Goal: Task Accomplishment & Management: Manage account settings

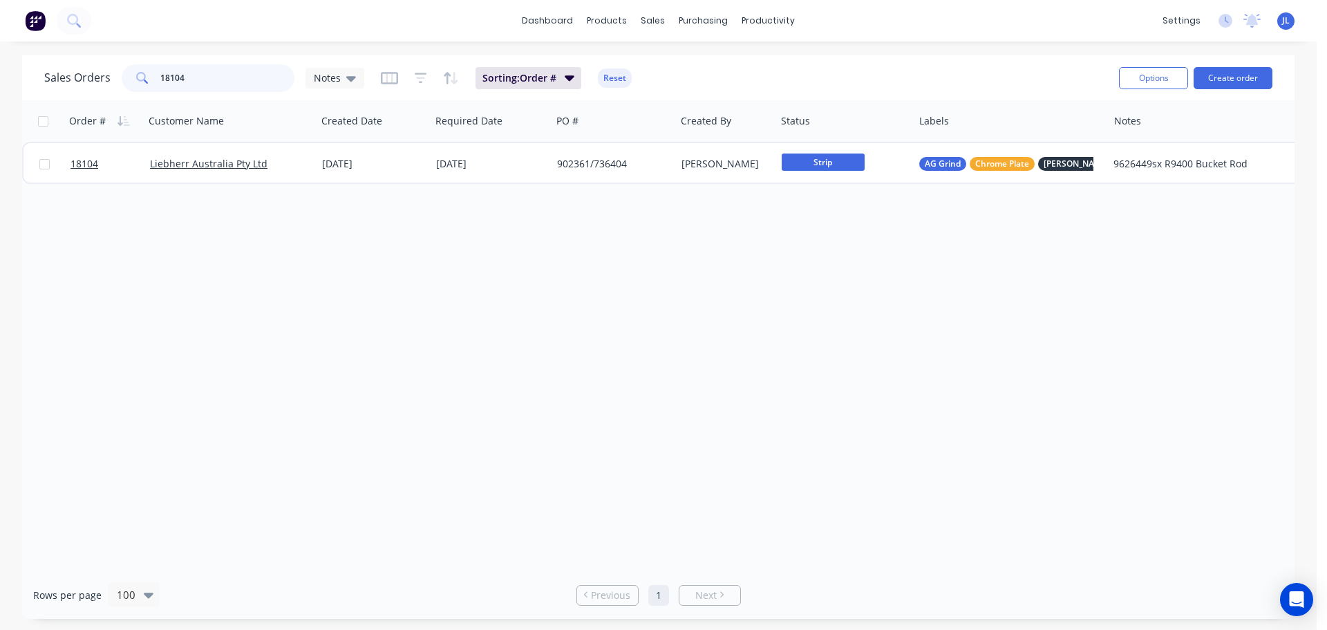
drag, startPoint x: 210, startPoint y: 77, endPoint x: 131, endPoint y: 77, distance: 78.8
click at [131, 77] on div "18104" at bounding box center [208, 78] width 173 height 28
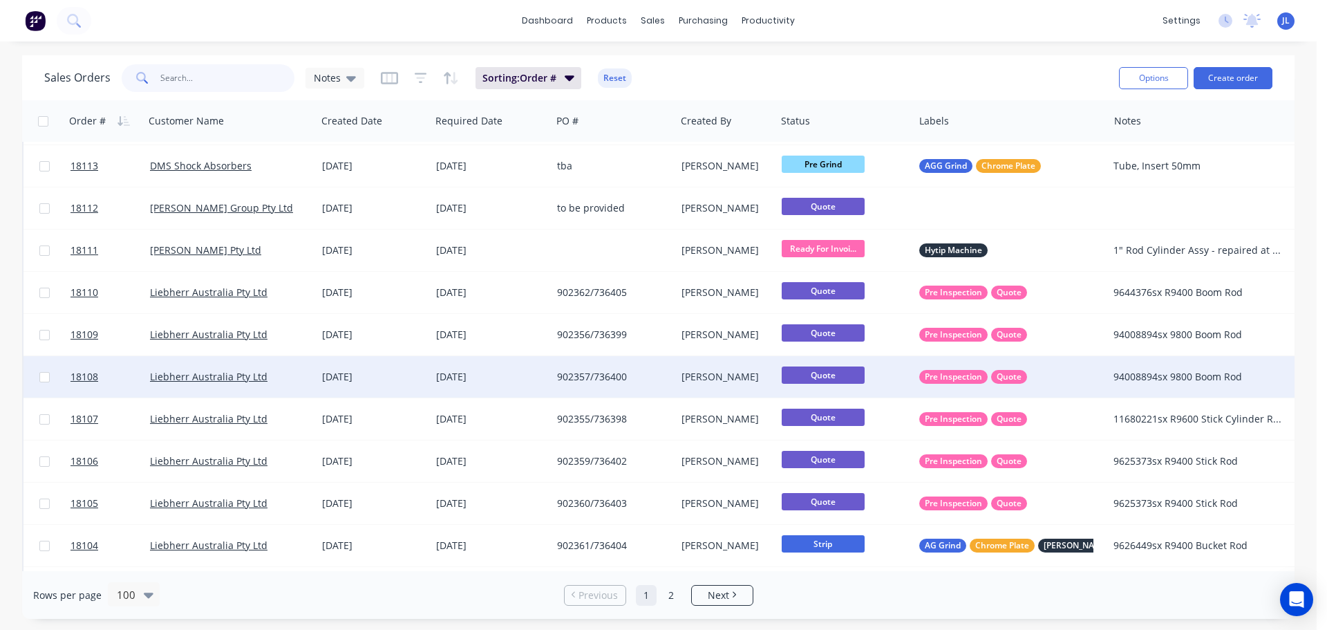
scroll to position [1037, 0]
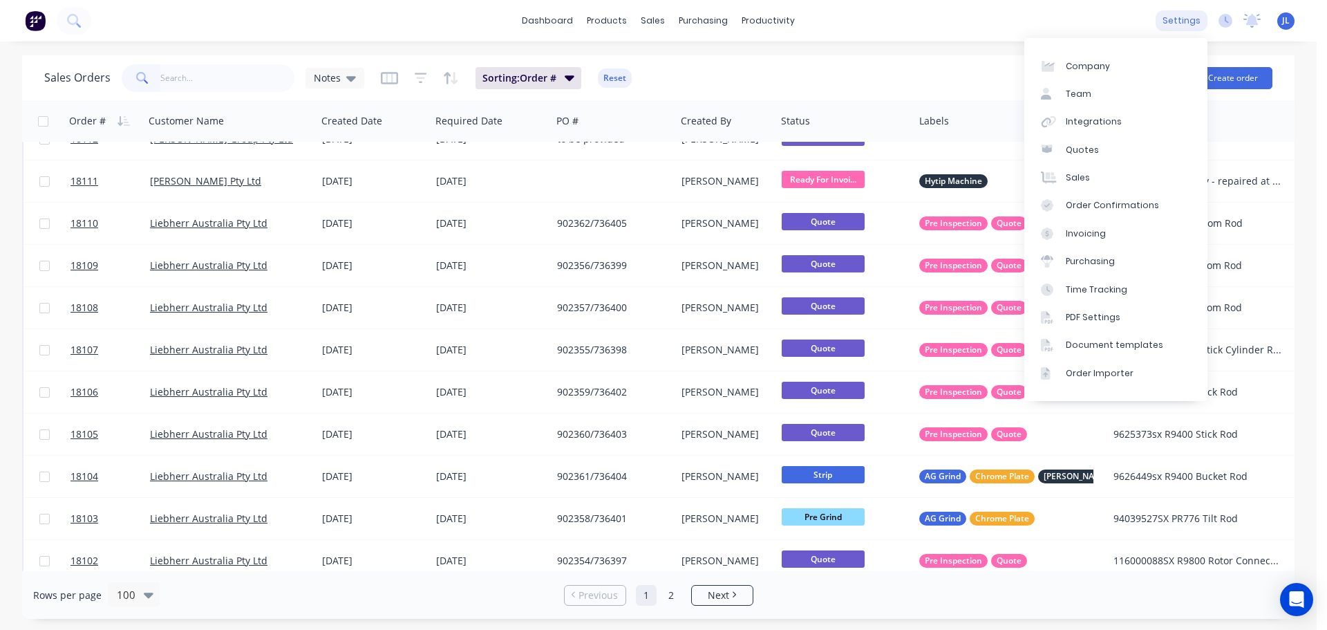
click at [1183, 15] on div "settings" at bounding box center [1181, 20] width 52 height 21
click at [1104, 341] on div "Document templates" at bounding box center [1114, 345] width 97 height 12
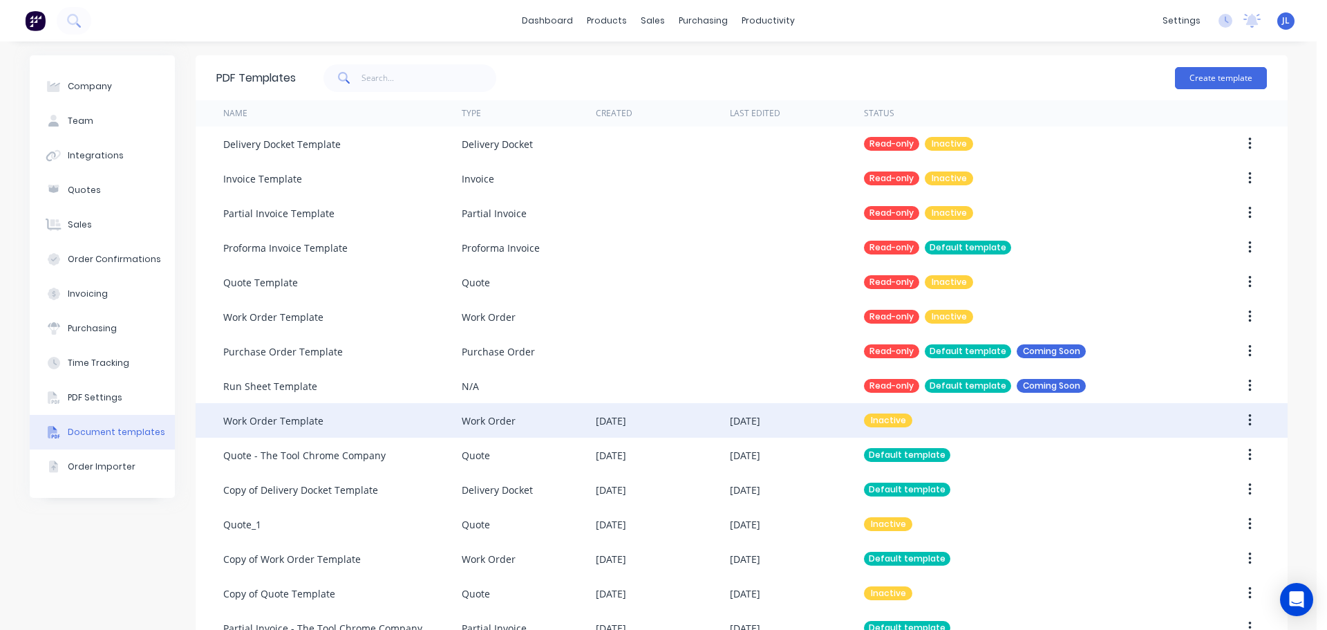
scroll to position [69, 0]
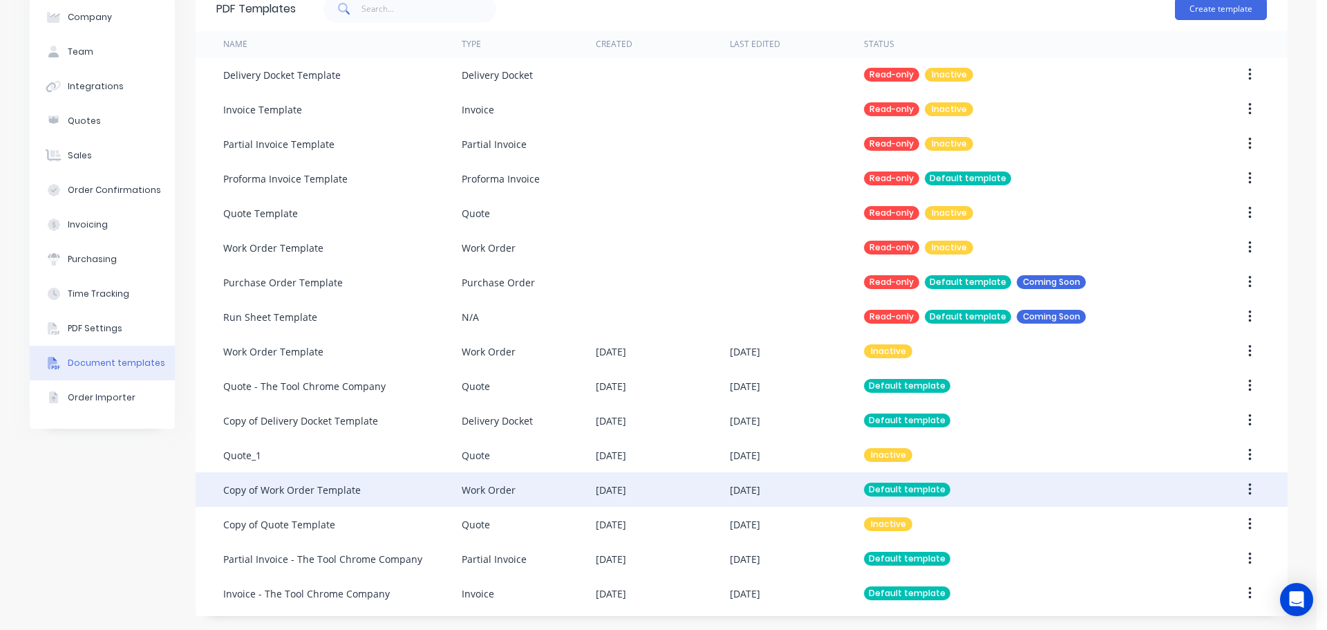
click at [395, 485] on div "Copy of Work Order Template" at bounding box center [342, 489] width 238 height 35
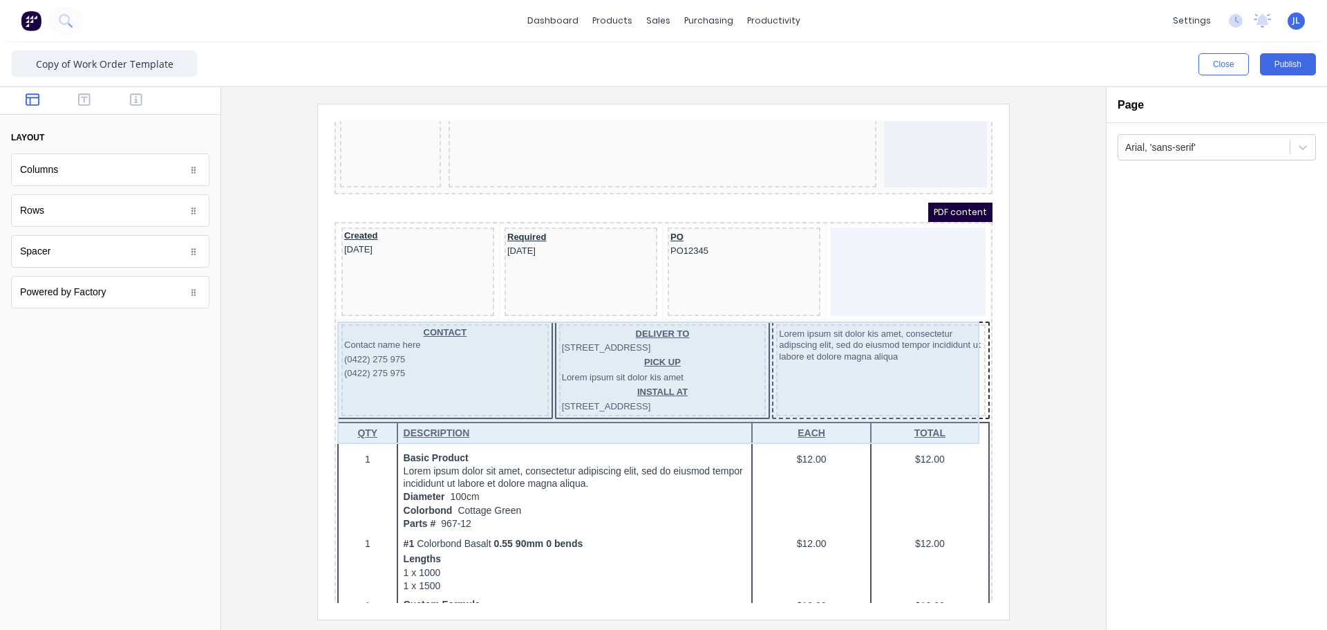
scroll to position [138, 0]
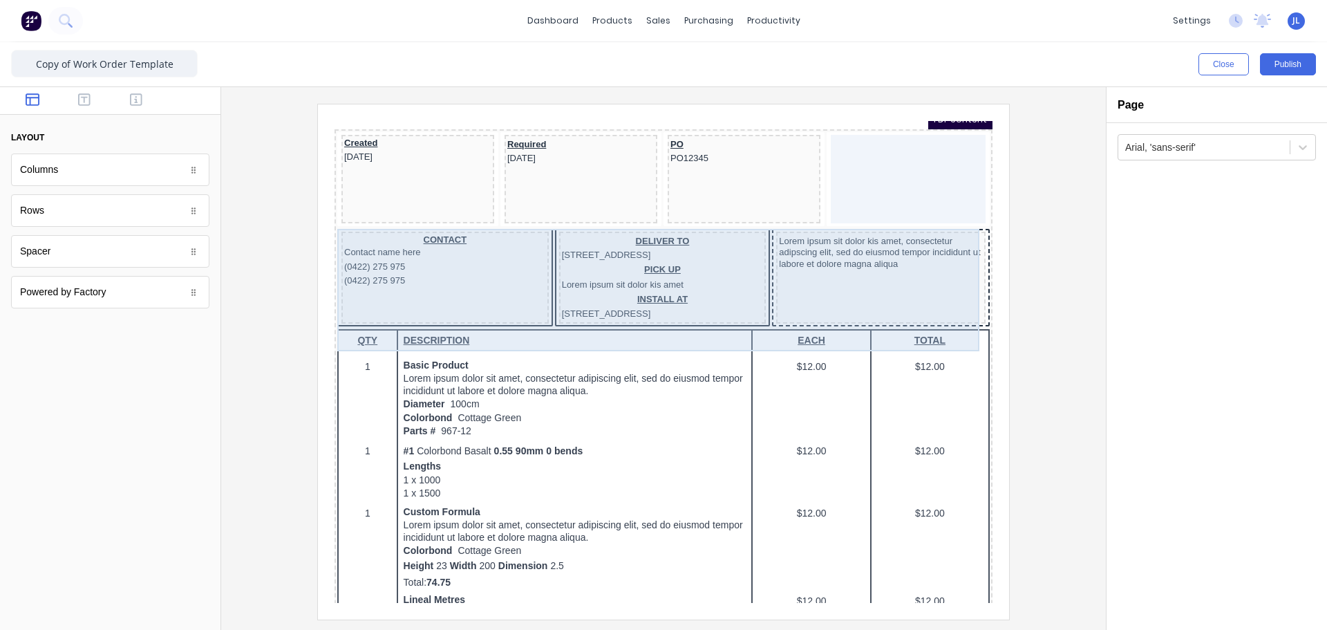
click at [867, 261] on div "Lorem ipsum sit dolor kis amet, consectetur adipscing elit, sed do eiusmod temp…" at bounding box center [863, 261] width 209 height 92
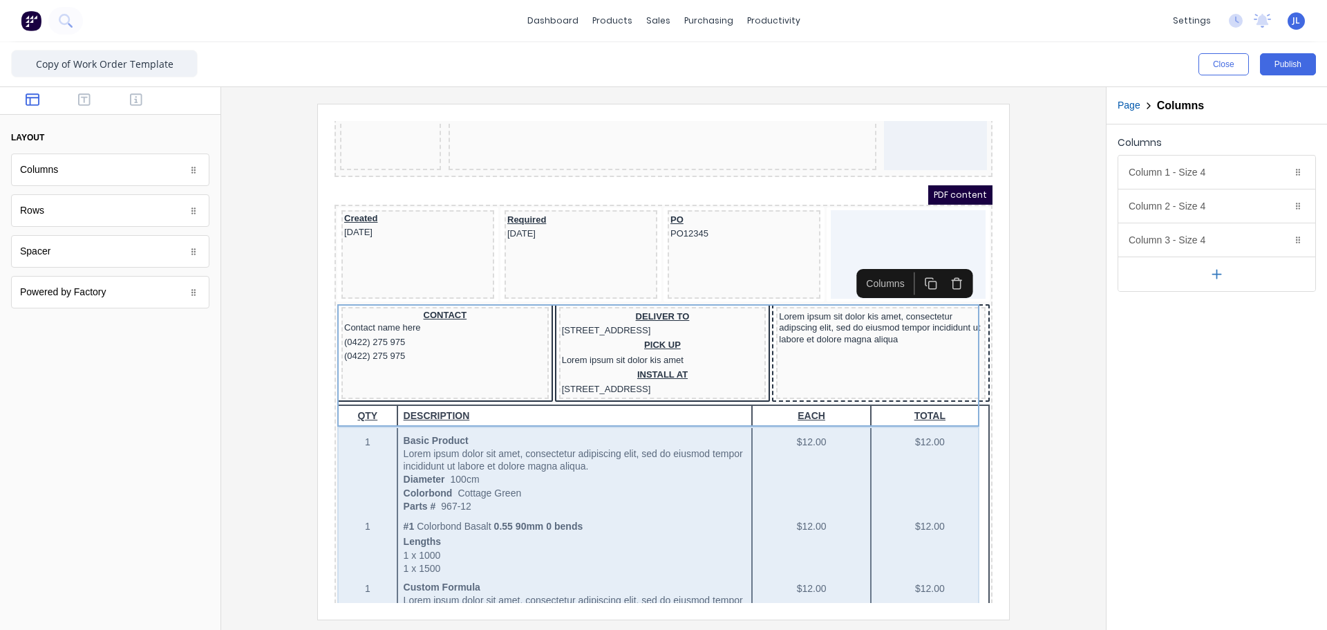
scroll to position [0, 0]
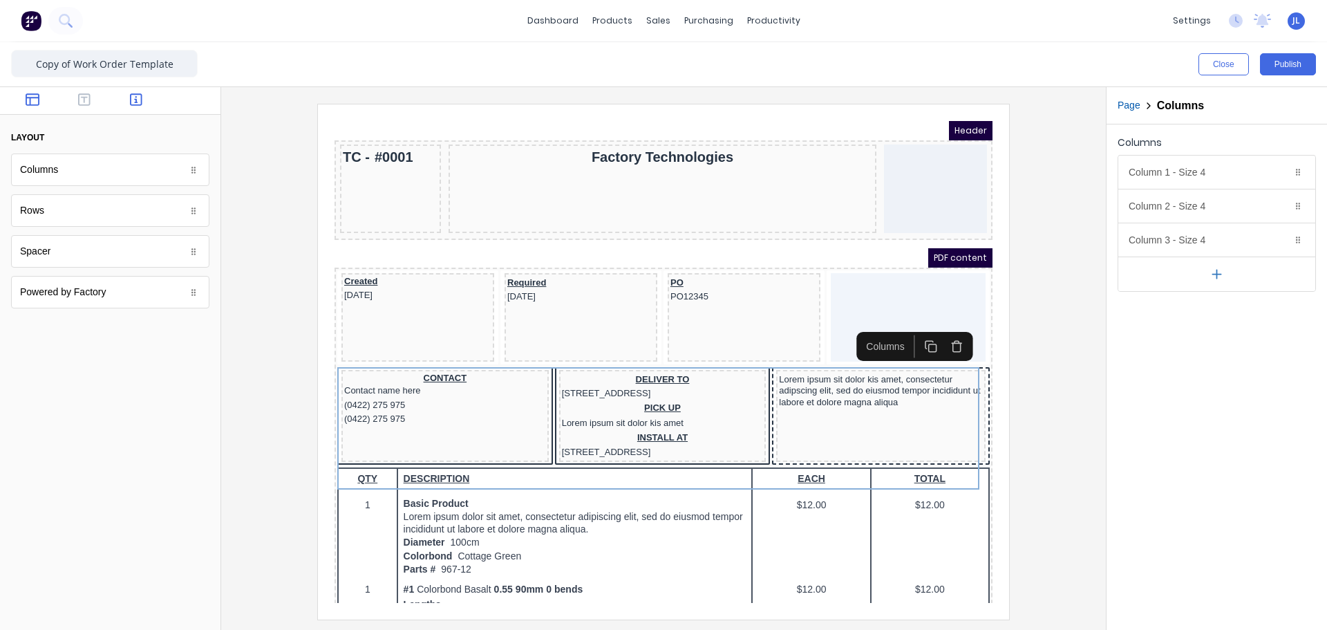
click at [135, 100] on icon "button" at bounding box center [136, 99] width 12 height 12
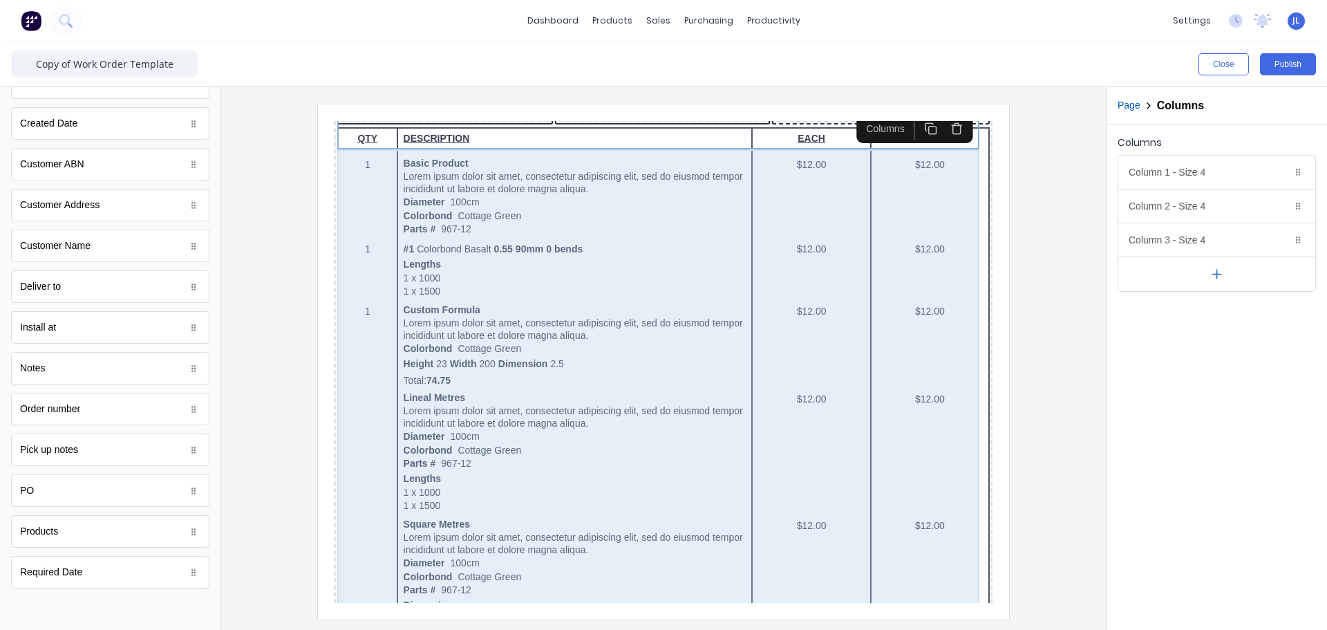
scroll to position [207, 0]
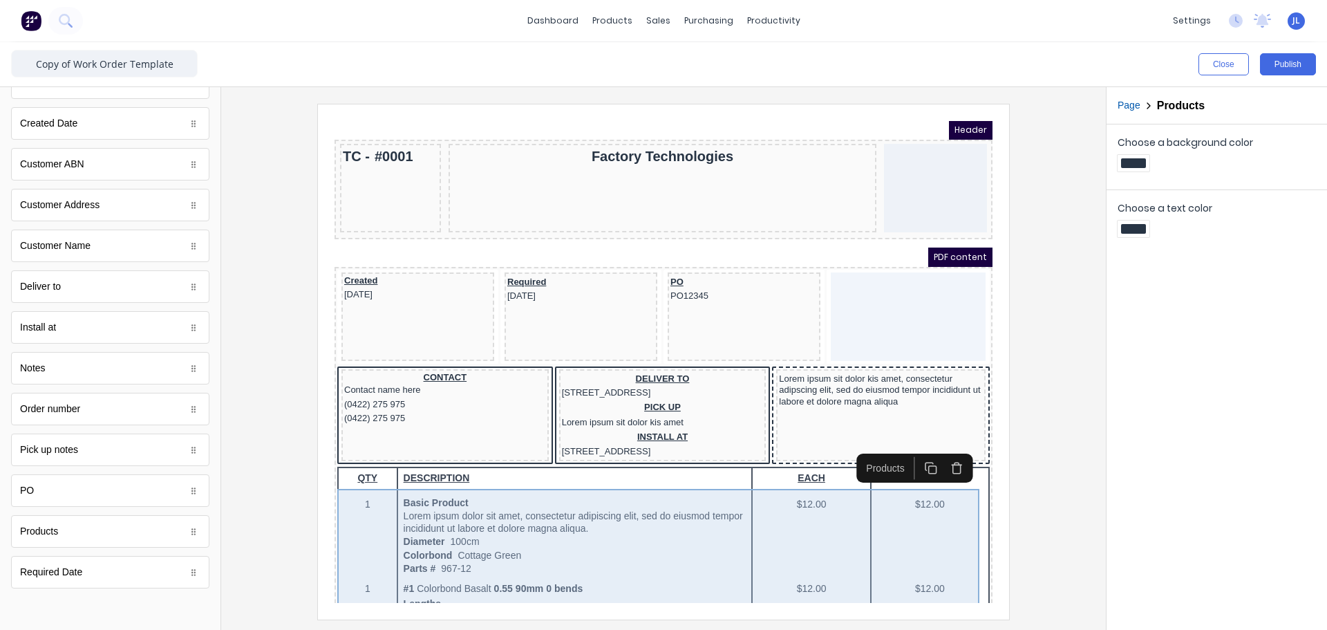
scroll to position [0, 0]
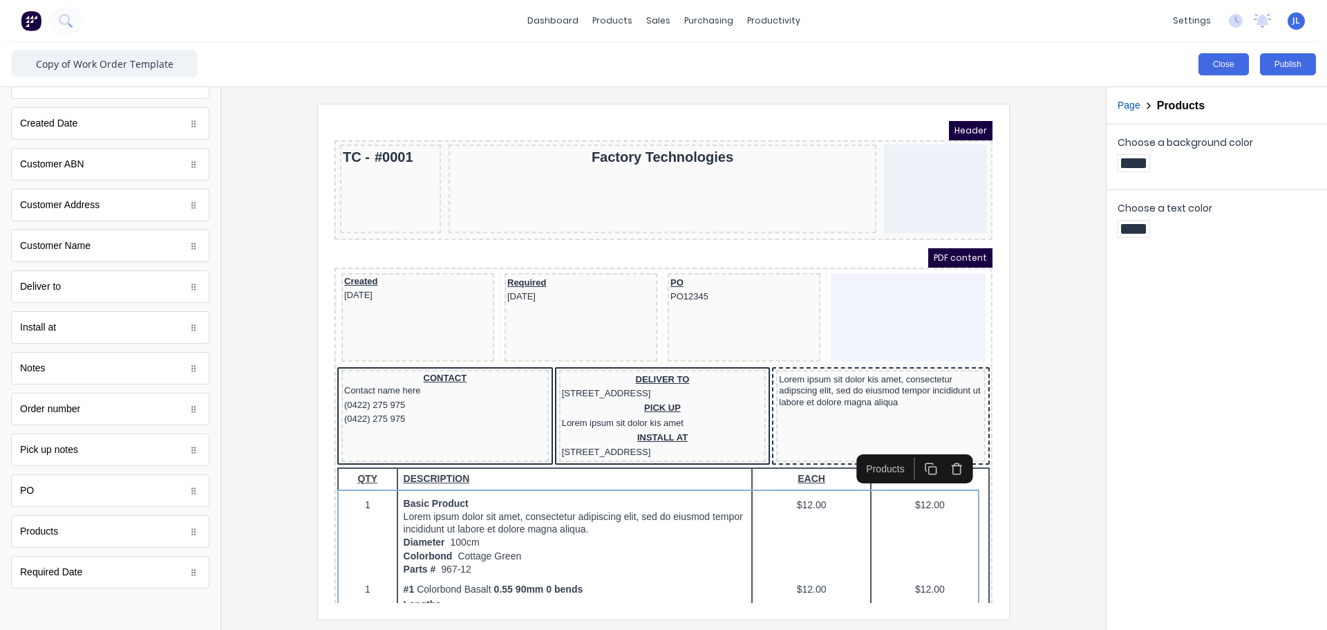
click at [1236, 64] on button "Close" at bounding box center [1223, 64] width 50 height 22
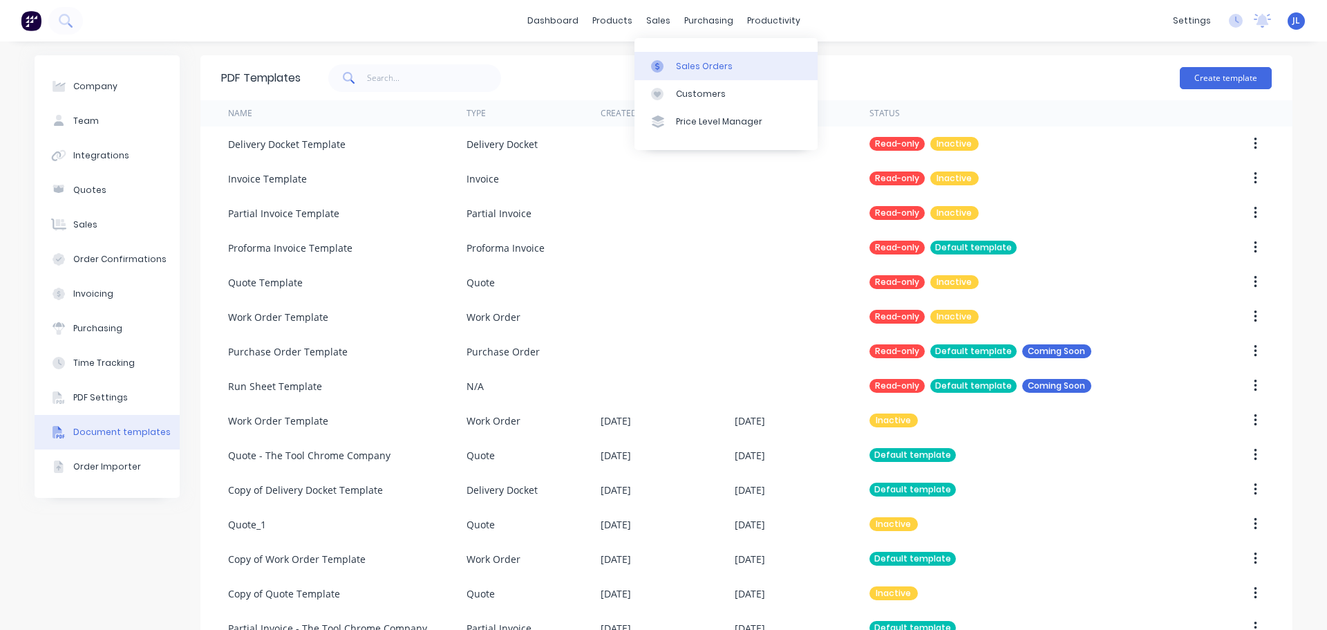
click at [680, 70] on div "Sales Orders" at bounding box center [704, 66] width 57 height 12
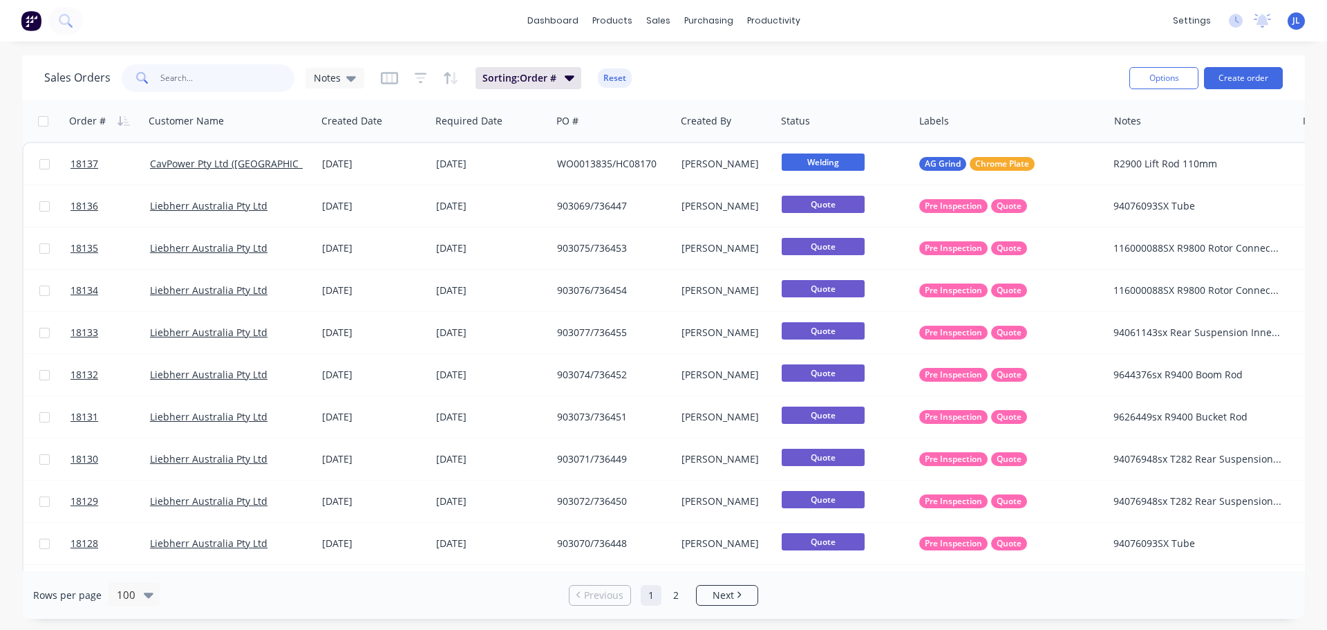
click at [226, 83] on input "text" at bounding box center [227, 78] width 135 height 28
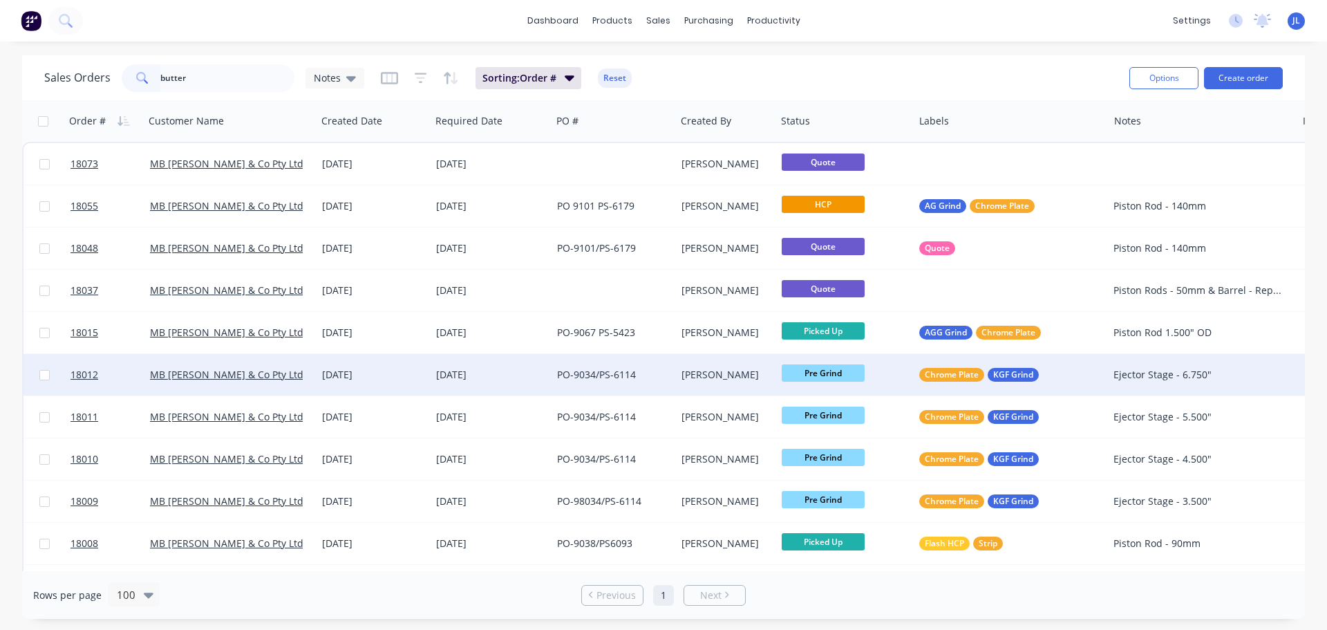
click at [822, 376] on span "Pre Grind" at bounding box center [823, 372] width 83 height 17
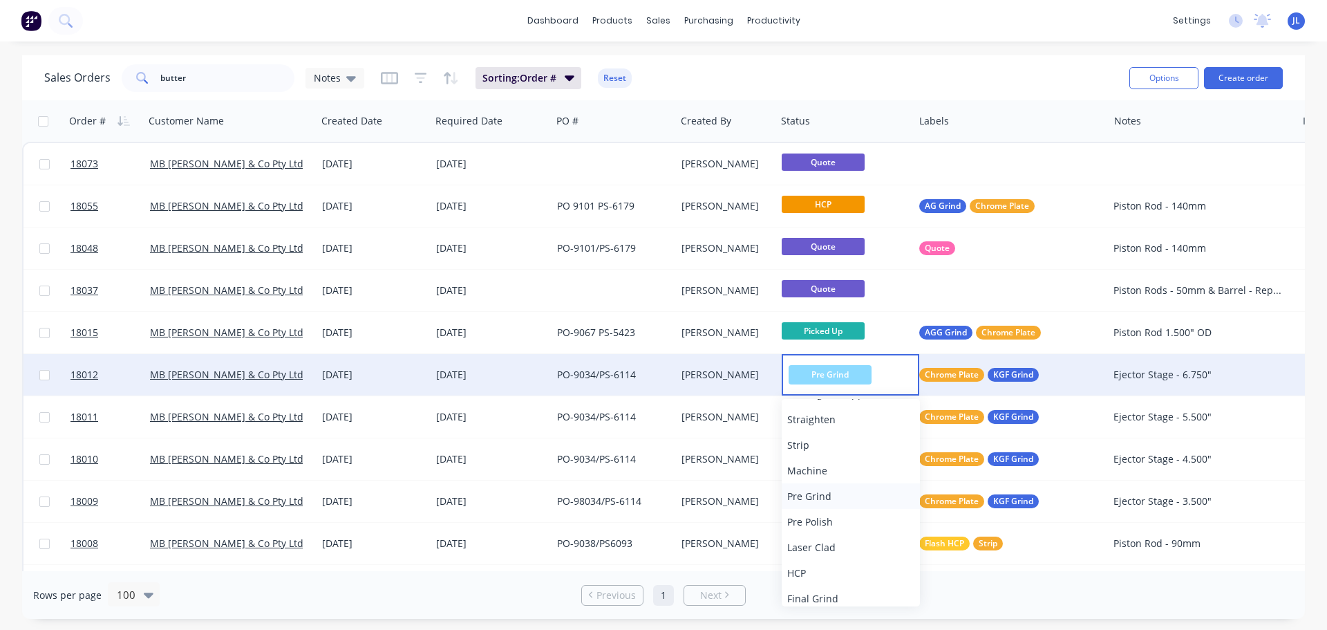
scroll to position [69, 0]
click at [827, 549] on button "HCP" at bounding box center [851, 553] width 138 height 26
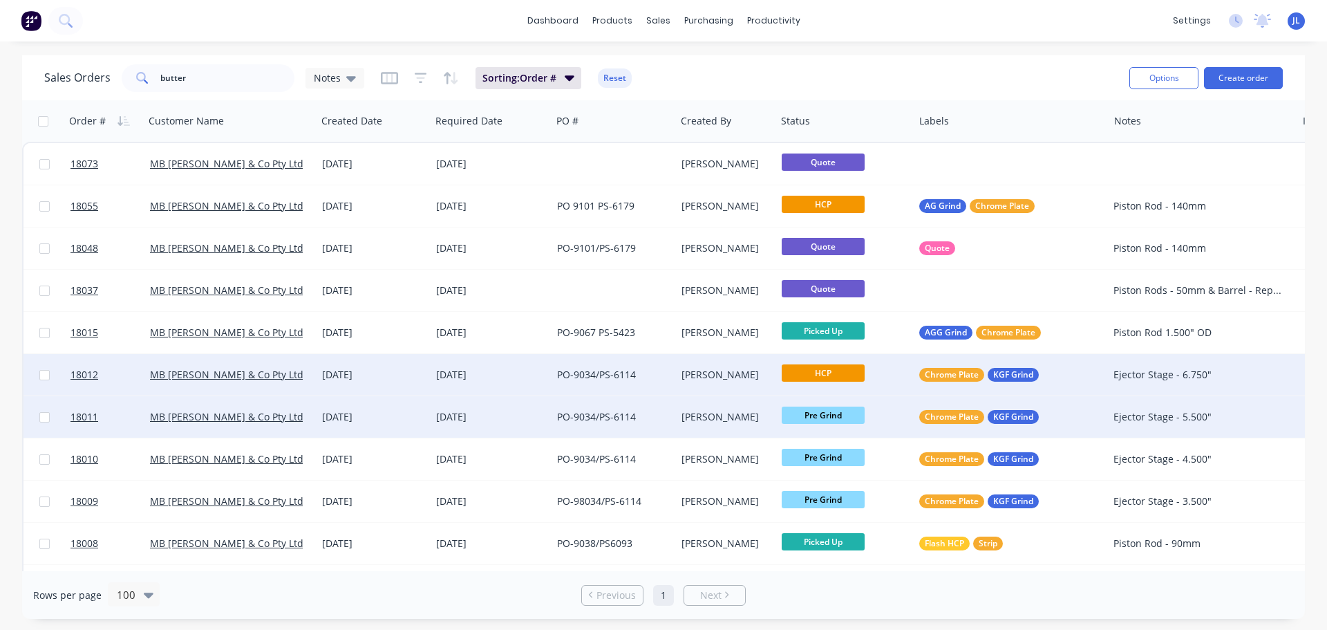
click at [826, 416] on span "Pre Grind" at bounding box center [823, 414] width 83 height 17
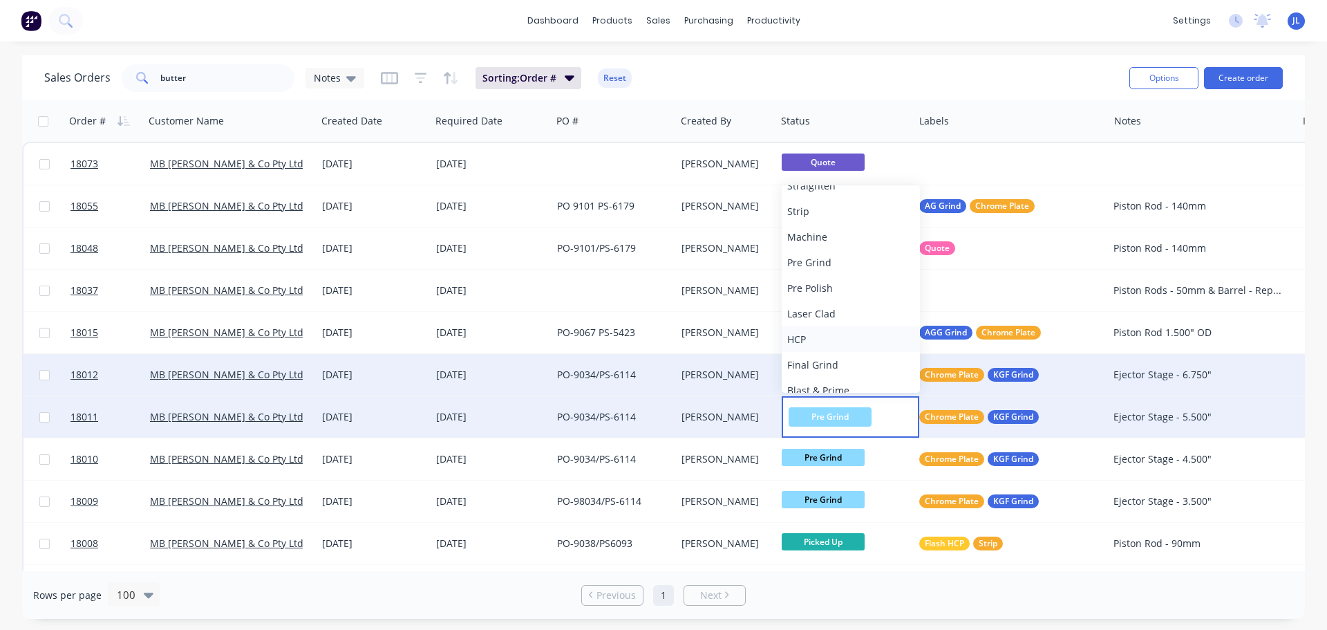
click at [821, 347] on button "HCP" at bounding box center [851, 339] width 138 height 26
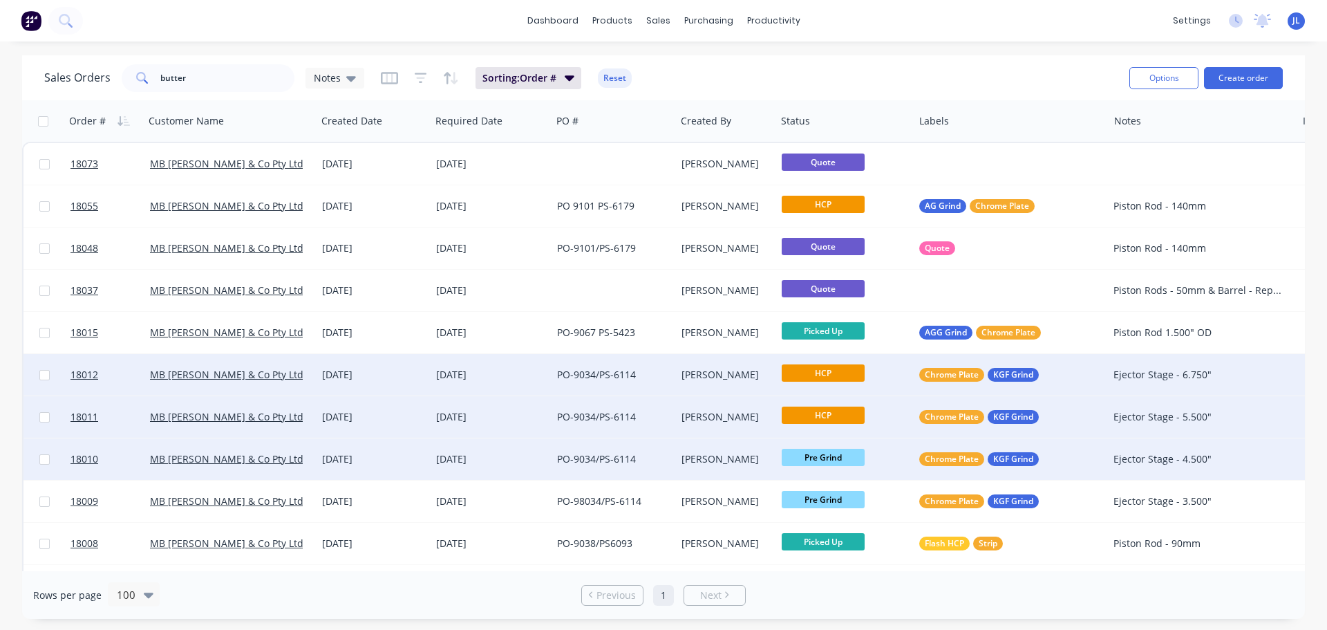
click at [829, 453] on span "Pre Grind" at bounding box center [823, 457] width 83 height 17
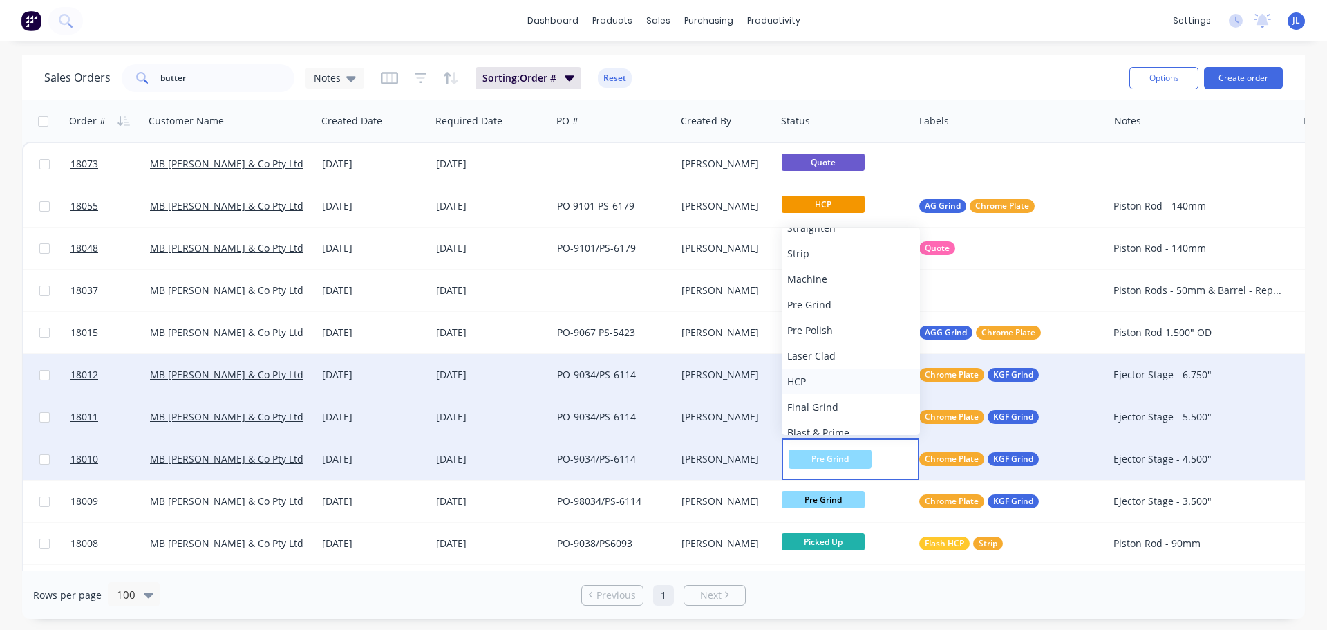
click at [821, 380] on button "HCP" at bounding box center [851, 381] width 138 height 26
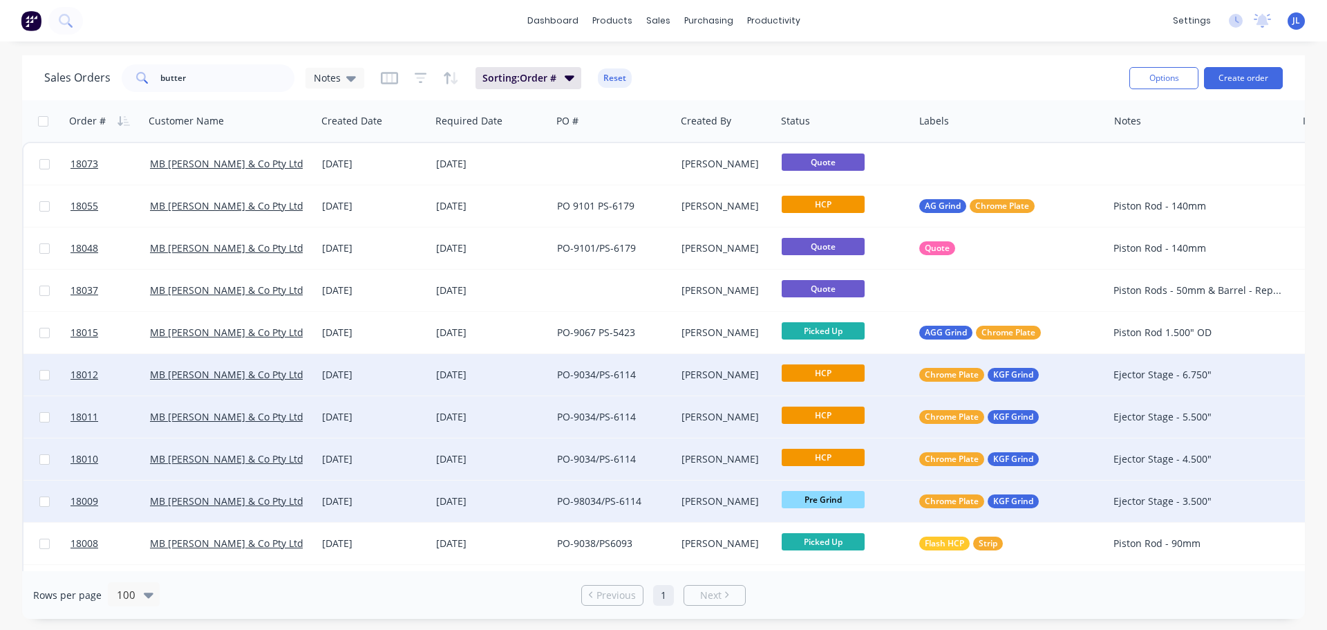
click at [823, 498] on span "Pre Grind" at bounding box center [823, 499] width 83 height 17
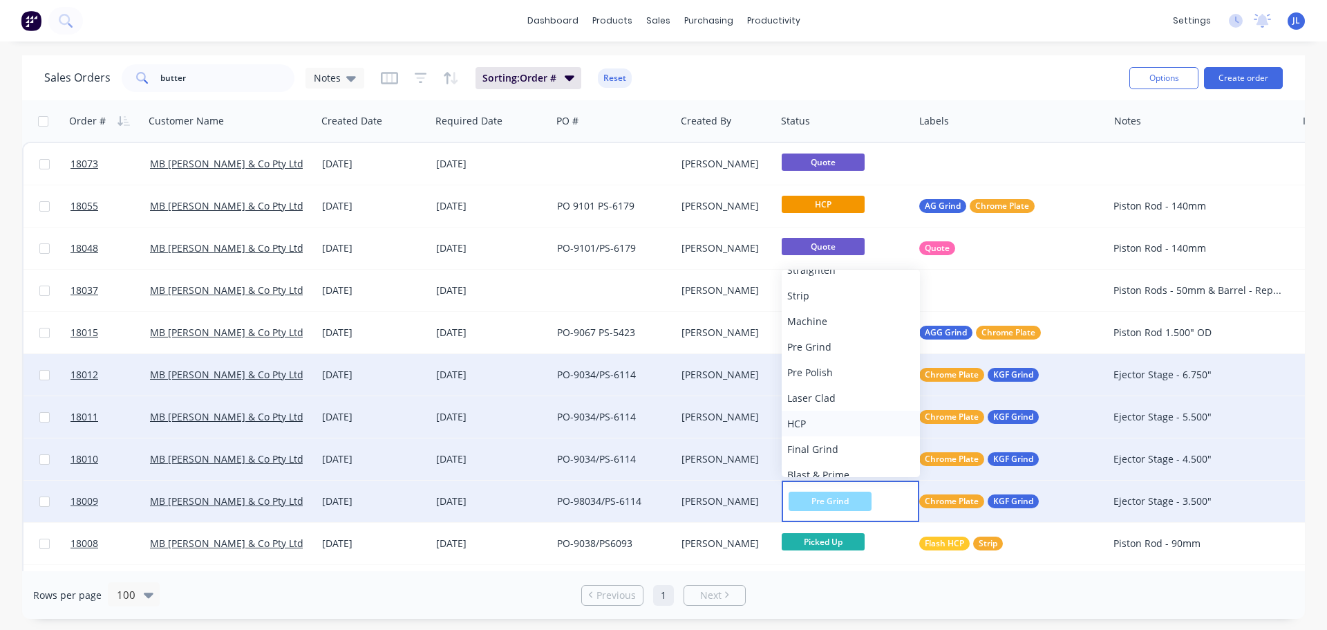
click at [817, 422] on button "HCP" at bounding box center [851, 423] width 138 height 26
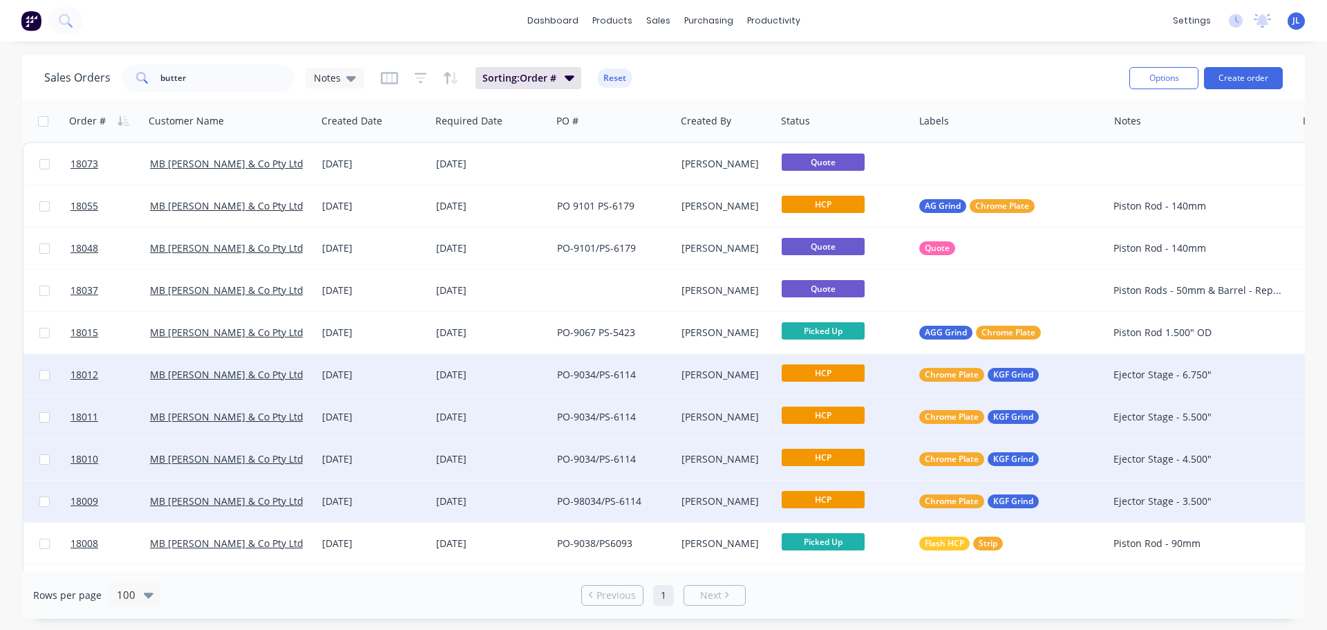
scroll to position [138, 0]
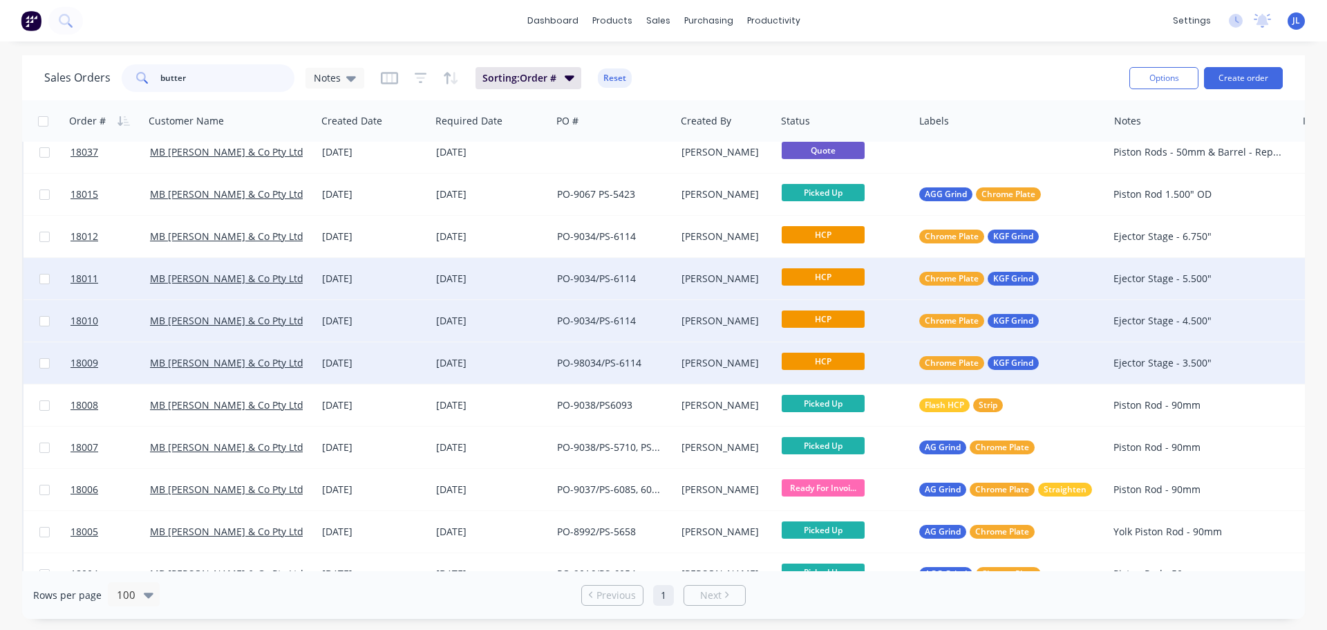
drag, startPoint x: 207, startPoint y: 79, endPoint x: 86, endPoint y: 81, distance: 120.3
click at [86, 81] on div "Sales Orders butter Notes" at bounding box center [204, 78] width 320 height 28
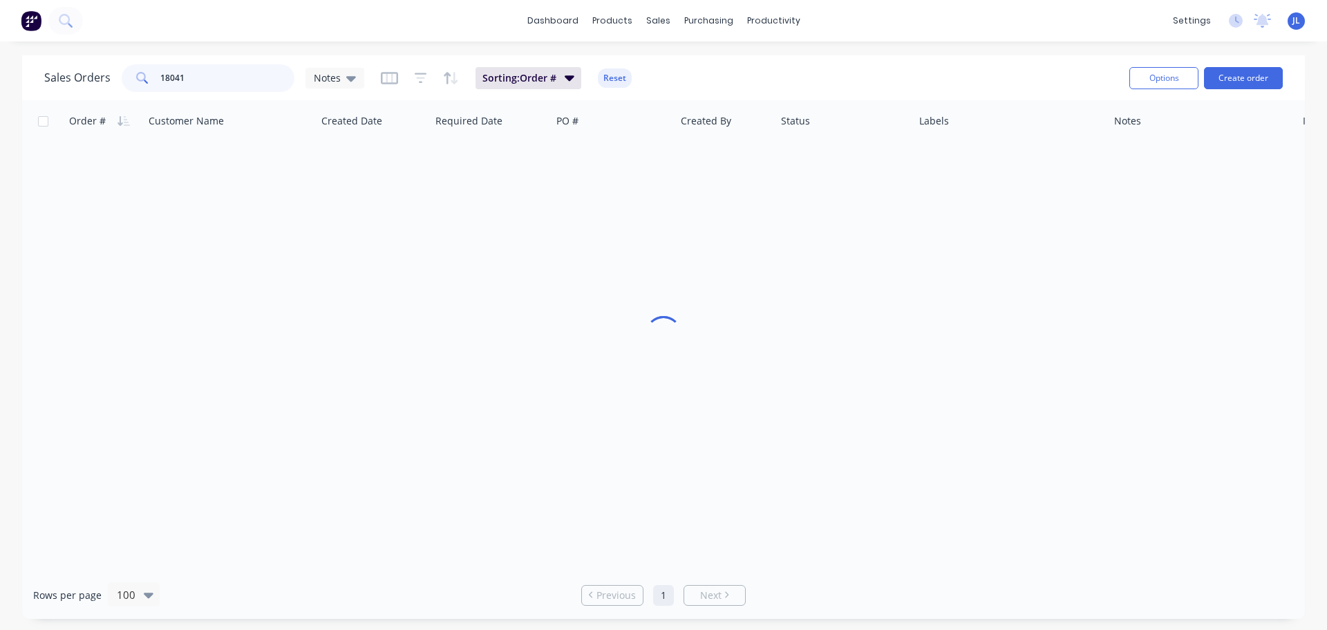
scroll to position [0, 0]
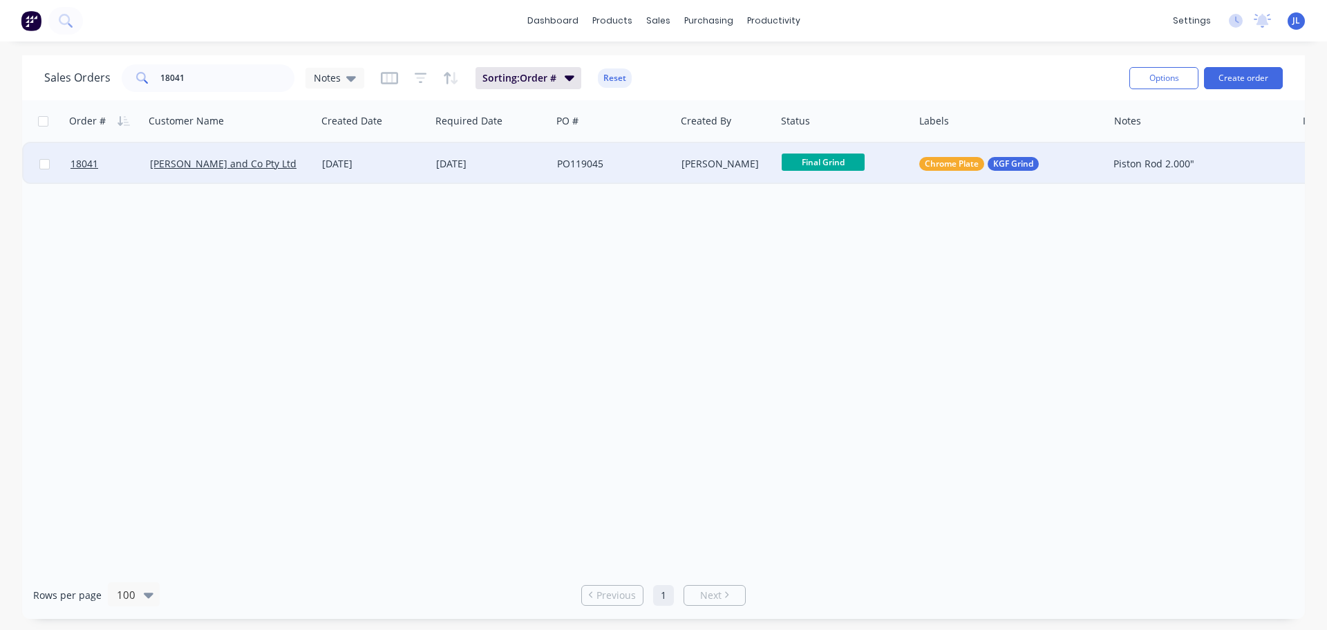
click at [835, 164] on span "Final Grind" at bounding box center [823, 161] width 83 height 17
click at [860, 346] on span "Final Polish & Inspection" at bounding box center [843, 349] width 113 height 13
click at [191, 74] on input "18041" at bounding box center [227, 78] width 135 height 28
type input "18084"
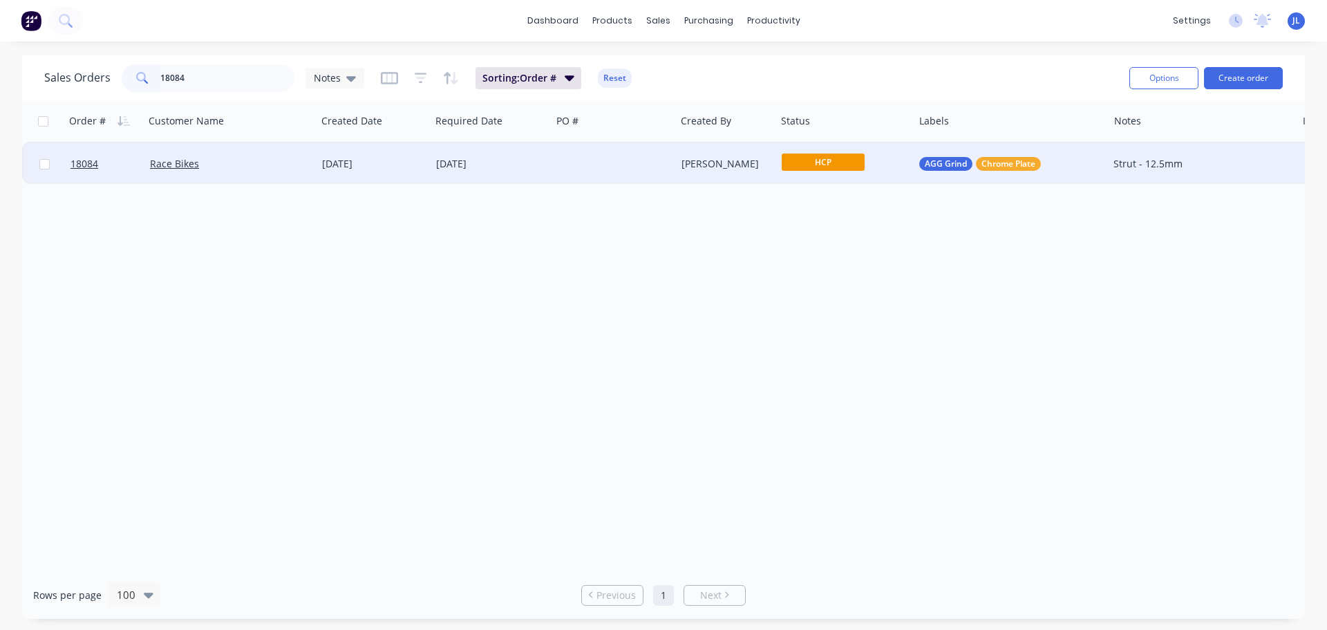
click at [836, 167] on span "HCP" at bounding box center [823, 161] width 83 height 17
click at [820, 301] on span "Final Grind" at bounding box center [812, 298] width 51 height 13
drag, startPoint x: 216, startPoint y: 75, endPoint x: 97, endPoint y: 77, distance: 118.2
click at [97, 77] on div "Sales Orders 18084 Notes" at bounding box center [204, 78] width 320 height 28
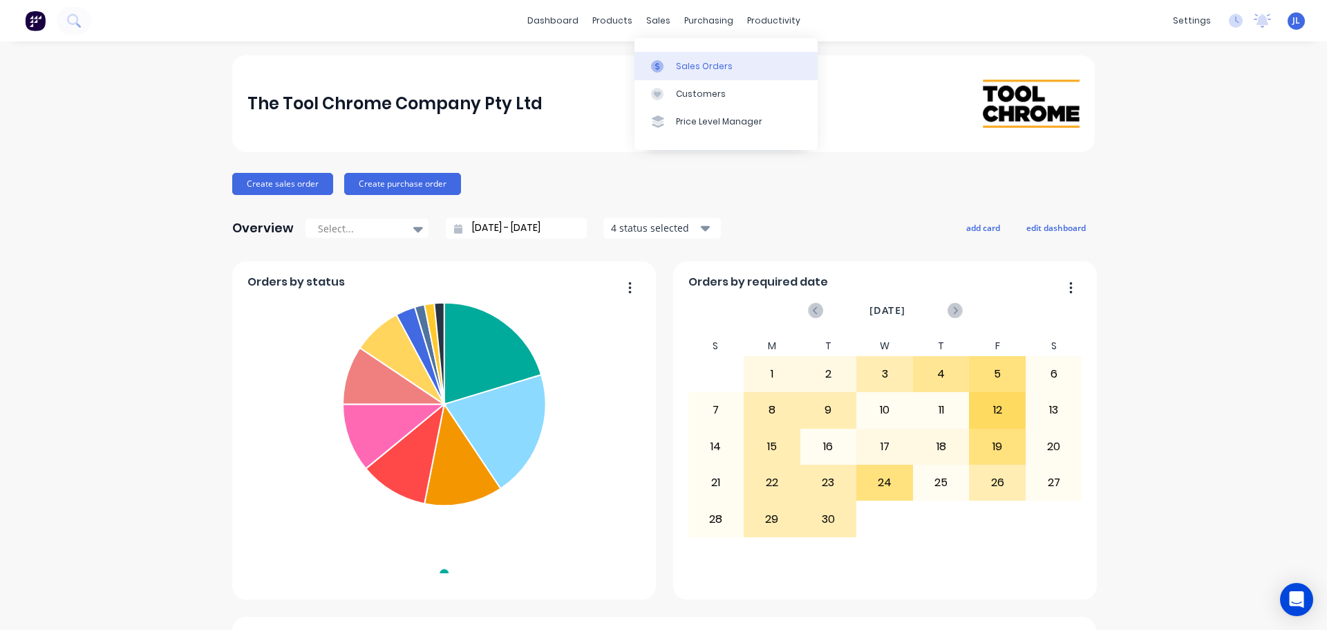
click at [670, 71] on div at bounding box center [661, 66] width 21 height 12
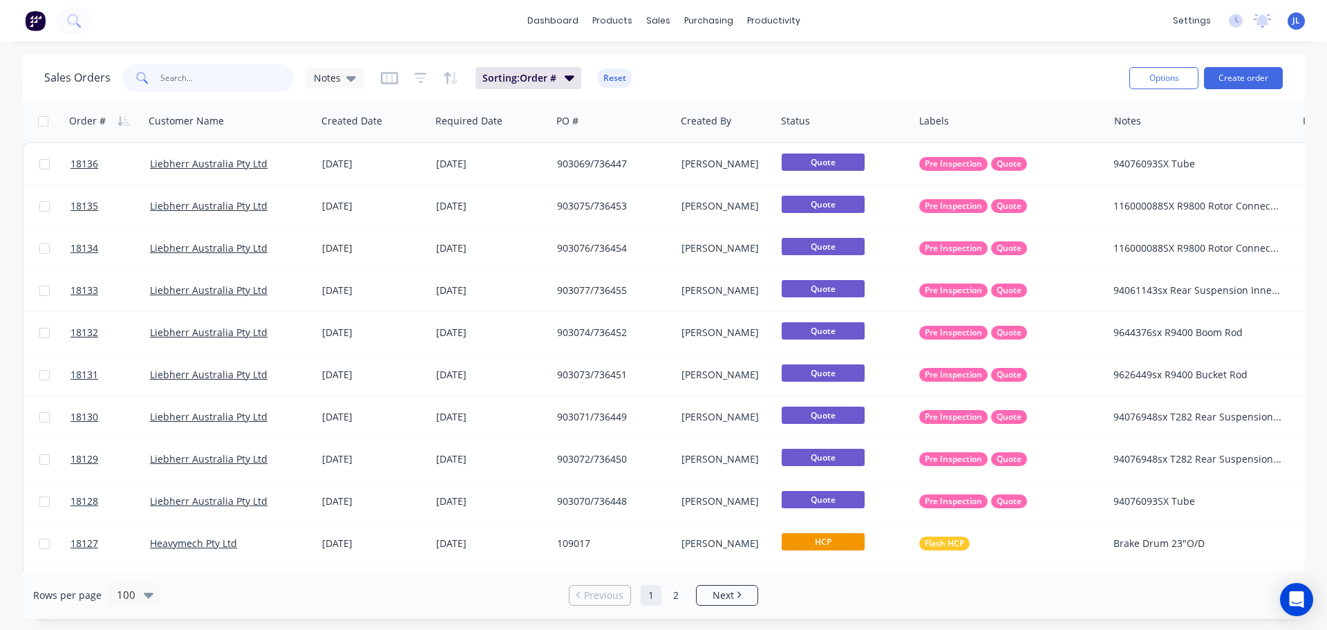
click at [197, 80] on input "text" at bounding box center [227, 78] width 135 height 28
type input "18025"
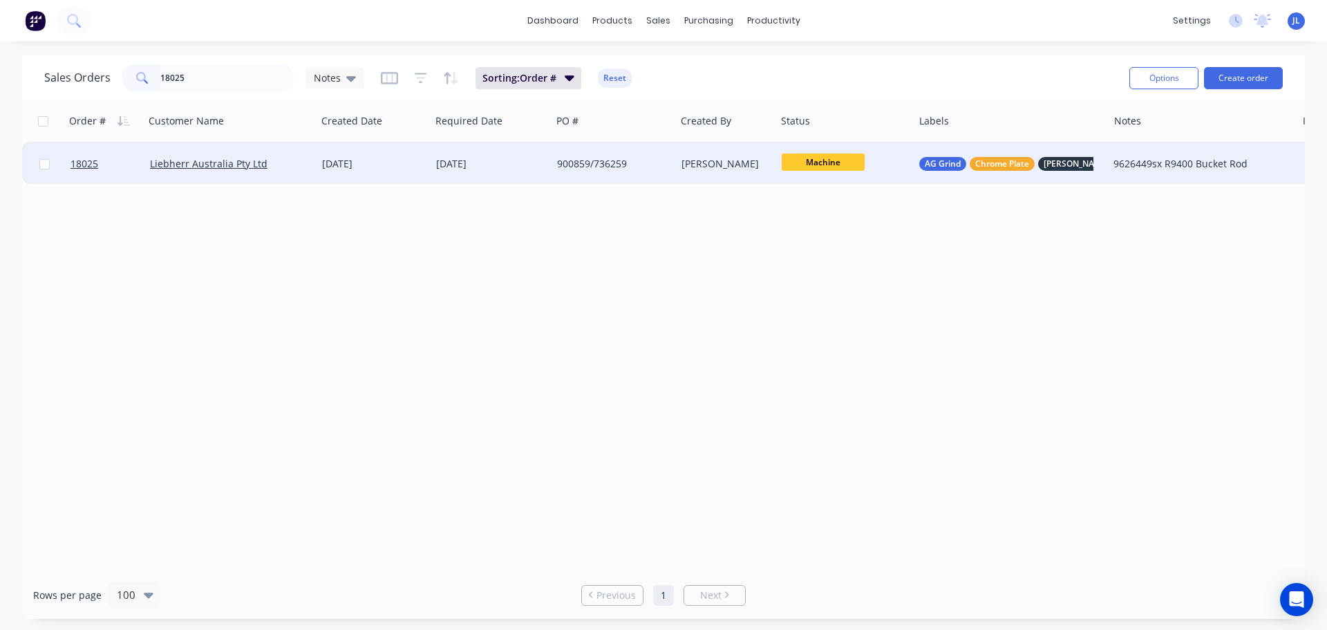
click at [426, 167] on div "[DATE]" at bounding box center [374, 163] width 114 height 41
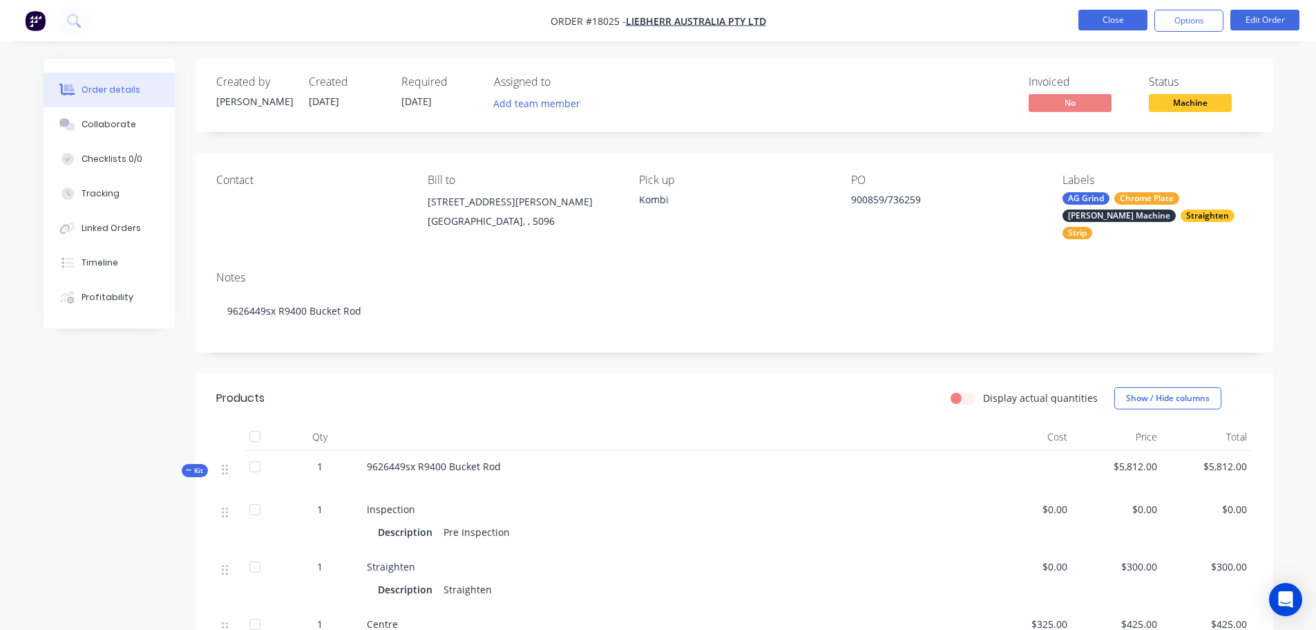
click at [1108, 29] on button "Close" at bounding box center [1113, 20] width 69 height 21
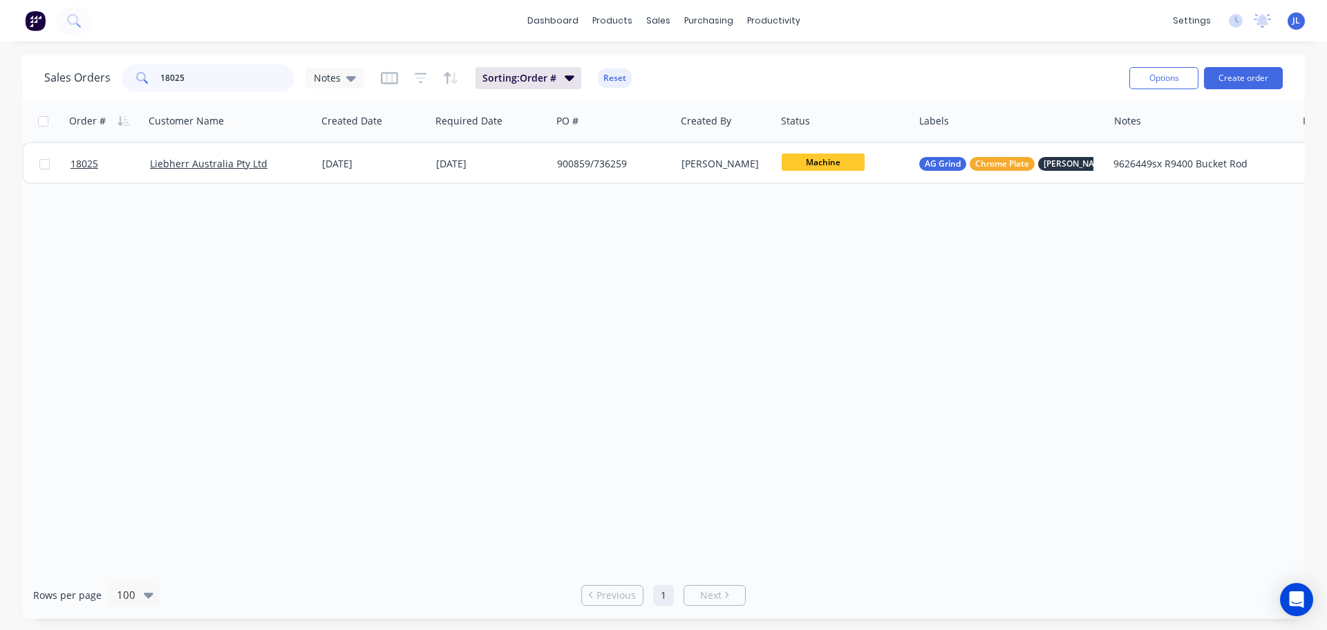
drag, startPoint x: 209, startPoint y: 75, endPoint x: 108, endPoint y: 78, distance: 100.9
click at [108, 78] on div "Sales Orders 18025 Notes" at bounding box center [204, 78] width 320 height 28
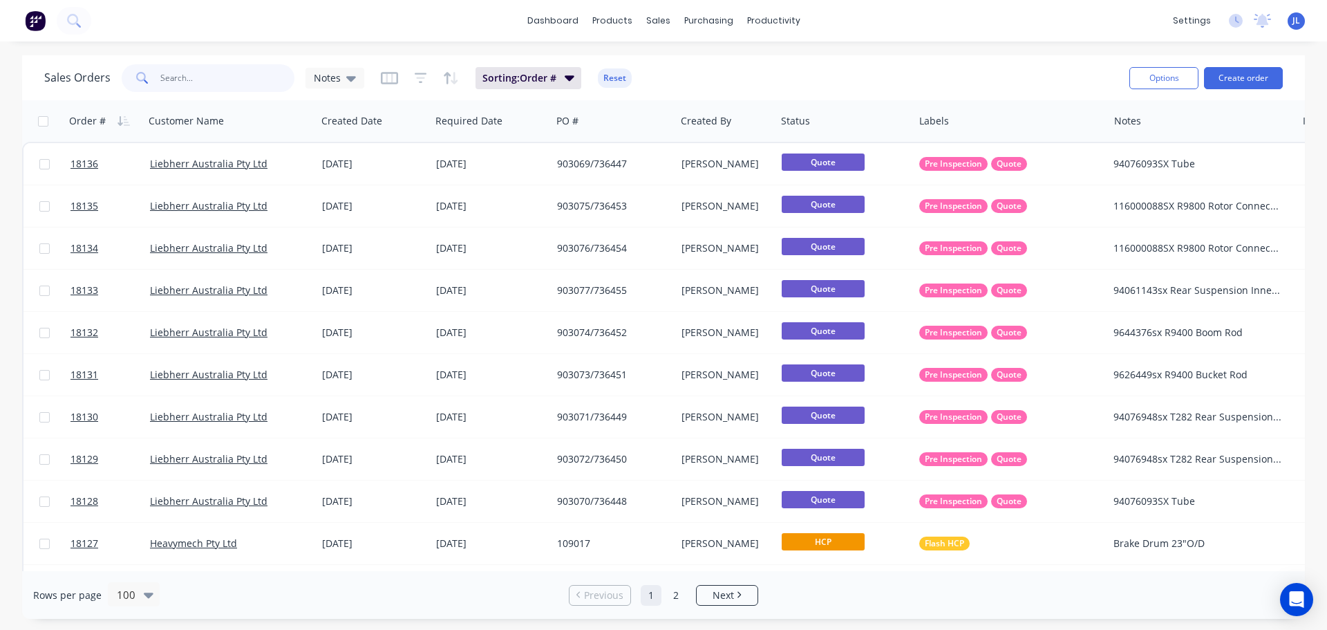
scroll to position [0, 130]
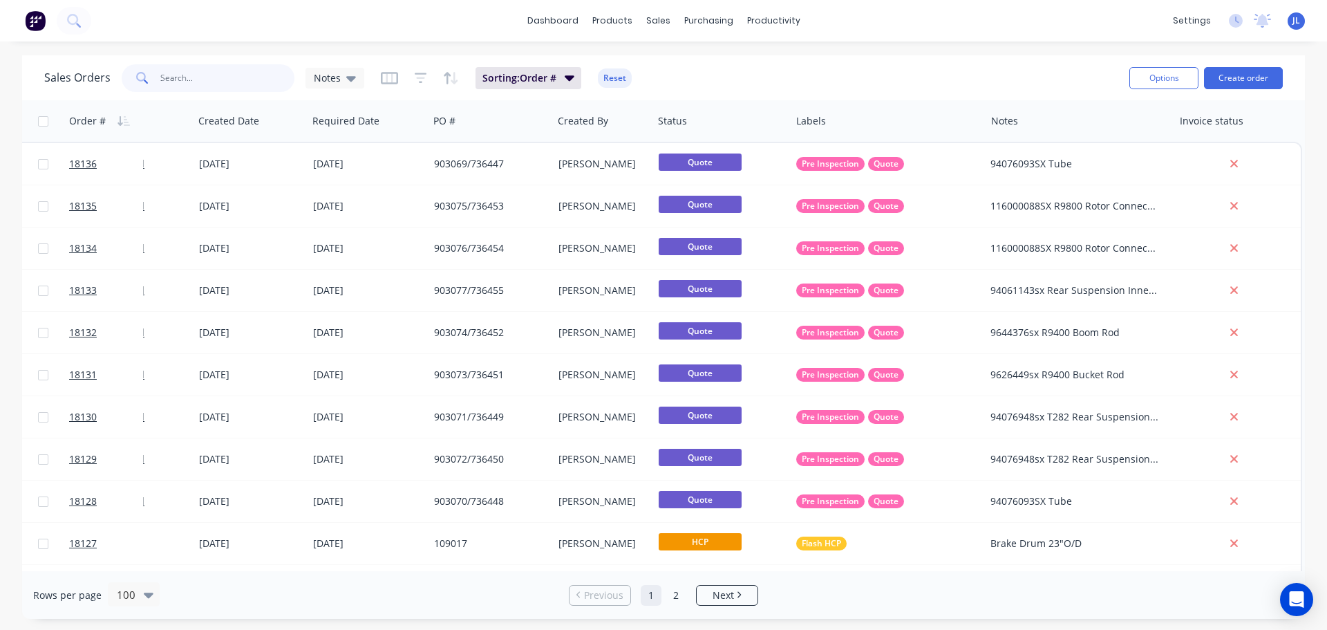
click at [208, 81] on input "text" at bounding box center [227, 78] width 135 height 28
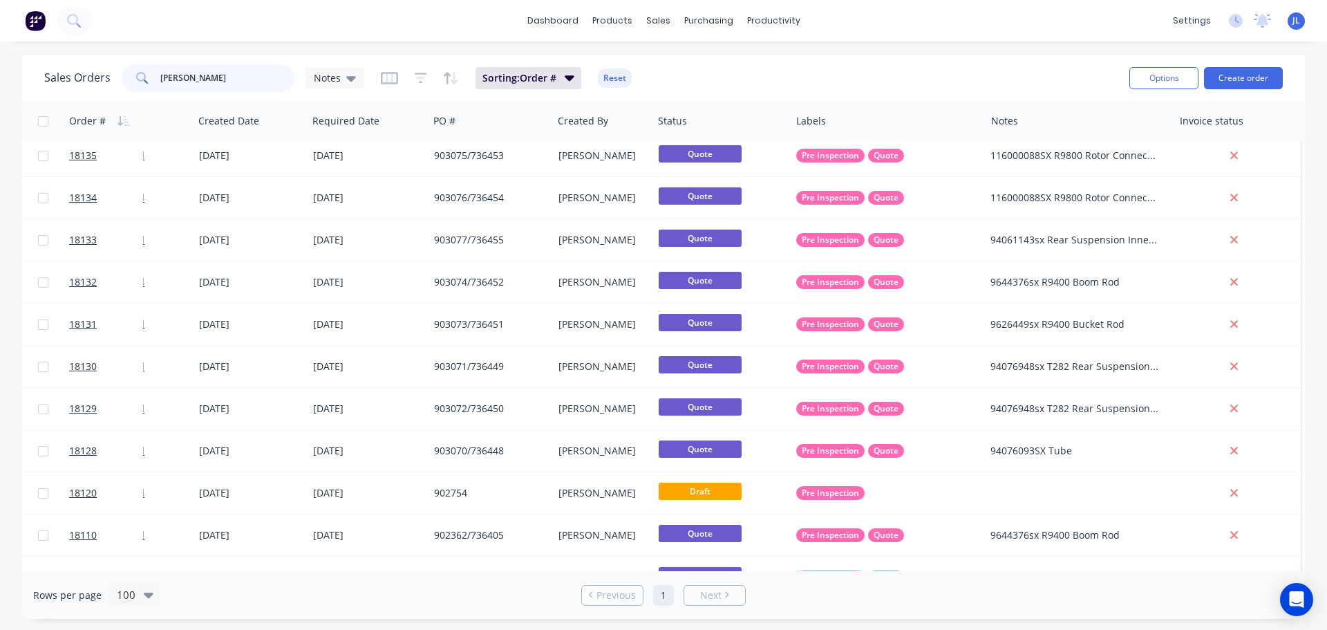
scroll to position [0, 123]
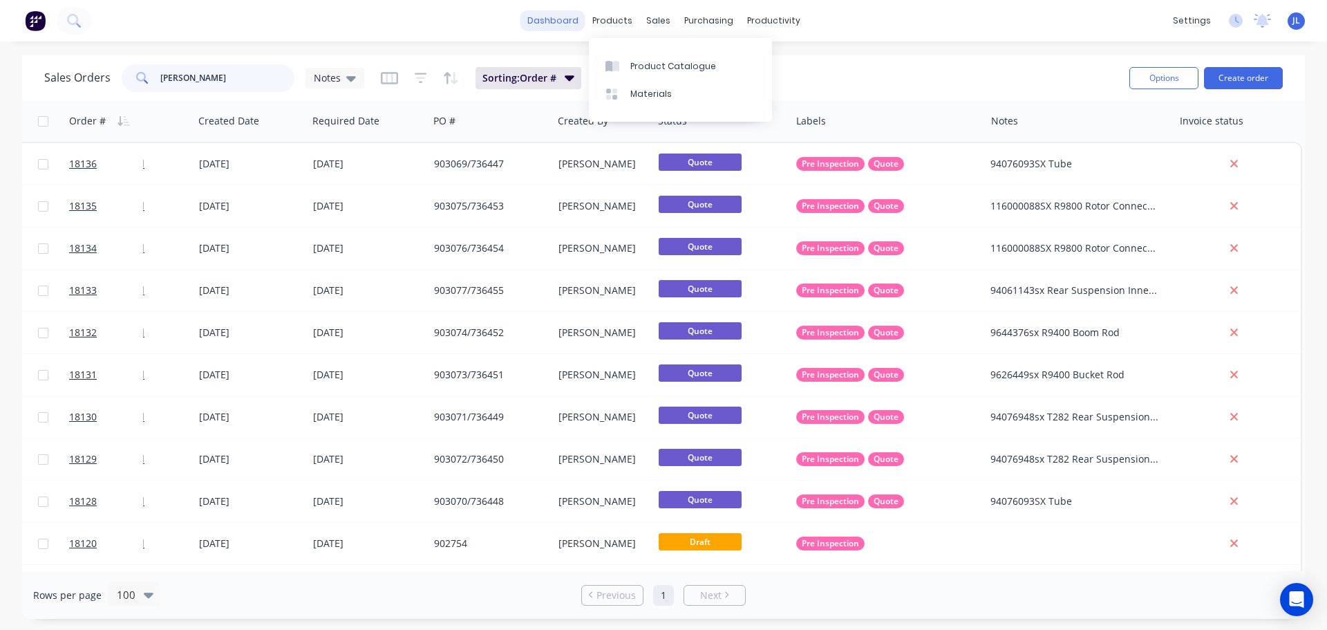
type input "lieb"
click at [556, 19] on link "dashboard" at bounding box center [552, 20] width 65 height 21
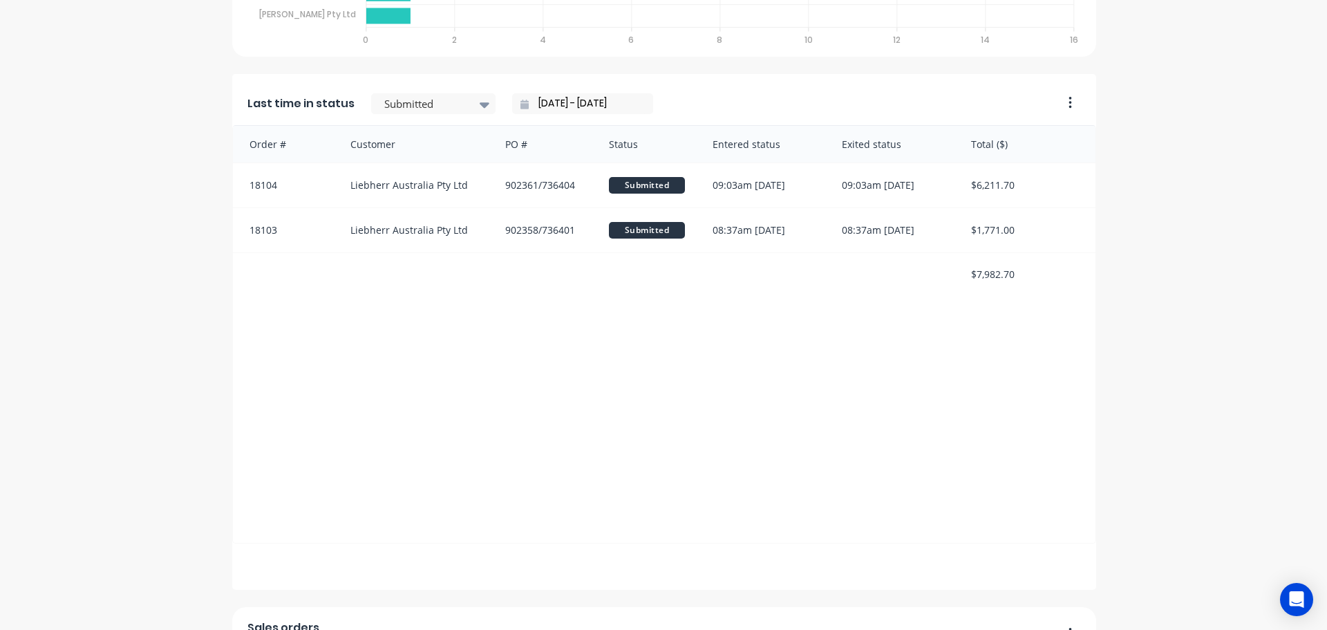
scroll to position [898, 0]
click at [480, 111] on icon at bounding box center [485, 103] width 10 height 15
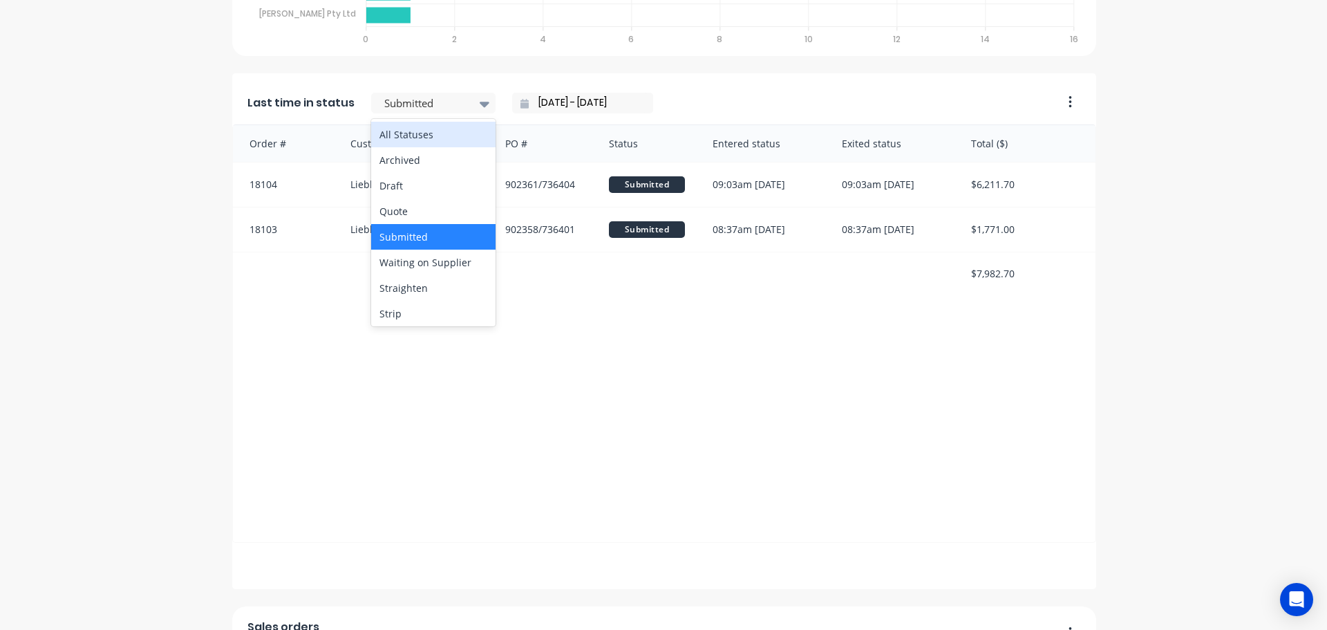
click at [432, 140] on div "All Statuses" at bounding box center [433, 135] width 124 height 26
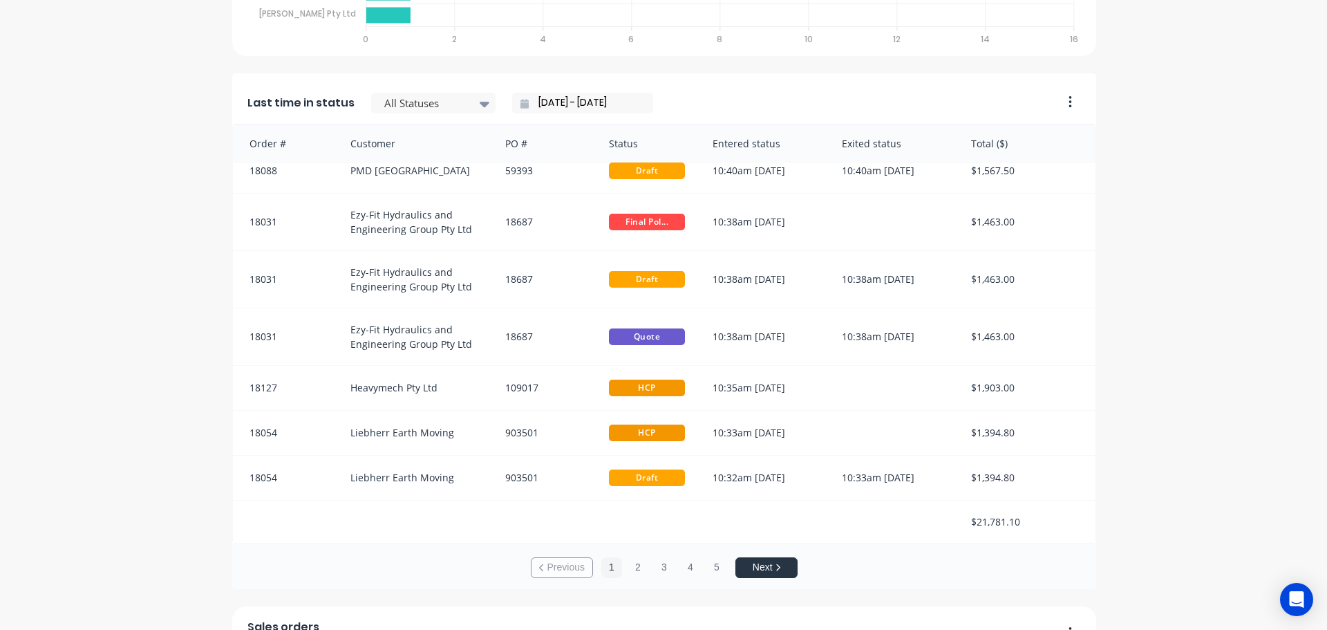
scroll to position [3, 0]
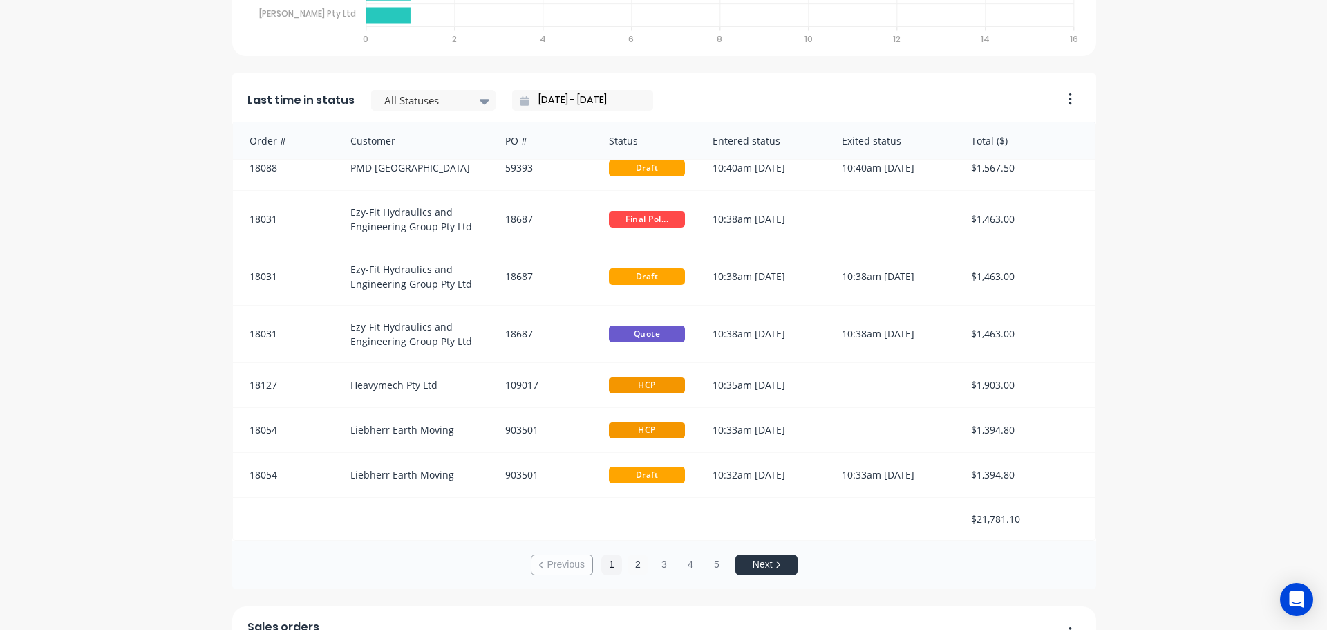
click at [630, 568] on button "2" at bounding box center [637, 564] width 21 height 21
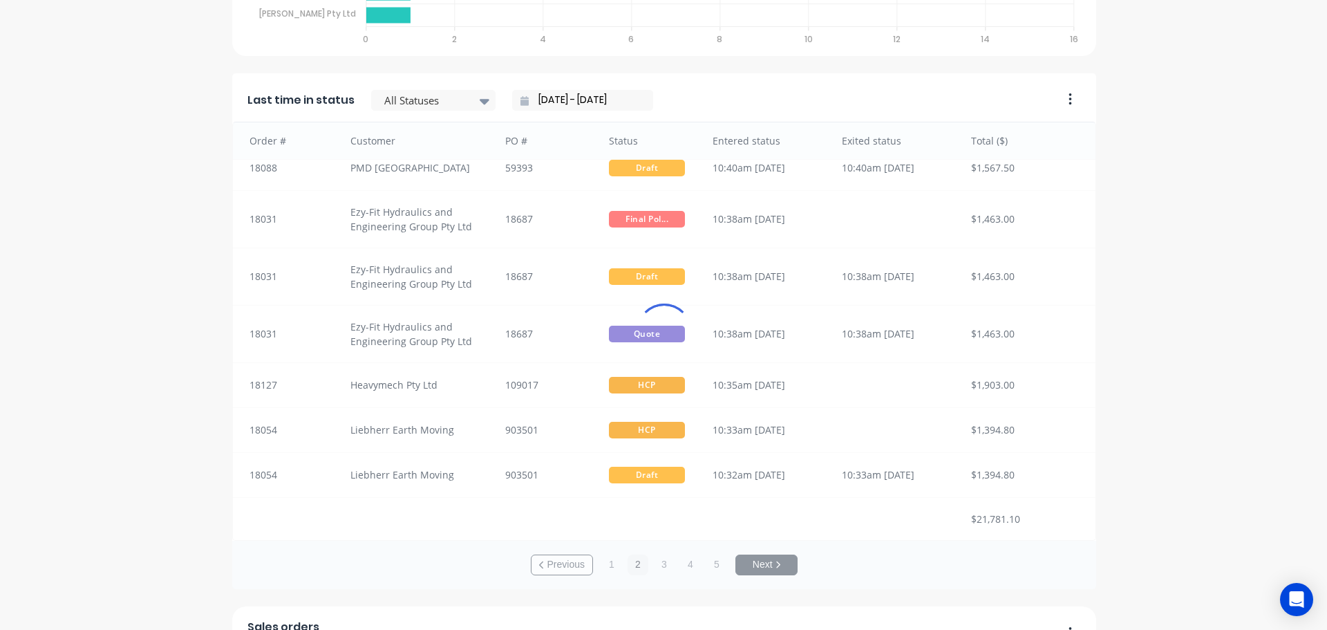
scroll to position [1, 0]
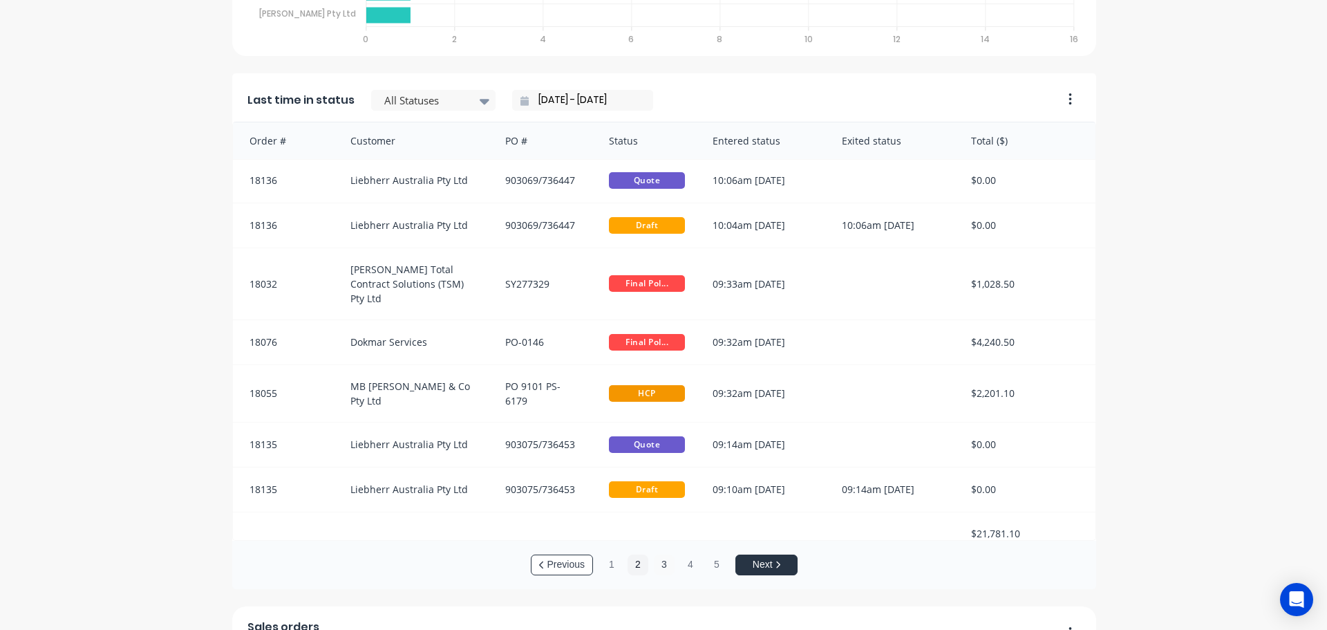
click at [654, 568] on button "3" at bounding box center [664, 564] width 21 height 21
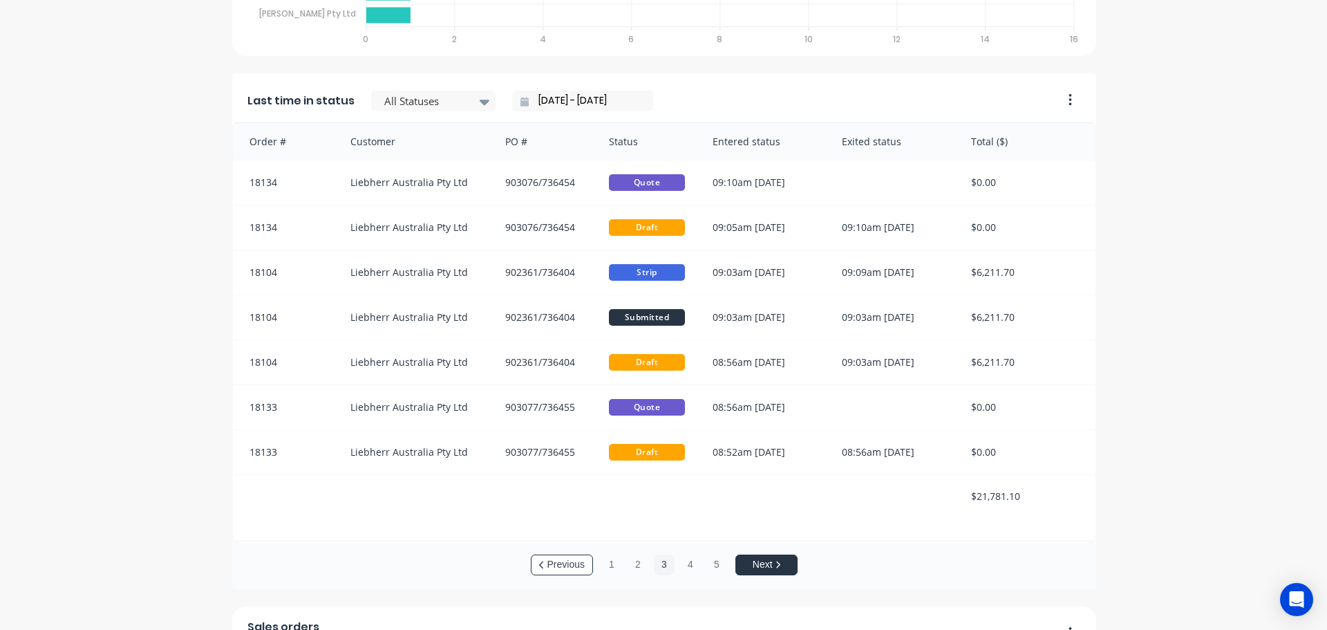
scroll to position [2, 0]
click at [682, 569] on button "4" at bounding box center [690, 564] width 21 height 21
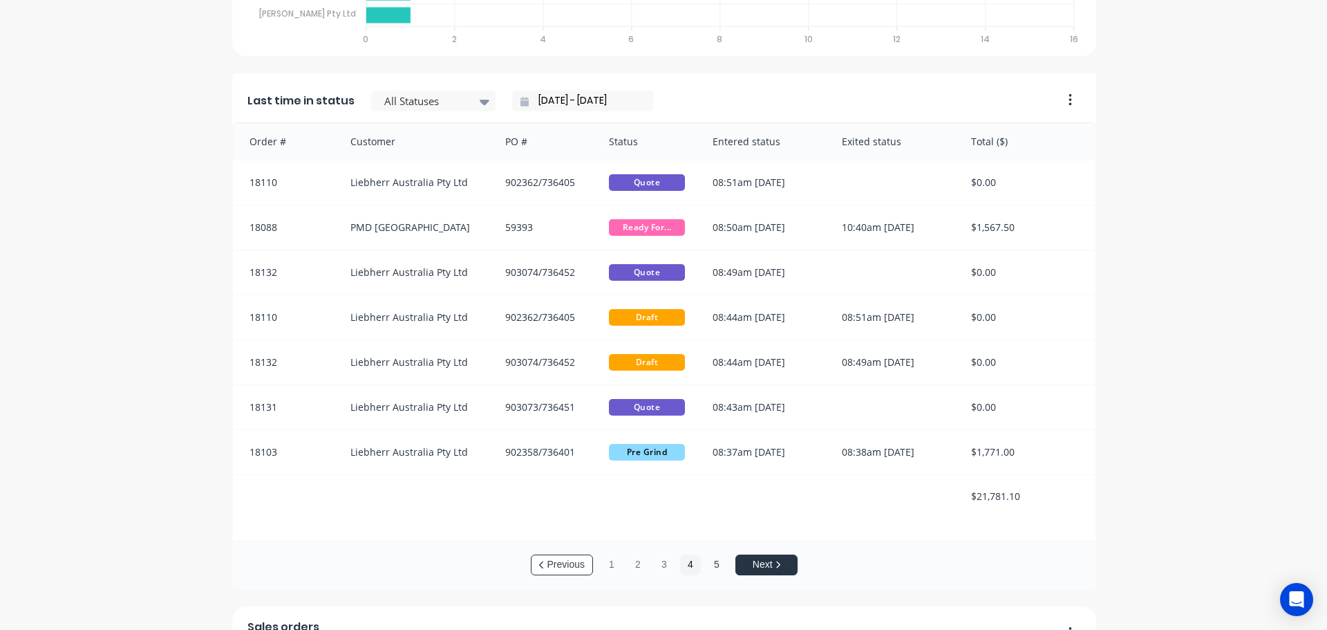
click at [708, 569] on button "5" at bounding box center [716, 564] width 21 height 21
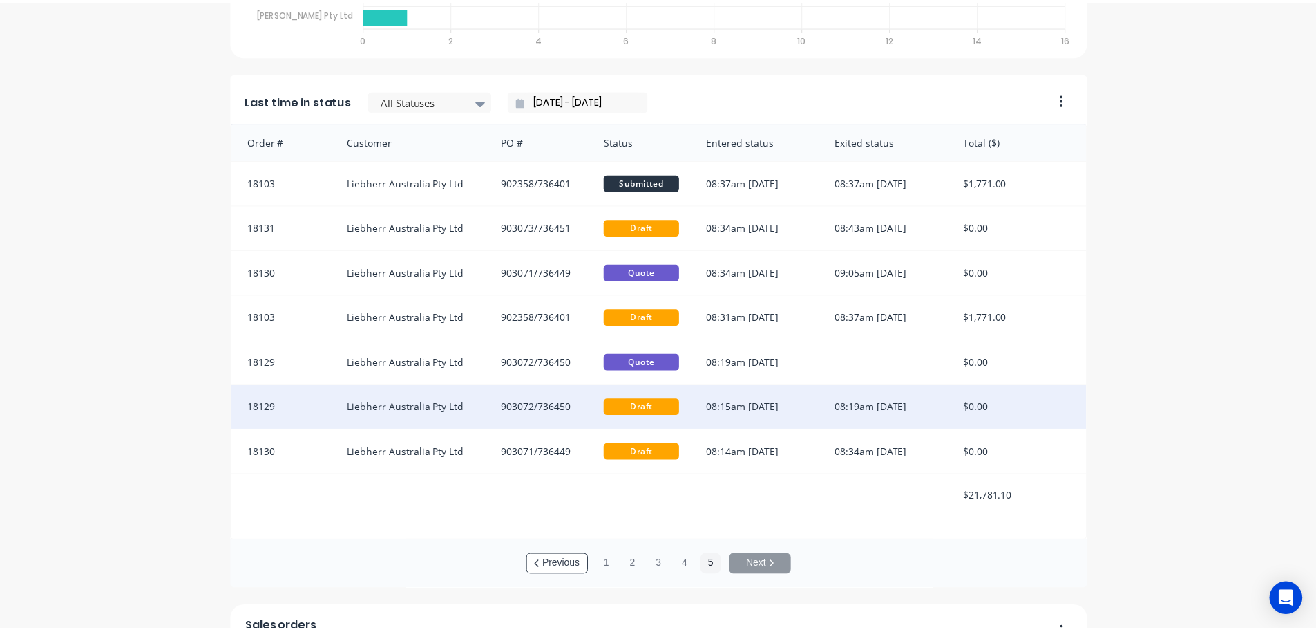
scroll to position [0, 0]
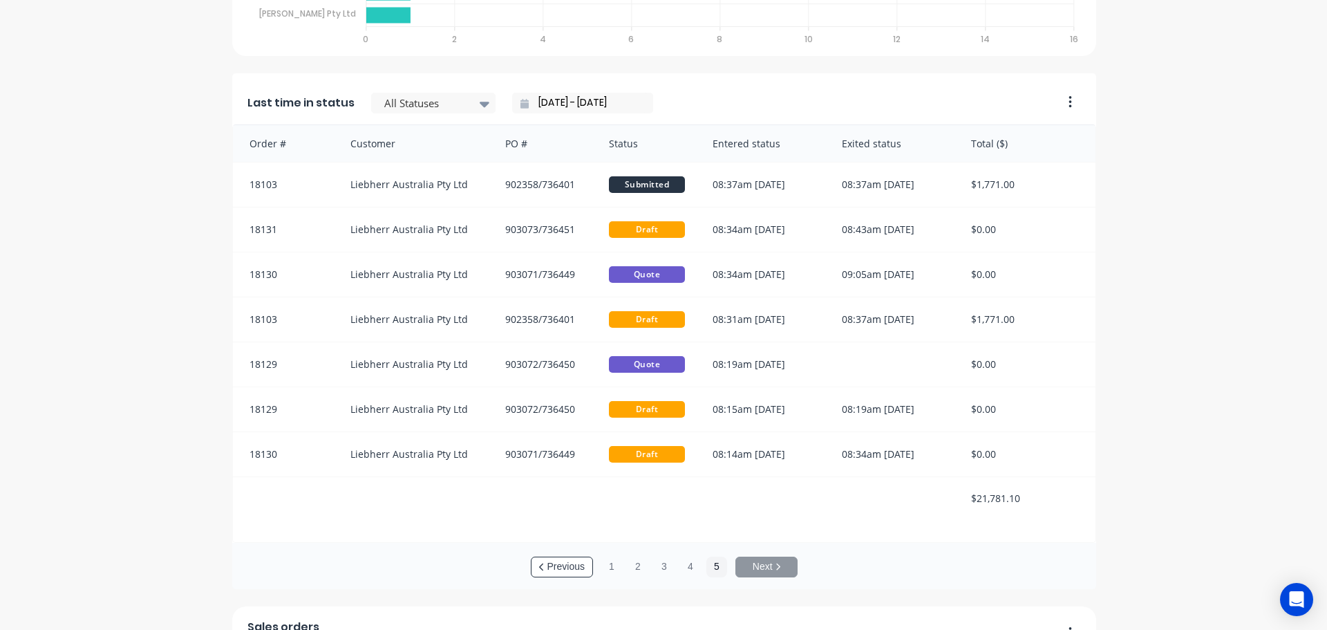
click at [551, 101] on input "10/09/25 - 10/09/25" at bounding box center [588, 103] width 119 height 21
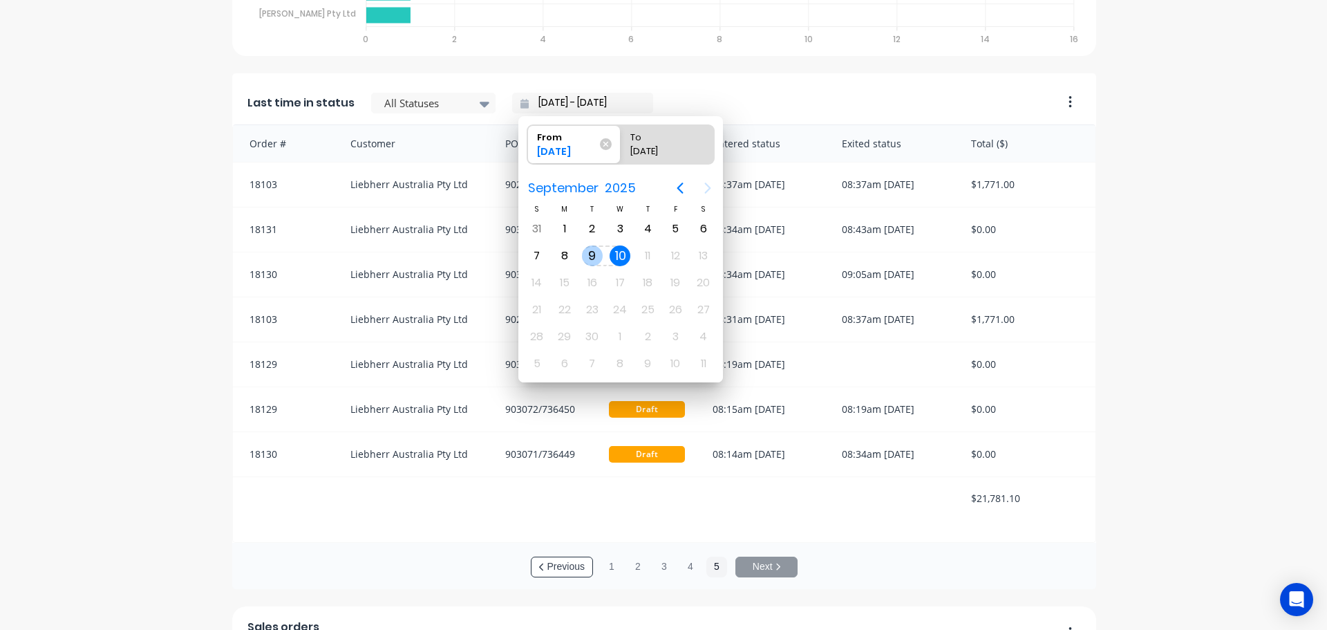
click at [587, 247] on div "9" at bounding box center [592, 255] width 21 height 21
type input "09/09/25 - 10/09/25"
radio input "false"
radio input "true"
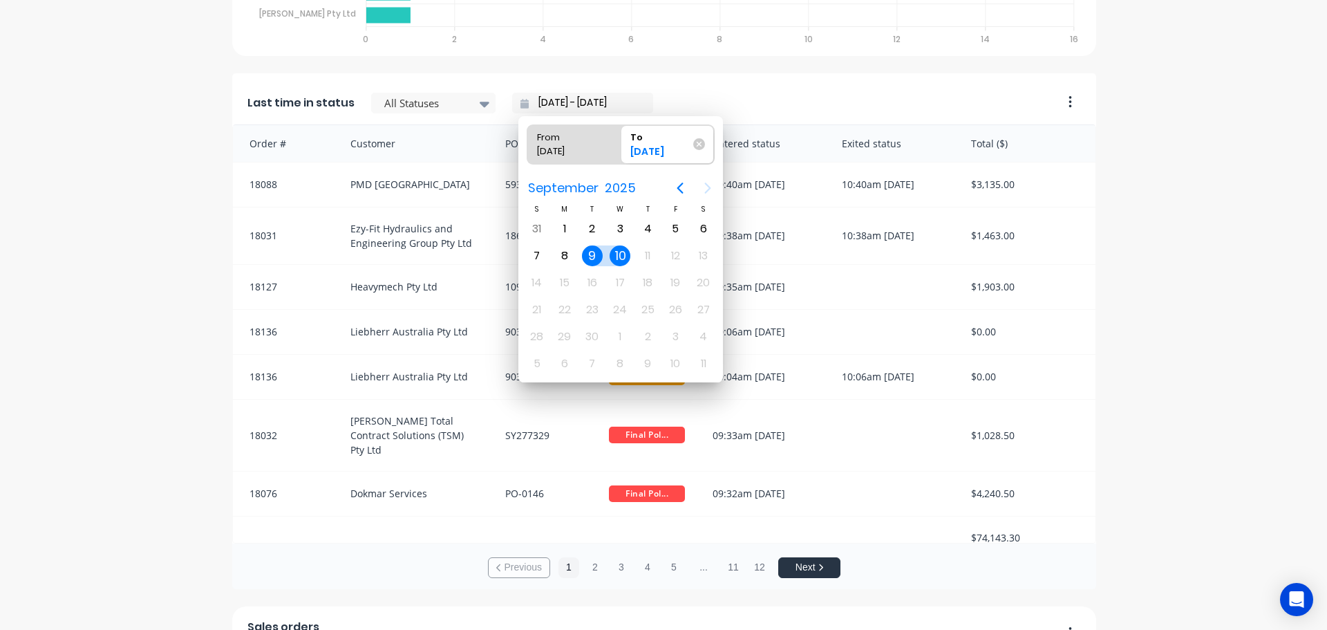
click at [393, 565] on div "Previous 1 2 3 4 5 ... 11 12 Next" at bounding box center [664, 567] width 864 height 48
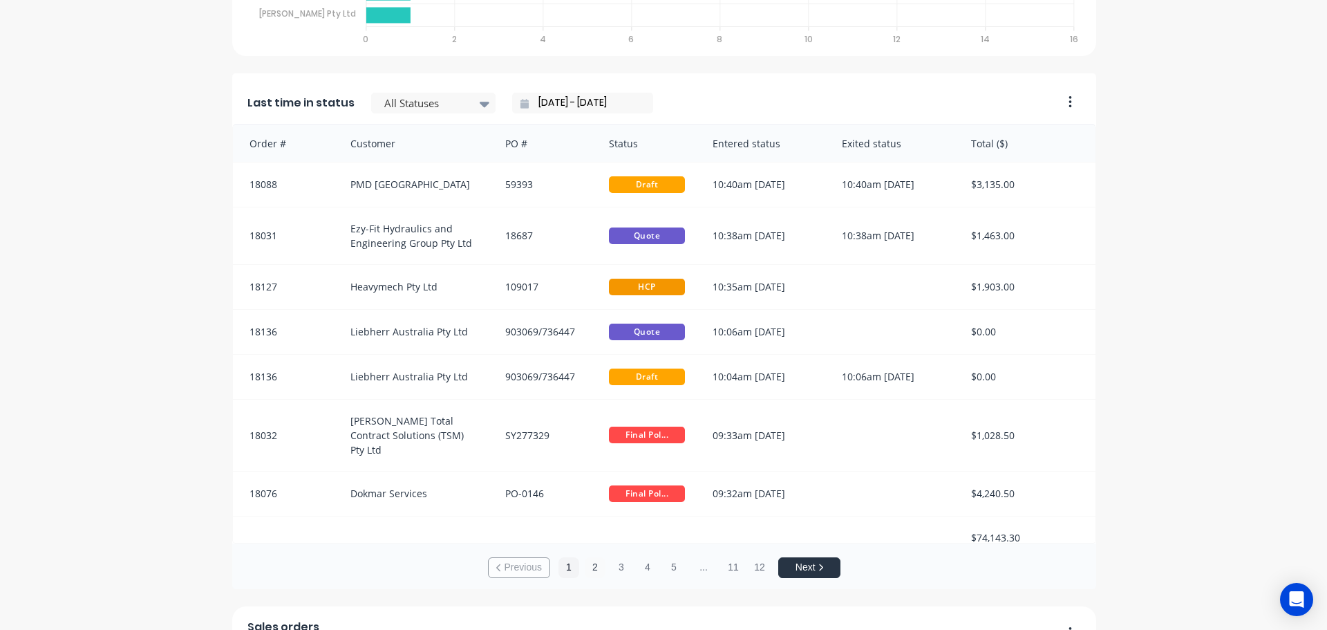
click at [587, 566] on button "2" at bounding box center [595, 567] width 21 height 21
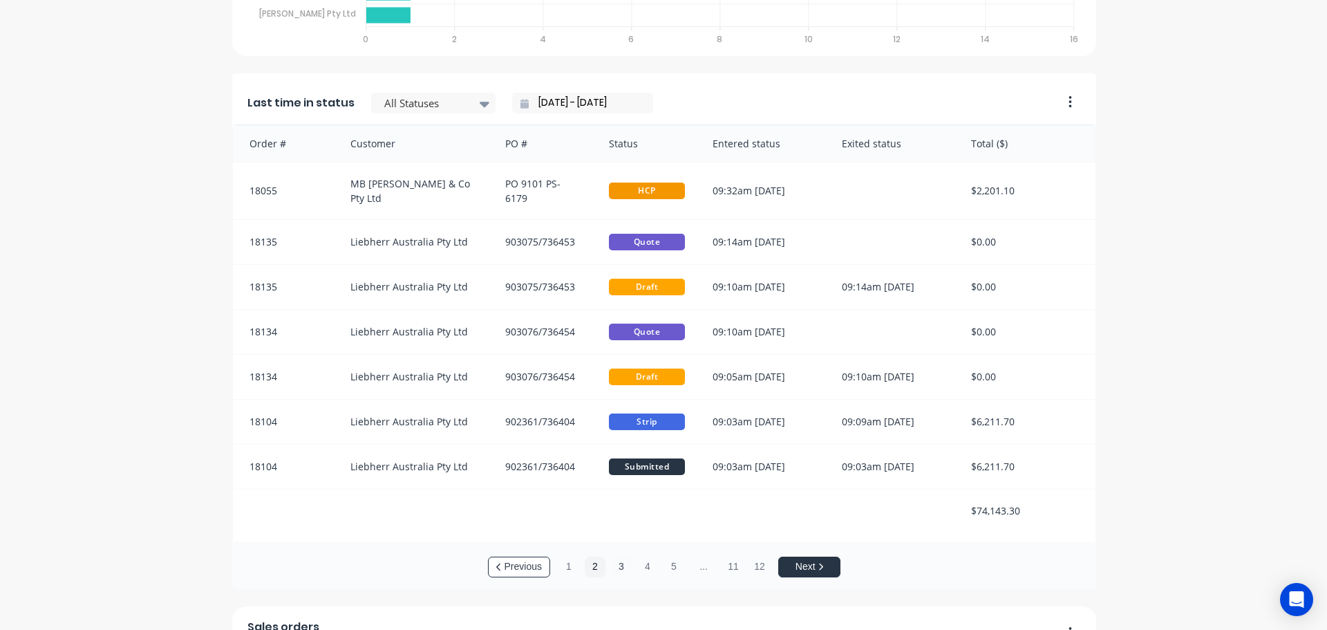
click at [618, 567] on button "3" at bounding box center [621, 566] width 21 height 21
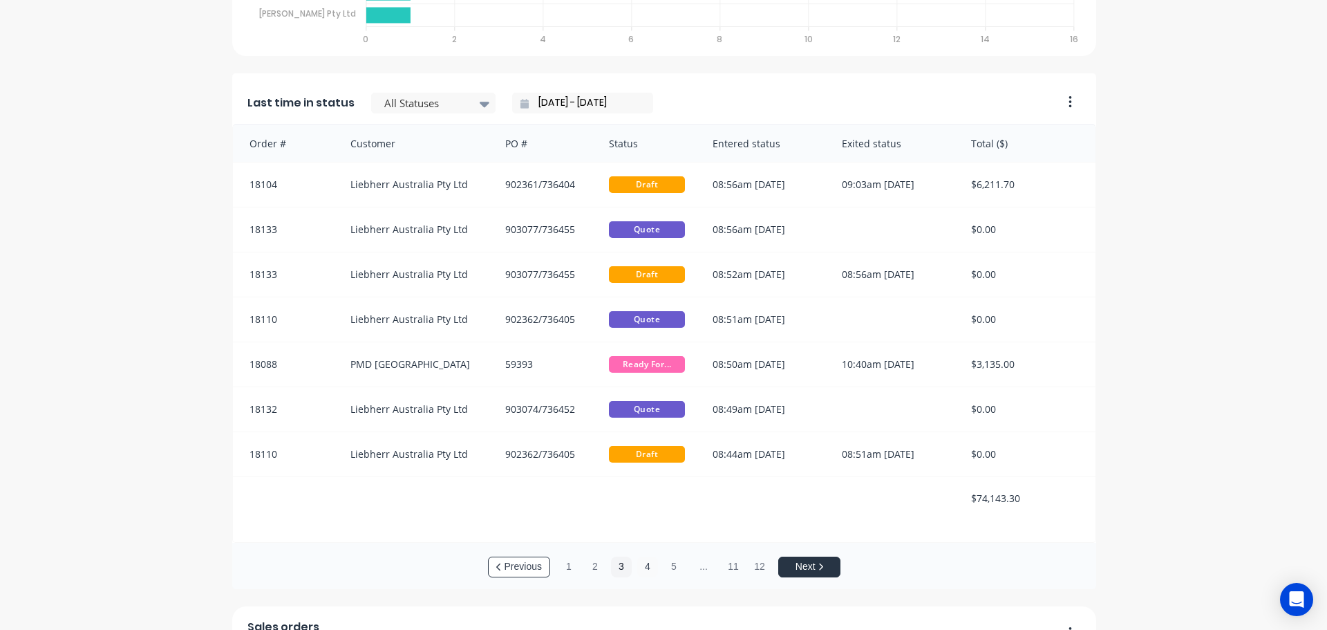
click at [641, 565] on button "4" at bounding box center [647, 566] width 21 height 21
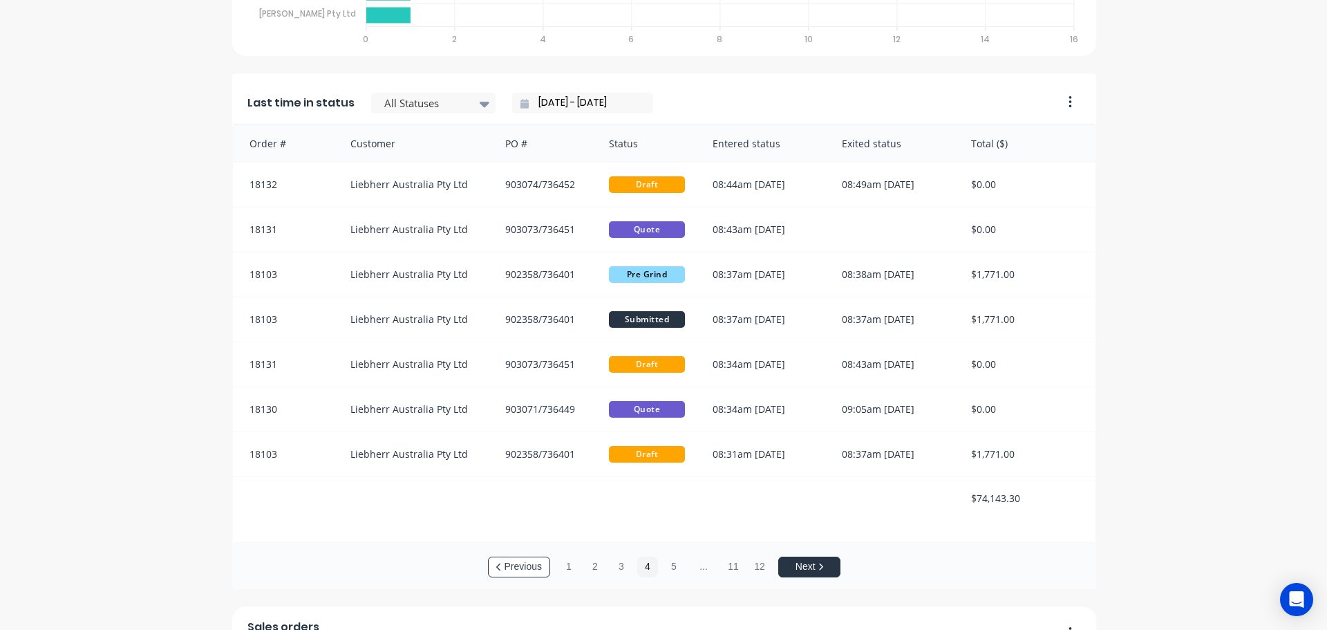
click at [808, 575] on button "Next" at bounding box center [809, 566] width 62 height 21
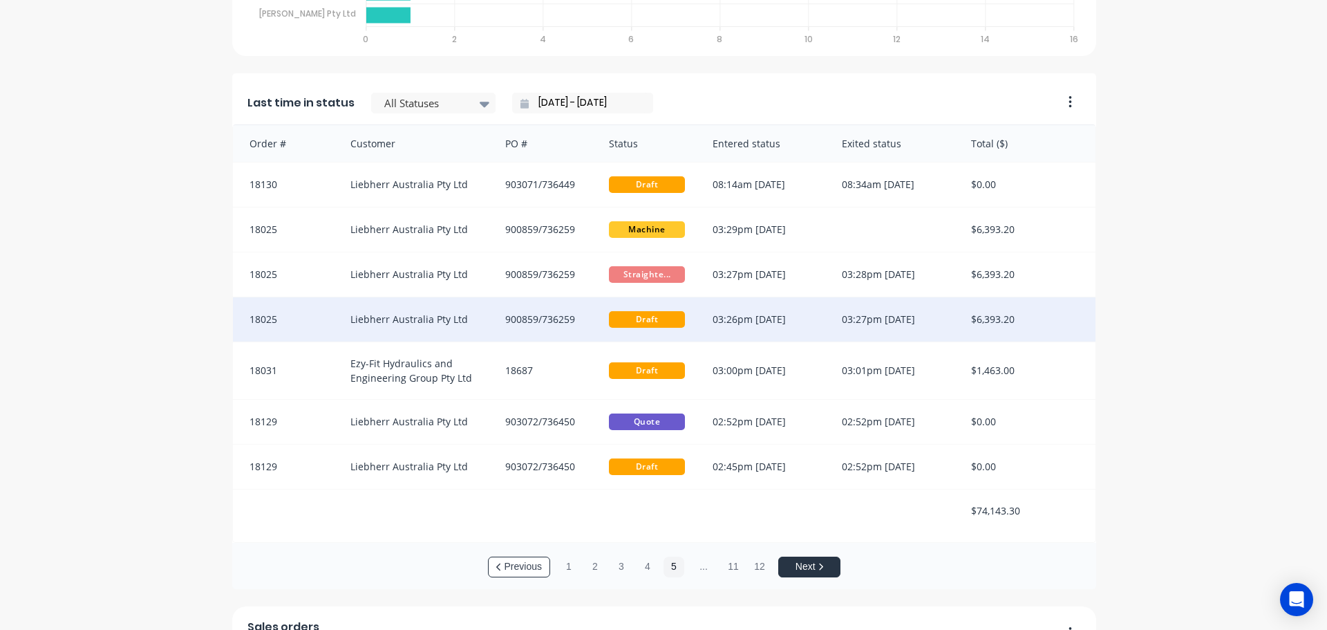
click at [512, 318] on div "900859/736259" at bounding box center [543, 319] width 104 height 44
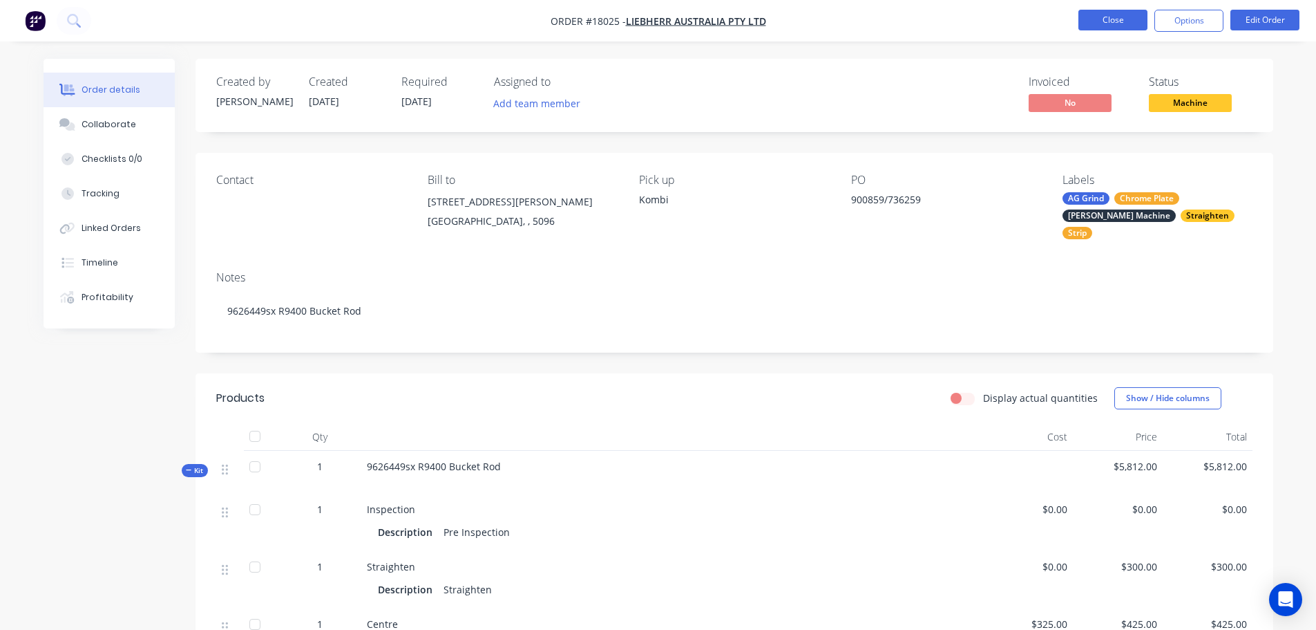
click at [1117, 28] on button "Close" at bounding box center [1113, 20] width 69 height 21
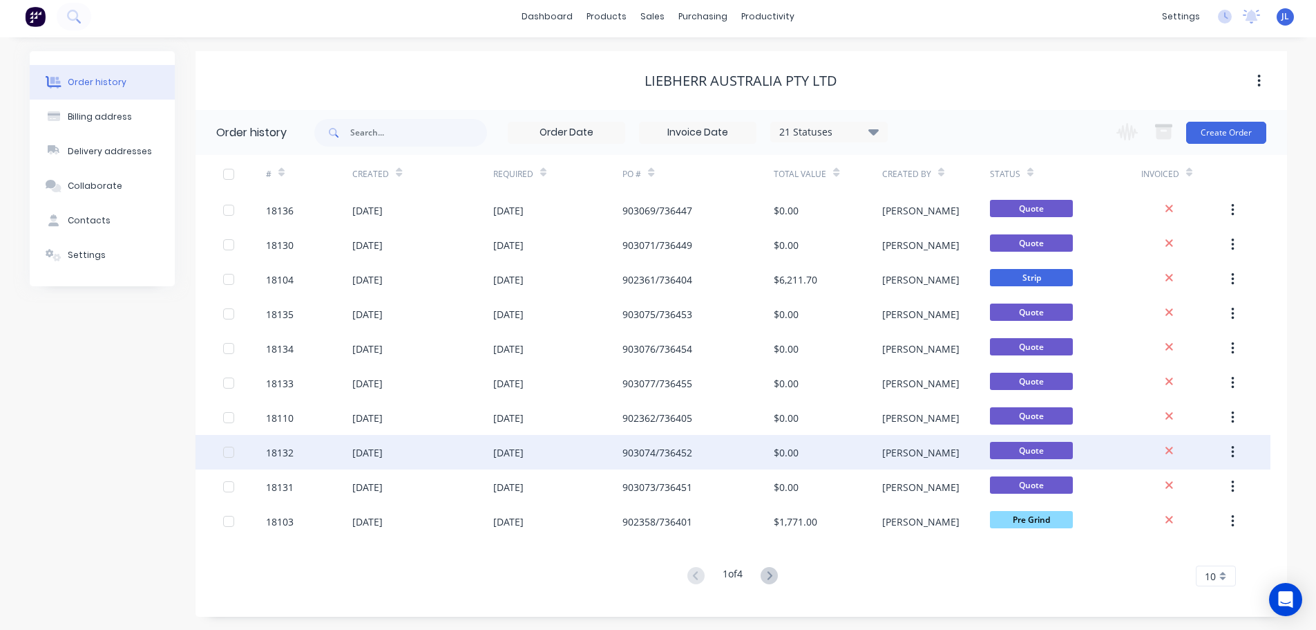
scroll to position [5, 0]
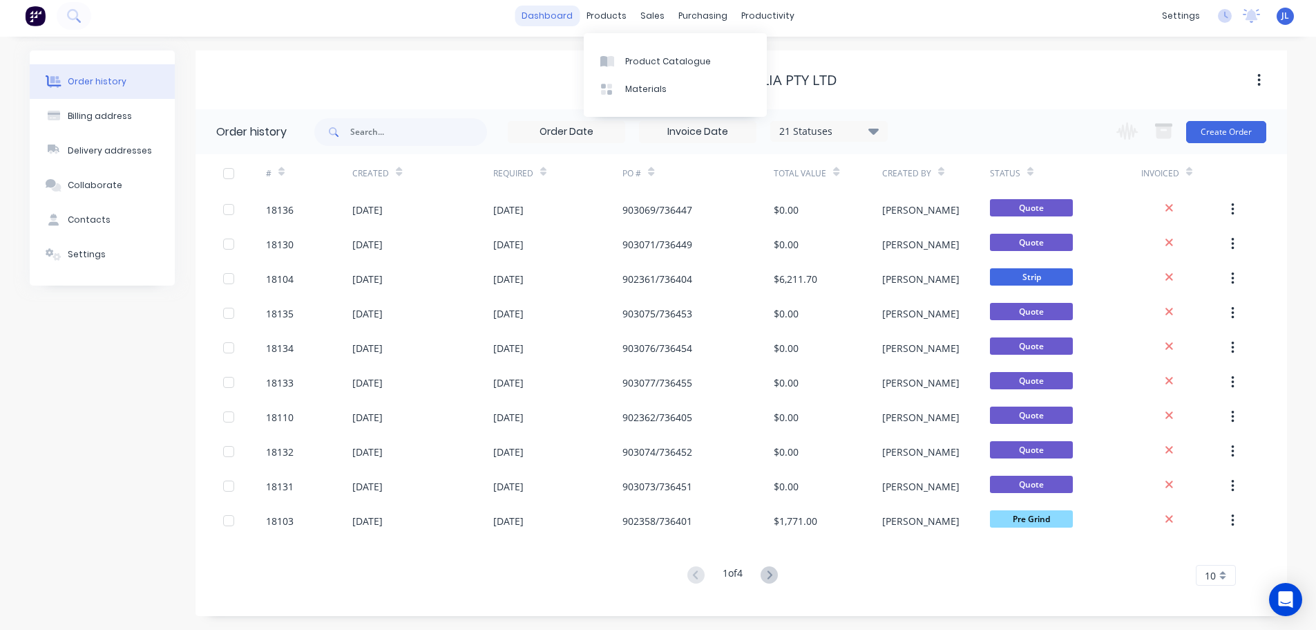
click at [550, 19] on link "dashboard" at bounding box center [547, 16] width 65 height 21
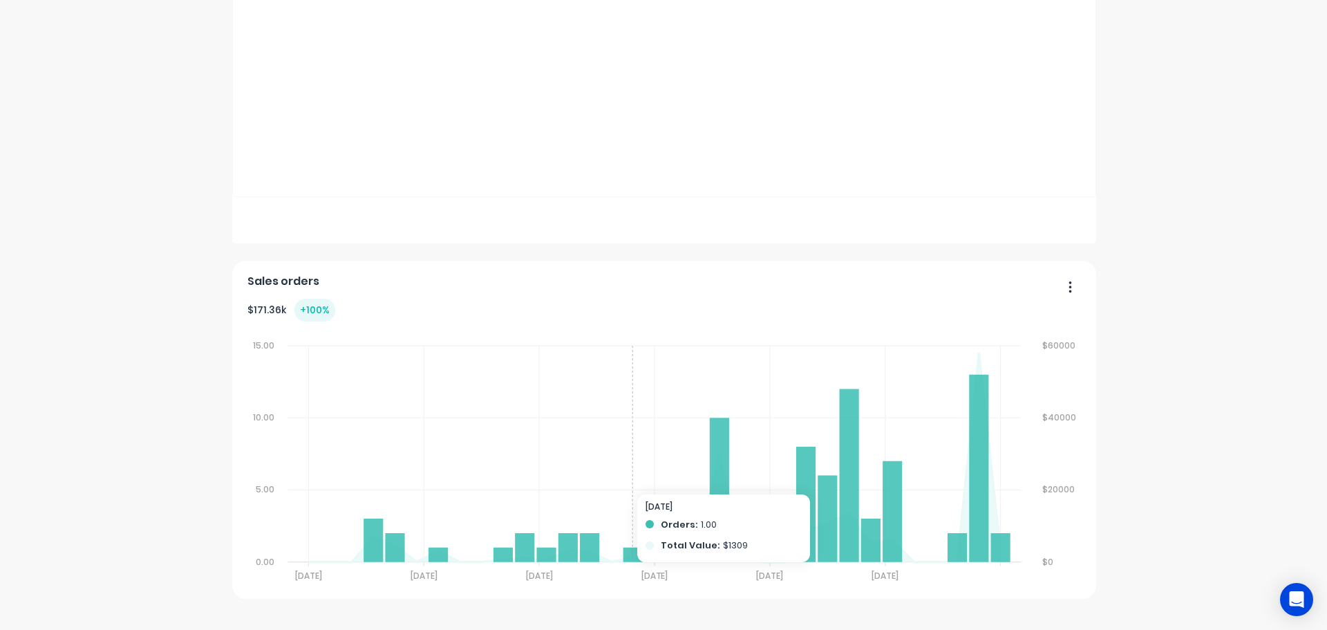
scroll to position [829, 0]
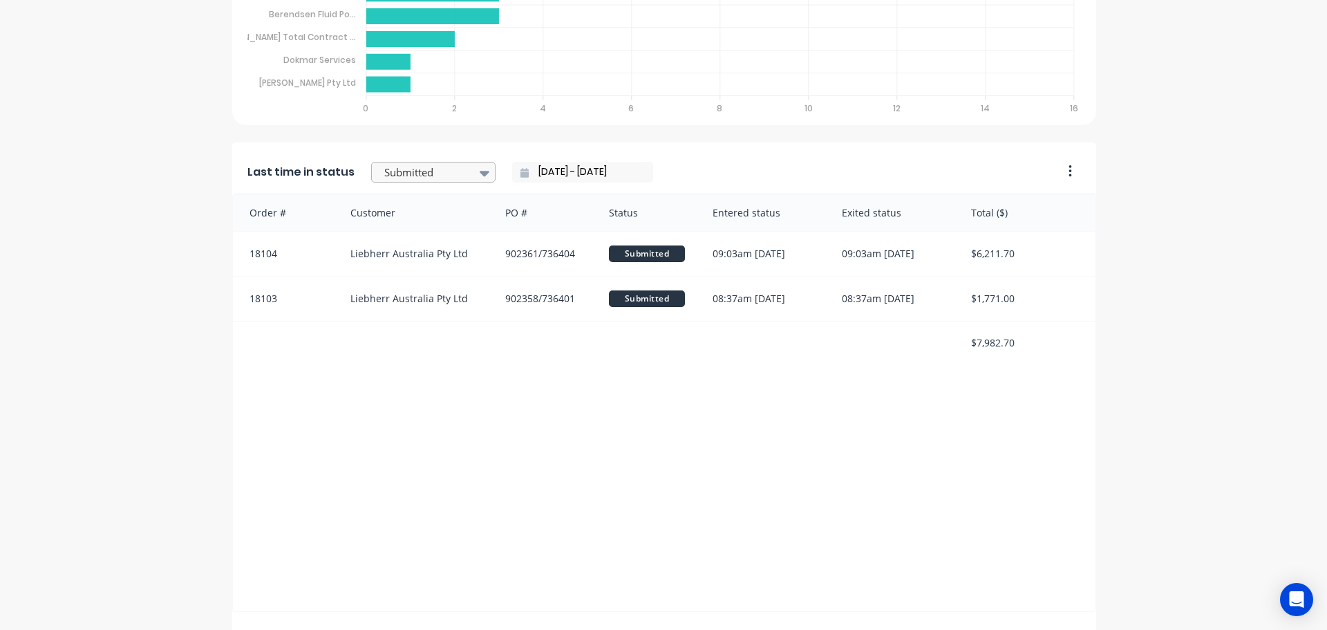
click at [480, 171] on icon at bounding box center [485, 174] width 10 height 6
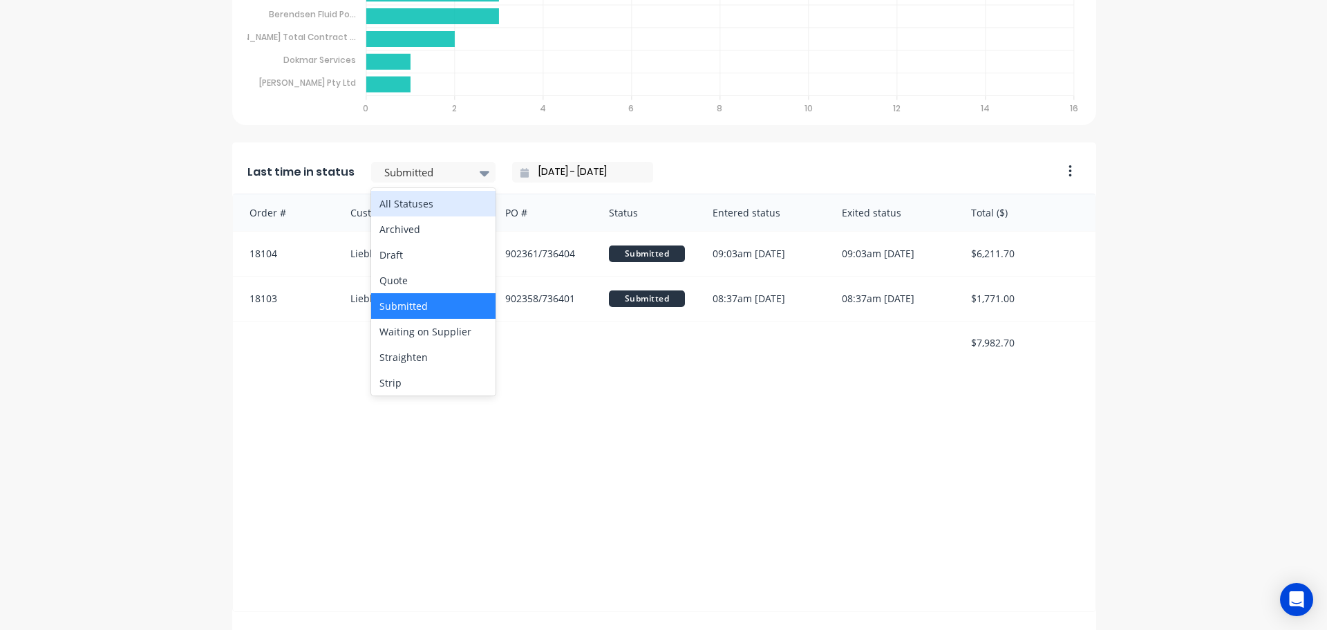
click at [442, 201] on div "All Statuses" at bounding box center [433, 204] width 124 height 26
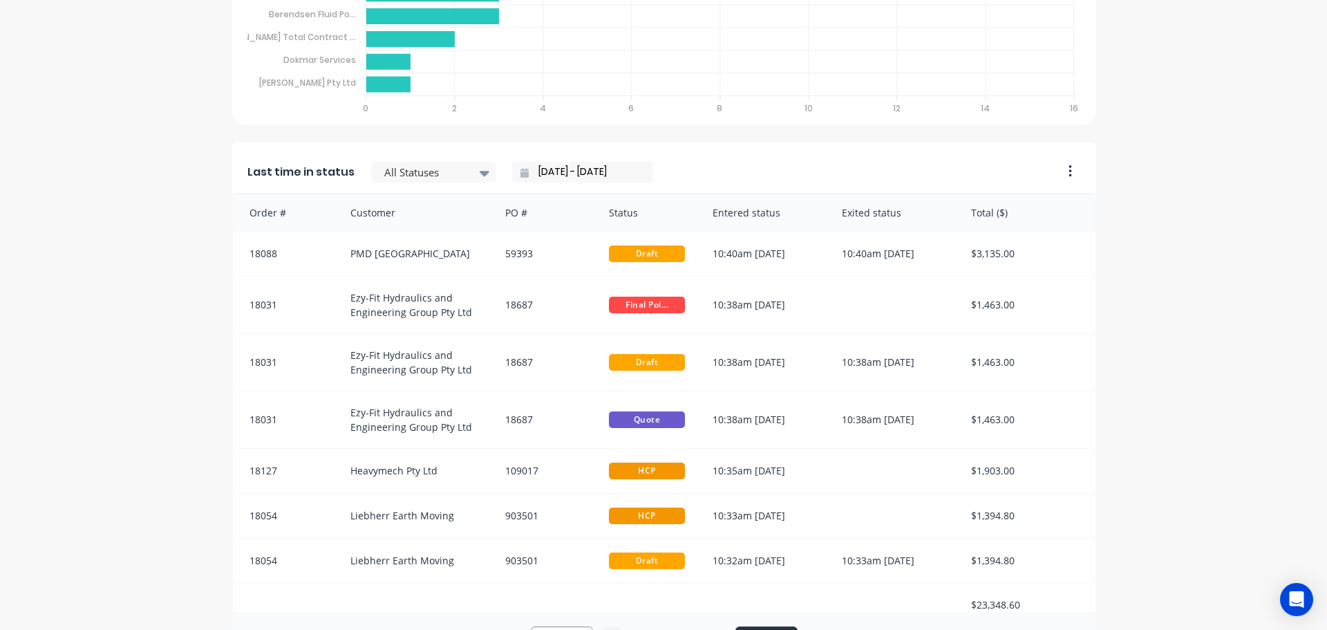
click at [558, 173] on input "10/09/25 - 10/09/25" at bounding box center [588, 172] width 119 height 21
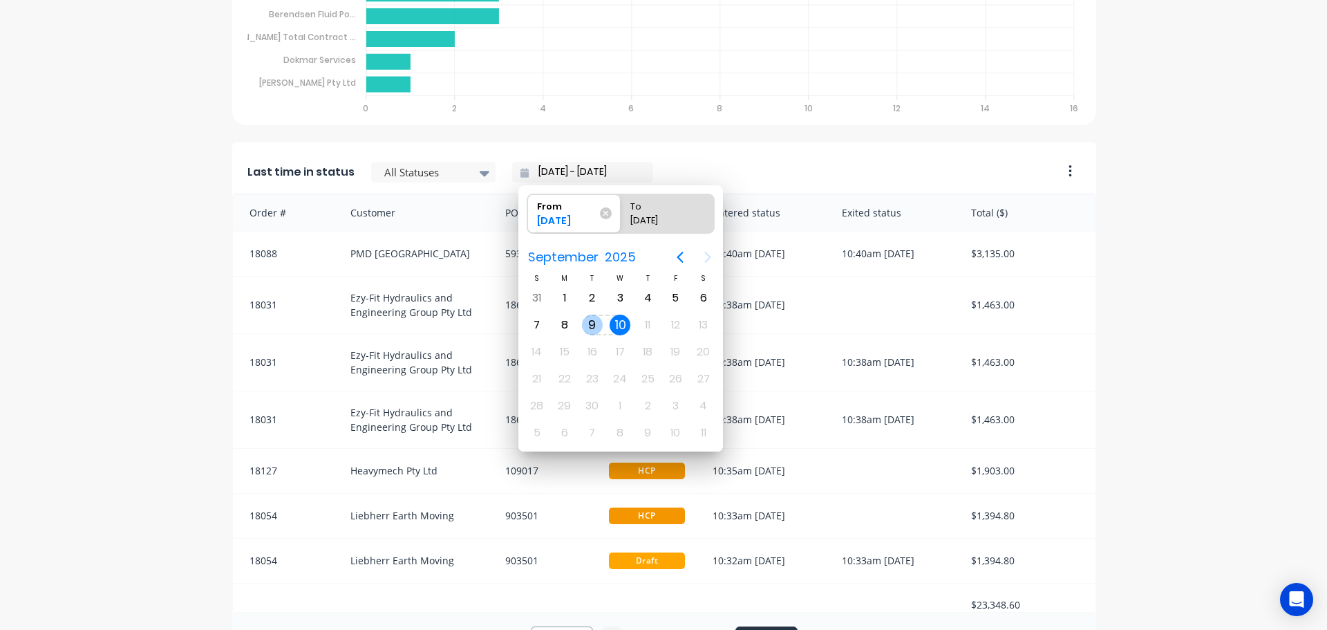
click at [598, 318] on div "9" at bounding box center [592, 324] width 21 height 21
type input "09/09/25 - 10/09/25"
radio input "false"
radio input "true"
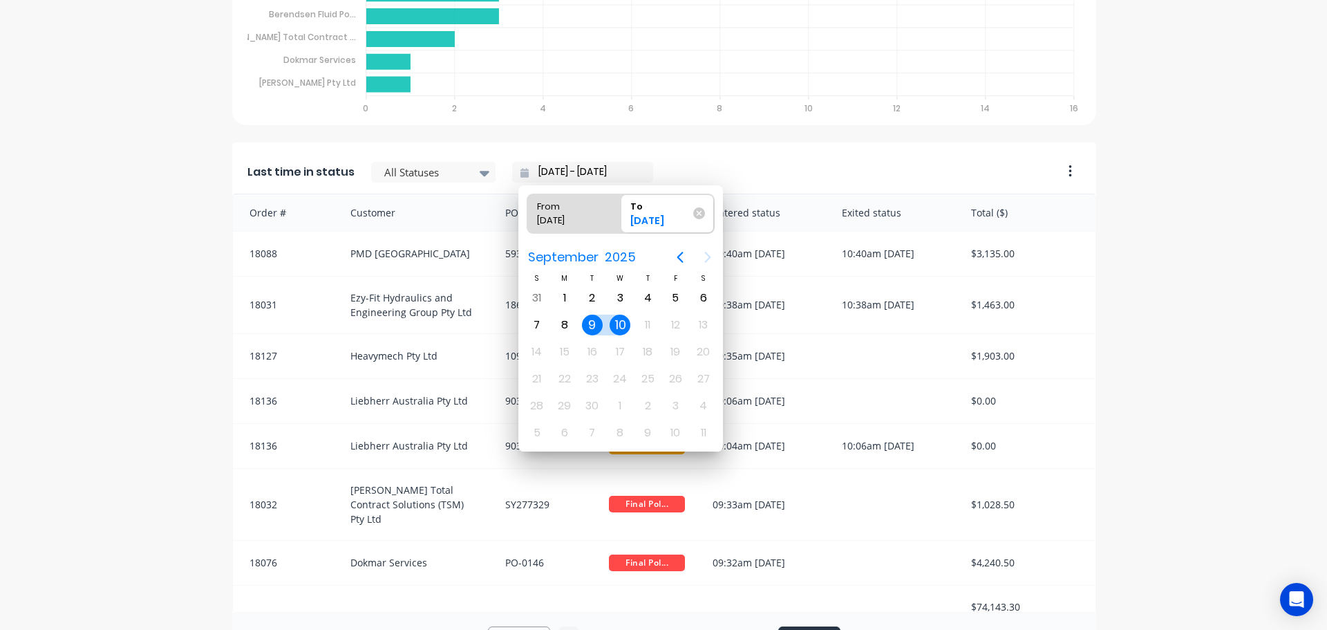
click at [589, 322] on div "9" at bounding box center [592, 324] width 21 height 21
type input "09/09/25 - 09/09/25"
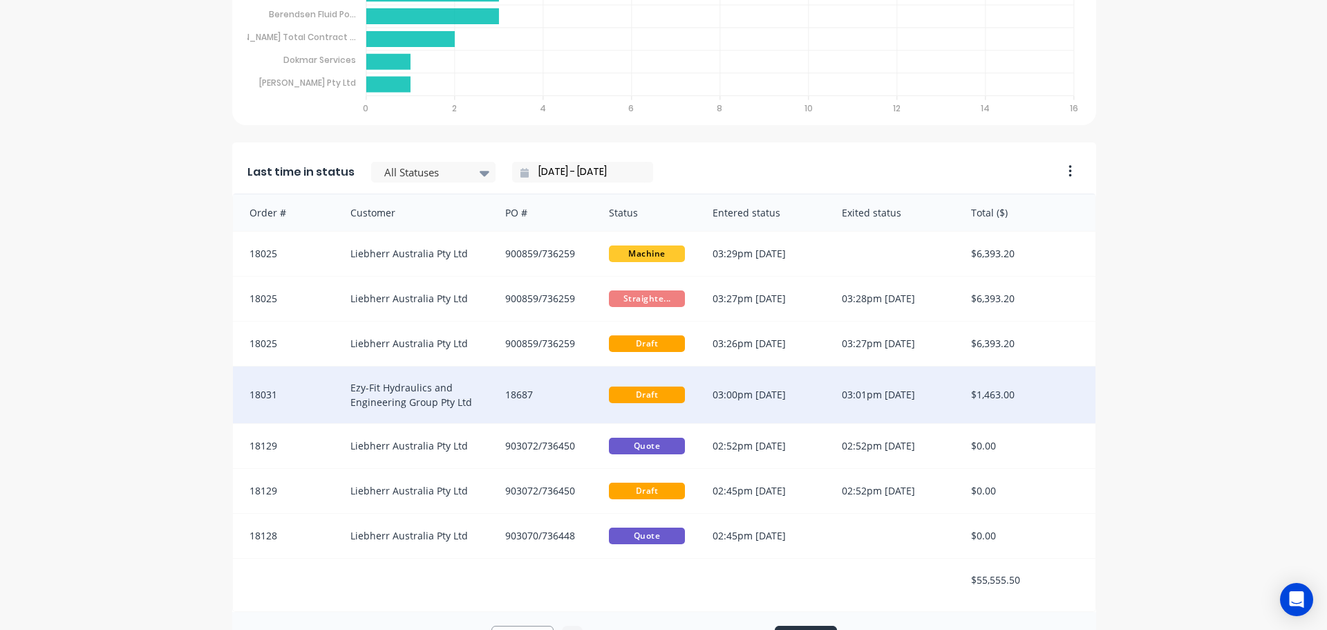
scroll to position [2, 0]
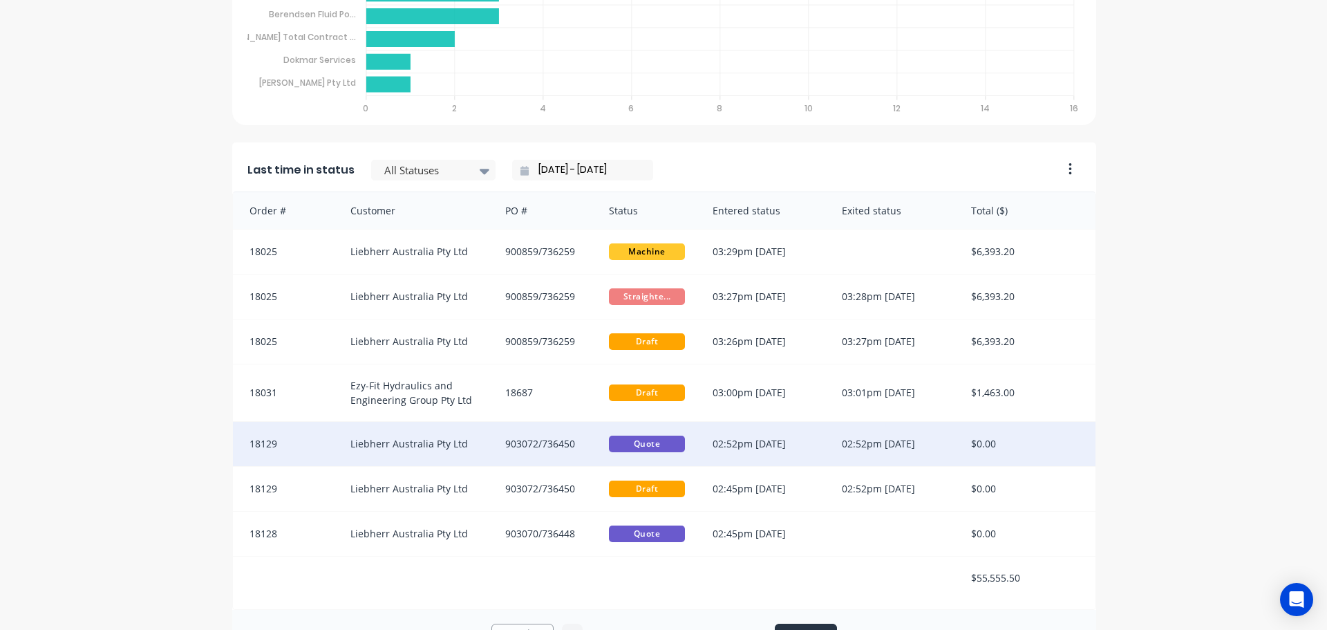
click at [758, 434] on div "02:52pm 09/09/25" at bounding box center [763, 444] width 129 height 44
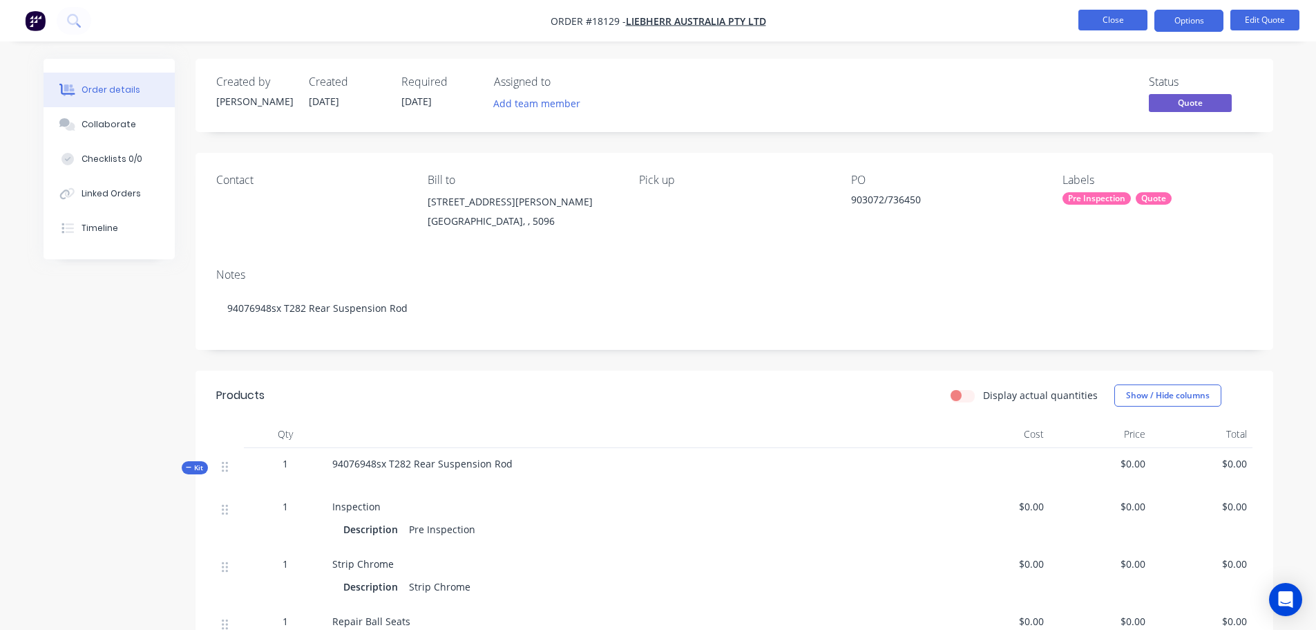
click at [1089, 28] on button "Close" at bounding box center [1113, 20] width 69 height 21
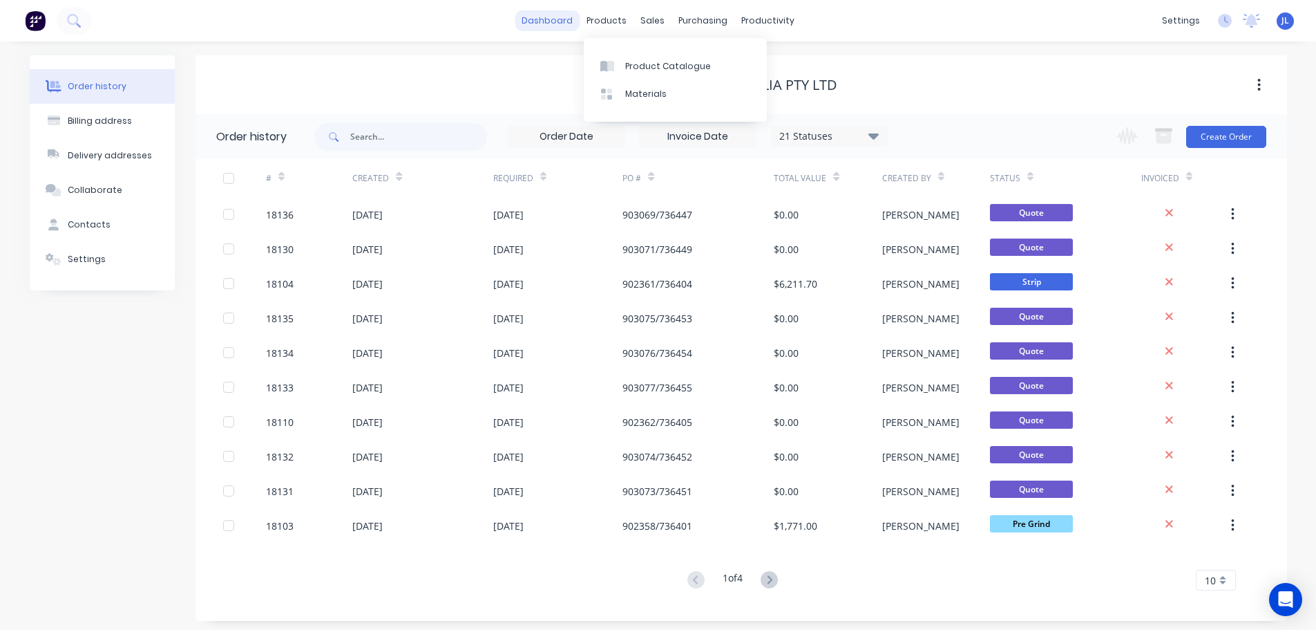
click at [557, 26] on link "dashboard" at bounding box center [547, 20] width 65 height 21
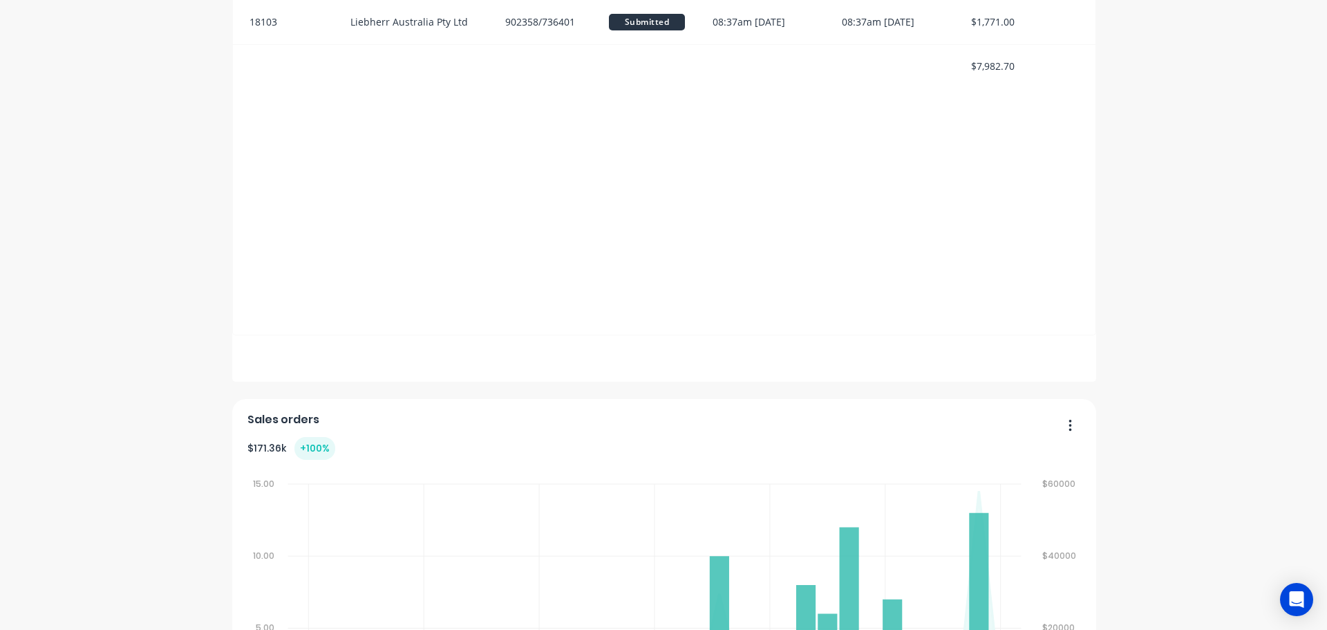
scroll to position [760, 0]
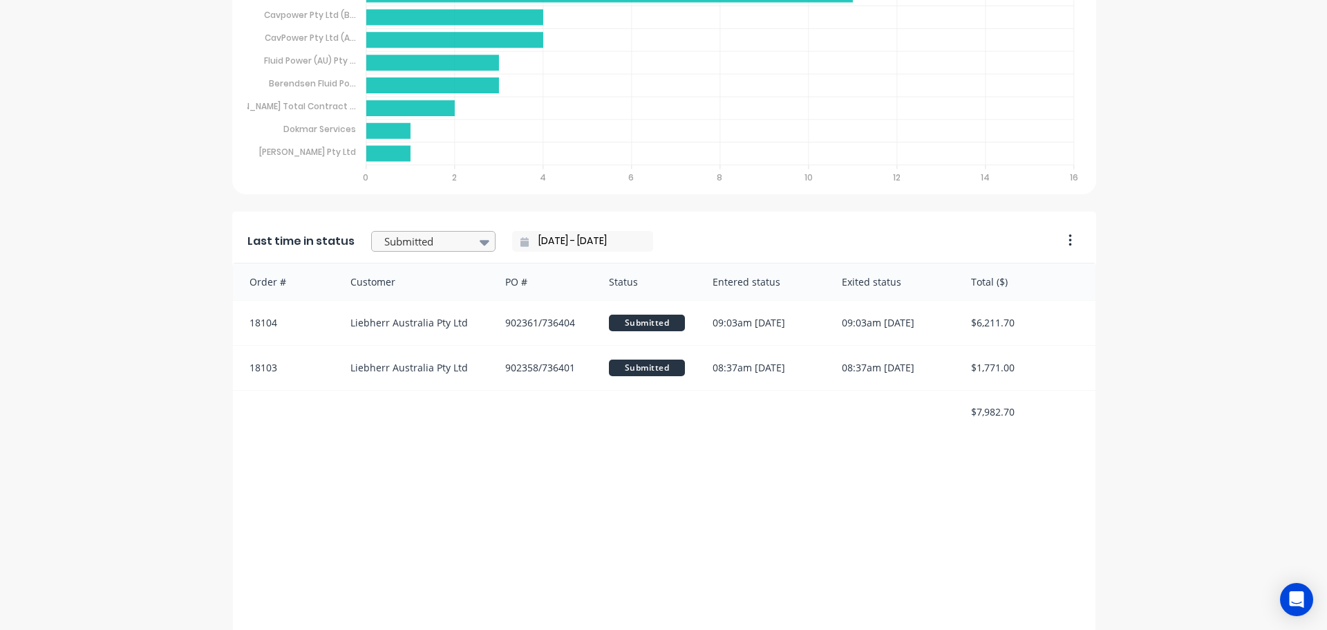
click at [480, 241] on icon at bounding box center [485, 243] width 10 height 6
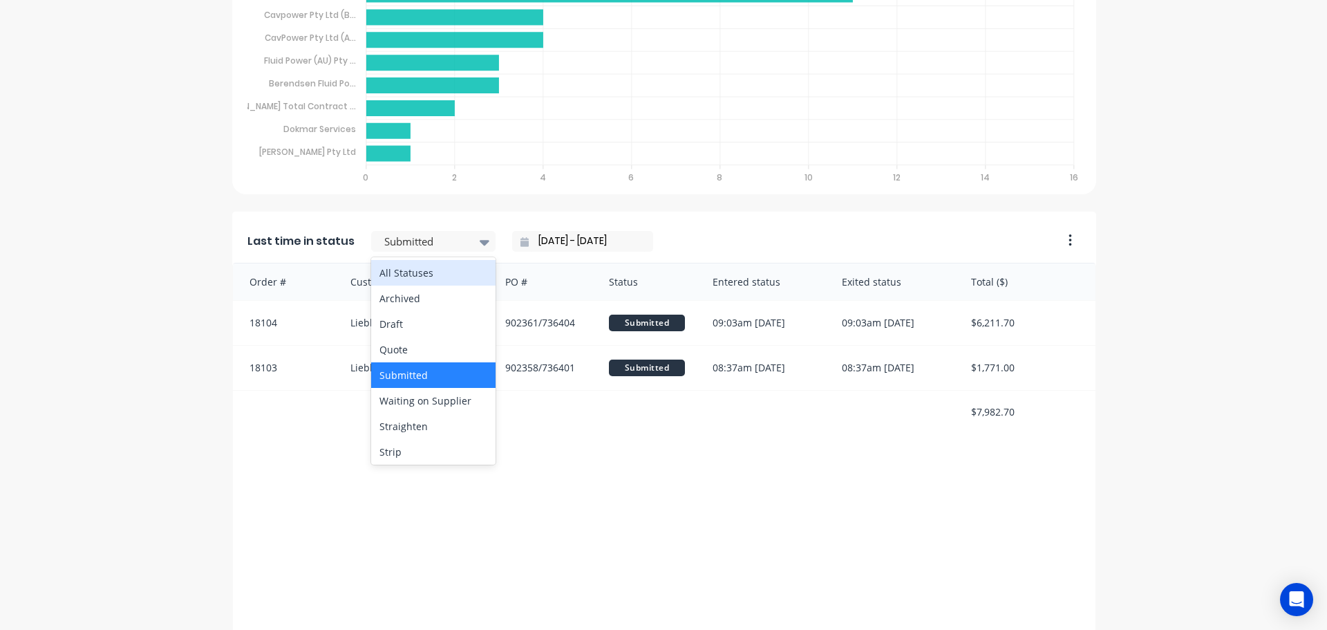
click at [427, 281] on div "All Statuses" at bounding box center [433, 273] width 124 height 26
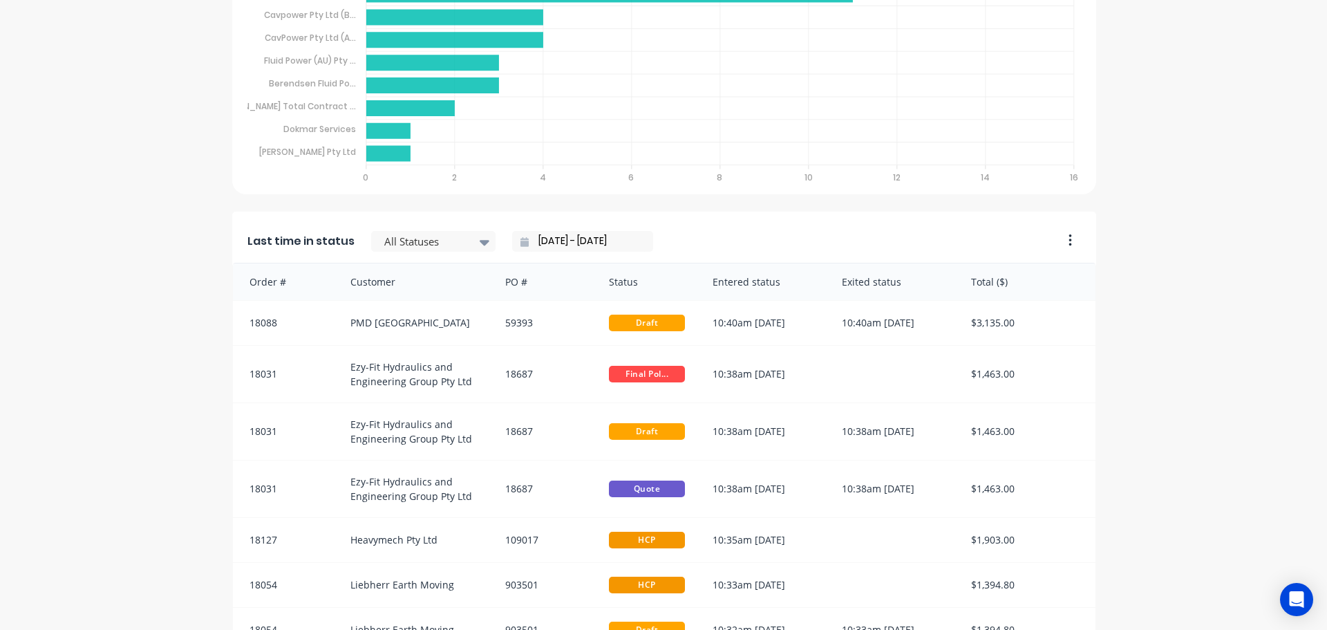
click at [578, 240] on input "10/09/25 - 10/09/25" at bounding box center [588, 241] width 119 height 21
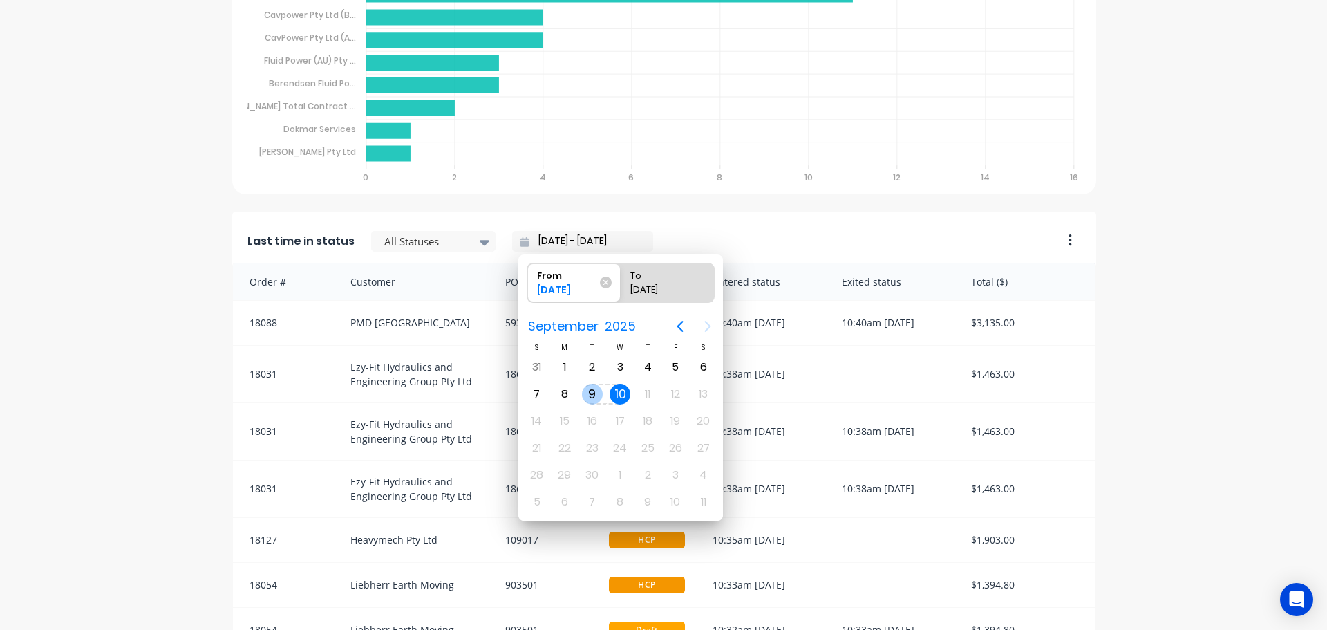
click at [594, 395] on div "9" at bounding box center [592, 394] width 21 height 21
type input "09/09/25 - 10/09/25"
radio input "false"
radio input "true"
click at [594, 395] on div "9" at bounding box center [592, 394] width 21 height 21
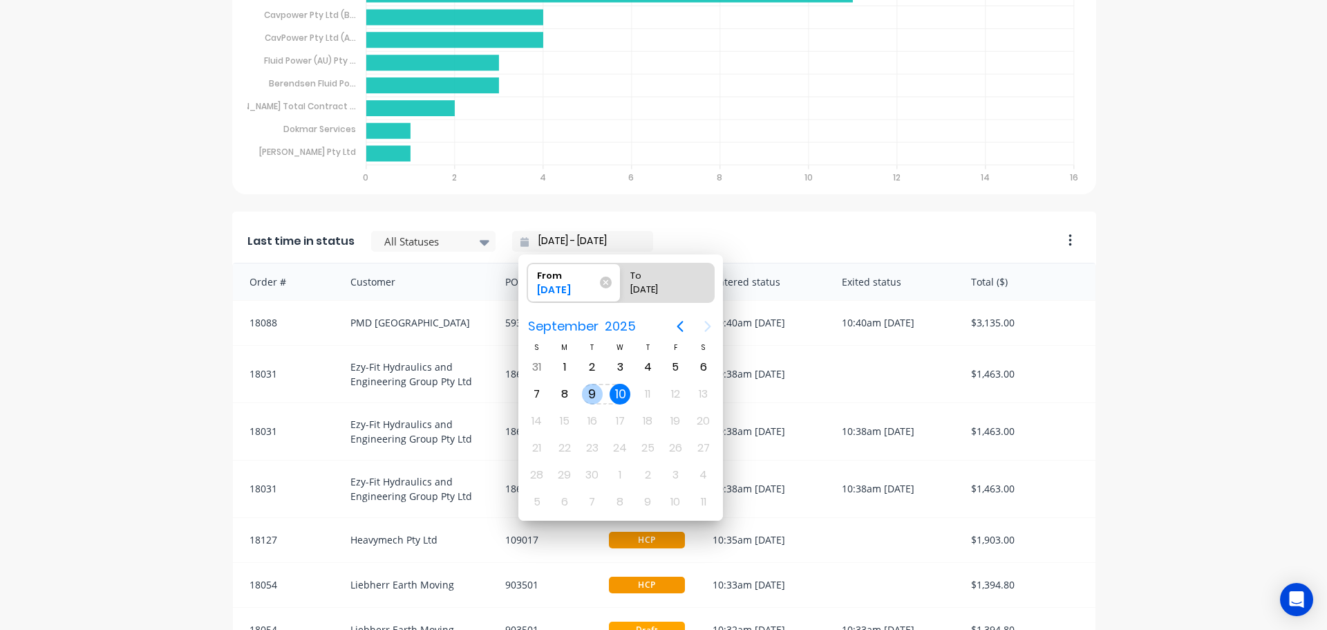
type input "09/09/25 - 09/09/25"
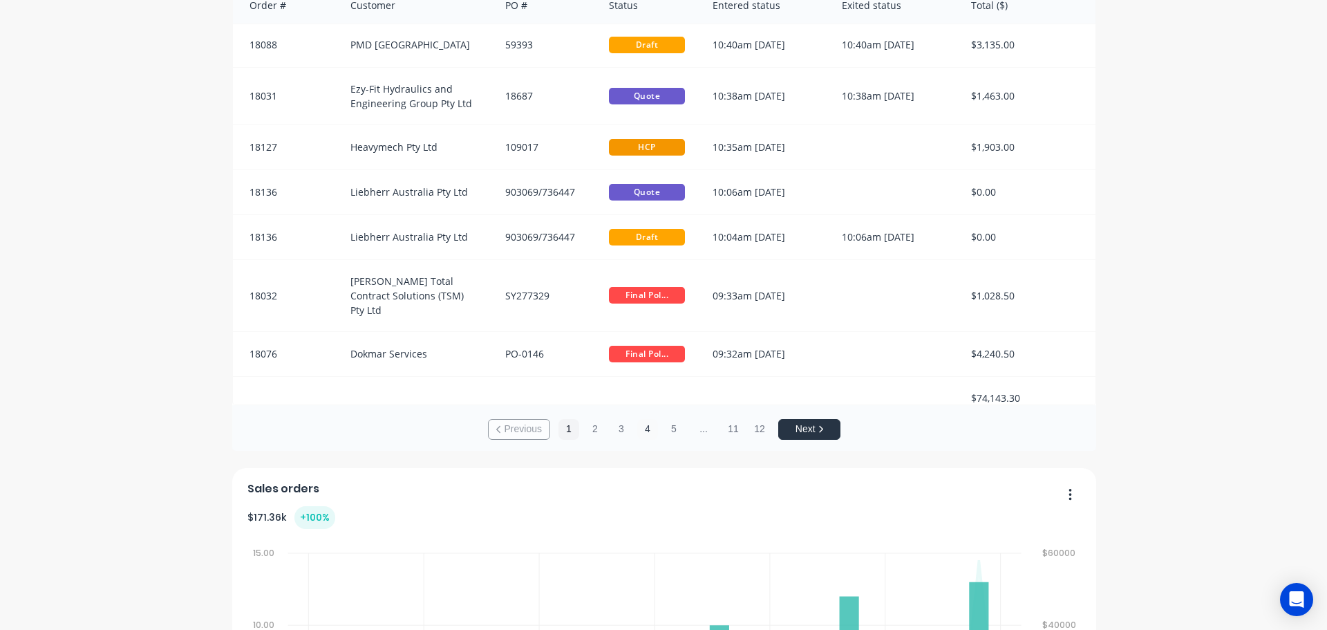
click at [637, 432] on button "4" at bounding box center [647, 429] width 21 height 21
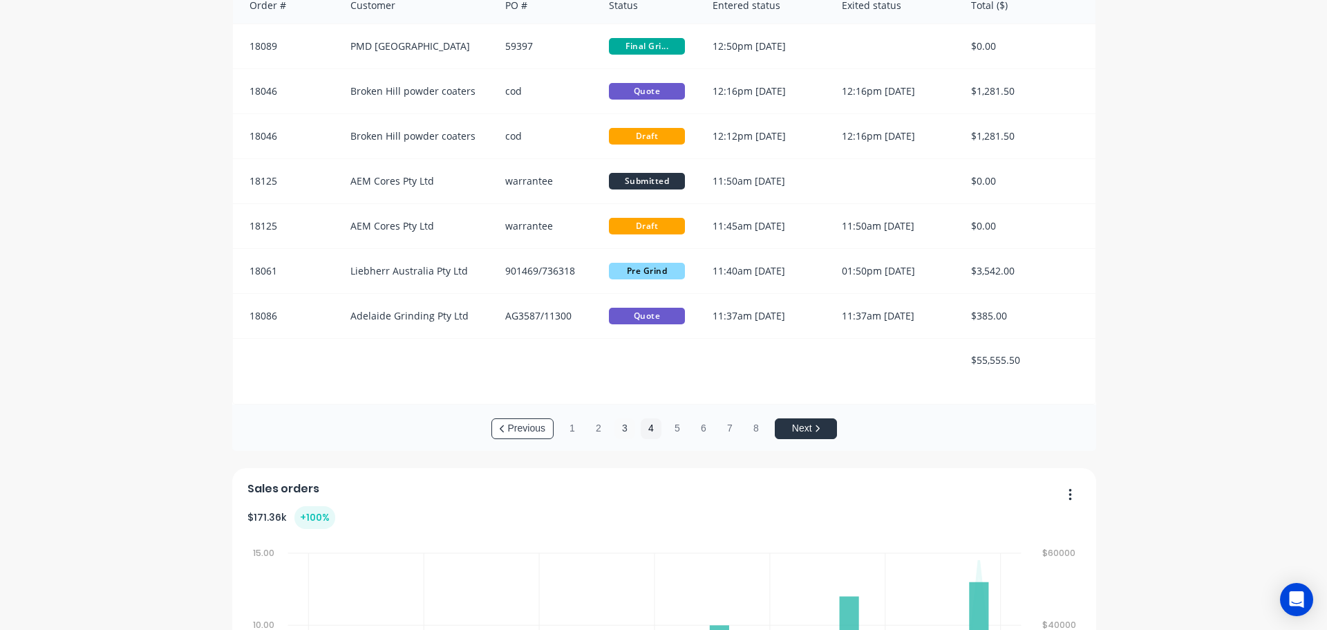
click at [621, 429] on button "3" at bounding box center [624, 428] width 21 height 21
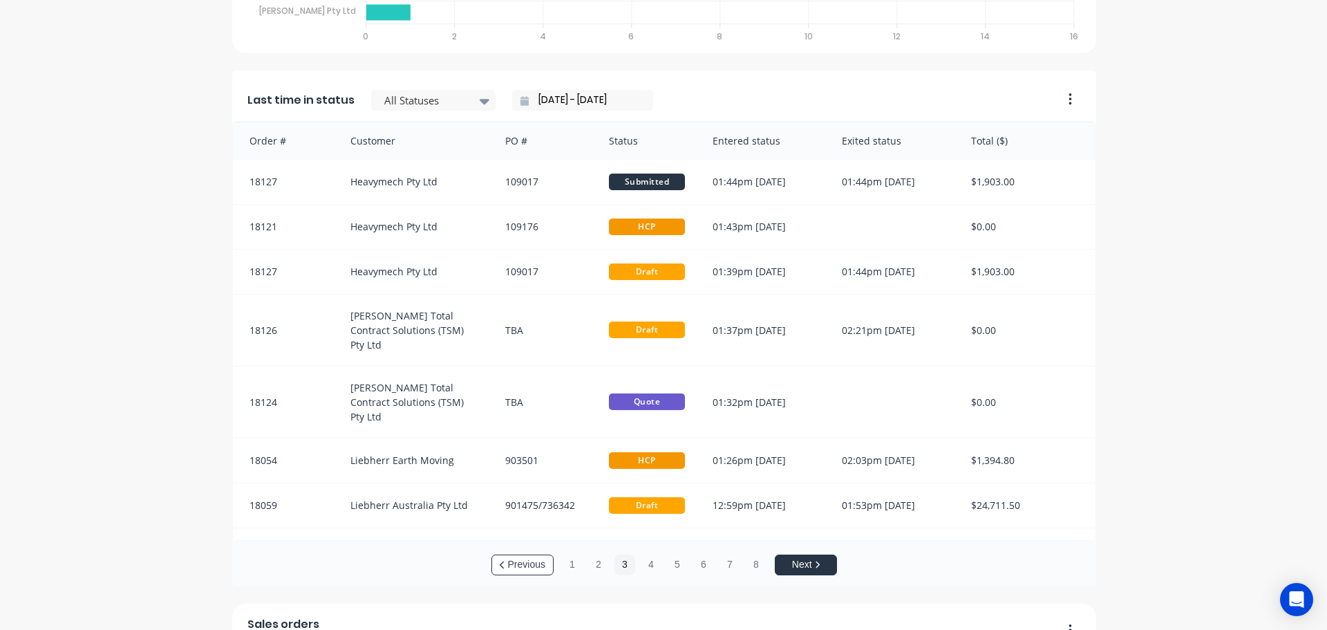
scroll to position [898, 0]
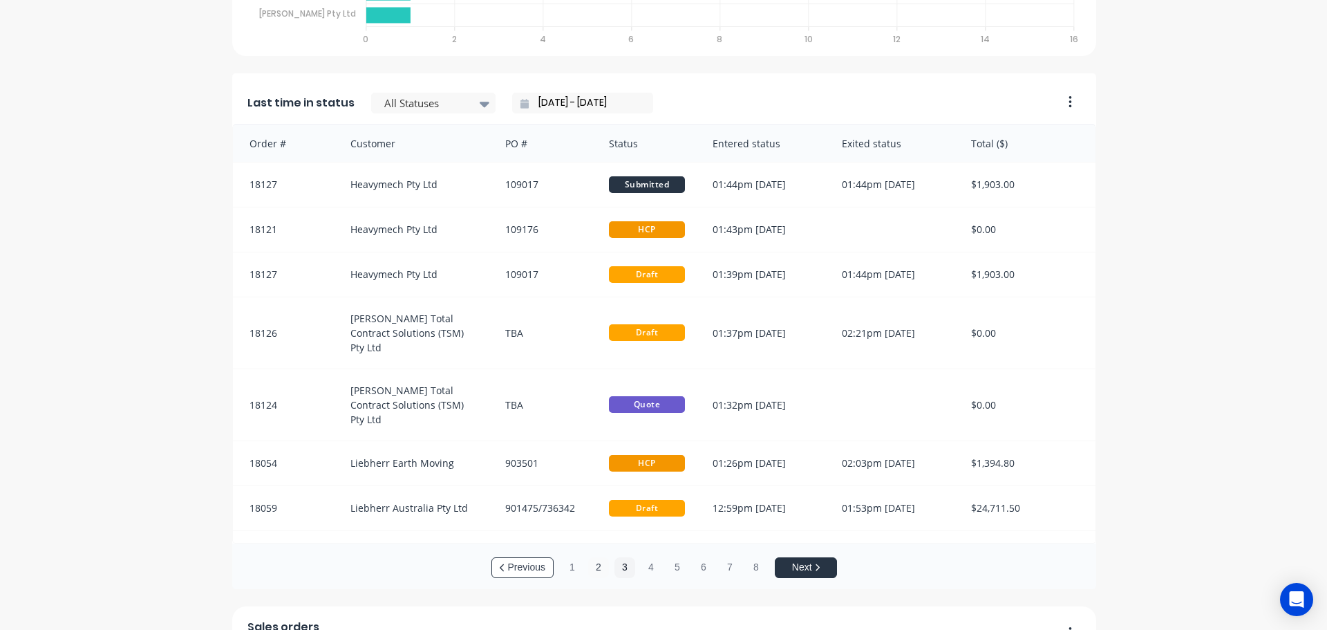
click at [588, 565] on button "2" at bounding box center [598, 567] width 21 height 21
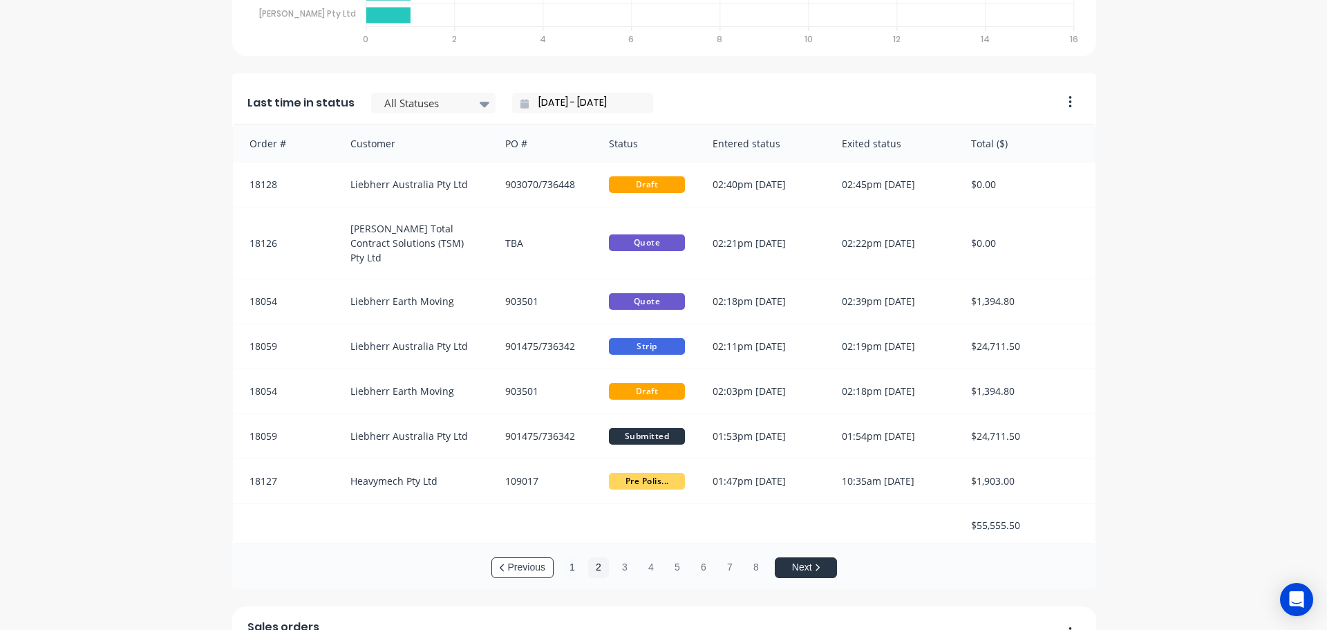
click at [566, 570] on button "1" at bounding box center [572, 567] width 21 height 21
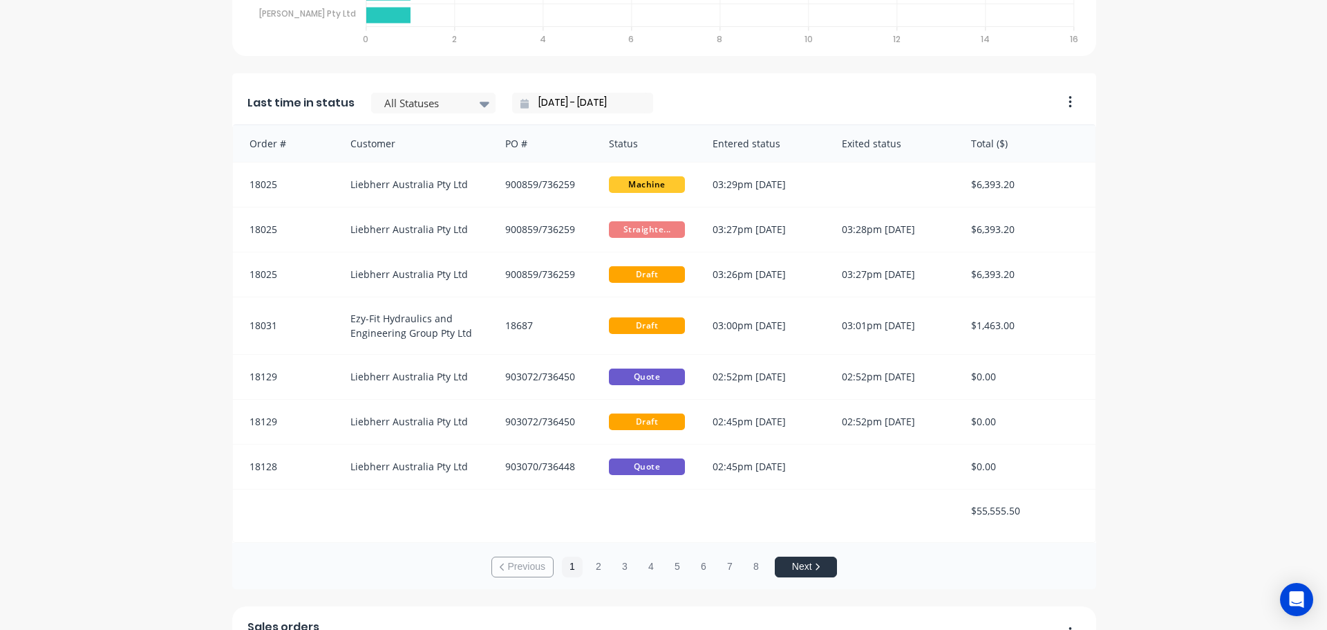
click at [816, 567] on button "Next" at bounding box center [806, 566] width 62 height 21
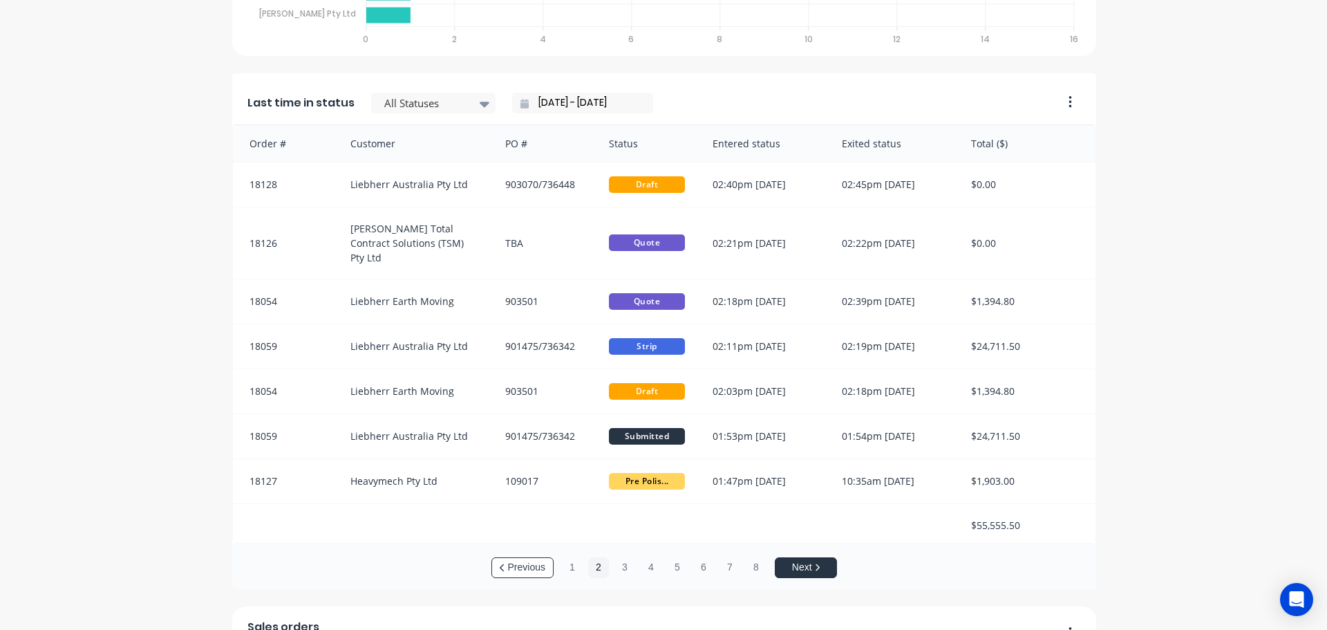
click at [816, 567] on button "Next" at bounding box center [806, 567] width 62 height 21
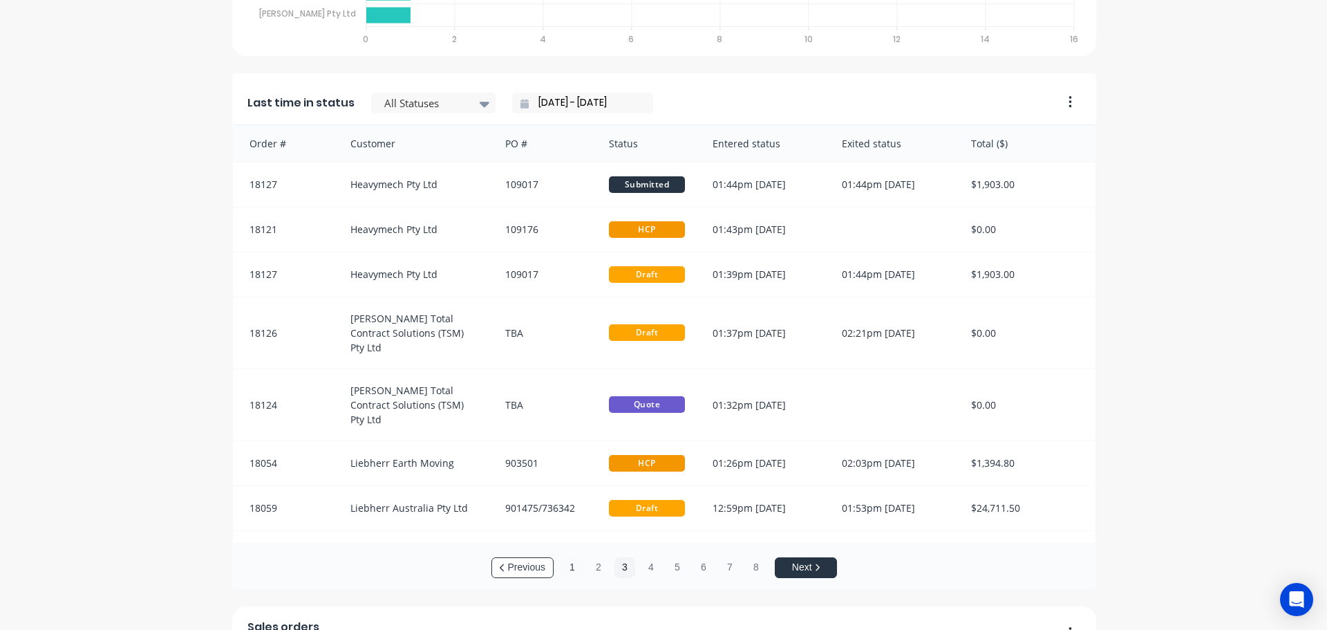
click at [572, 569] on button "1" at bounding box center [572, 567] width 21 height 21
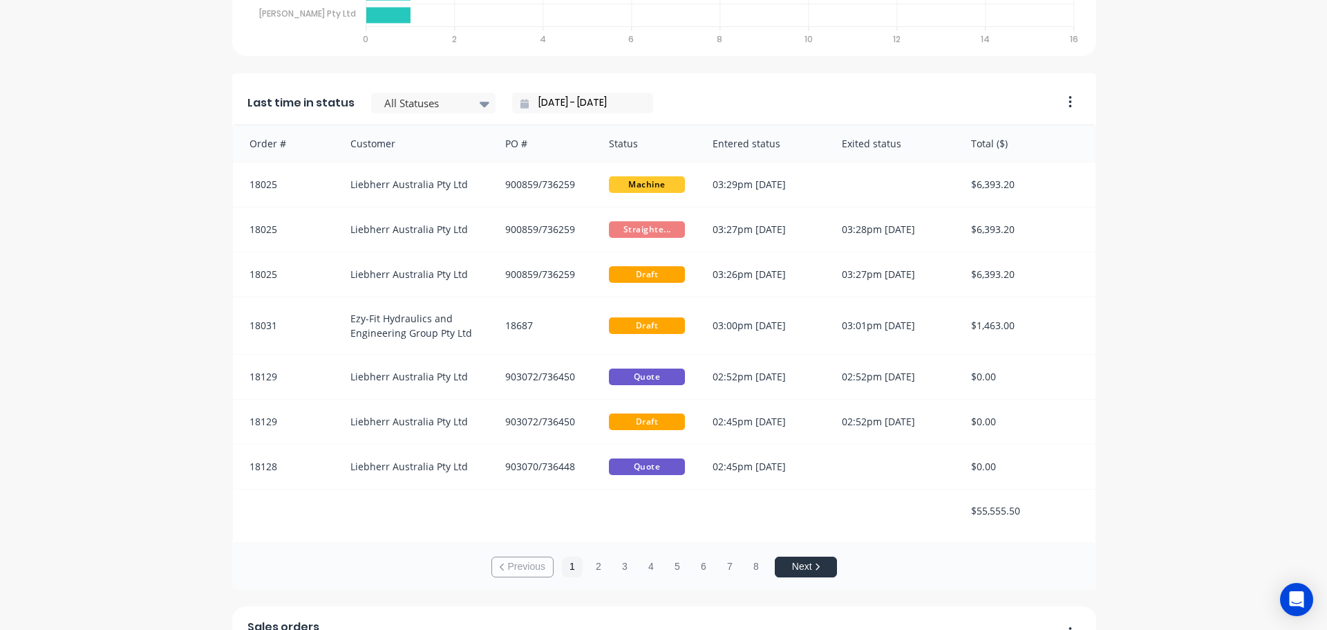
drag, startPoint x: 473, startPoint y: 381, endPoint x: 133, endPoint y: 393, distance: 340.9
click at [133, 393] on div "The Tool Chrome Company Pty Ltd Create sales order Create purchase order Overvi…" at bounding box center [663, 50] width 1327 height 1787
click at [794, 568] on button "Next" at bounding box center [806, 566] width 62 height 21
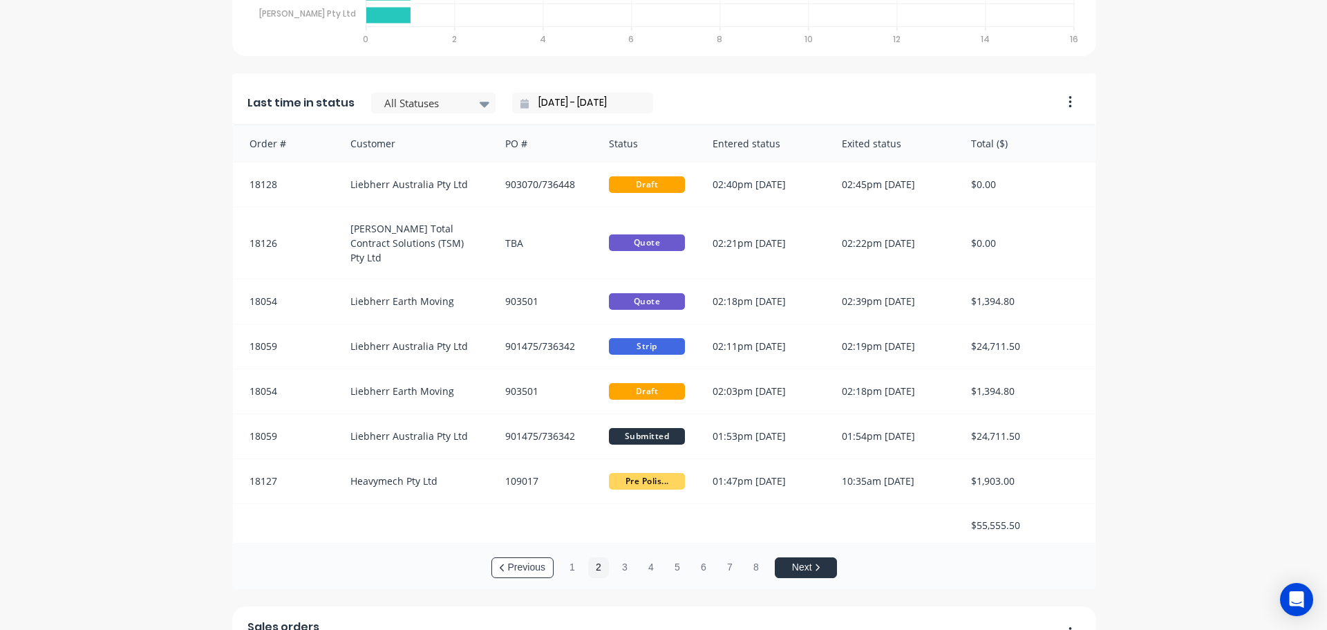
click at [794, 567] on button "Next" at bounding box center [806, 567] width 62 height 21
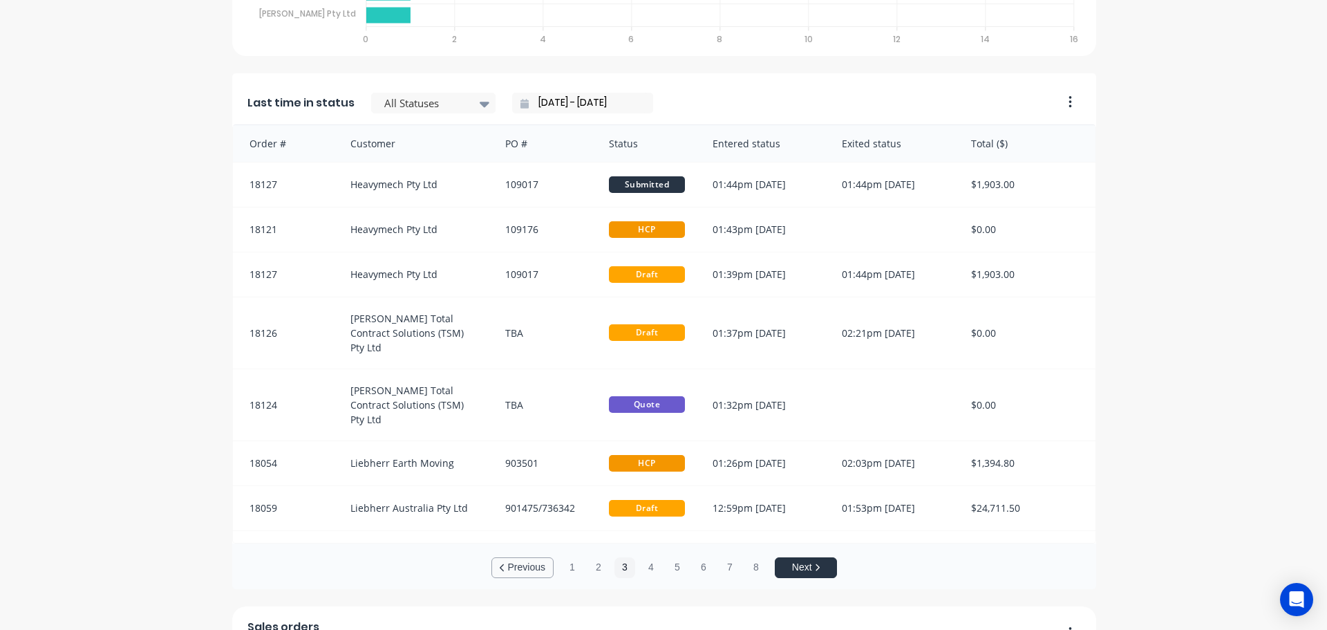
click at [516, 567] on button "Previous" at bounding box center [522, 567] width 62 height 21
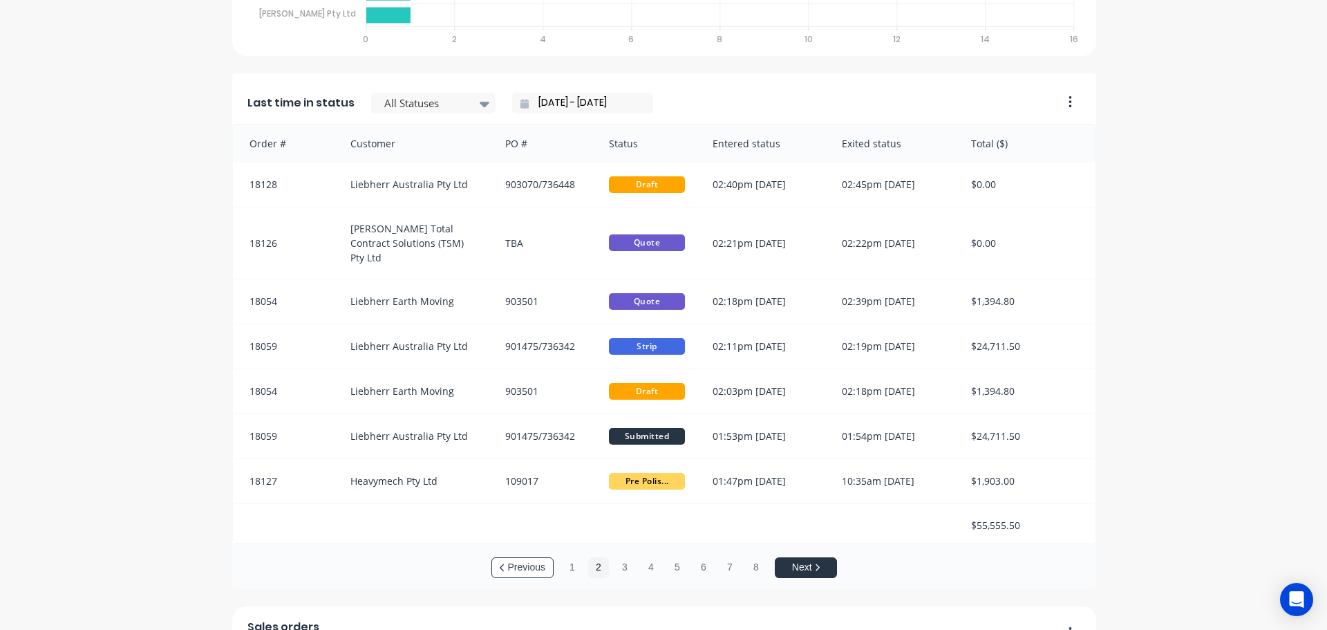
click at [830, 566] on button "Next" at bounding box center [806, 567] width 62 height 21
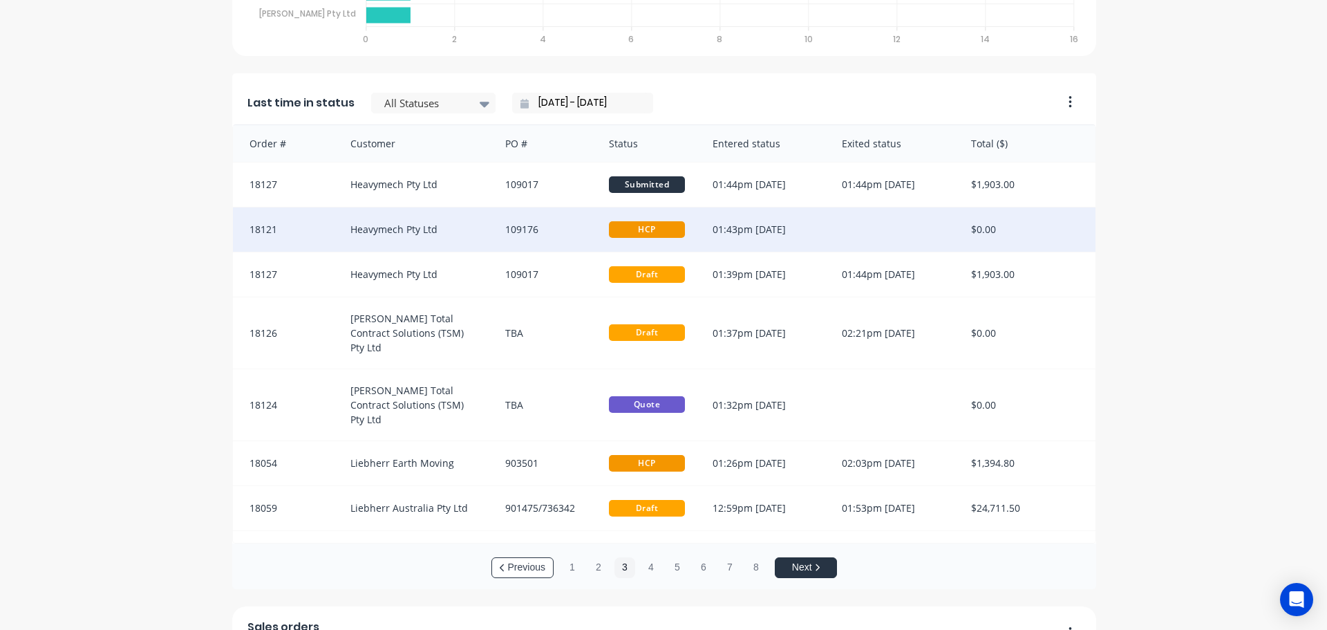
click at [407, 235] on div "Heavymech Pty Ltd" at bounding box center [414, 229] width 155 height 44
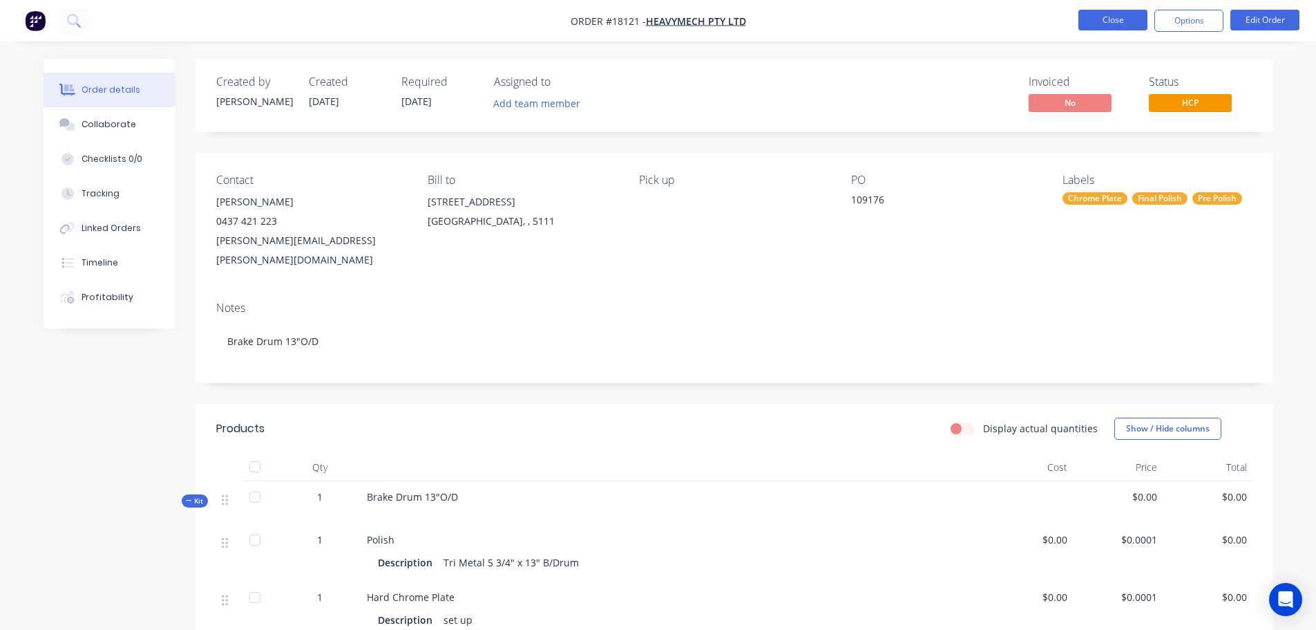
click at [1082, 15] on button "Close" at bounding box center [1113, 20] width 69 height 21
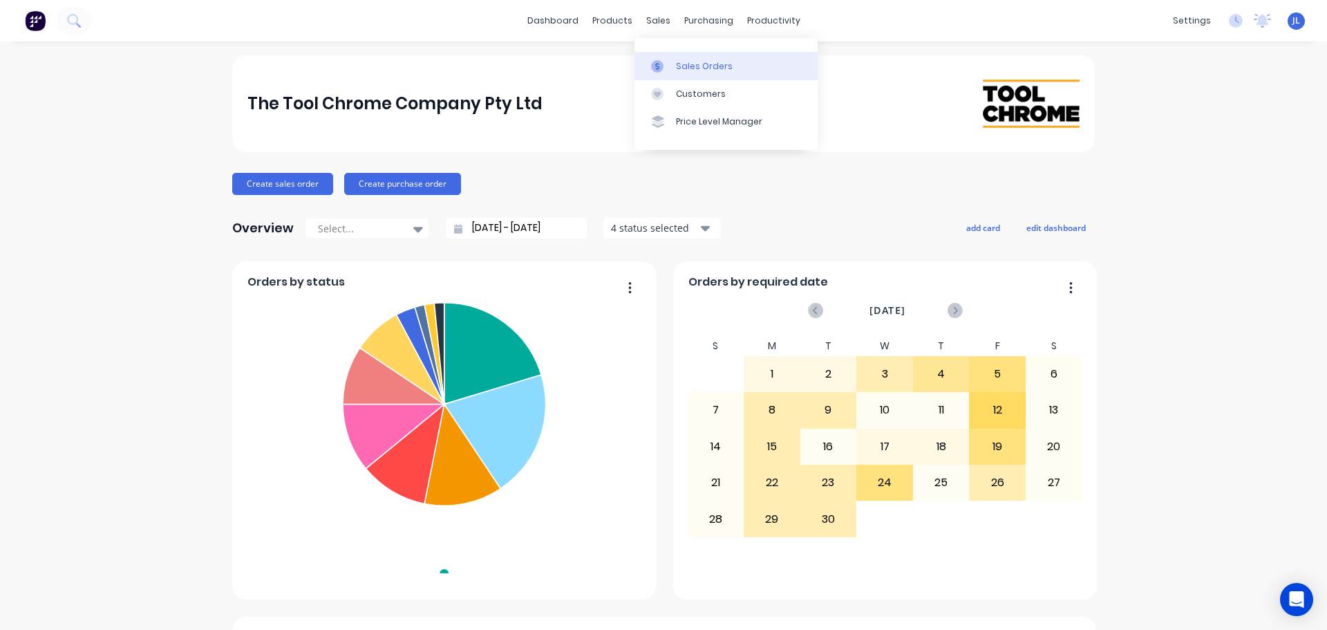
click at [653, 63] on icon at bounding box center [657, 66] width 12 height 12
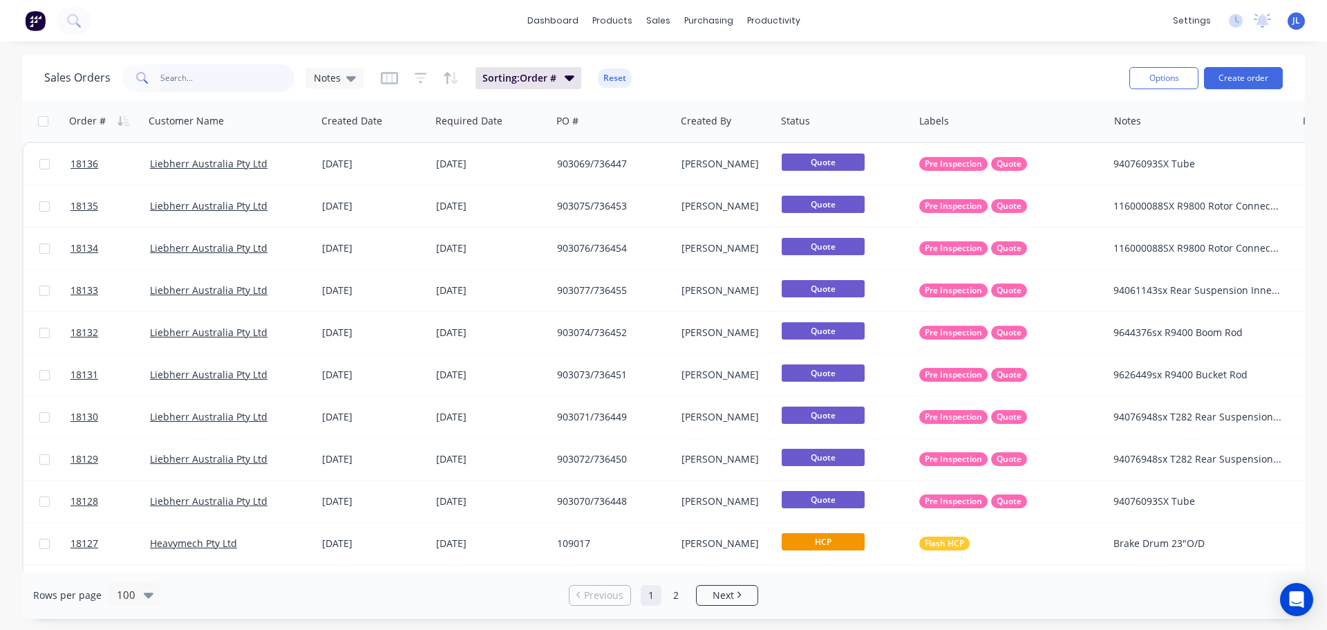
click at [240, 84] on input "text" at bounding box center [227, 78] width 135 height 28
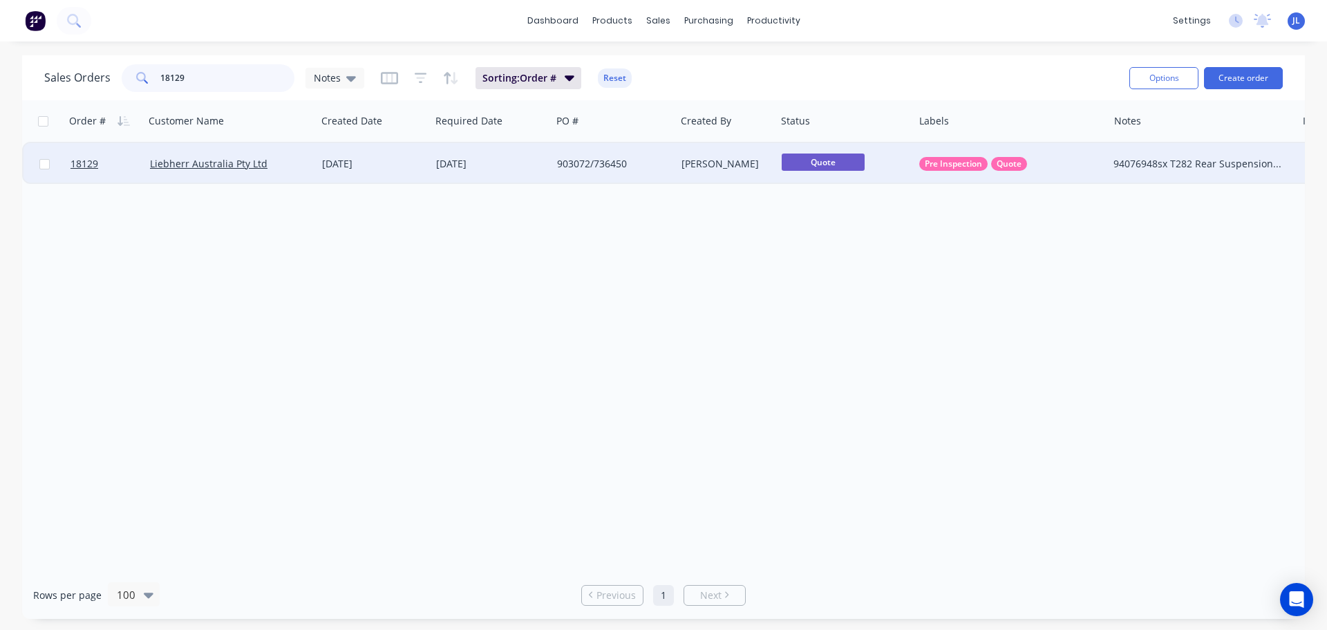
type input "18129"
click at [1090, 164] on div "Pre Inspection Quote" at bounding box center [1006, 164] width 174 height 14
click at [602, 286] on div "Order # Customer Name Created Date Required Date PO # Created By Status Labels …" at bounding box center [663, 335] width 1283 height 471
click at [472, 178] on div "[DATE]" at bounding box center [491, 163] width 121 height 41
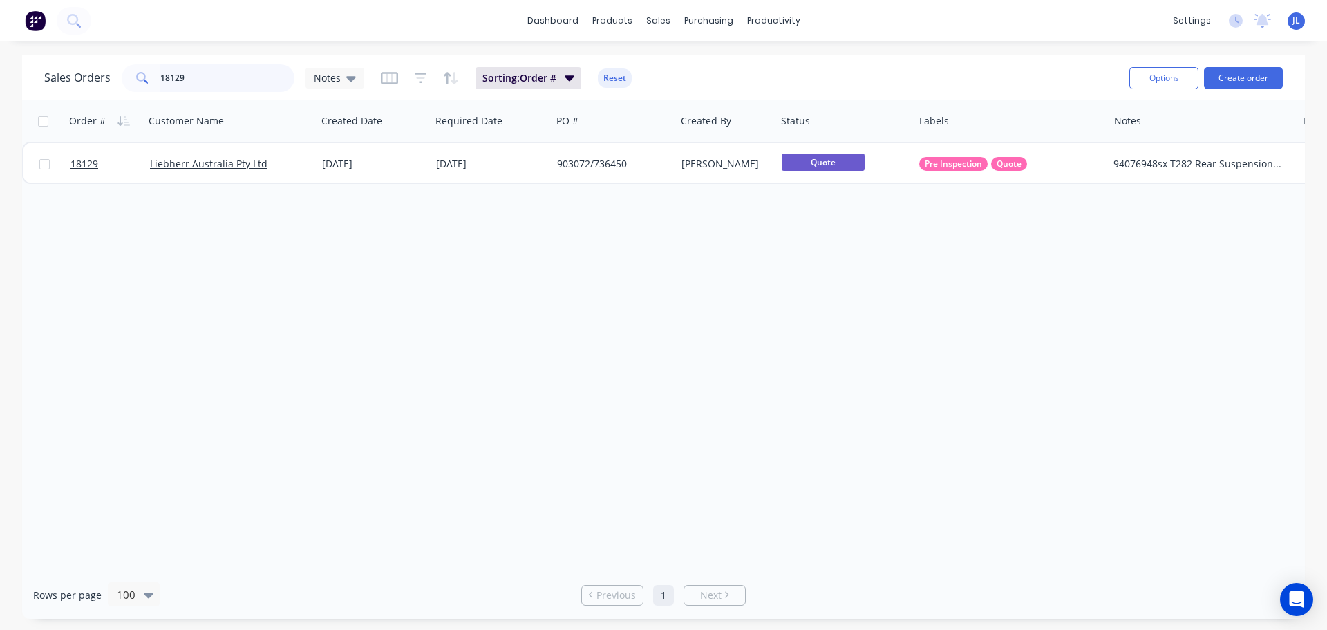
click at [216, 77] on input "18129" at bounding box center [227, 78] width 135 height 28
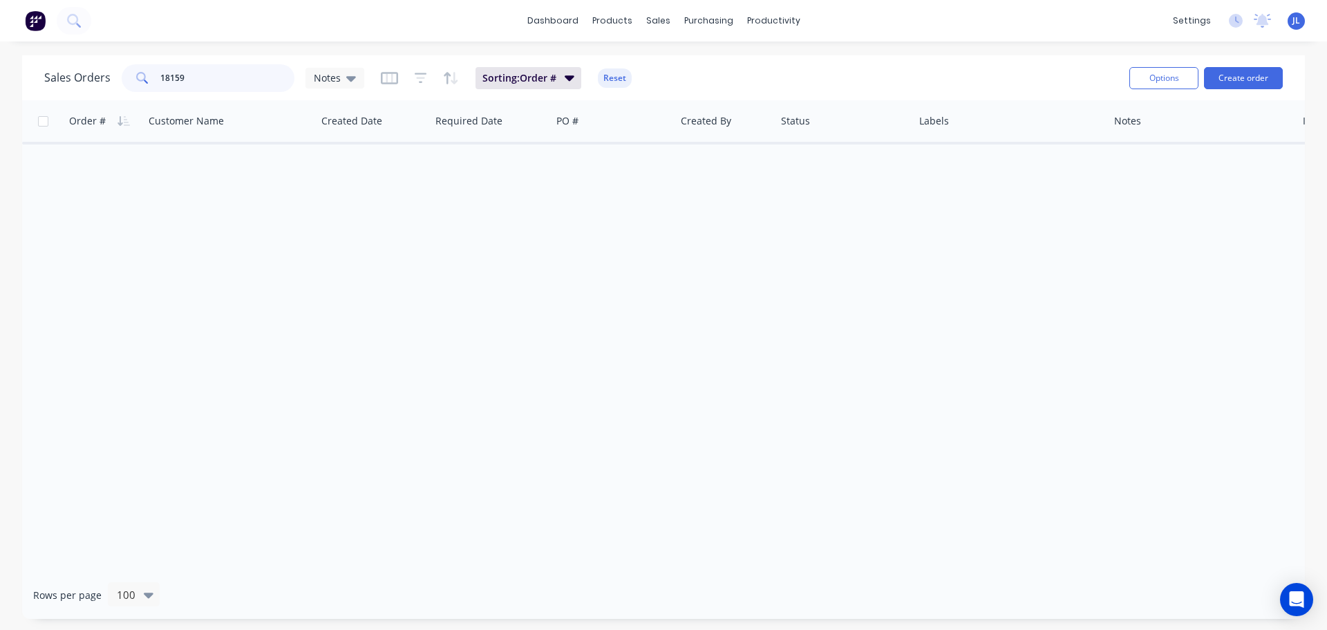
click at [209, 73] on input "18159" at bounding box center [227, 78] width 135 height 28
type input "1"
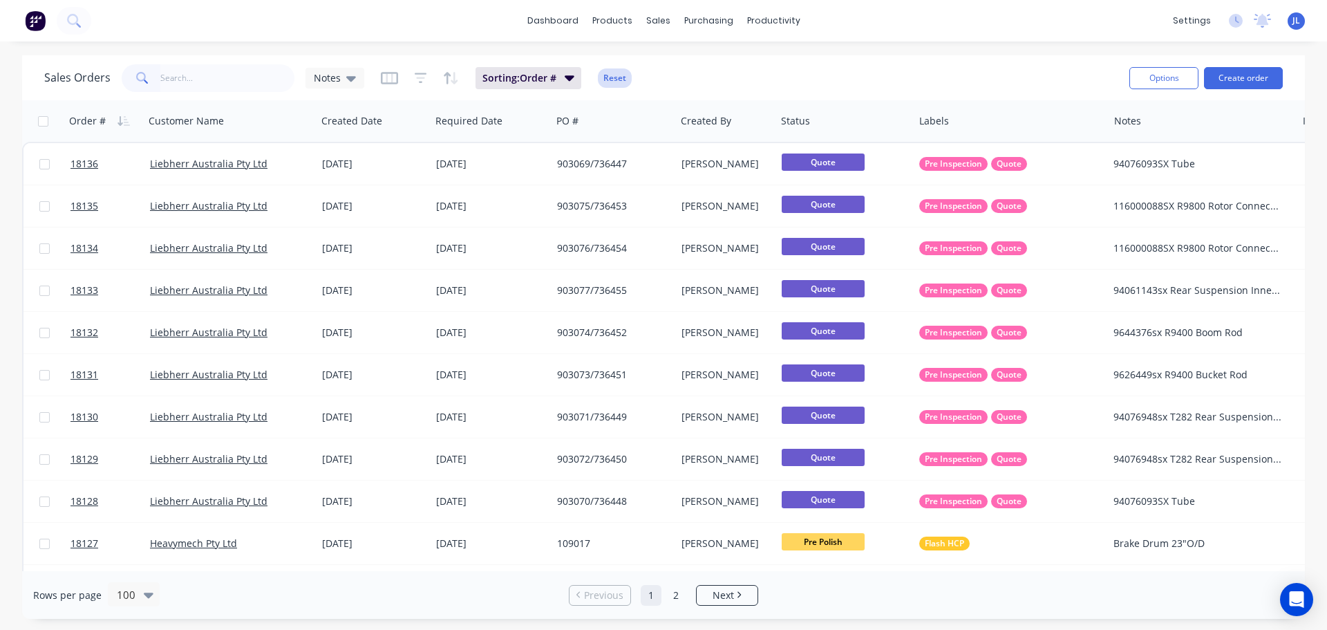
click at [614, 83] on button "Reset" at bounding box center [615, 77] width 34 height 19
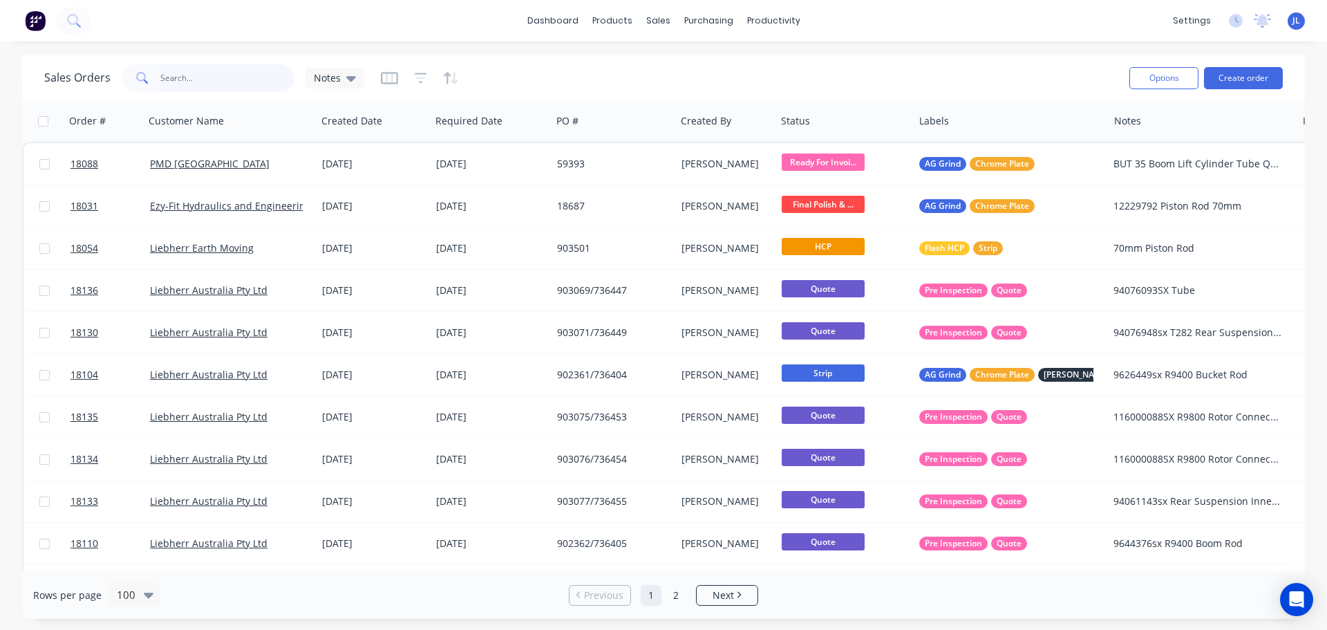
click at [265, 75] on input "text" at bounding box center [227, 78] width 135 height 28
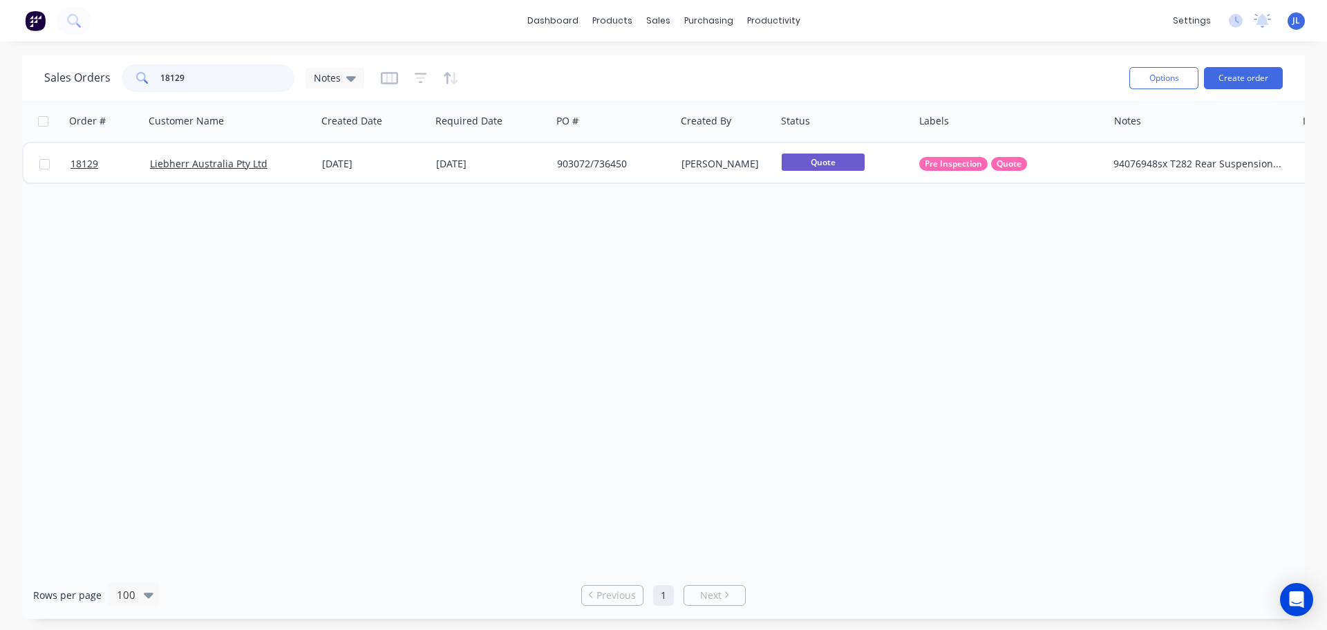
click at [213, 81] on input "18129" at bounding box center [227, 78] width 135 height 28
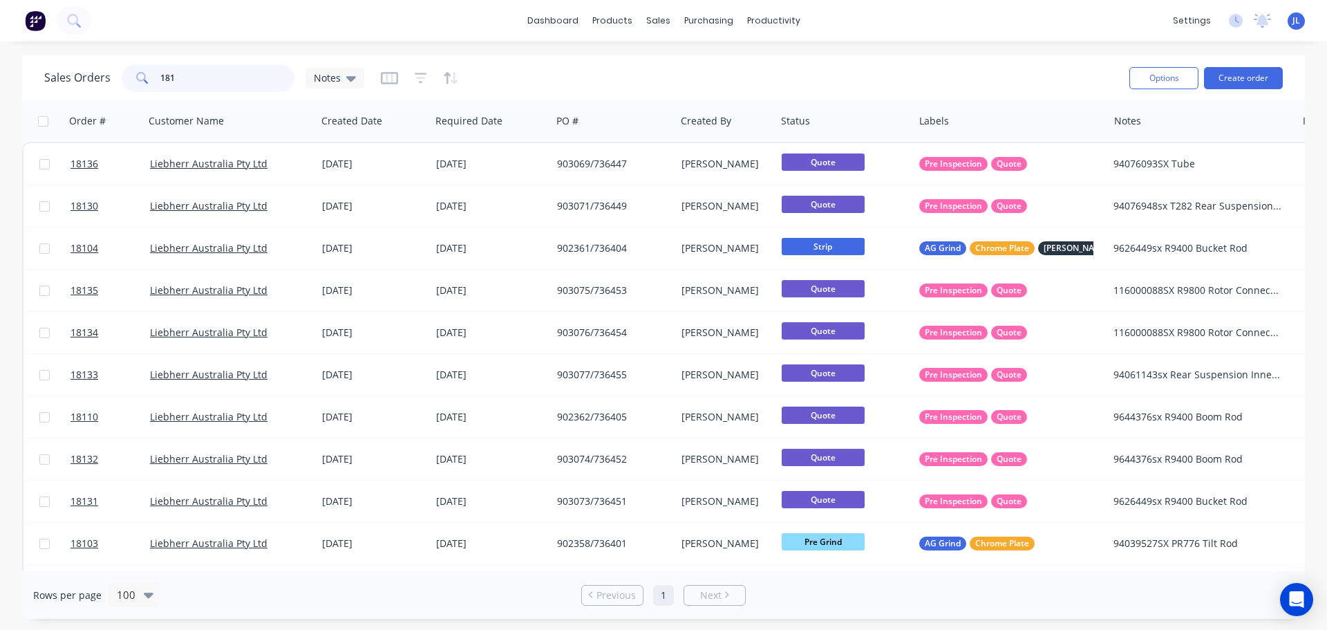
drag, startPoint x: 230, startPoint y: 88, endPoint x: 148, endPoint y: 93, distance: 82.3
click at [148, 93] on div "Sales Orders 181 Notes" at bounding box center [581, 78] width 1074 height 34
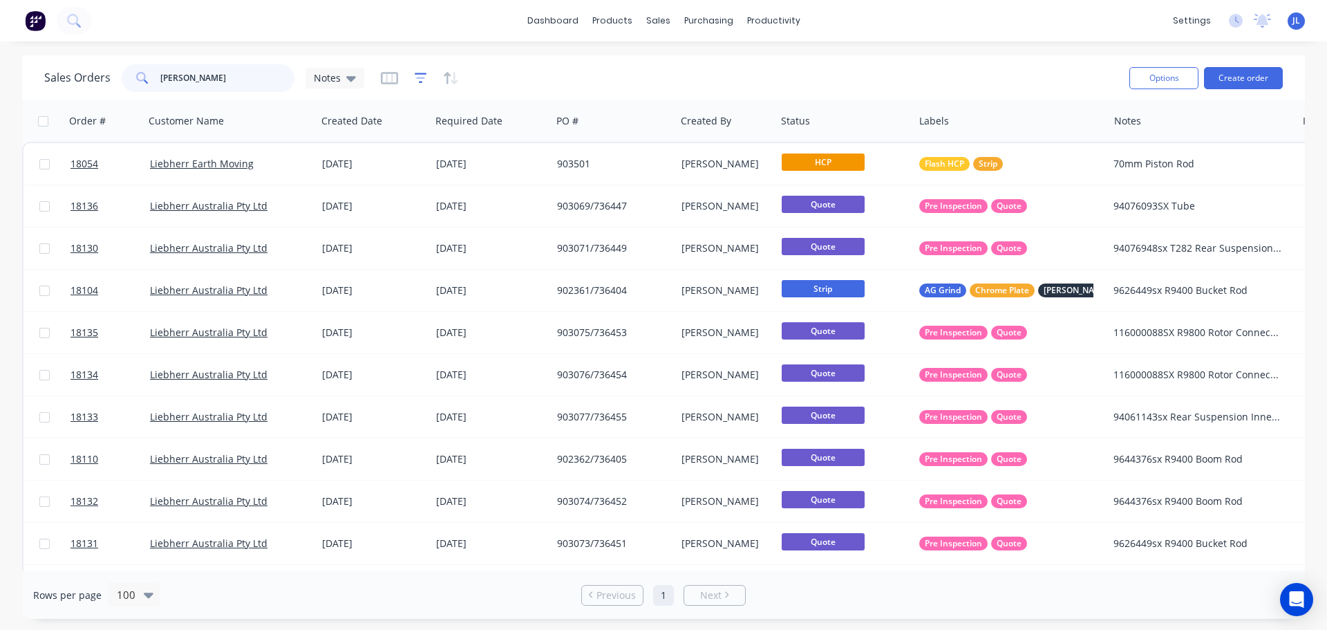
type input "lieb"
click at [420, 79] on icon "button" at bounding box center [421, 78] width 12 height 14
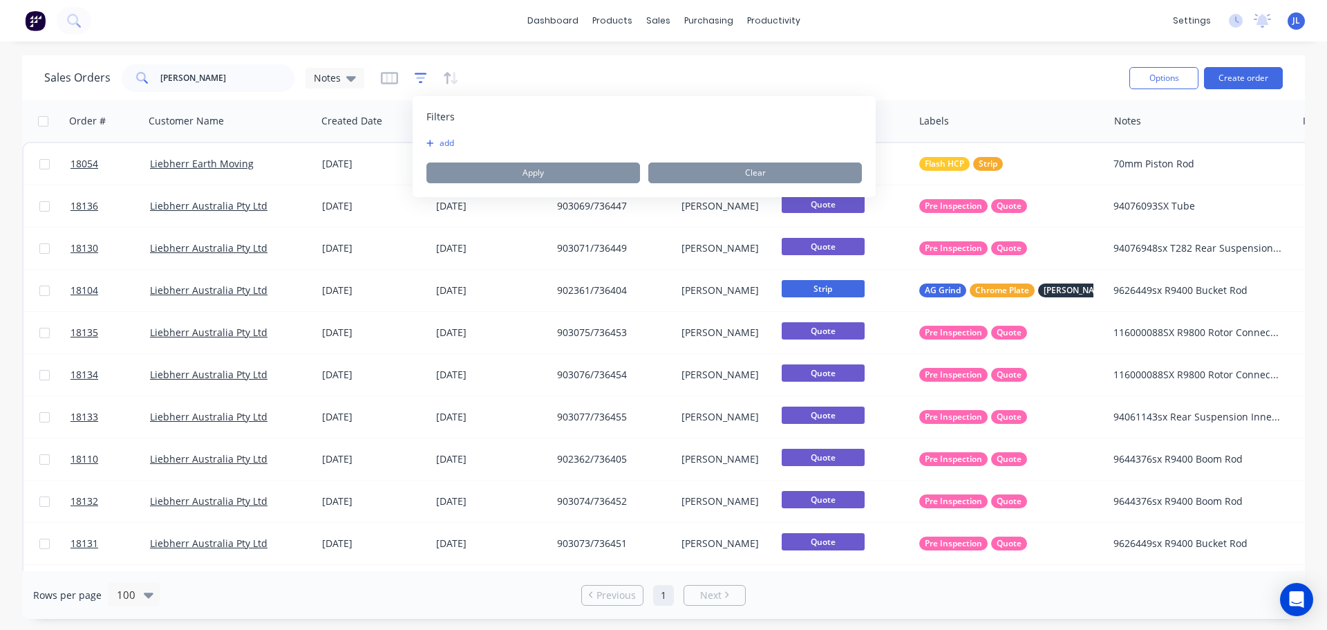
click at [420, 79] on icon "button" at bounding box center [421, 78] width 12 height 14
click at [381, 82] on icon "button" at bounding box center [389, 78] width 17 height 12
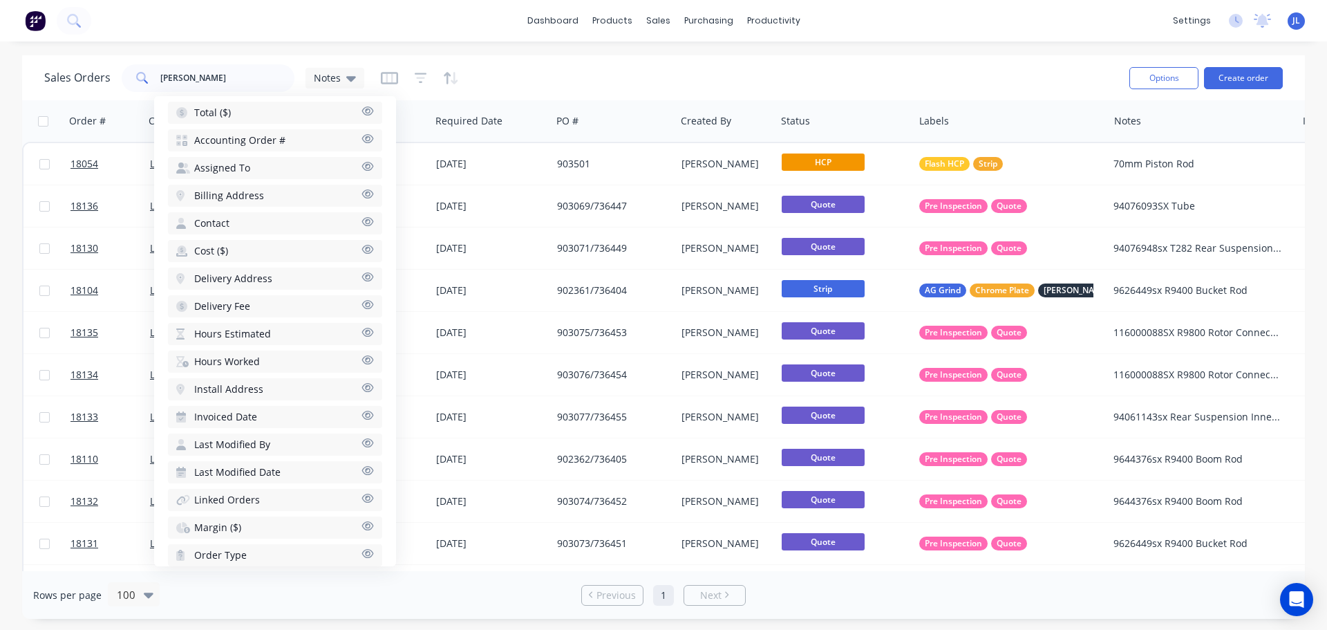
scroll to position [415, 0]
click at [361, 442] on icon "button" at bounding box center [367, 441] width 12 height 10
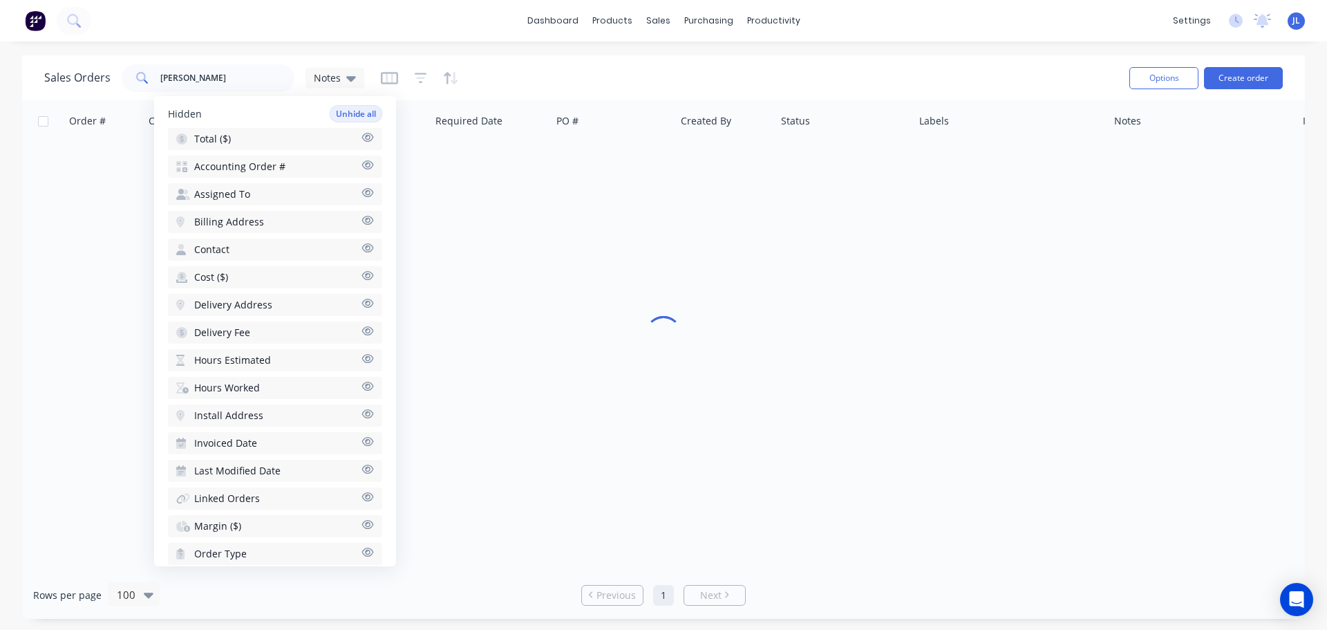
scroll to position [442, 0]
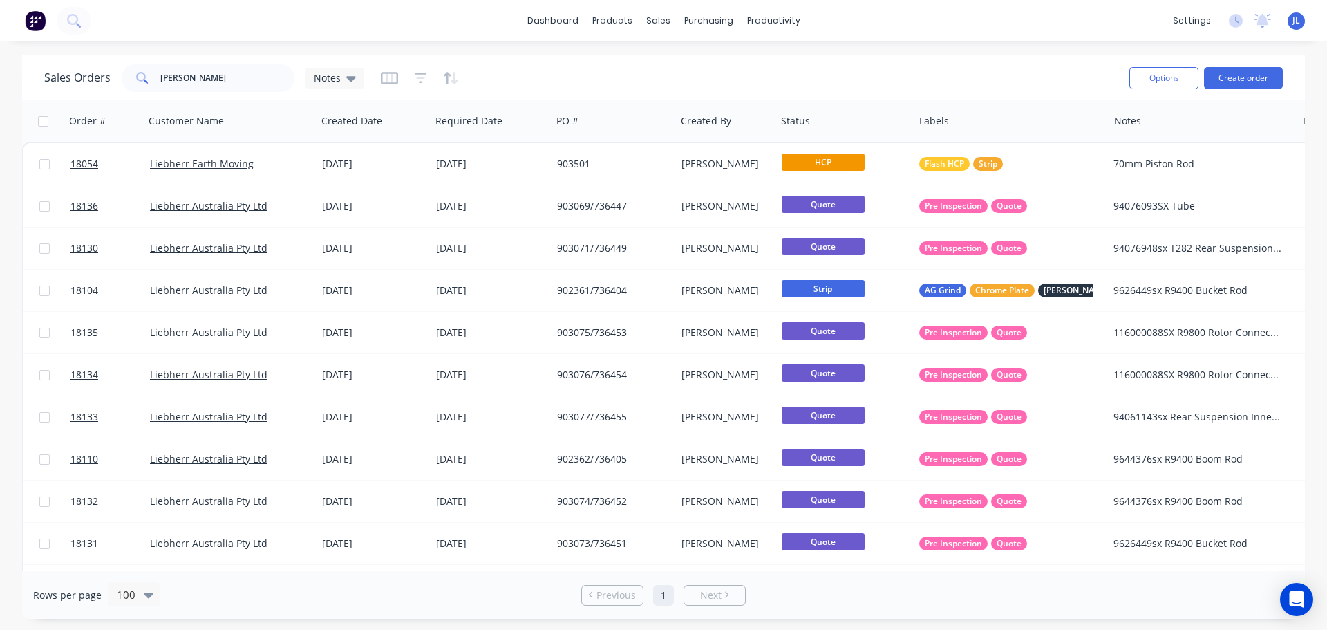
click at [511, 572] on div "Rows per page 100 Previous 1 Next" at bounding box center [663, 595] width 1283 height 48
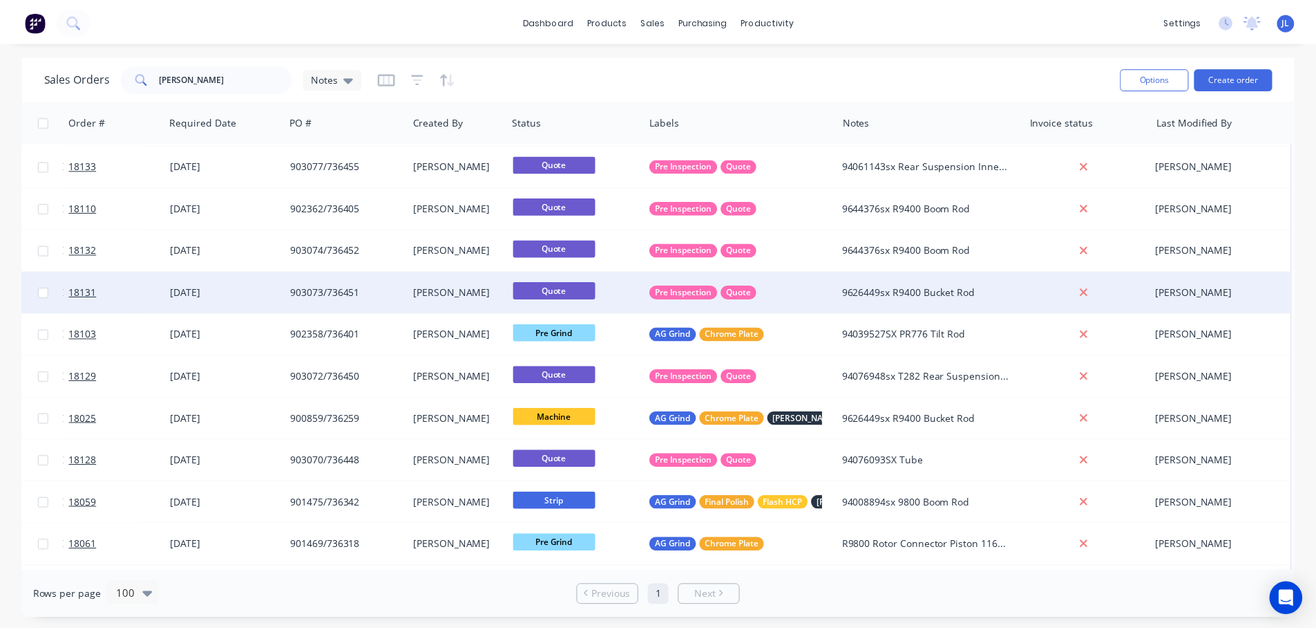
scroll to position [276, 272]
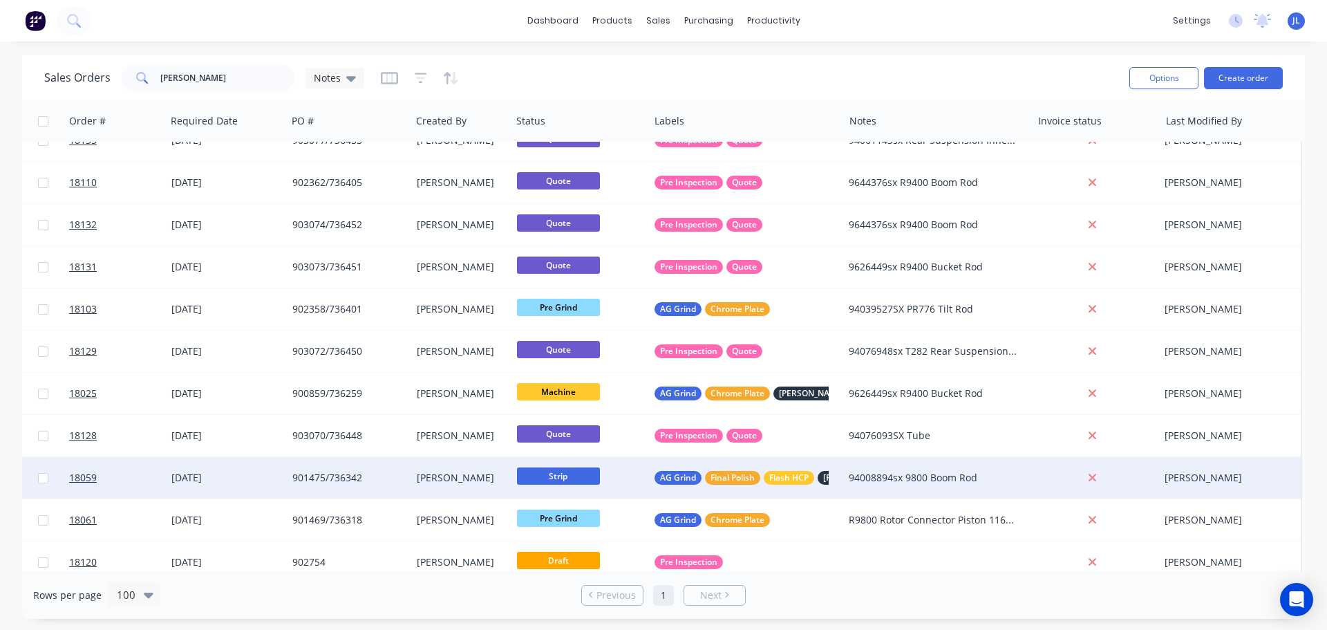
click at [966, 476] on div "94008894sx 9800 Boom Rod" at bounding box center [933, 478] width 168 height 14
click at [227, 483] on div "[DATE]" at bounding box center [226, 478] width 110 height 14
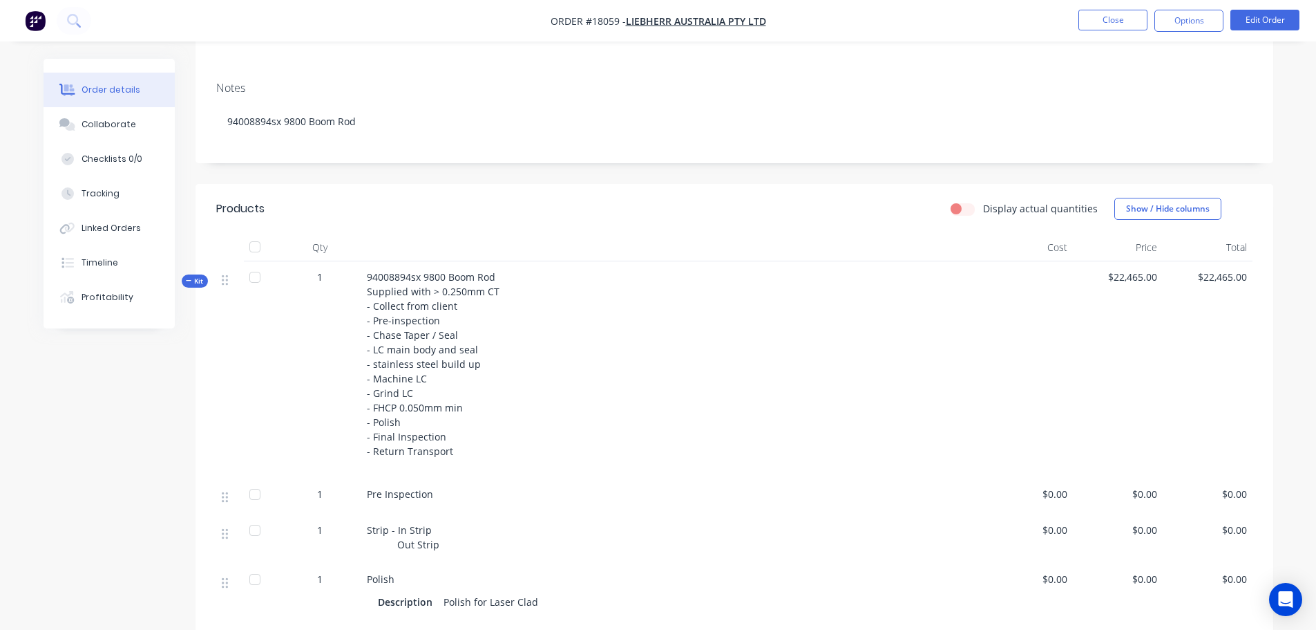
scroll to position [207, 0]
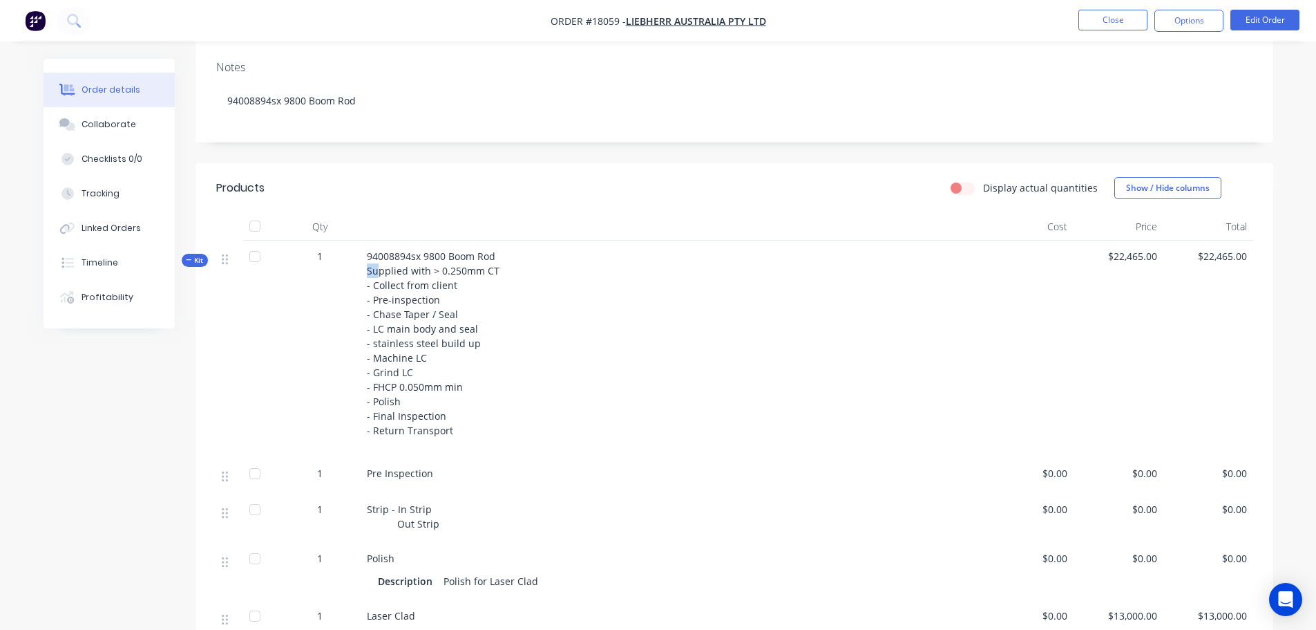
drag, startPoint x: 366, startPoint y: 270, endPoint x: 377, endPoint y: 270, distance: 11.8
click at [377, 270] on div "94008894sx 9800 Boom Rod Supplied with > 0.250mm CT - Collect from client - Pre…" at bounding box center [672, 348] width 622 height 217
click at [375, 270] on span "94008894sx 9800 Boom Rod Supplied with > 0.250mm CT - Collect from client - Pre…" at bounding box center [433, 342] width 133 height 187
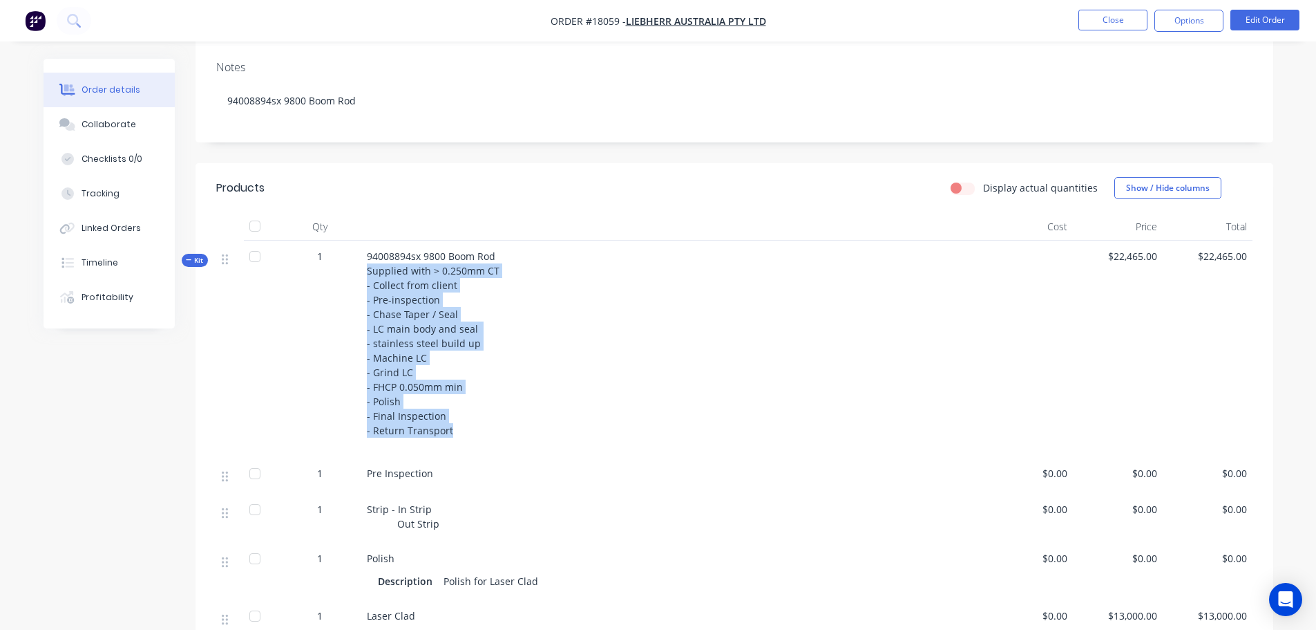
drag, startPoint x: 367, startPoint y: 267, endPoint x: 513, endPoint y: 431, distance: 219.3
click at [513, 431] on div "94008894sx 9800 Boom Rod Supplied with > 0.250mm CT - Collect from client - Pre…" at bounding box center [672, 348] width 622 height 217
copy span "Supplied with > 0.250mm CT - Collect from client - Pre-inspection - Chase Taper…"
click at [495, 321] on div "94008894sx 9800 Boom Rod Supplied with > 0.250mm CT - Collect from client - Pre…" at bounding box center [672, 348] width 622 height 217
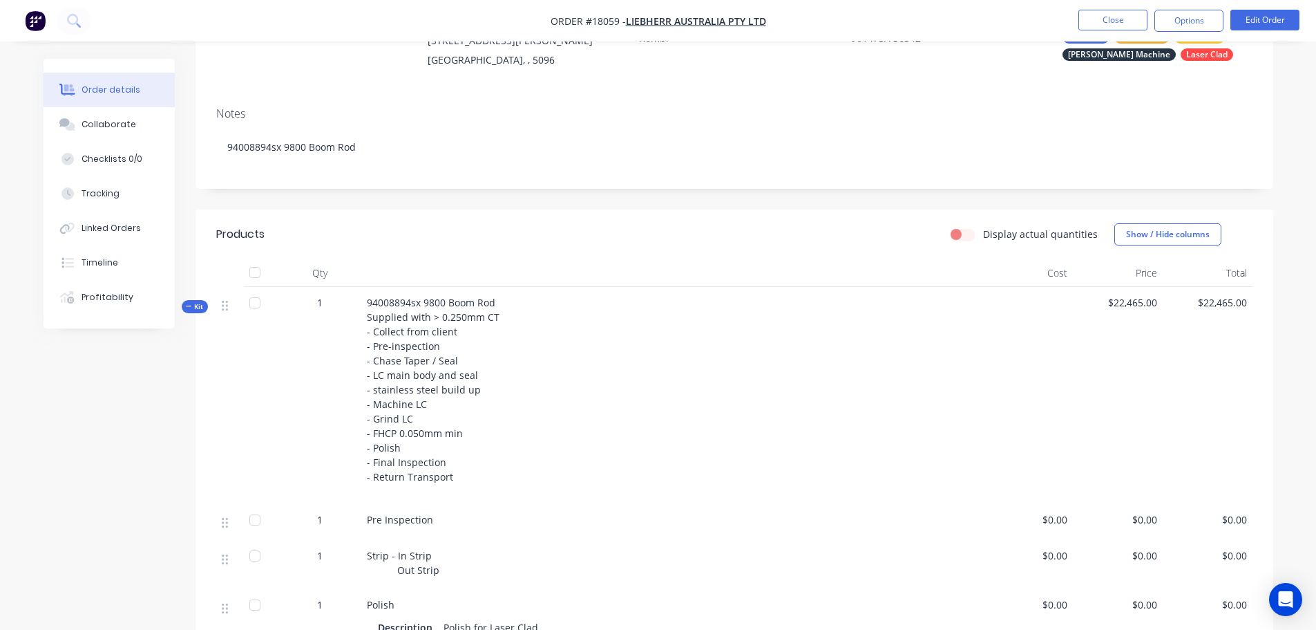
scroll to position [69, 0]
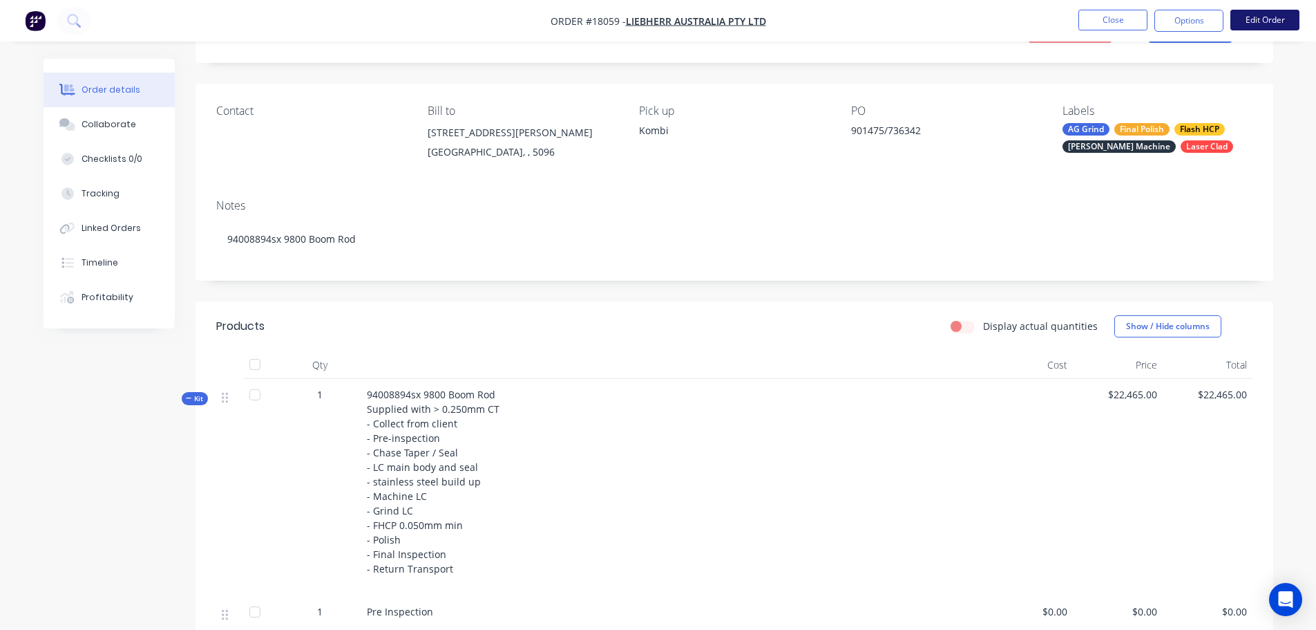
click at [1274, 21] on button "Edit Order" at bounding box center [1265, 20] width 69 height 21
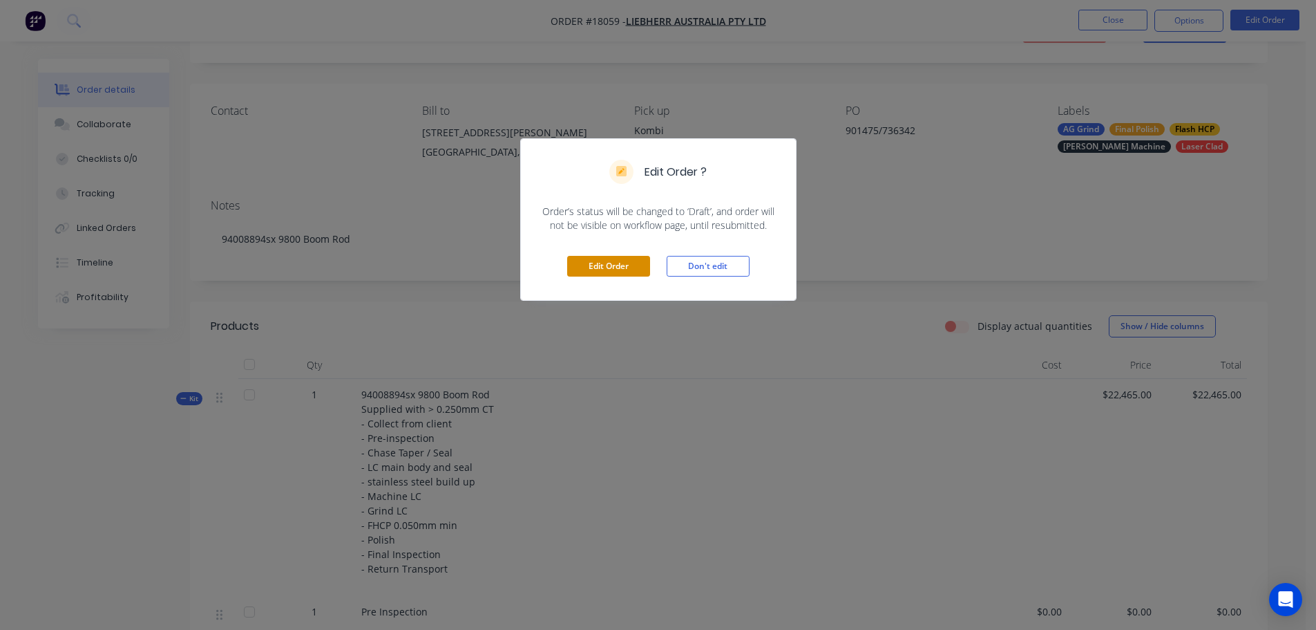
click at [621, 264] on button "Edit Order" at bounding box center [608, 266] width 83 height 21
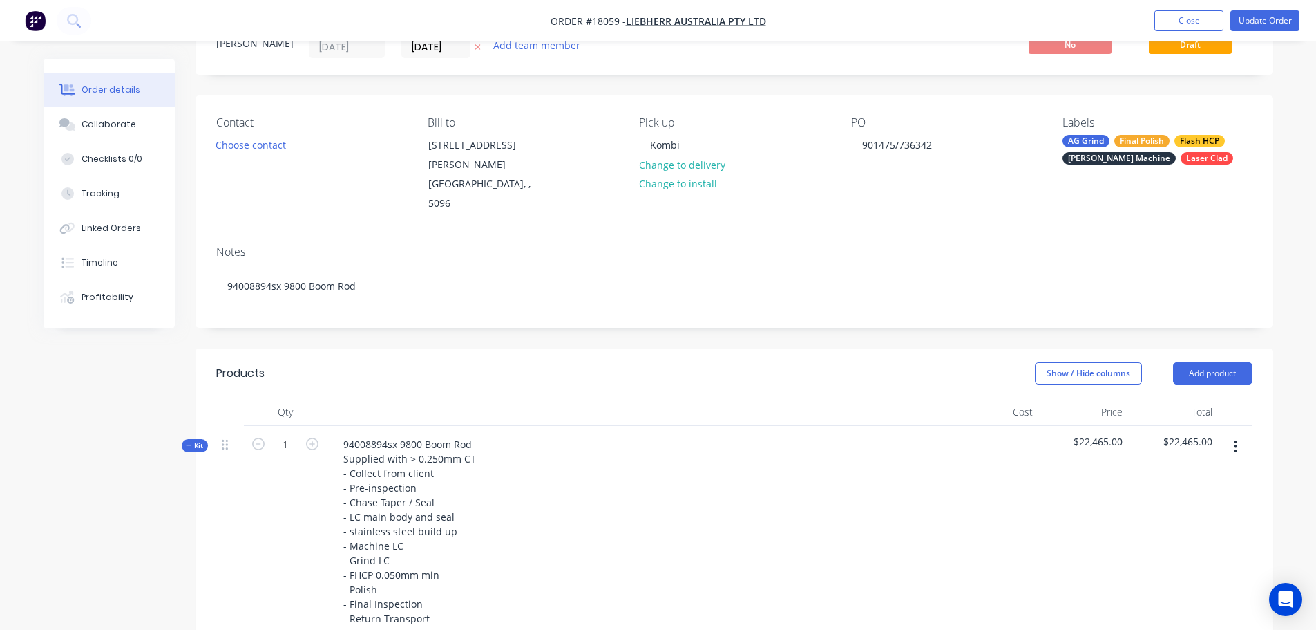
scroll to position [138, 0]
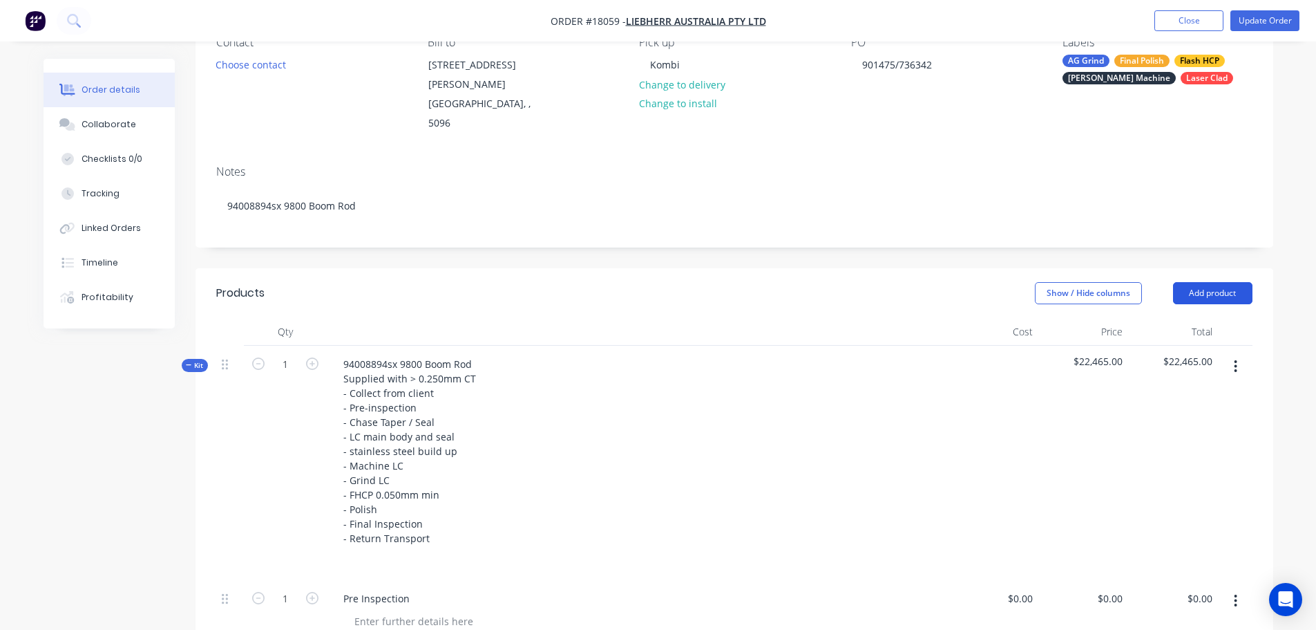
click at [1226, 282] on button "Add product" at bounding box center [1212, 293] width 79 height 22
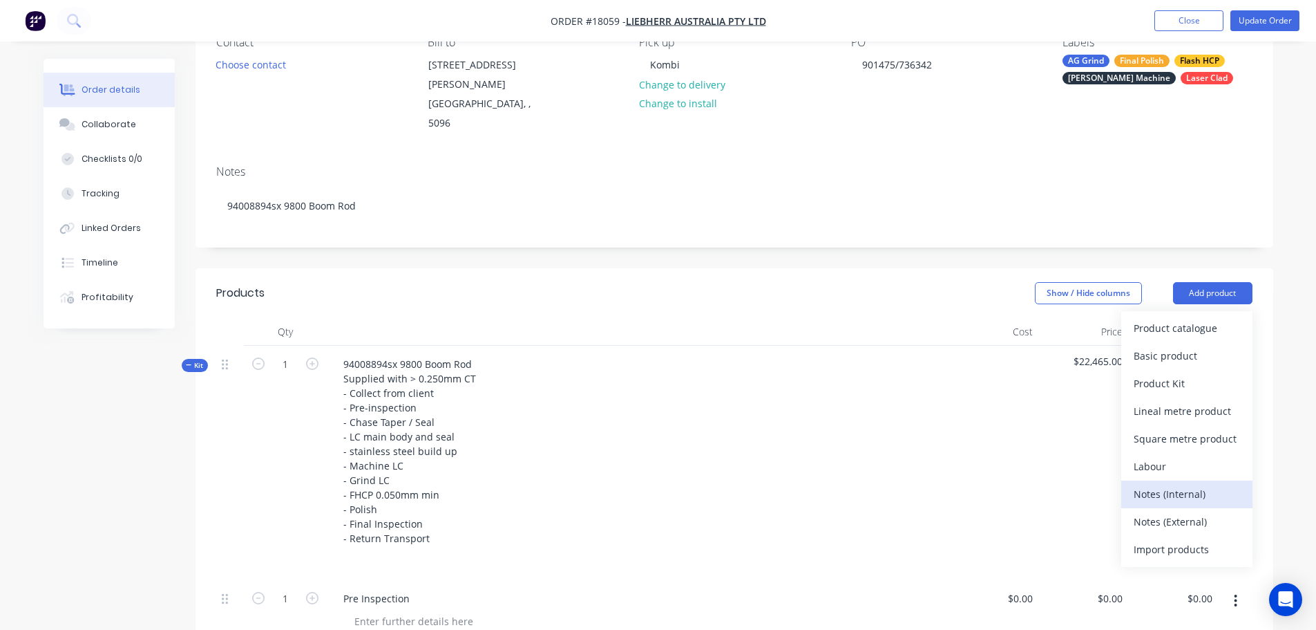
click at [1192, 484] on div "Notes (Internal)" at bounding box center [1187, 494] width 106 height 20
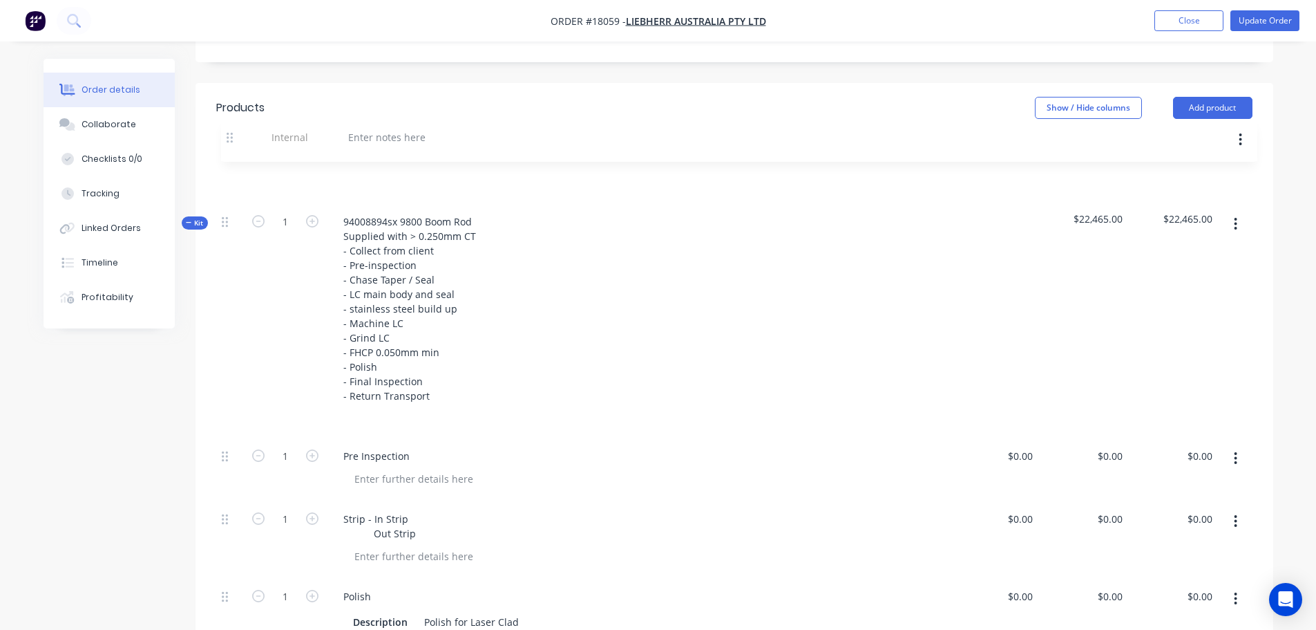
scroll to position [323, 0]
drag, startPoint x: 229, startPoint y: 410, endPoint x: 241, endPoint y: 160, distance: 250.5
click at [1234, 174] on icon "button" at bounding box center [1235, 181] width 3 height 15
click at [1141, 236] on div "Delete" at bounding box center [1187, 246] width 106 height 20
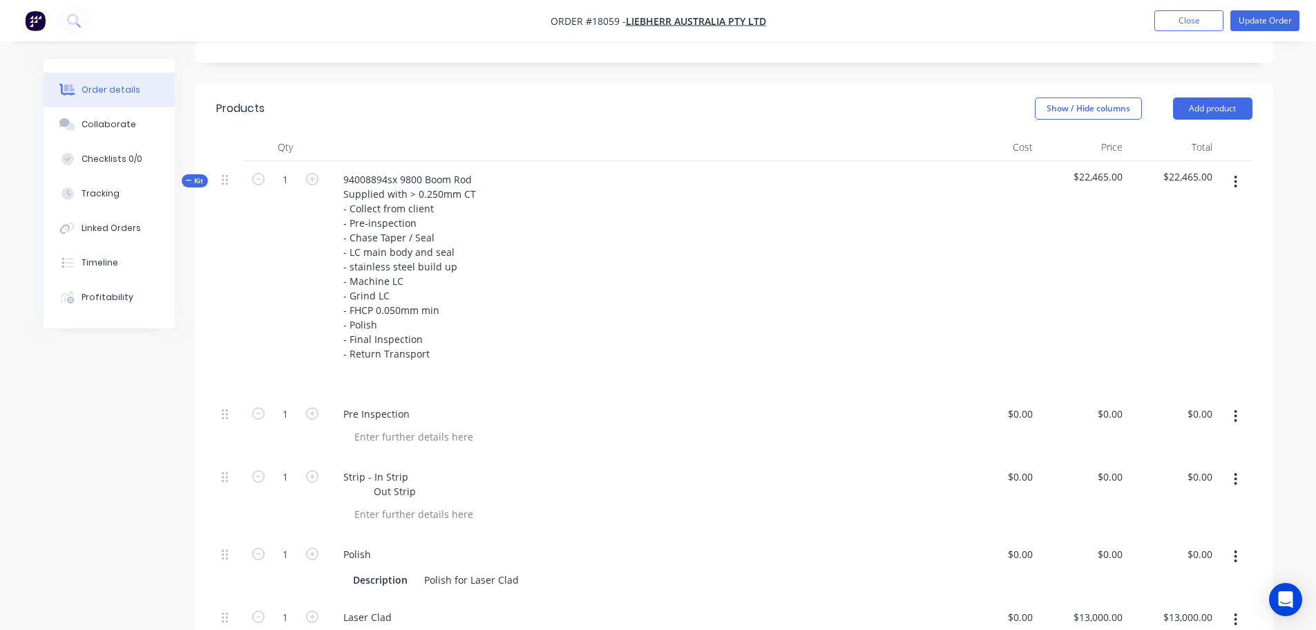
click at [1234, 169] on button "button" at bounding box center [1236, 181] width 32 height 25
click at [1241, 169] on button "button" at bounding box center [1236, 181] width 32 height 25
click at [1216, 97] on button "Add product" at bounding box center [1212, 108] width 79 height 22
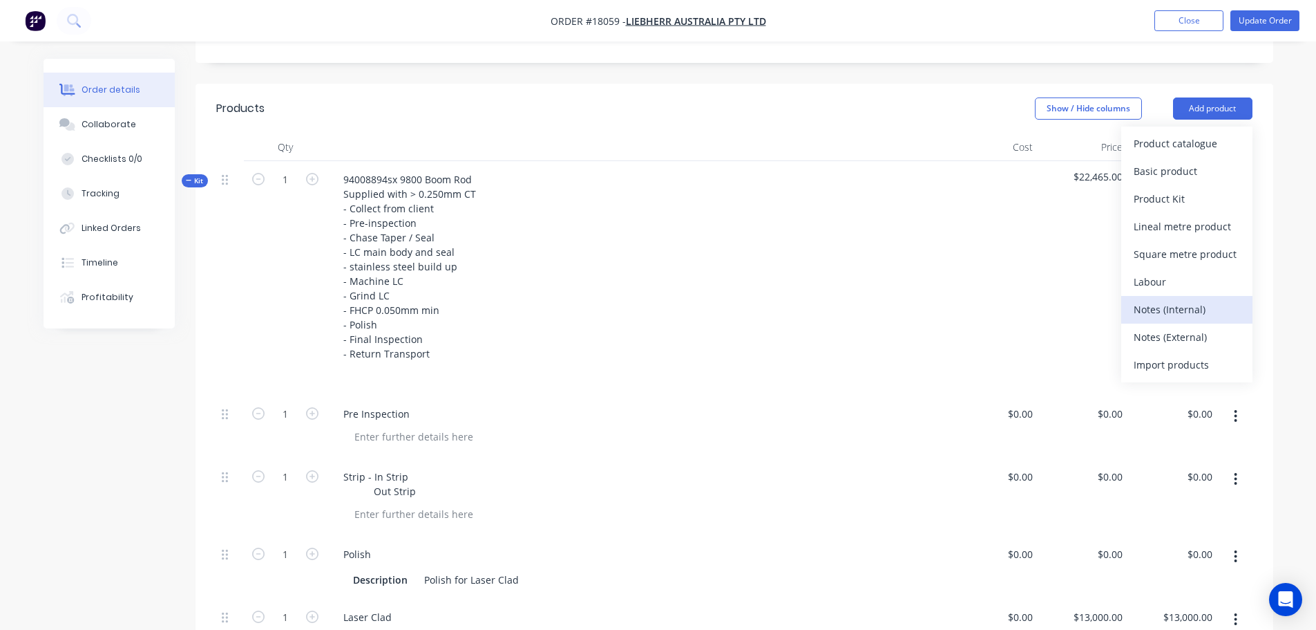
click at [1211, 299] on div "Notes (Internal)" at bounding box center [1187, 309] width 106 height 20
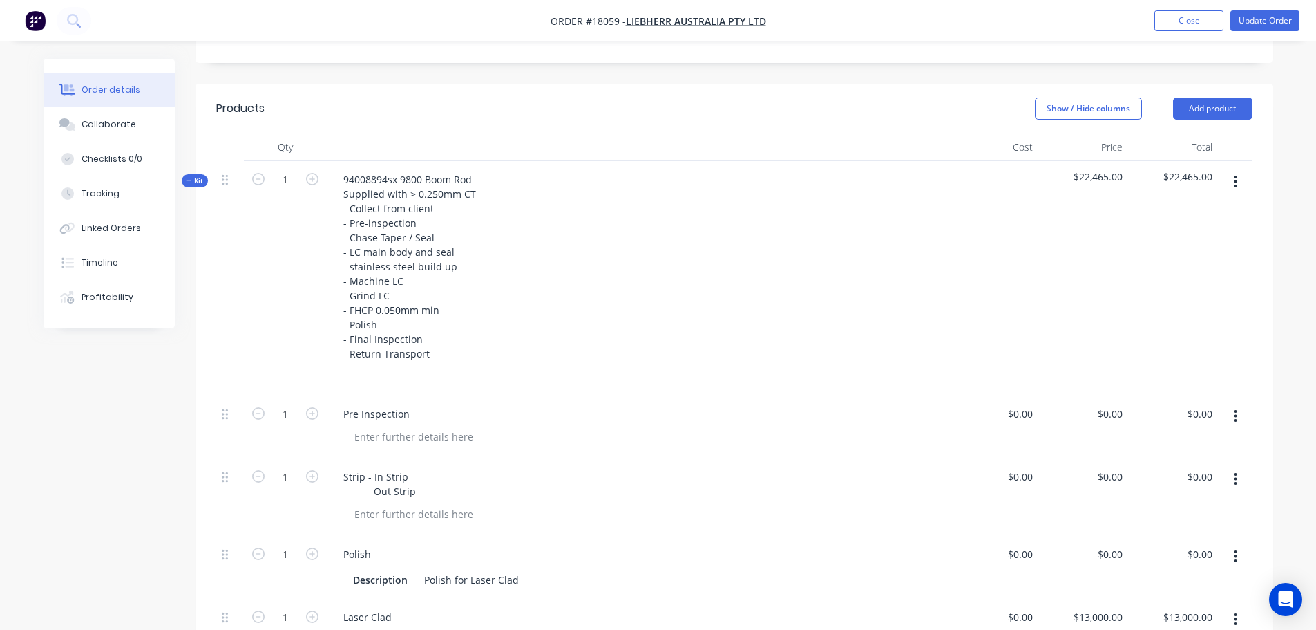
click at [181, 144] on div "Order details Collaborate Checklists 0/0 Tracking Linked Orders Timeline Profit…" at bounding box center [120, 194] width 152 height 270
click at [199, 176] on span "Kit" at bounding box center [195, 181] width 18 height 10
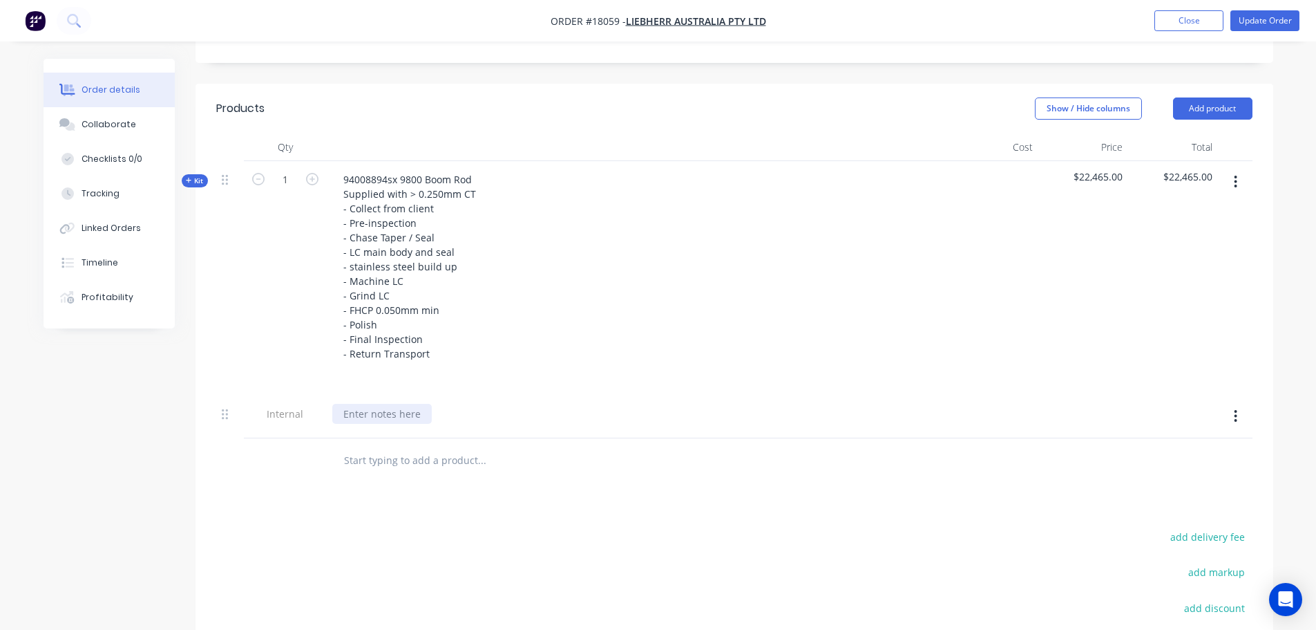
click at [367, 404] on div at bounding box center [382, 414] width 100 height 20
paste div
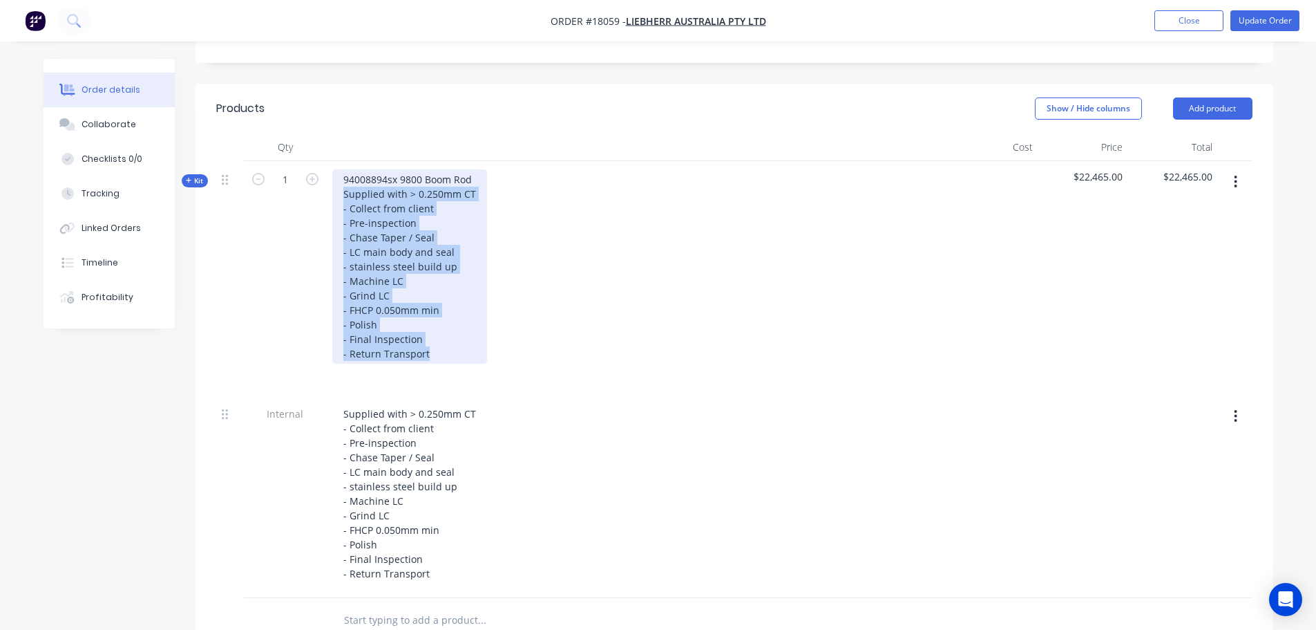
drag, startPoint x: 430, startPoint y: 321, endPoint x: 332, endPoint y: 163, distance: 185.6
click at [332, 169] on div "94008894sx 9800 Boom Rod Supplied with > 0.250mm CT - Collect from client - Pre…" at bounding box center [409, 266] width 155 height 194
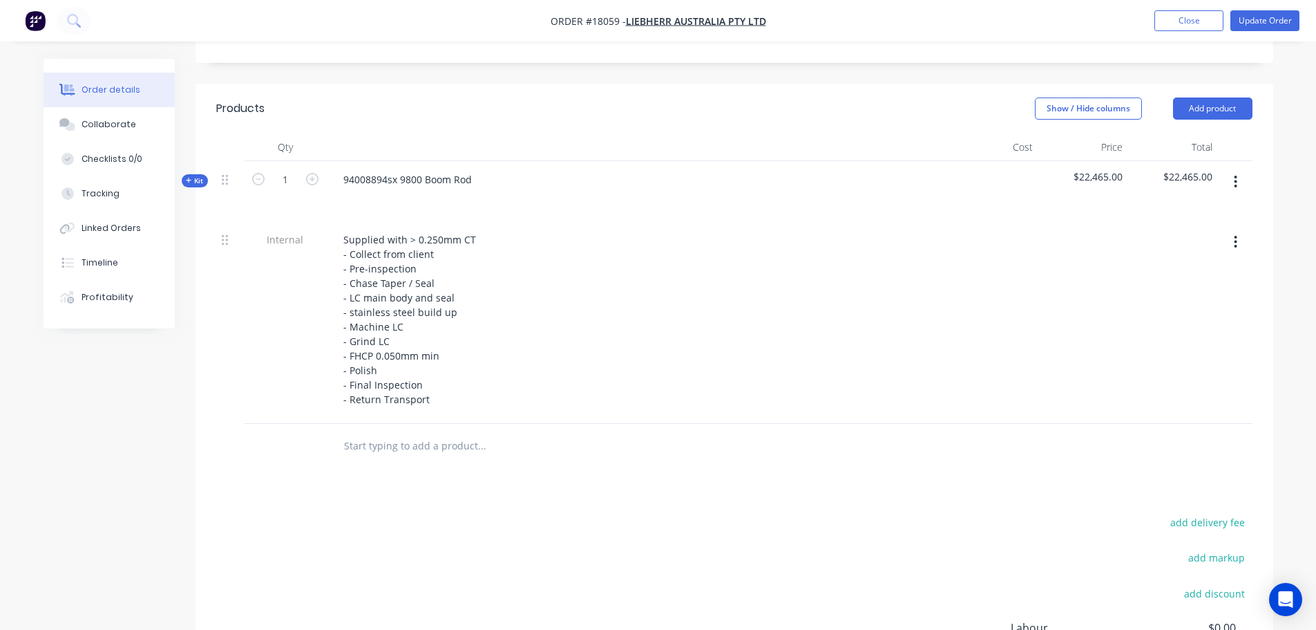
click at [1273, 24] on button "Update Order" at bounding box center [1265, 20] width 69 height 21
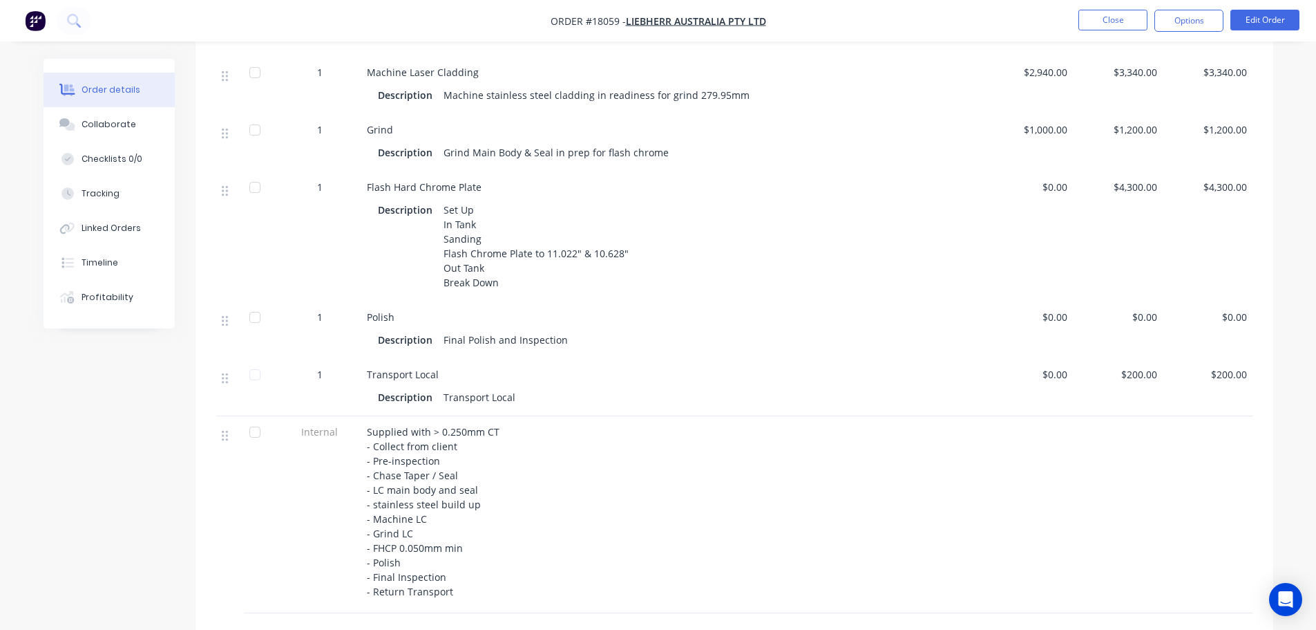
scroll to position [921, 0]
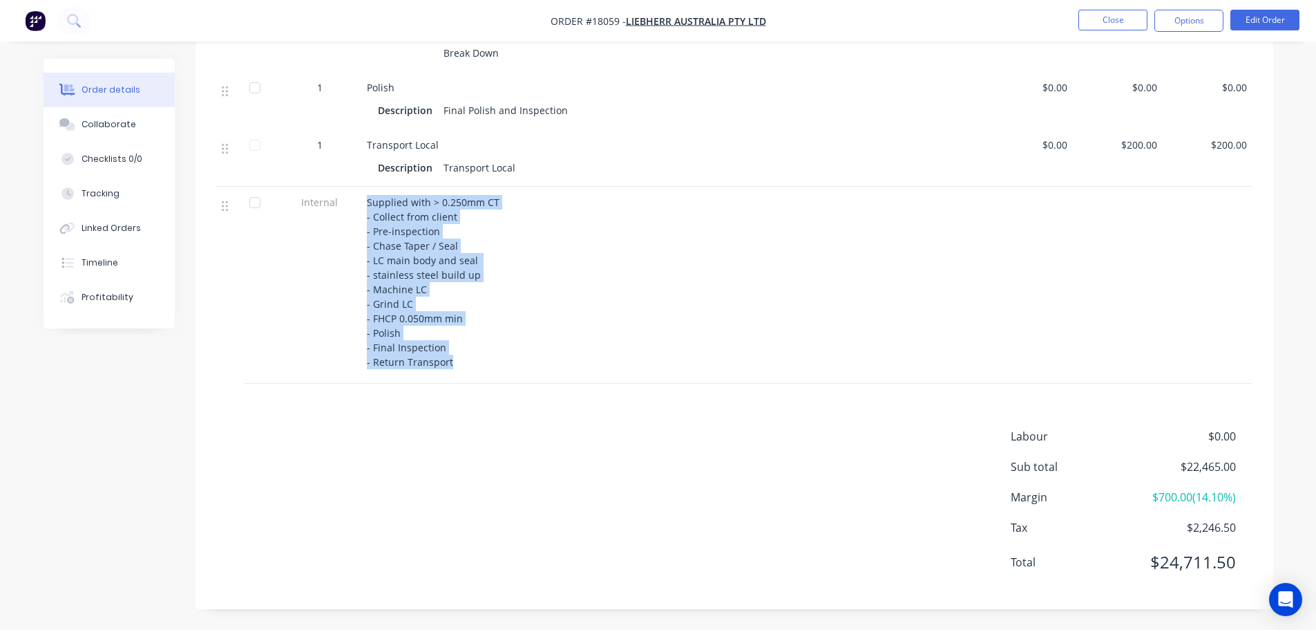
drag, startPoint x: 449, startPoint y: 360, endPoint x: 365, endPoint y: 199, distance: 181.4
click at [365, 199] on div "Supplied with > 0.250mm CT - Collect from client - Pre-inspection - Chase Taper…" at bounding box center [672, 285] width 622 height 197
copy span "Supplied with > 0.250mm CT - Collect from client - Pre-inspection - Chase Taper…"
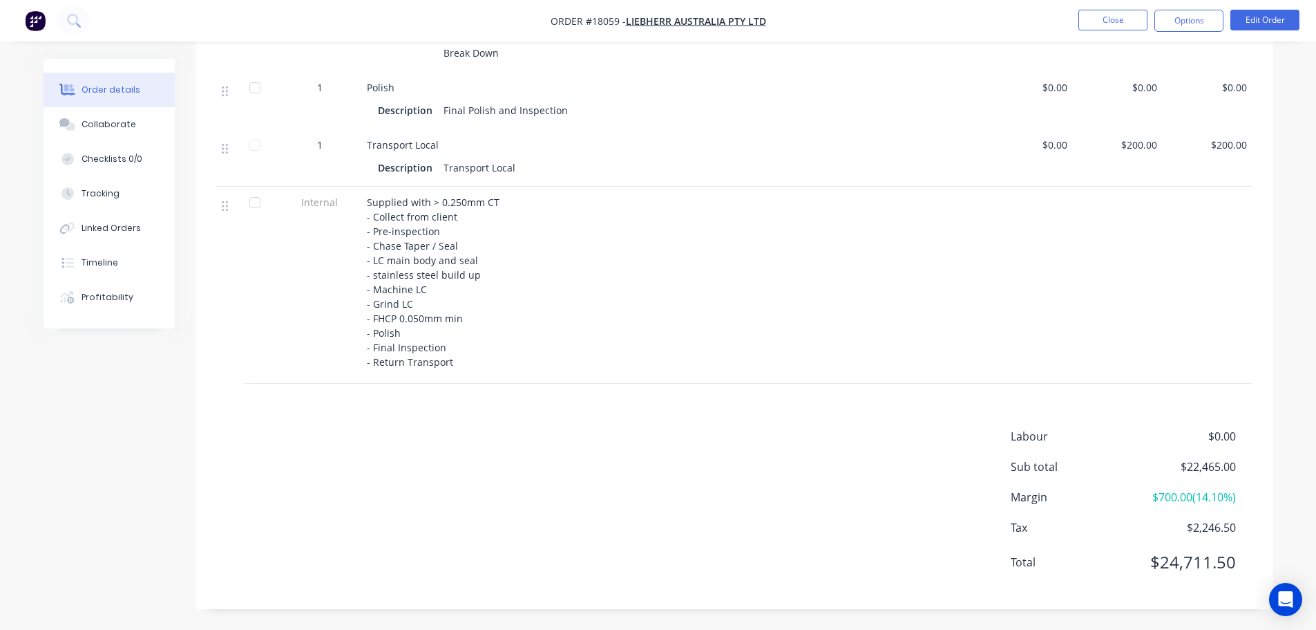
click at [639, 486] on div "Labour $0.00 Sub total $22,465.00 Margin $700.00 ( 14.10 %) Tax $2,246.50 Total…" at bounding box center [734, 508] width 1037 height 160
click at [224, 210] on icon at bounding box center [225, 206] width 6 height 12
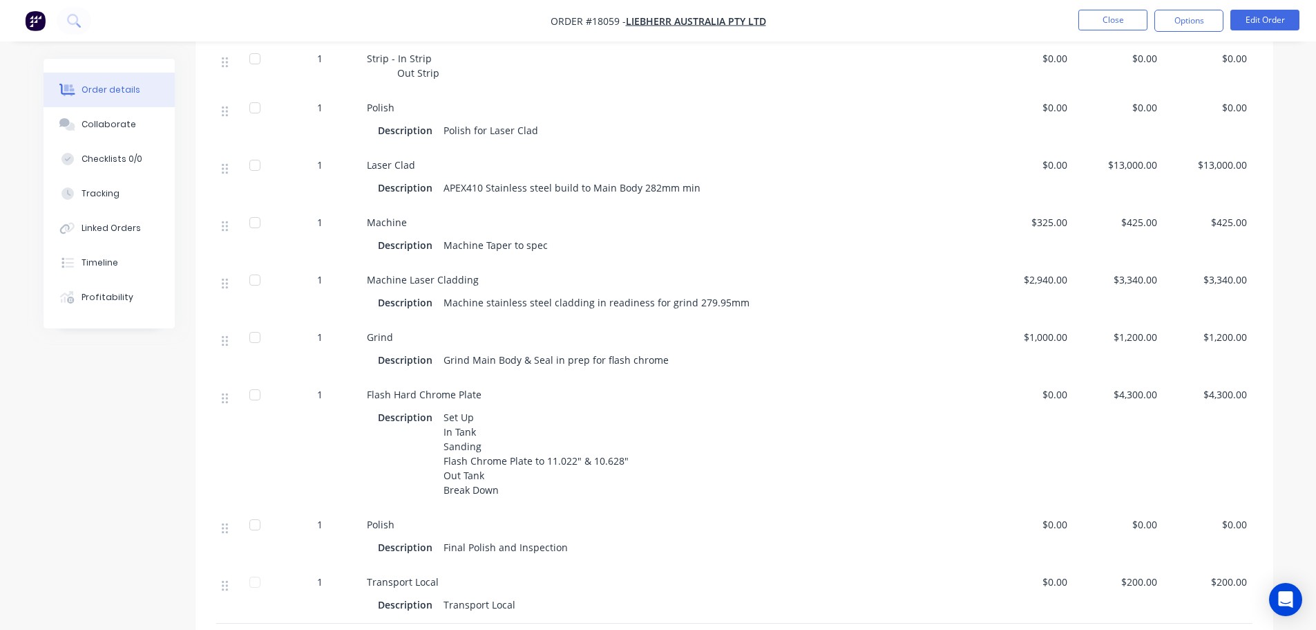
scroll to position [898, 0]
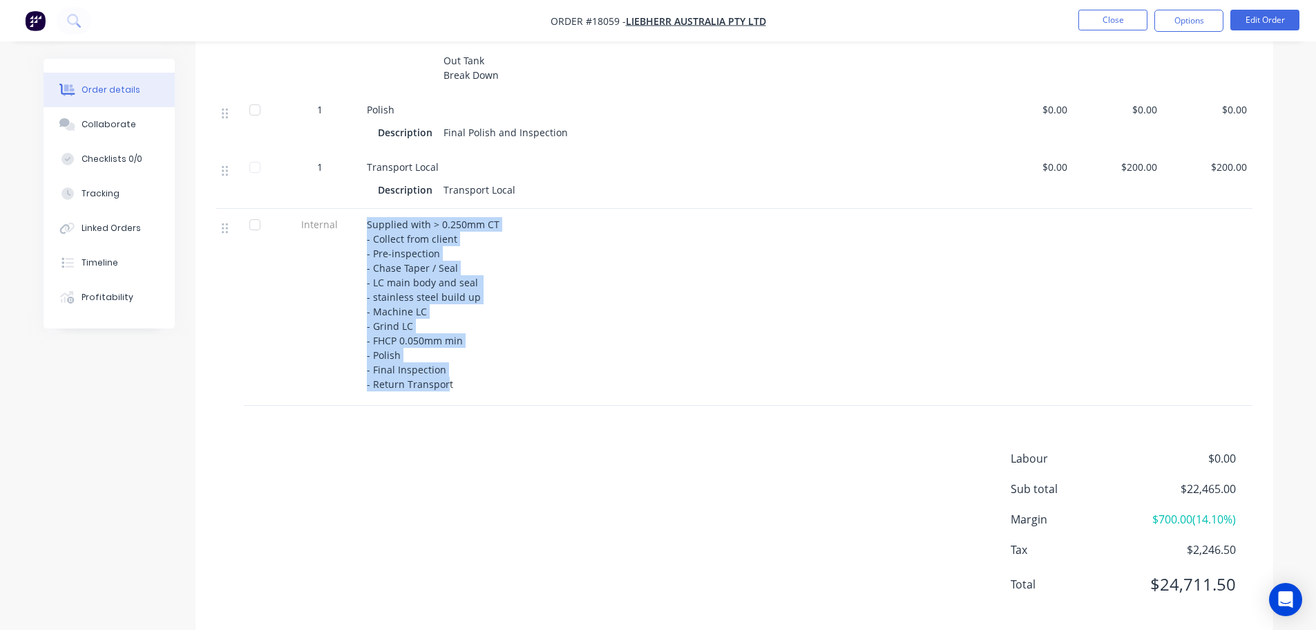
drag, startPoint x: 447, startPoint y: 383, endPoint x: 355, endPoint y: 224, distance: 183.6
click at [355, 224] on div "Internal Supplied with > 0.250mm CT - Collect from client - Pre-inspection - Ch…" at bounding box center [734, 307] width 1037 height 197
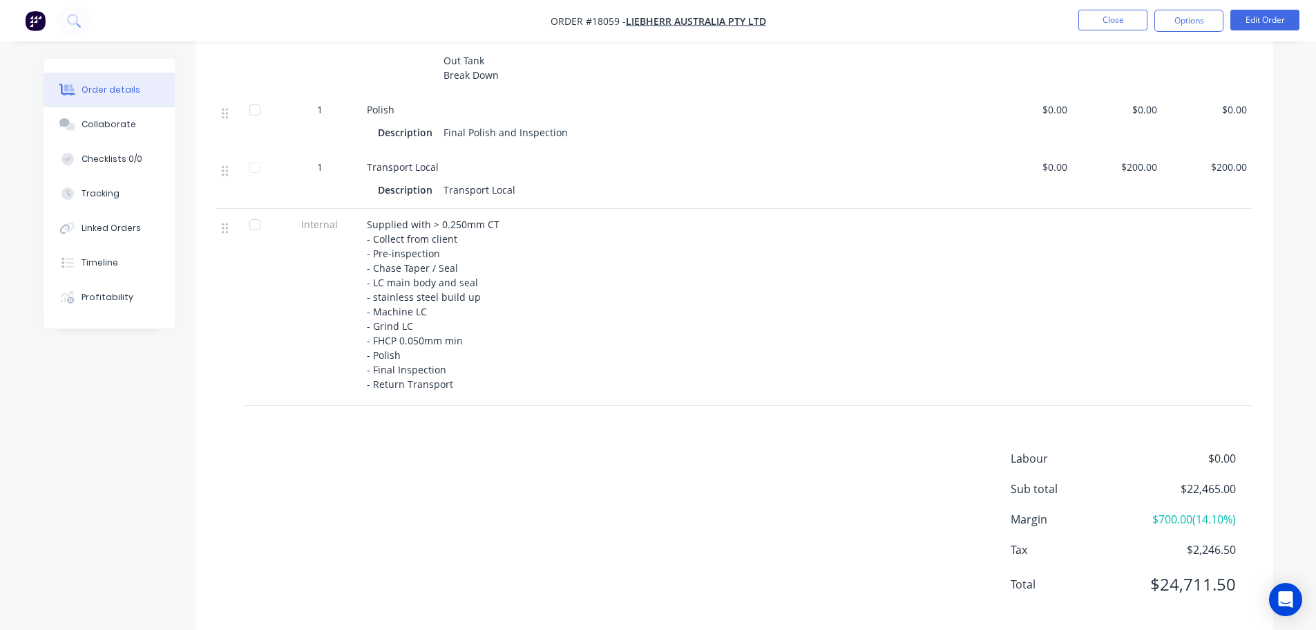
click at [485, 487] on div "Labour $0.00 Sub total $22,465.00 Margin $700.00 ( 14.10 %) Tax $2,246.50 Total…" at bounding box center [734, 530] width 1037 height 160
click at [1272, 29] on button "Edit Order" at bounding box center [1265, 20] width 69 height 21
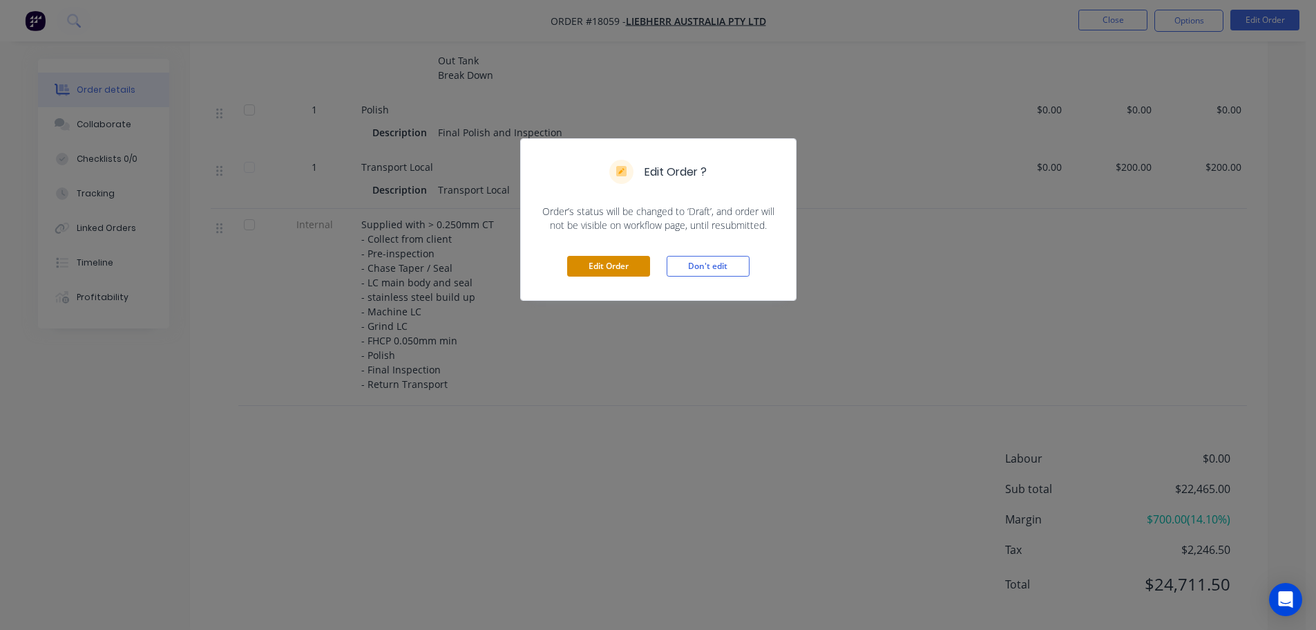
click at [623, 267] on button "Edit Order" at bounding box center [608, 266] width 83 height 21
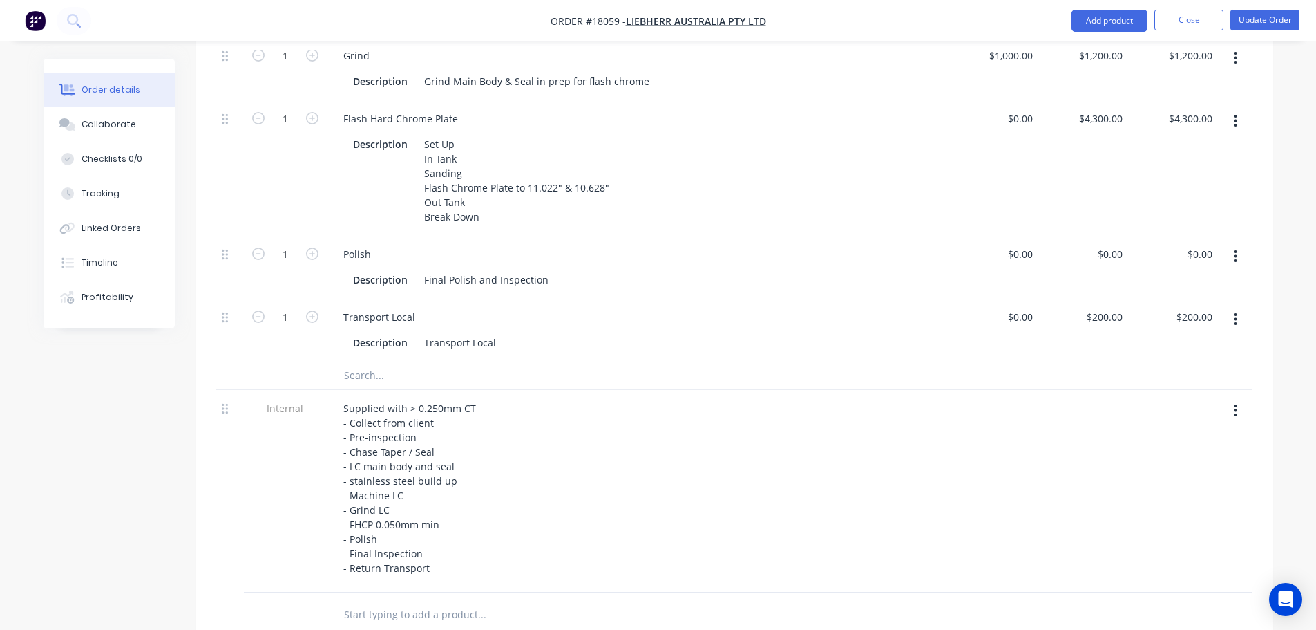
click at [1231, 398] on button "button" at bounding box center [1236, 410] width 32 height 25
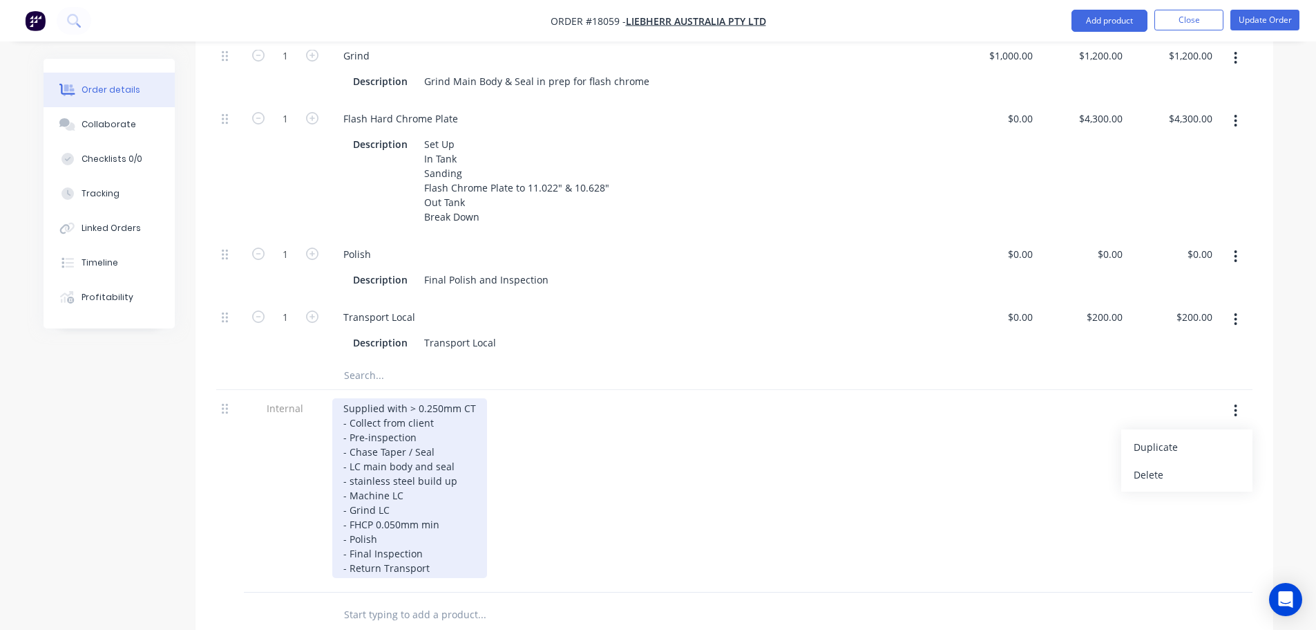
click at [406, 512] on div "Supplied with > 0.250mm CT - Collect from client - Pre-inspection - Chase Taper…" at bounding box center [409, 488] width 155 height 180
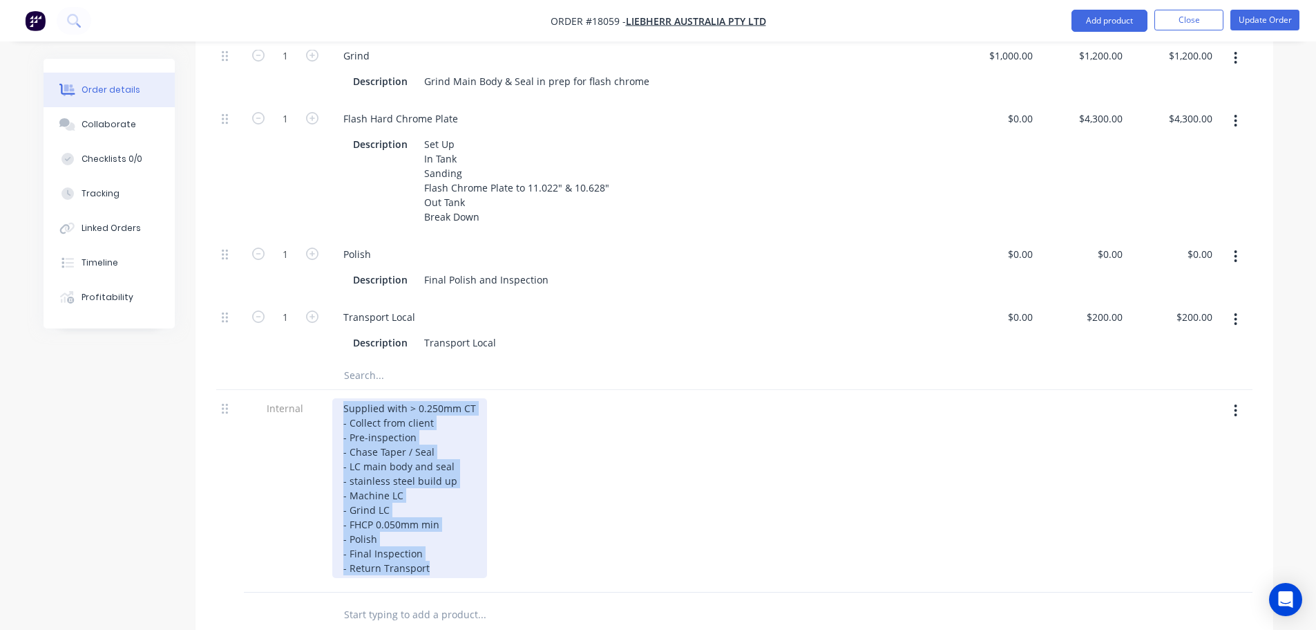
drag, startPoint x: 429, startPoint y: 534, endPoint x: 328, endPoint y: 364, distance: 198.6
click at [328, 390] on div "Supplied with > 0.250mm CT - Collect from client - Pre-inspection - Chase Taper…" at bounding box center [638, 491] width 622 height 202
copy div "Supplied with > 0.250mm CT - Collect from client - Pre-inspection - Chase Taper…"
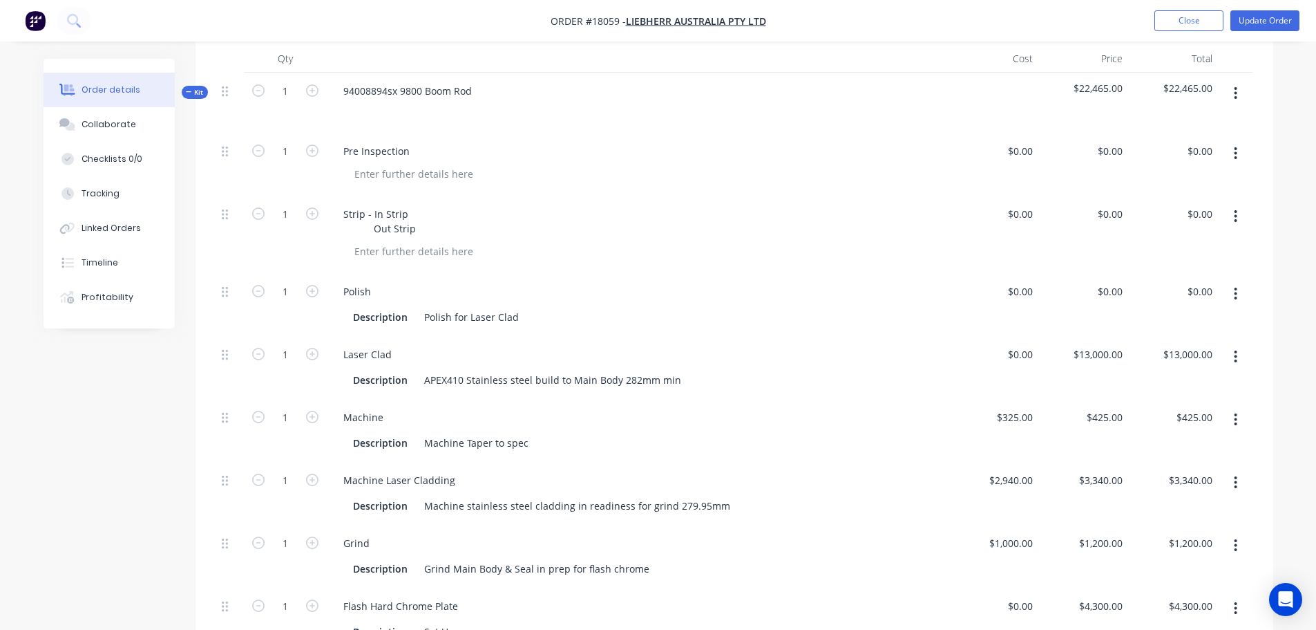
scroll to position [276, 0]
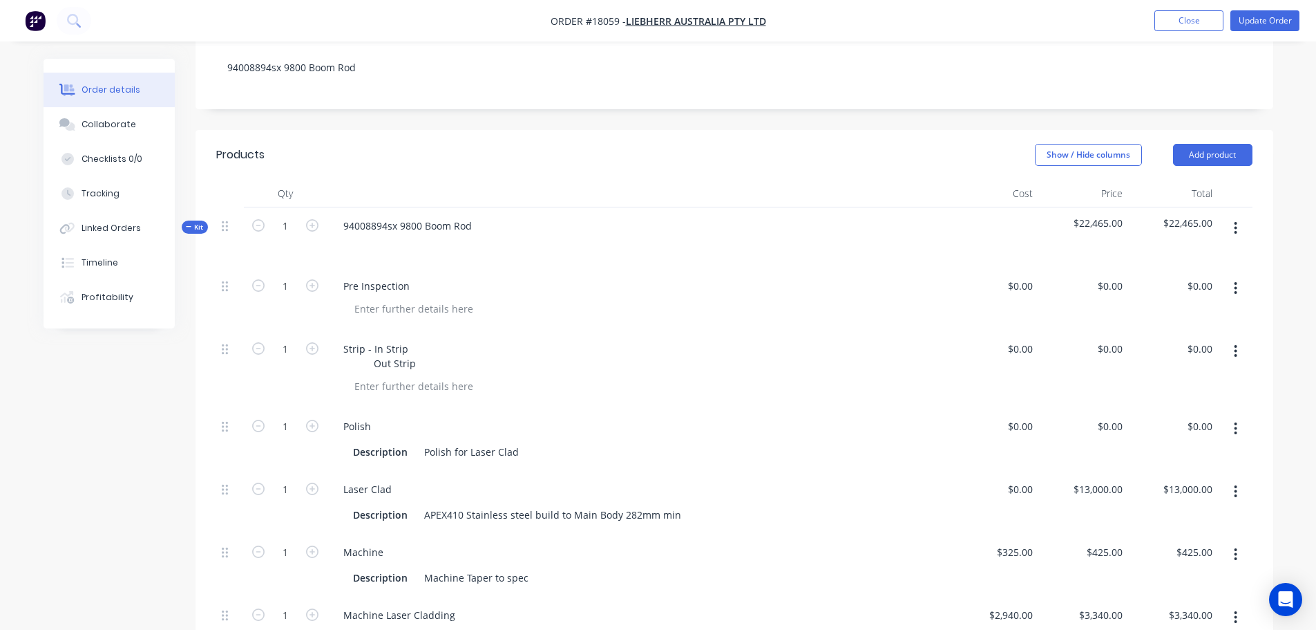
click at [483, 207] on div "94008894sx 9800 Boom Rod" at bounding box center [638, 237] width 622 height 60
click at [475, 216] on div "94008894sx 9800 Boom Rod" at bounding box center [407, 226] width 151 height 20
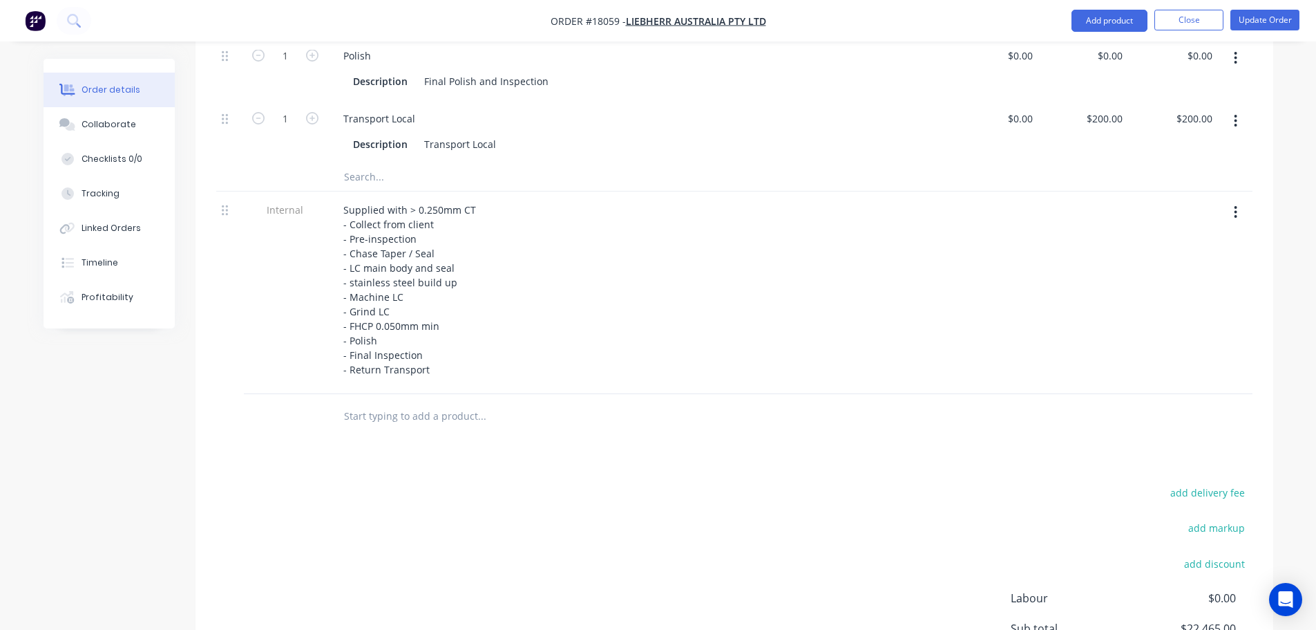
scroll to position [1122, 0]
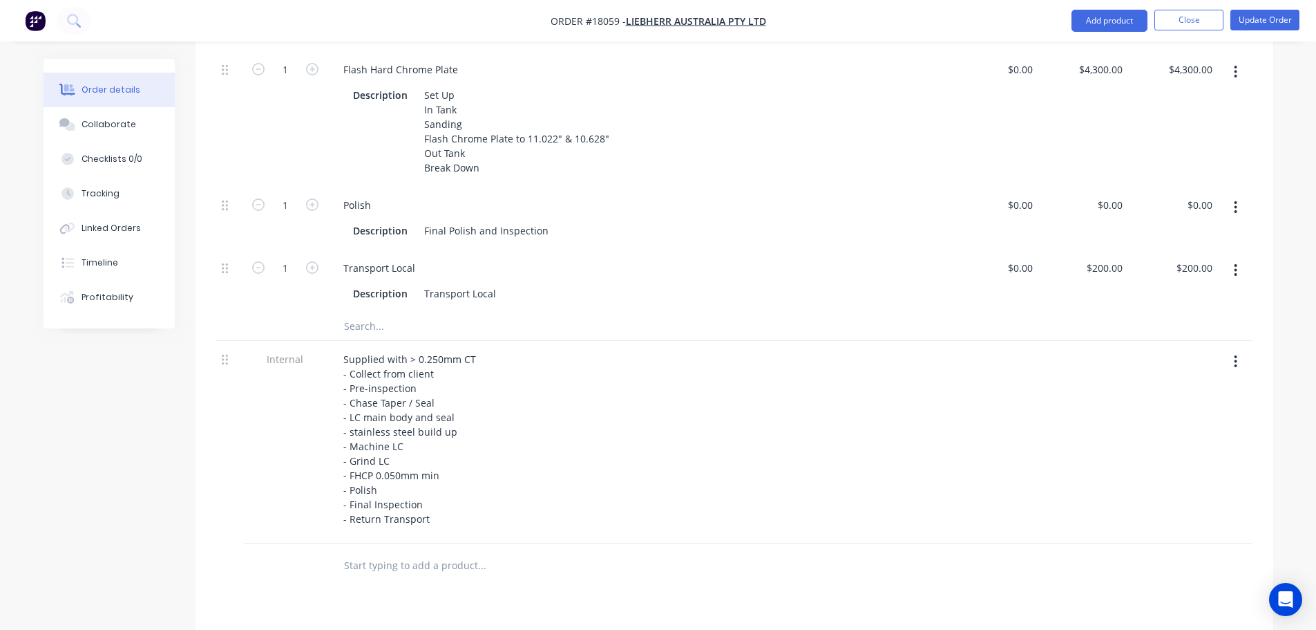
click at [1235, 354] on icon "button" at bounding box center [1235, 361] width 3 height 15
click at [1178, 415] on div "Delete" at bounding box center [1187, 425] width 106 height 20
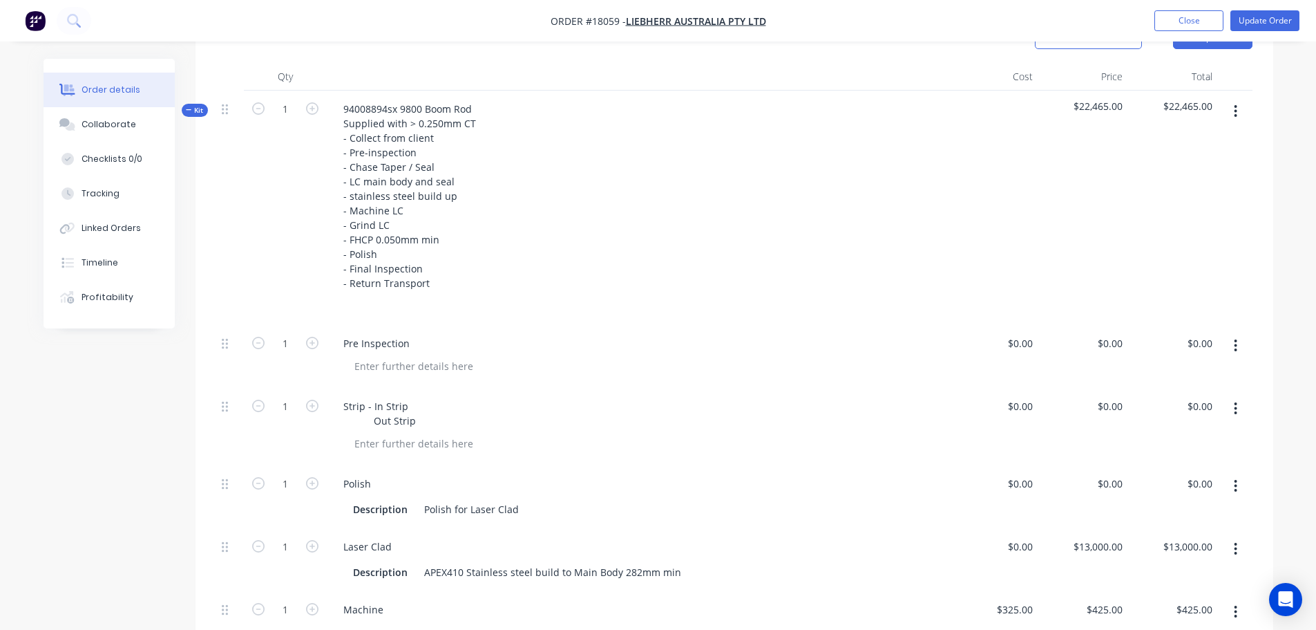
scroll to position [361, 0]
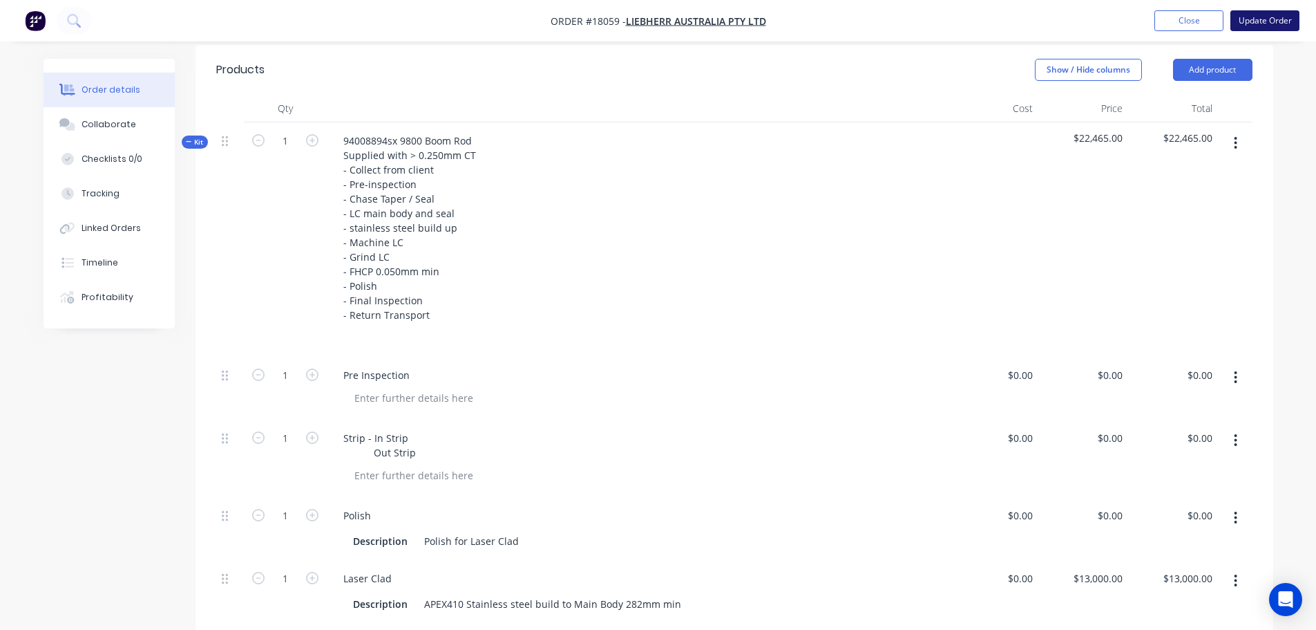
click at [1251, 18] on button "Update Order" at bounding box center [1265, 20] width 69 height 21
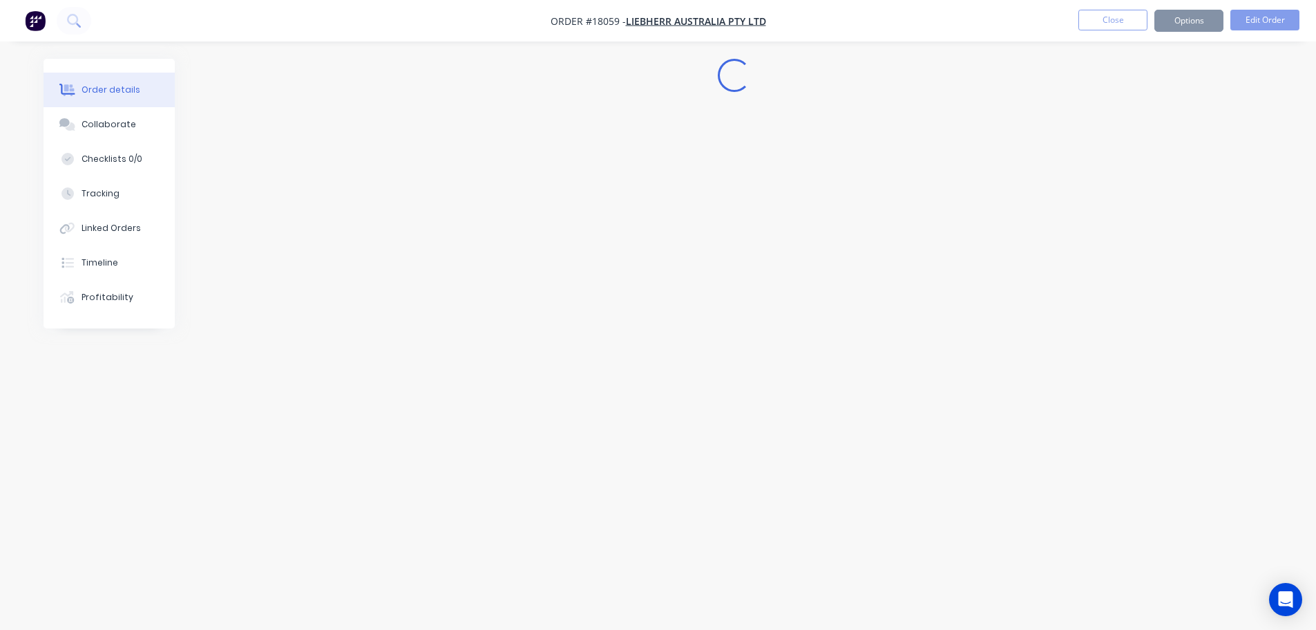
scroll to position [0, 0]
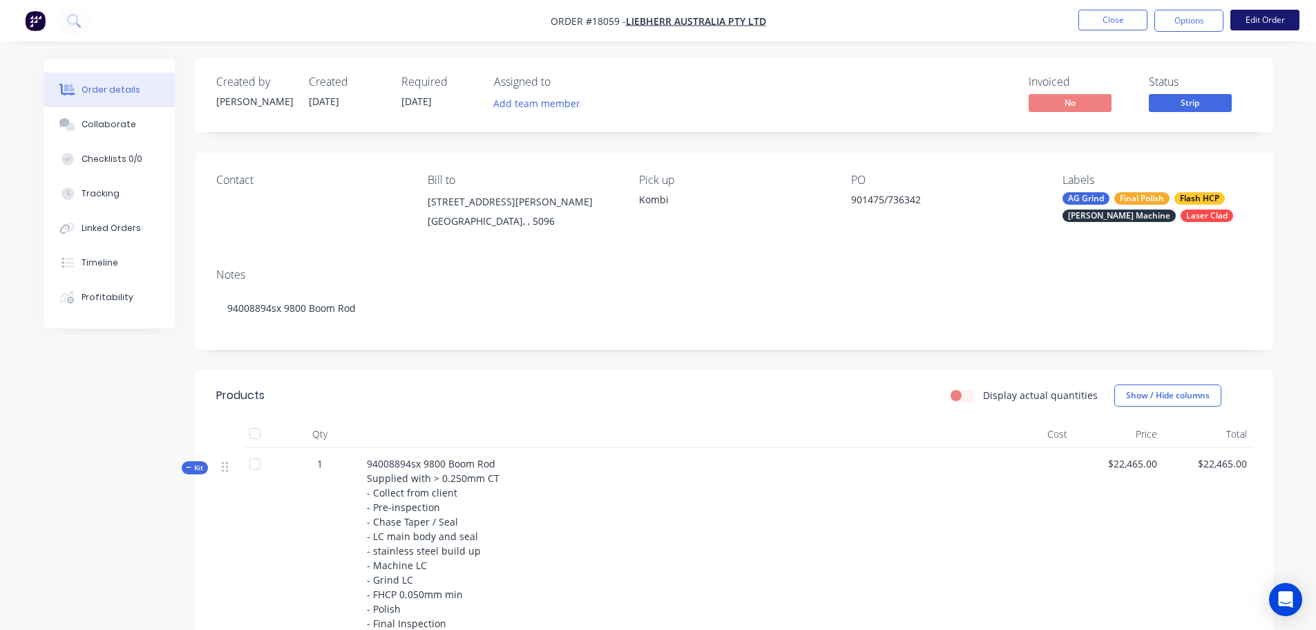
click at [1243, 21] on button "Edit Order" at bounding box center [1265, 20] width 69 height 21
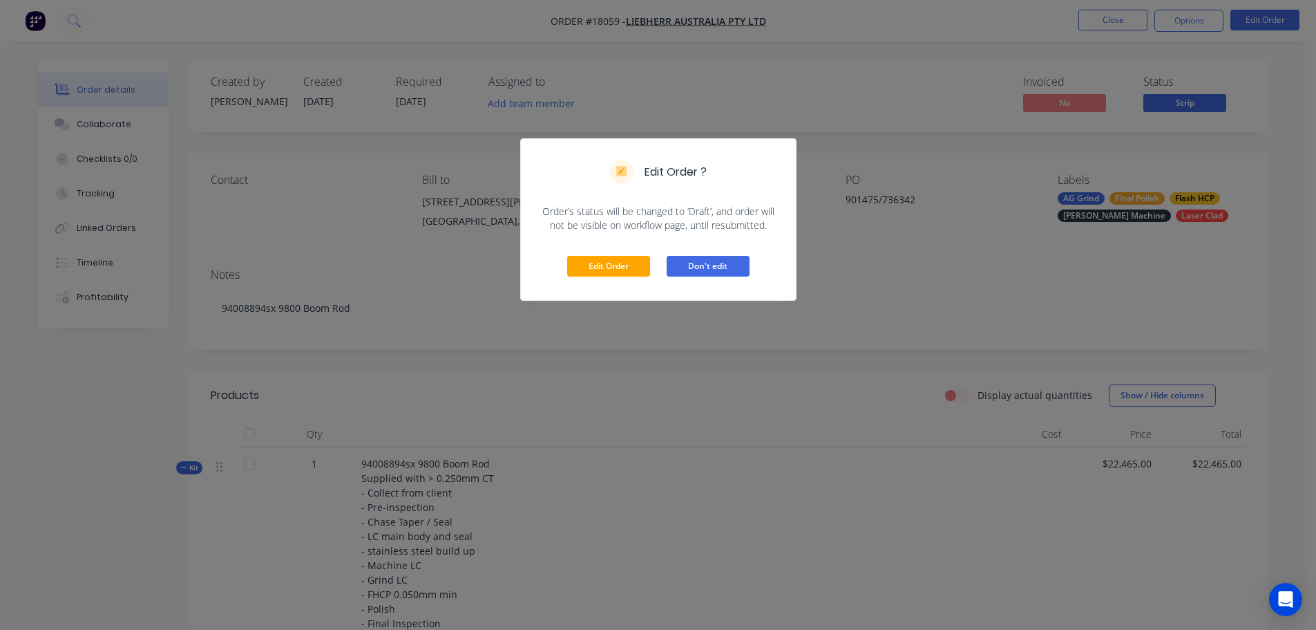
click at [684, 268] on button "Don't edit" at bounding box center [708, 266] width 83 height 21
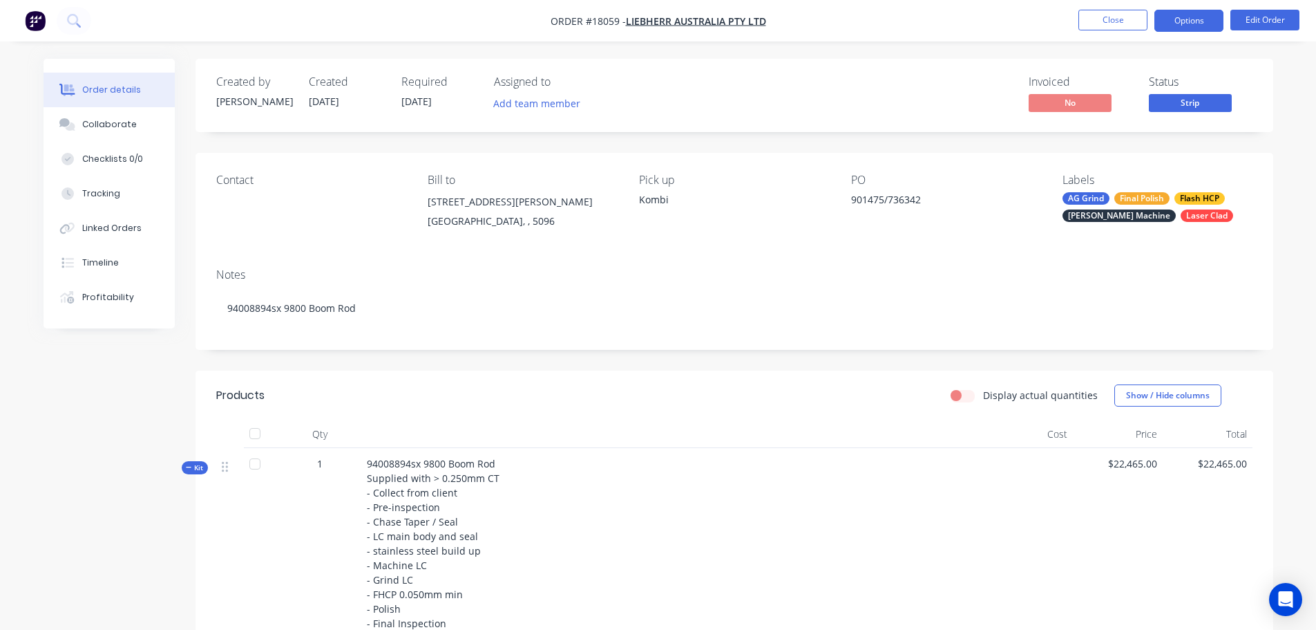
click at [1162, 12] on button "Options" at bounding box center [1189, 21] width 69 height 22
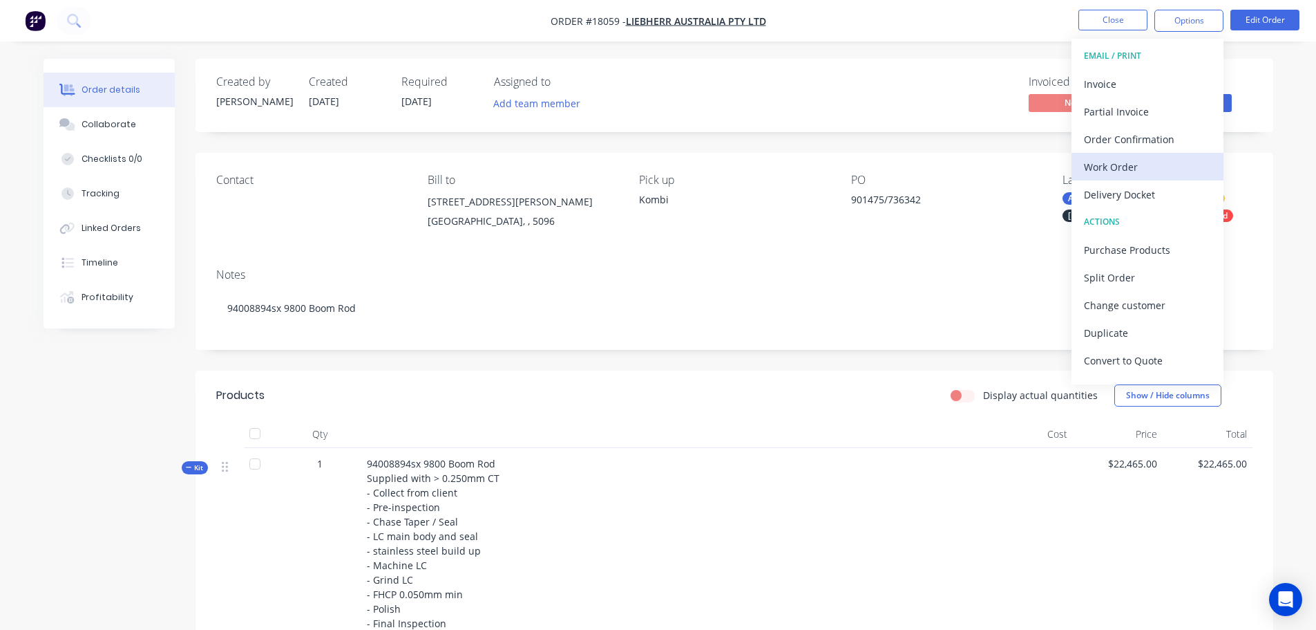
click at [1129, 166] on div "Work Order" at bounding box center [1147, 167] width 127 height 20
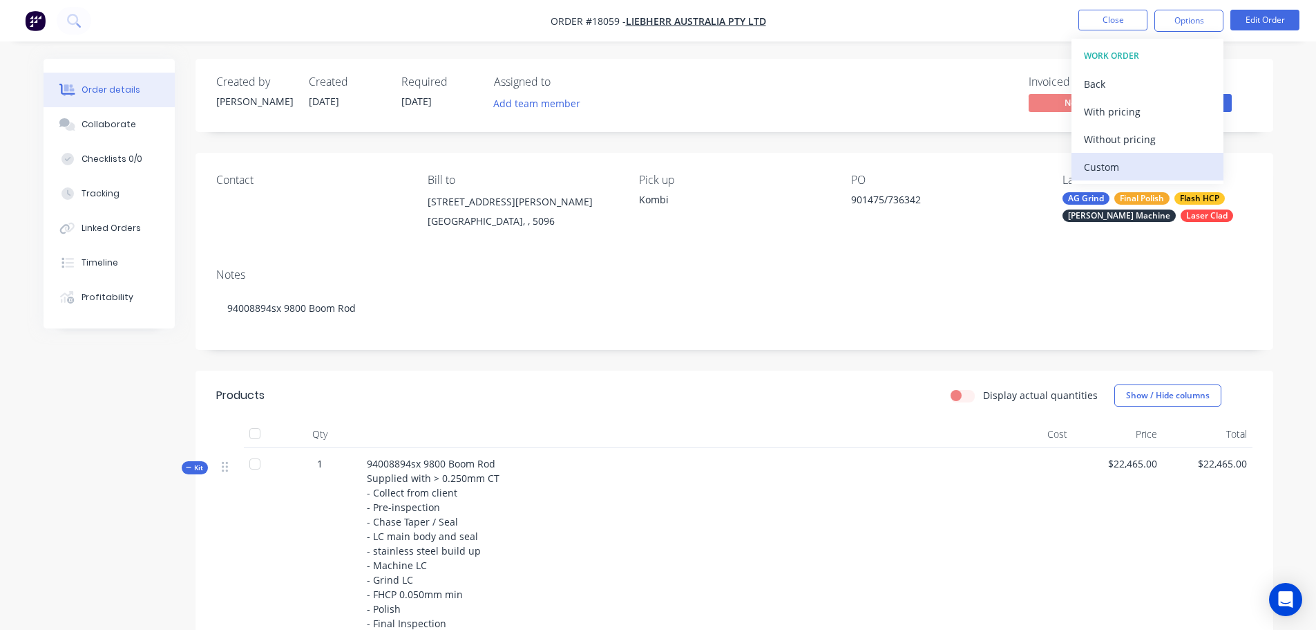
click at [1111, 169] on div "Custom" at bounding box center [1147, 167] width 127 height 20
click at [1130, 139] on div "Without pricing" at bounding box center [1147, 139] width 127 height 20
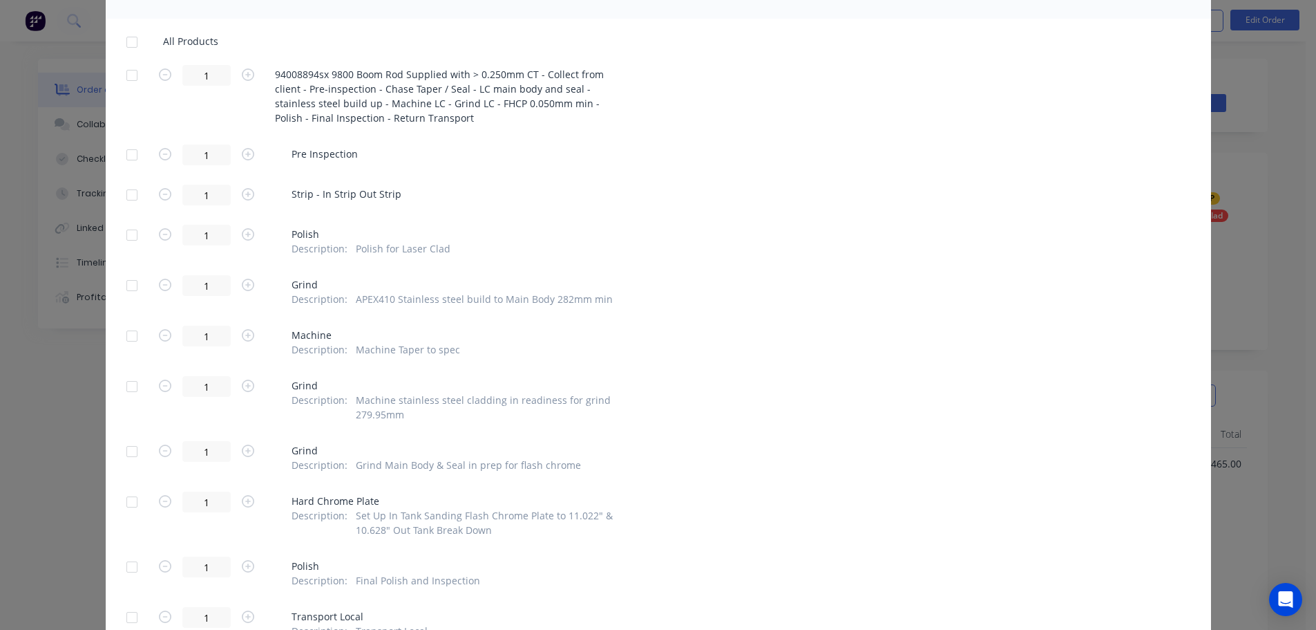
scroll to position [152, 0]
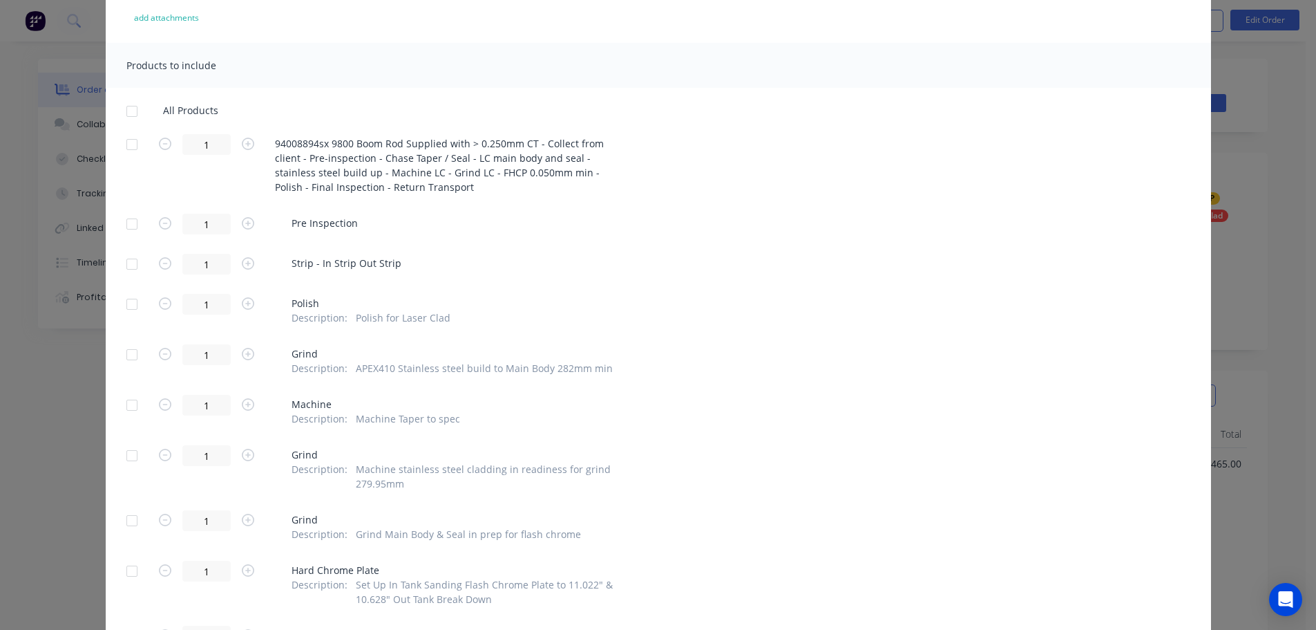
click at [394, 189] on span "94008894sx 9800 Boom Rod Supplied with > 0.250mm CT - Collect from client - Pre…" at bounding box center [448, 165] width 346 height 58
drag, startPoint x: 405, startPoint y: 187, endPoint x: 317, endPoint y: 175, distance: 88.5
click at [317, 175] on span "94008894sx 9800 Boom Rod Supplied with > 0.250mm CT - Collect from client - Pre…" at bounding box center [448, 165] width 346 height 58
drag, startPoint x: 303, startPoint y: 179, endPoint x: 363, endPoint y: 189, distance: 60.2
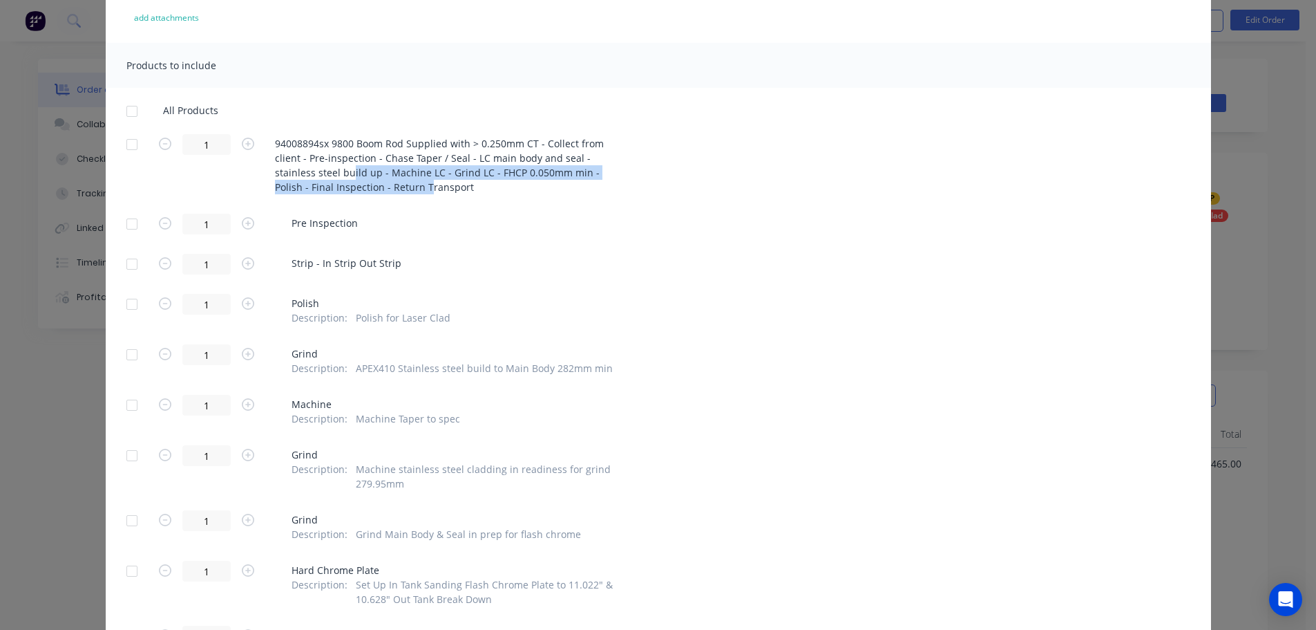
click at [363, 189] on span "94008894sx 9800 Boom Rod Supplied with > 0.250mm CT - Collect from client - Pre…" at bounding box center [448, 165] width 346 height 58
click at [343, 174] on span "94008894sx 9800 Boom Rod Supplied with > 0.250mm CT - Collect from client - Pre…" at bounding box center [448, 165] width 346 height 58
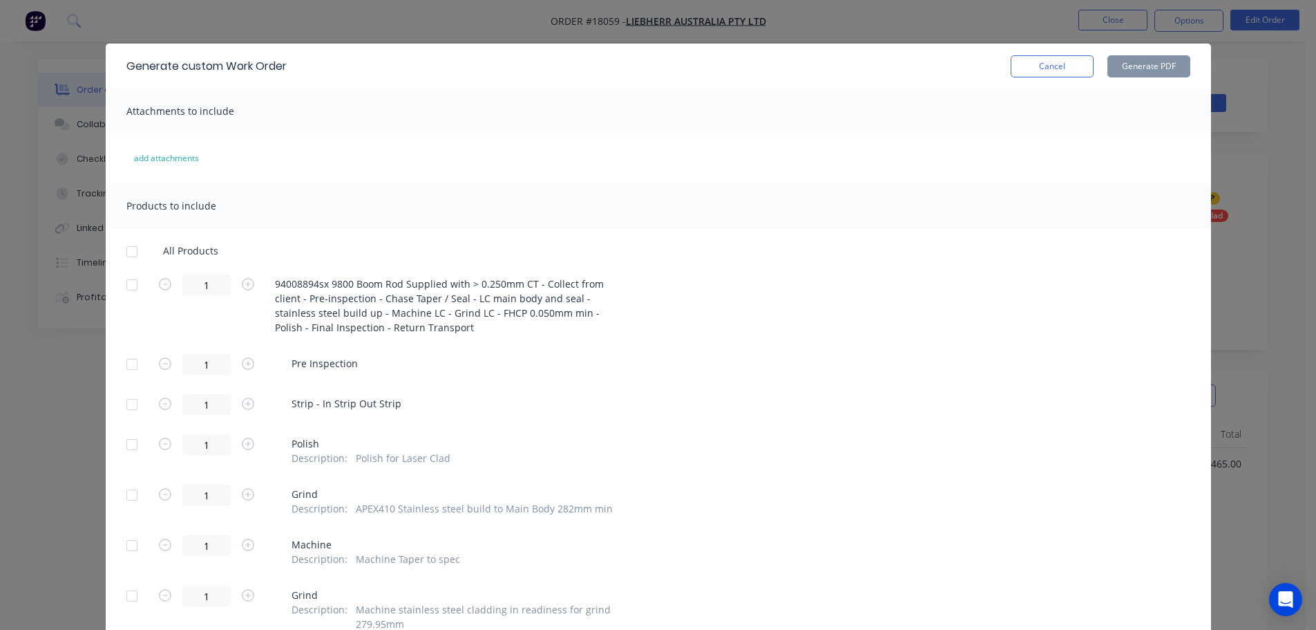
scroll to position [0, 0]
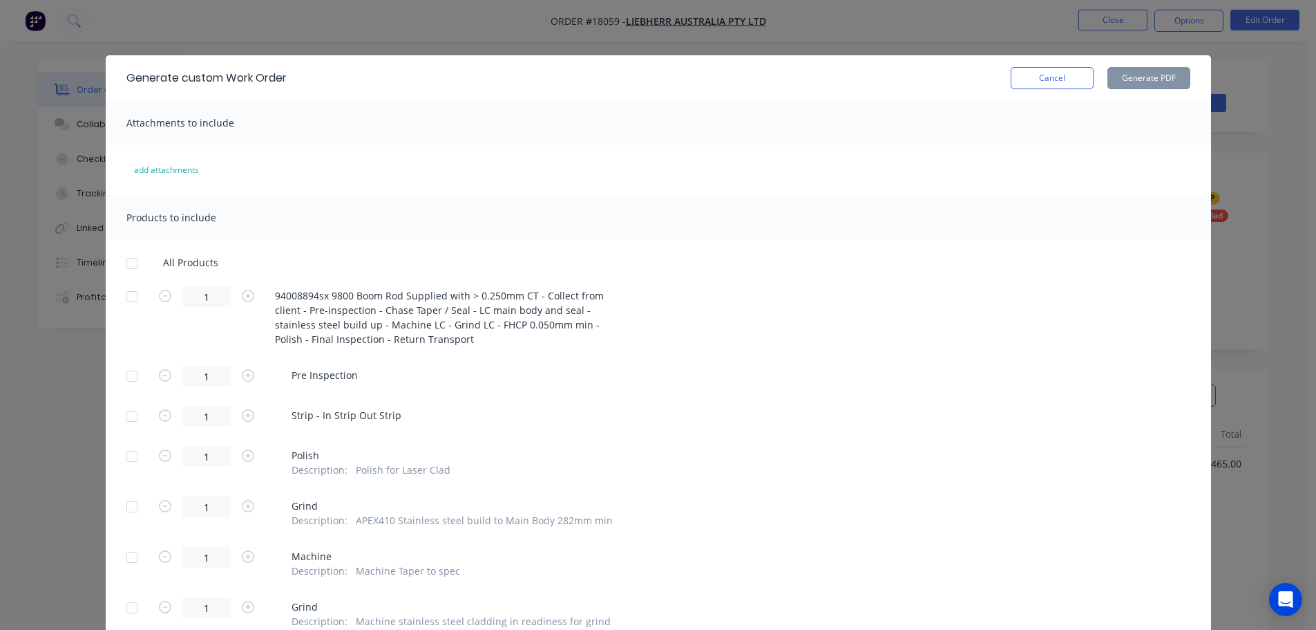
click at [127, 266] on div at bounding box center [132, 263] width 28 height 28
click at [123, 291] on div at bounding box center [132, 297] width 28 height 28
click at [126, 264] on div at bounding box center [132, 263] width 28 height 28
click at [126, 296] on div at bounding box center [132, 297] width 28 height 28
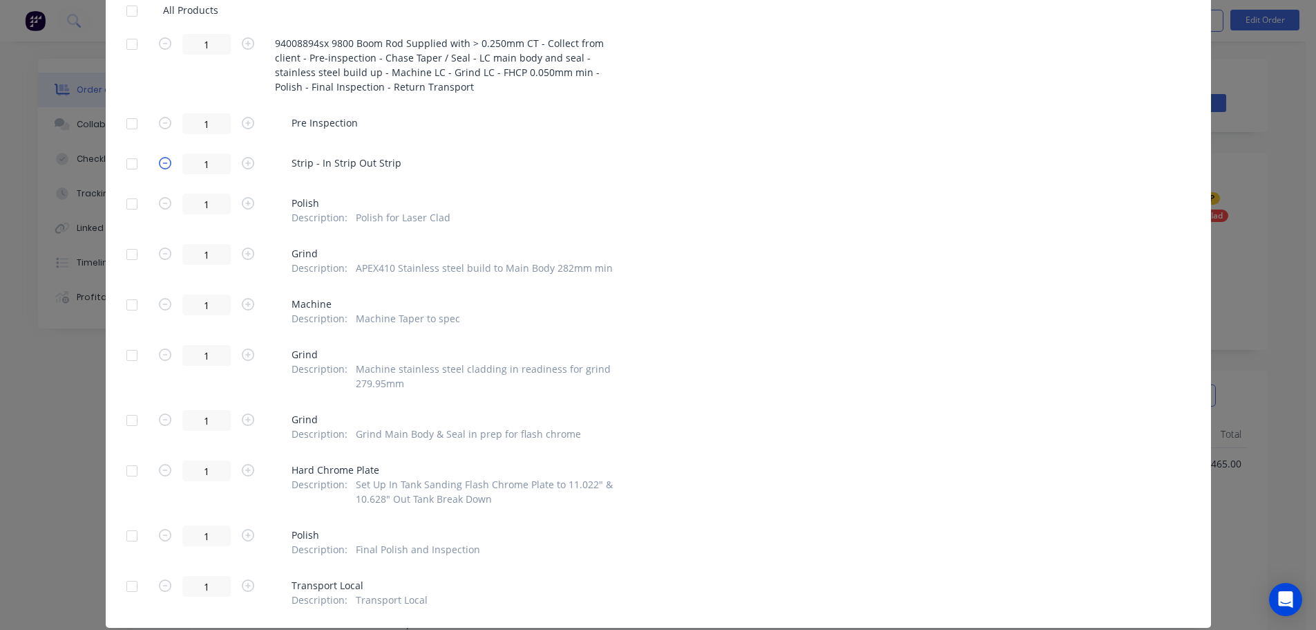
scroll to position [276, 0]
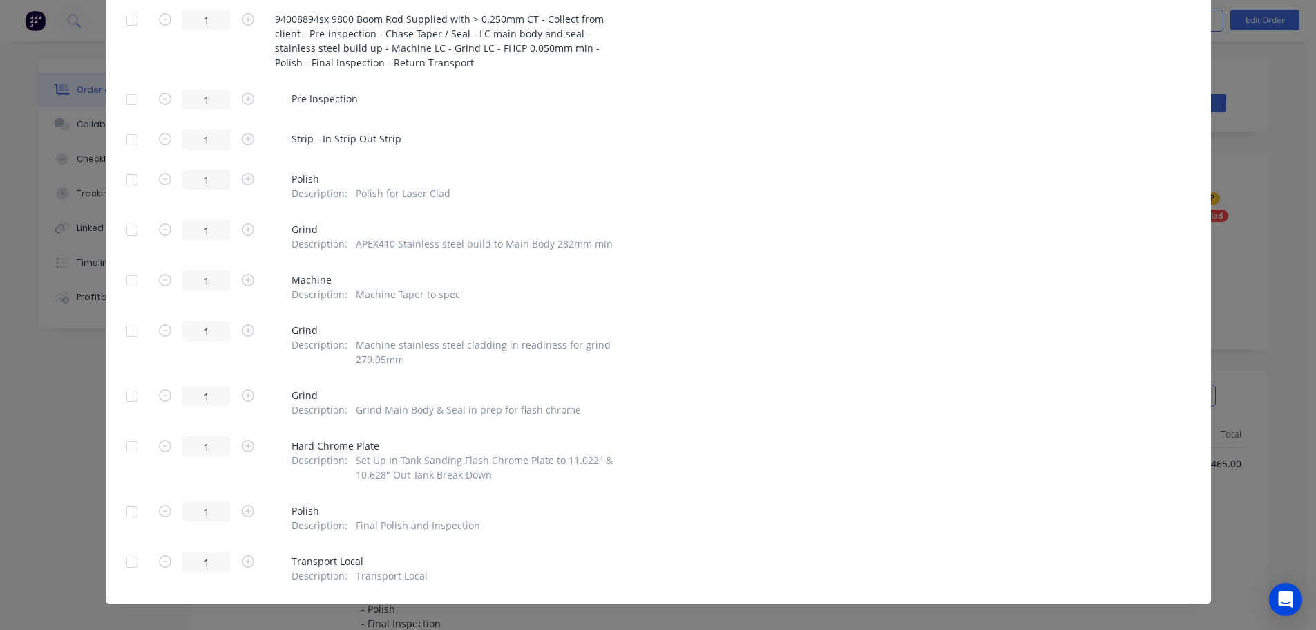
click at [131, 100] on div at bounding box center [132, 100] width 28 height 28
click at [131, 135] on div at bounding box center [132, 140] width 28 height 28
click at [124, 177] on div at bounding box center [132, 180] width 28 height 28
click at [126, 232] on div at bounding box center [132, 230] width 28 height 28
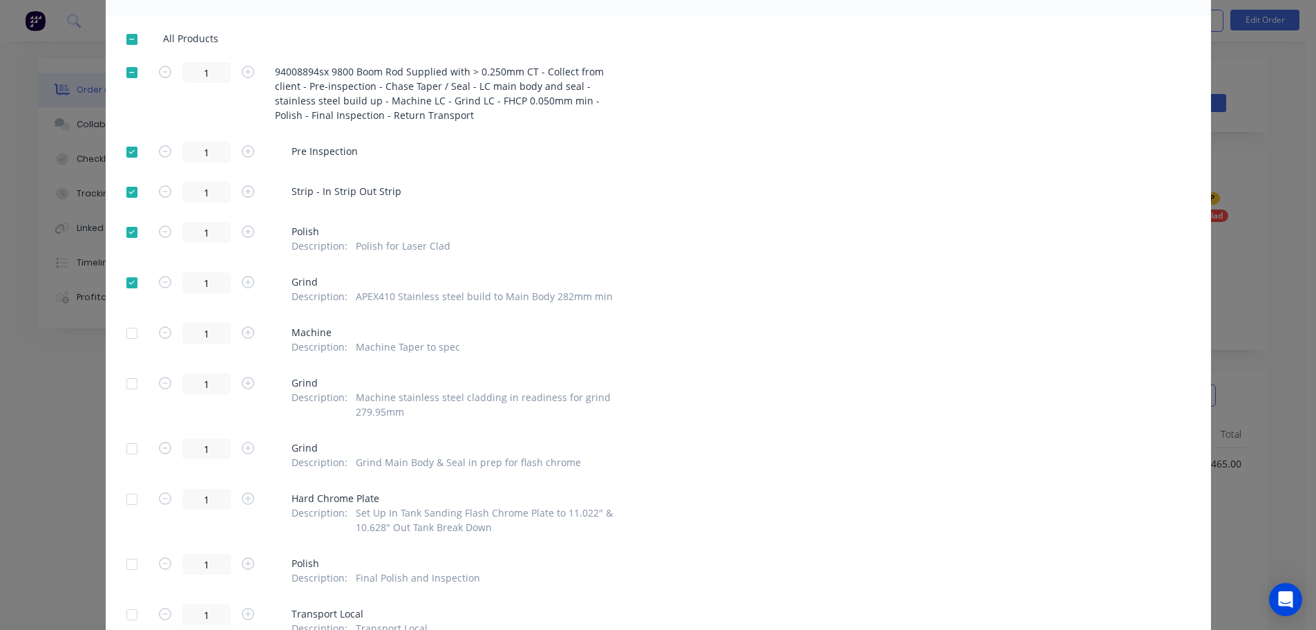
scroll to position [138, 0]
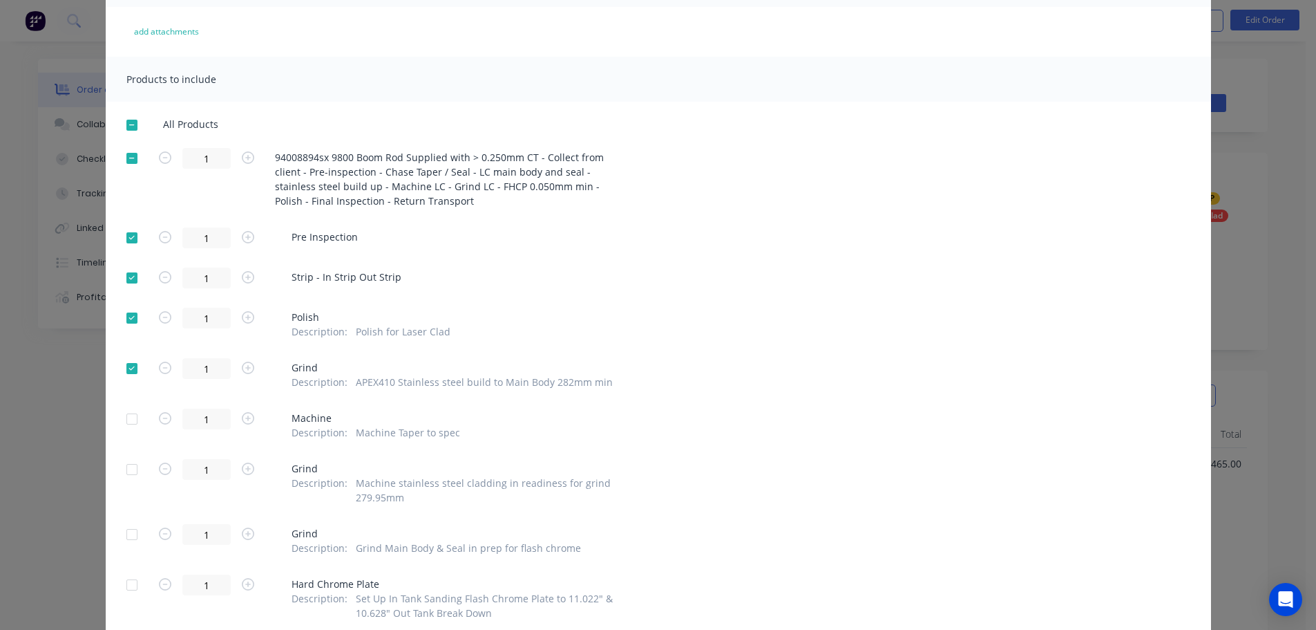
click at [126, 126] on div at bounding box center [132, 125] width 28 height 28
click at [124, 231] on div at bounding box center [132, 238] width 28 height 28
click at [124, 235] on div at bounding box center [132, 238] width 28 height 28
click at [159, 160] on icon "button" at bounding box center [165, 157] width 12 height 12
click at [122, 322] on div at bounding box center [132, 318] width 28 height 28
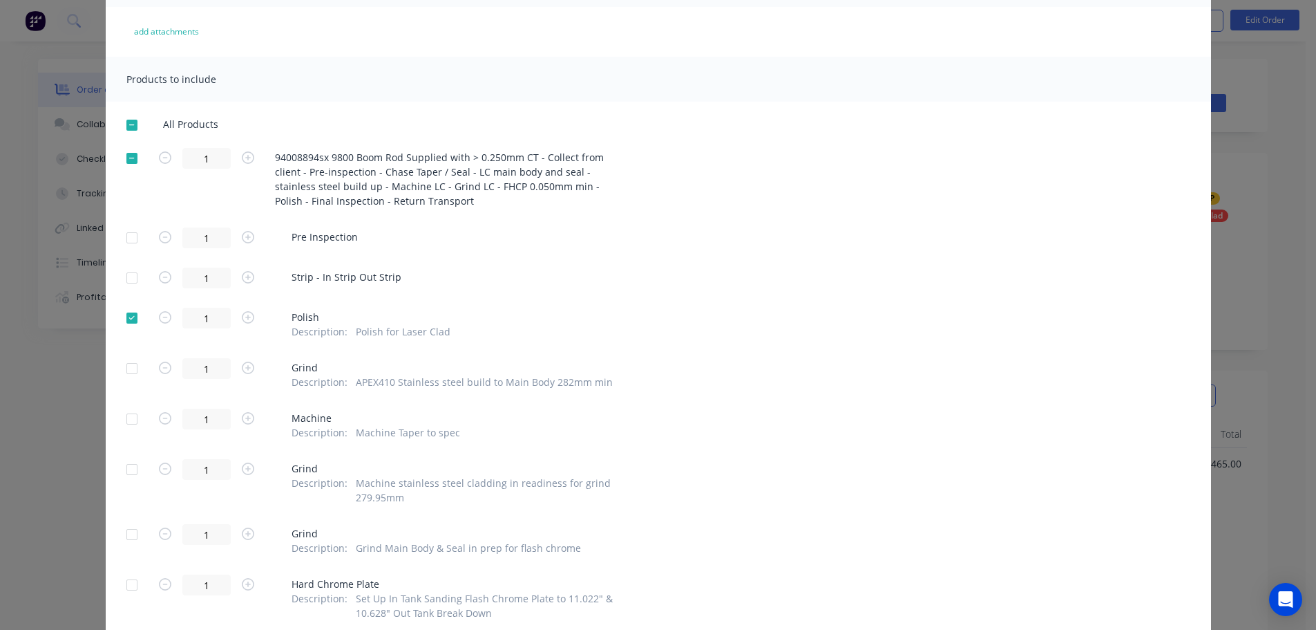
click at [126, 311] on div at bounding box center [132, 318] width 28 height 28
click at [127, 420] on div at bounding box center [132, 419] width 28 height 28
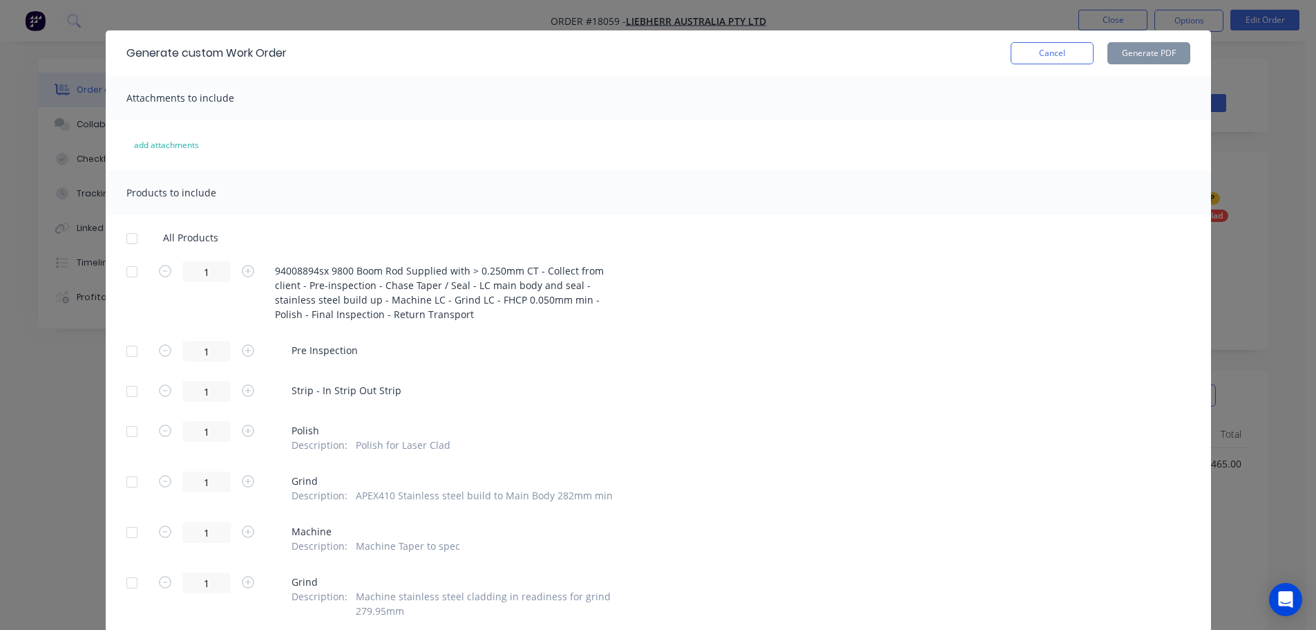
scroll to position [14, 0]
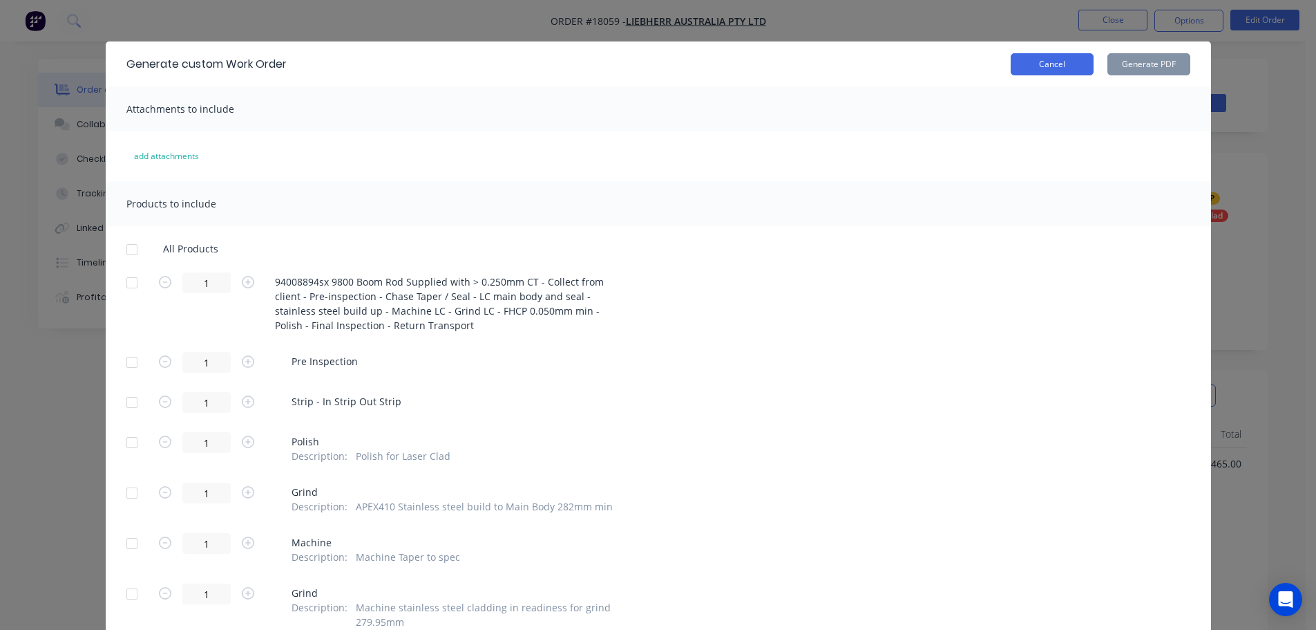
click at [1011, 67] on button "Cancel" at bounding box center [1052, 64] width 83 height 22
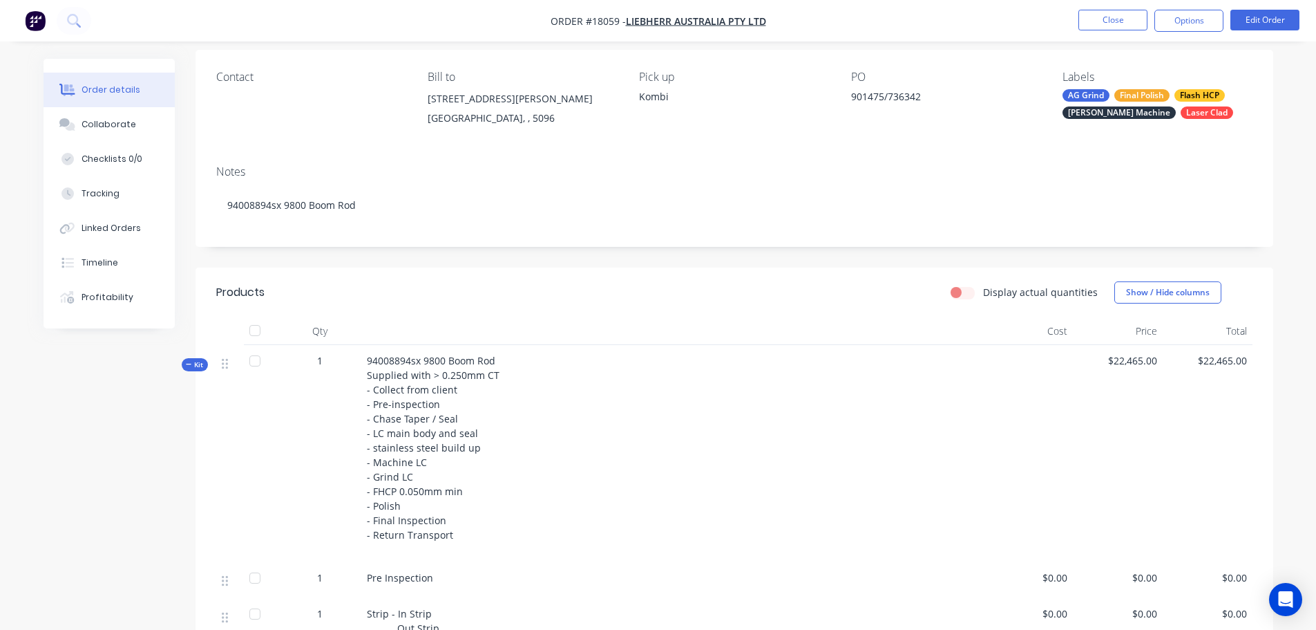
scroll to position [0, 0]
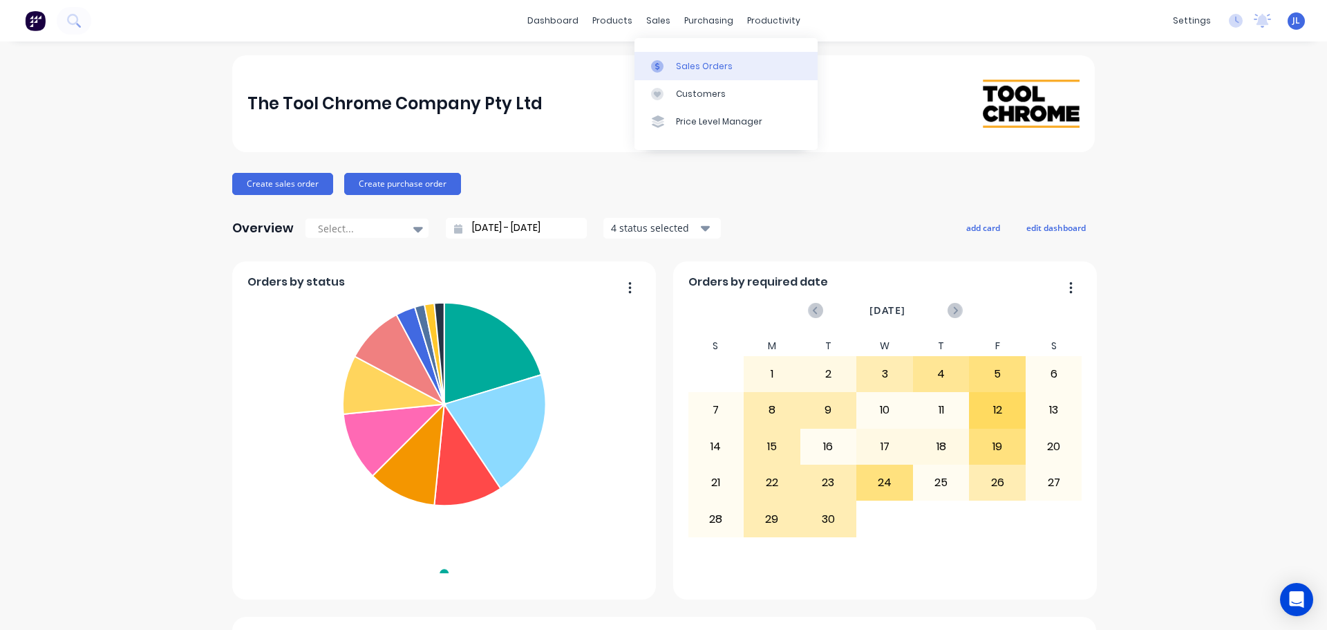
click at [659, 64] on icon at bounding box center [657, 66] width 12 height 12
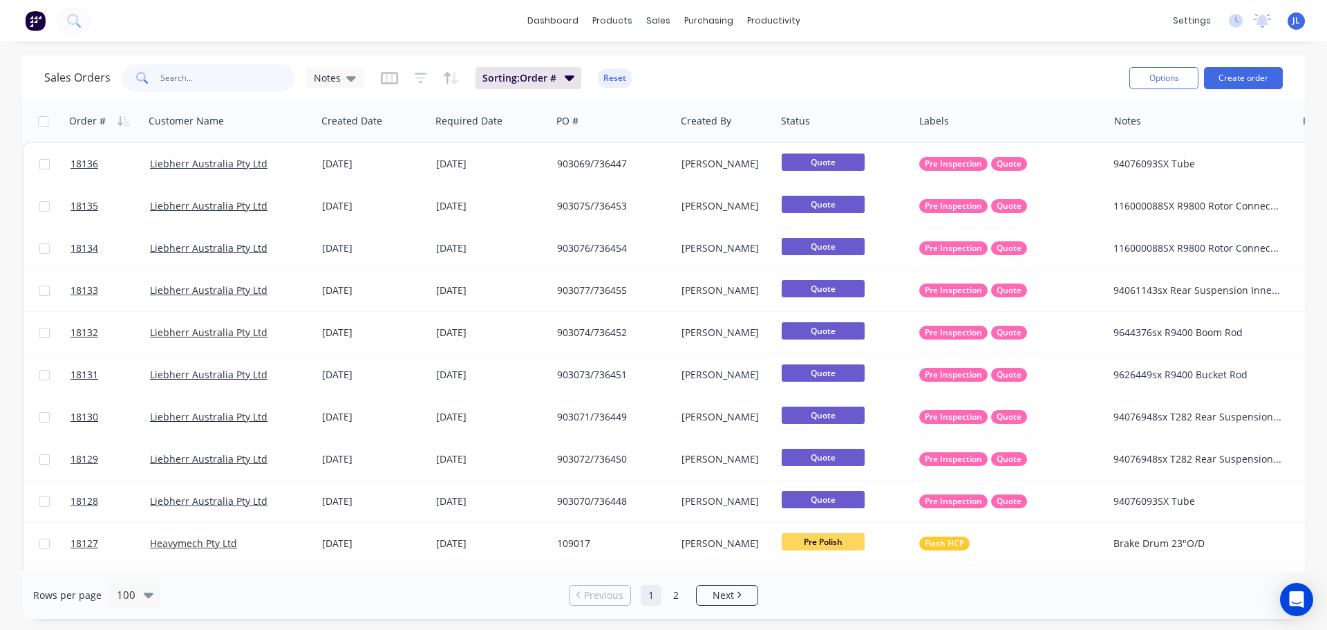
click at [226, 79] on input "text" at bounding box center [227, 78] width 135 height 28
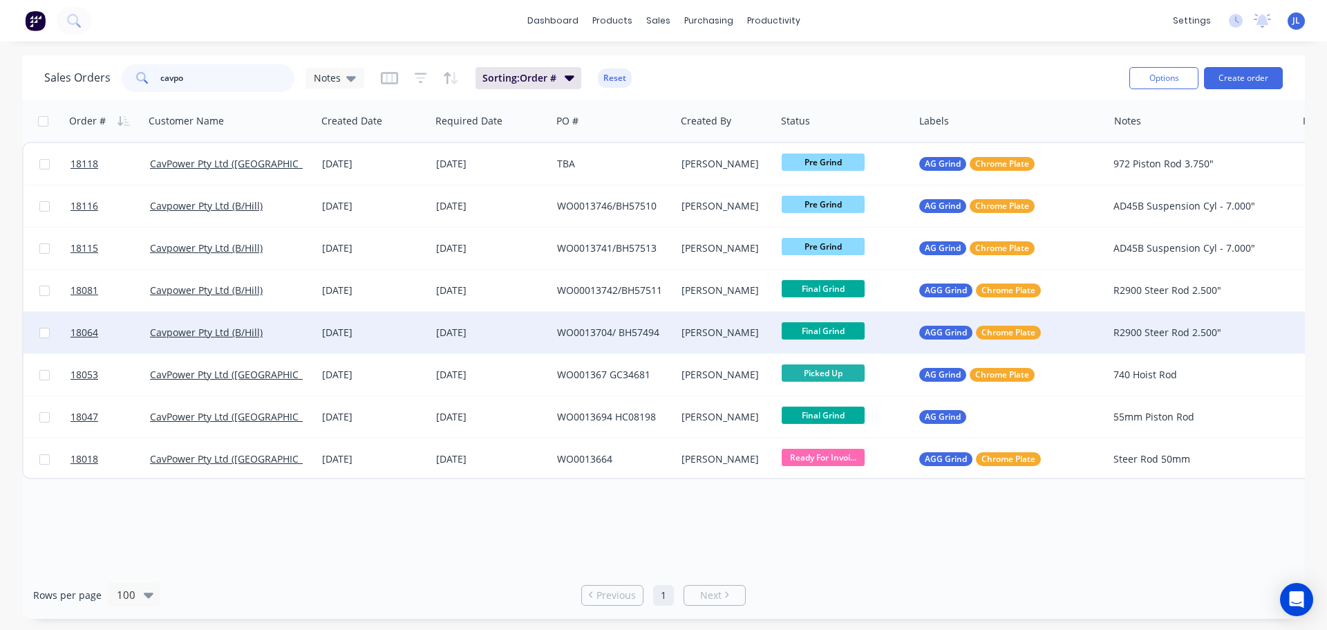
type input "cavpo"
click at [531, 332] on div "[DATE]" at bounding box center [491, 332] width 110 height 14
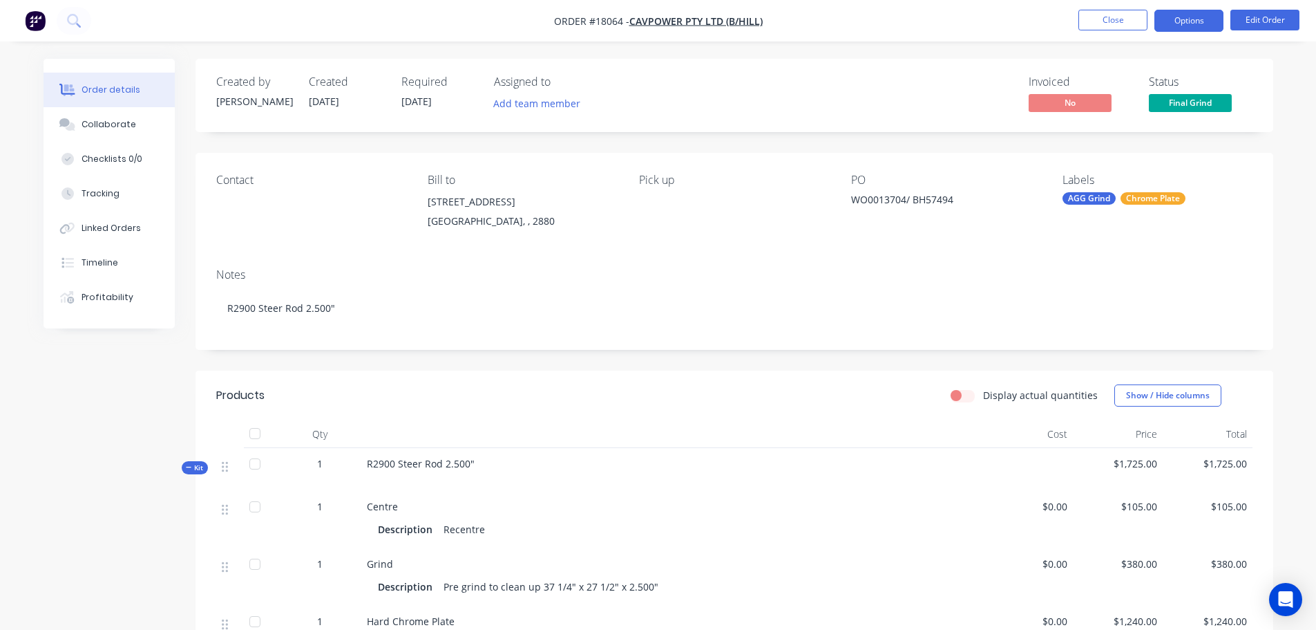
click at [1180, 22] on button "Options" at bounding box center [1189, 21] width 69 height 22
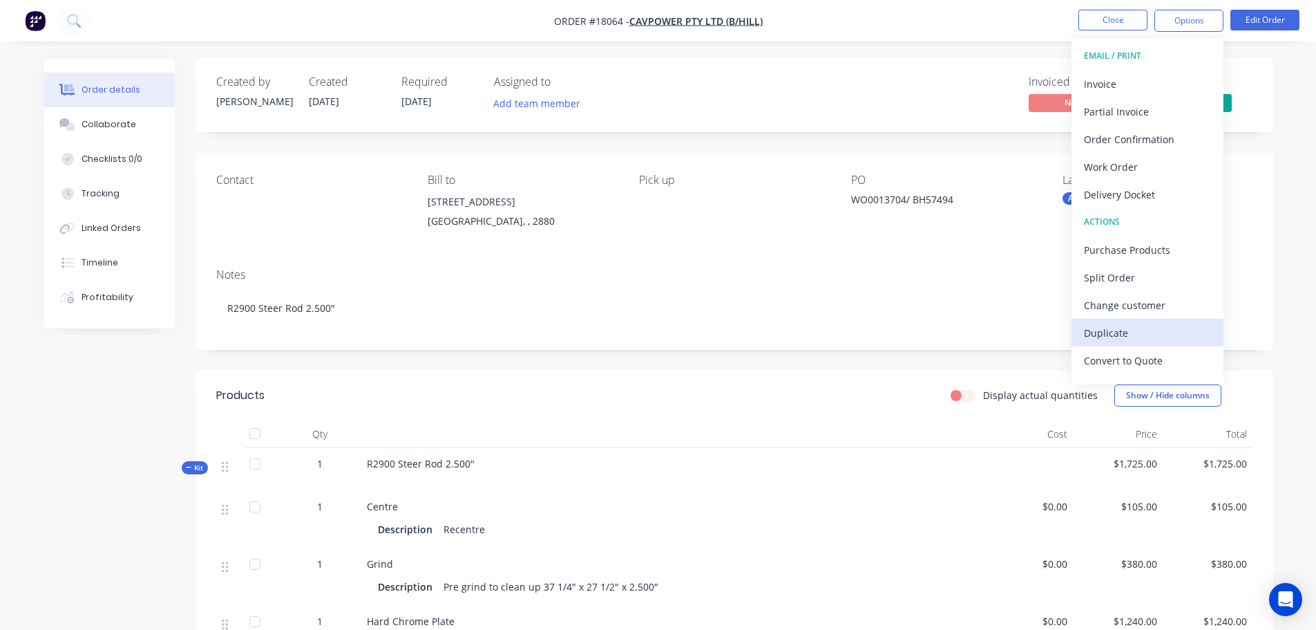
click at [1138, 336] on div "Duplicate" at bounding box center [1147, 333] width 127 height 20
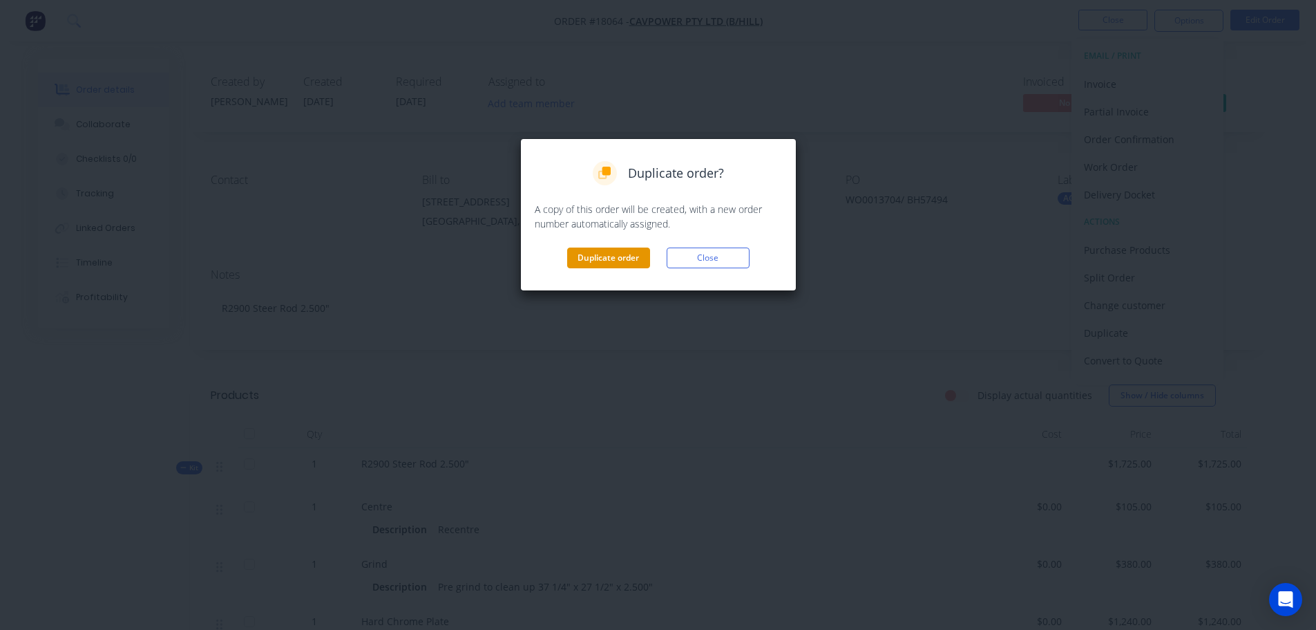
click at [632, 258] on button "Duplicate order" at bounding box center [608, 257] width 83 height 21
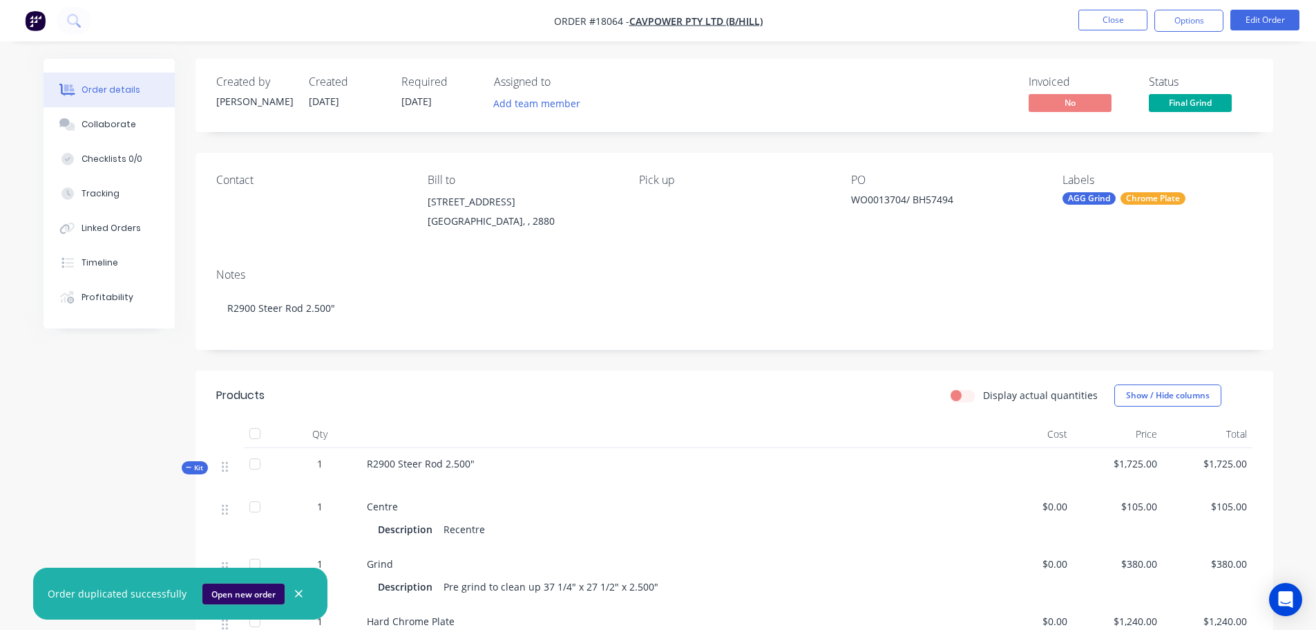
click at [240, 595] on button "Open new order" at bounding box center [243, 593] width 82 height 21
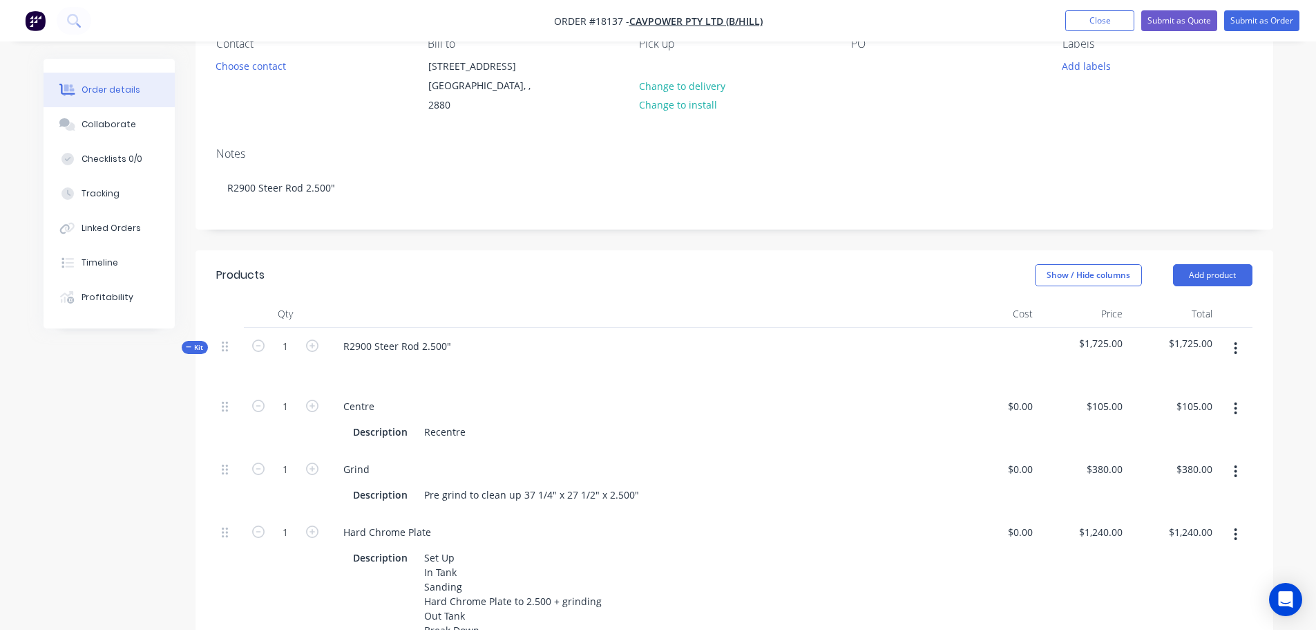
scroll to position [138, 0]
click at [431, 336] on div "R2900 Steer Rod 2.500"" at bounding box center [397, 344] width 130 height 20
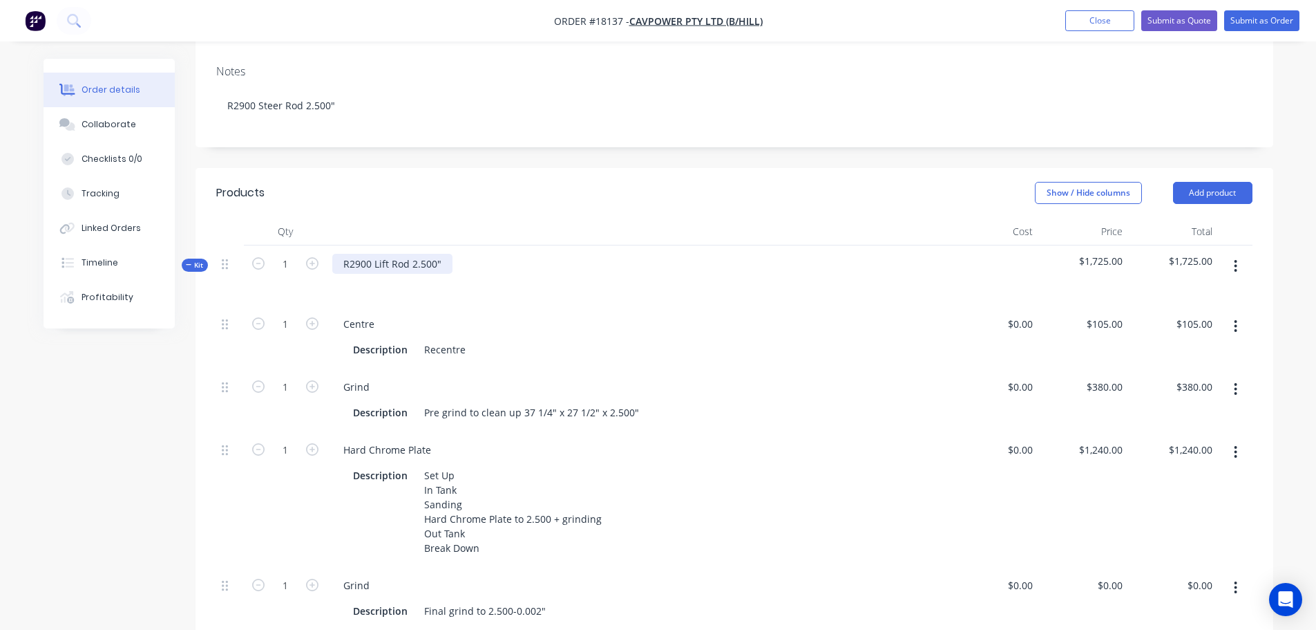
scroll to position [415, 0]
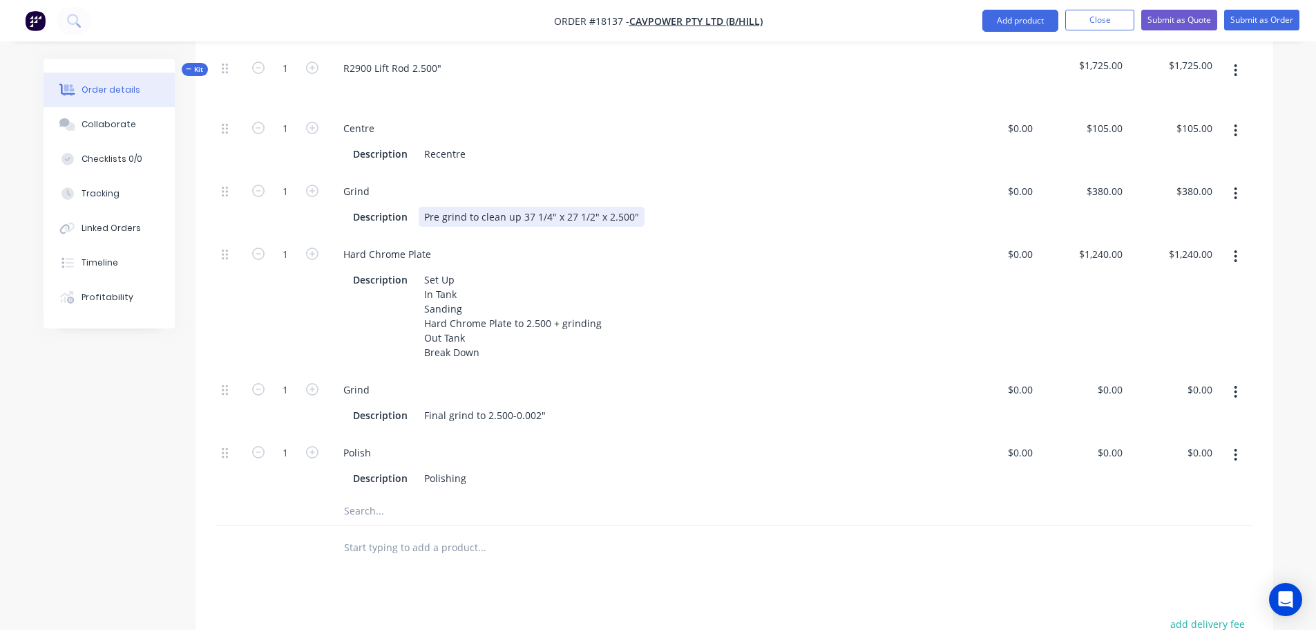
click at [527, 207] on div "Pre grind to clean up 37 1/4" x 27 1/2" x 2.500"" at bounding box center [532, 217] width 226 height 20
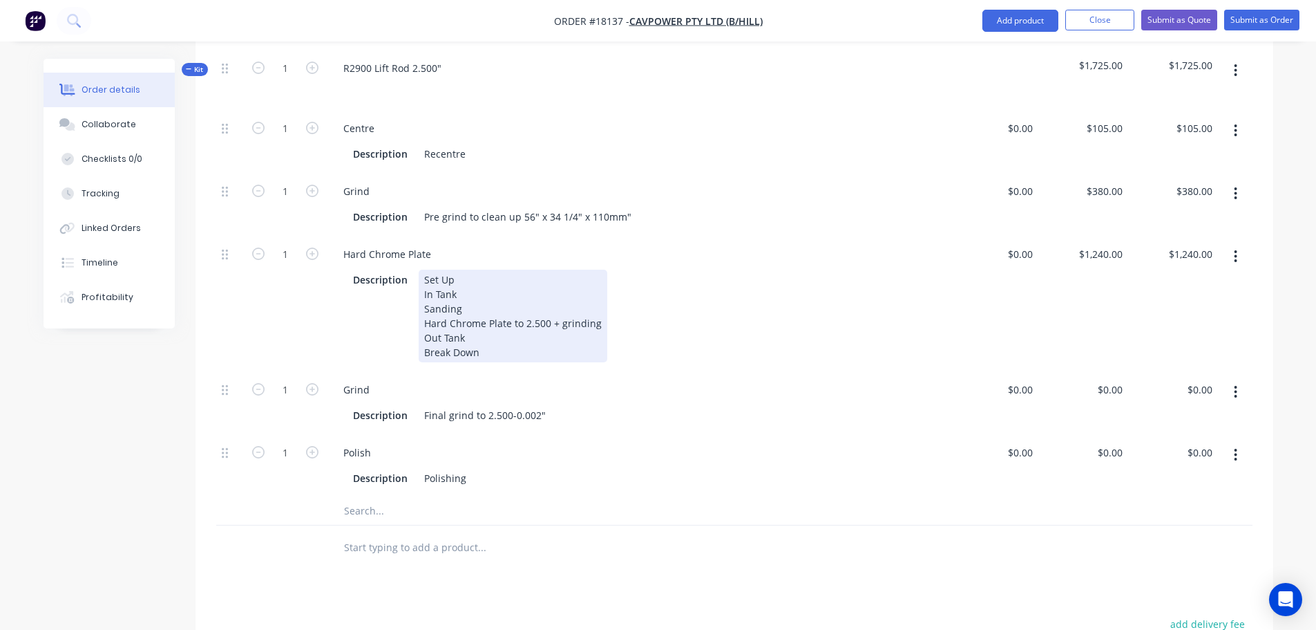
click at [605, 270] on div "Description Set Up In Tank Sanding Hard Chrome Plate to 2.500 + grinding Out Ta…" at bounding box center [635, 316] width 575 height 93
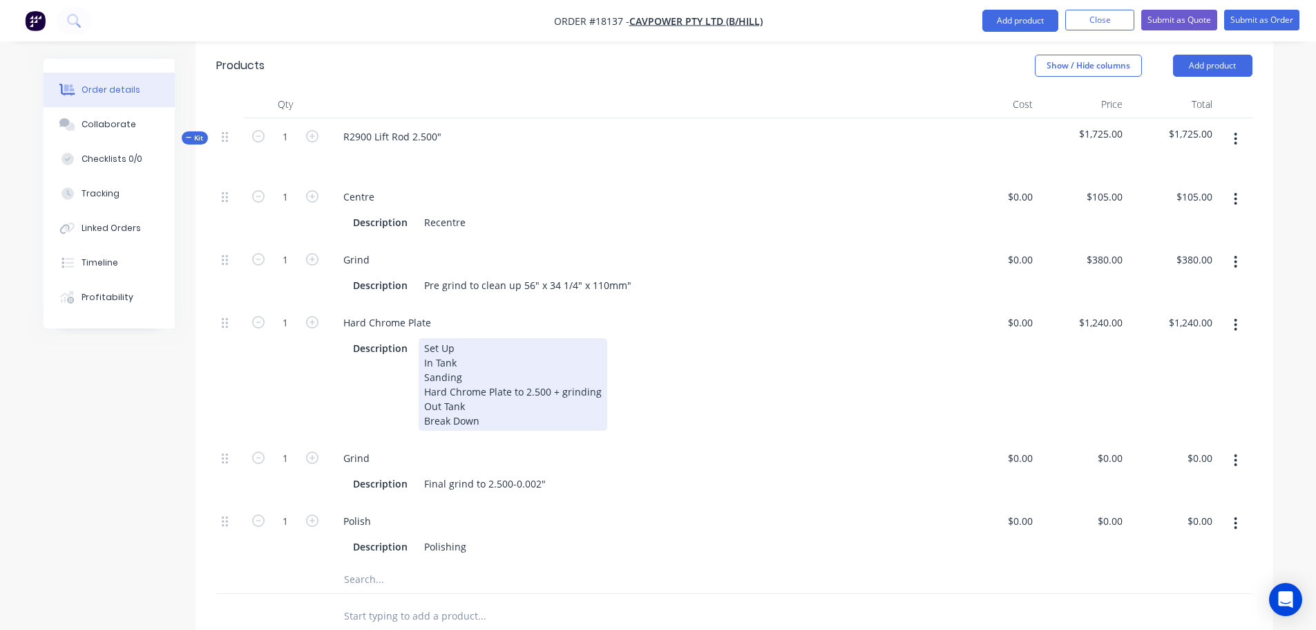
scroll to position [138, 0]
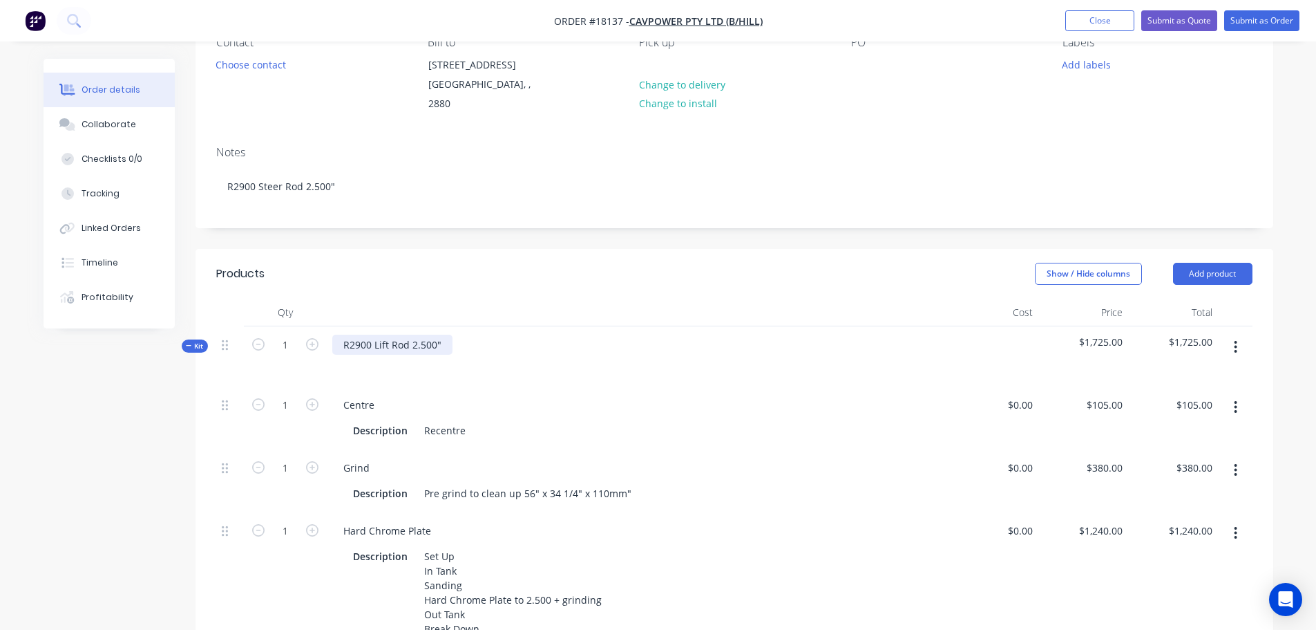
click at [411, 334] on div "R2900 Lift Rod 2.500"" at bounding box center [392, 344] width 120 height 20
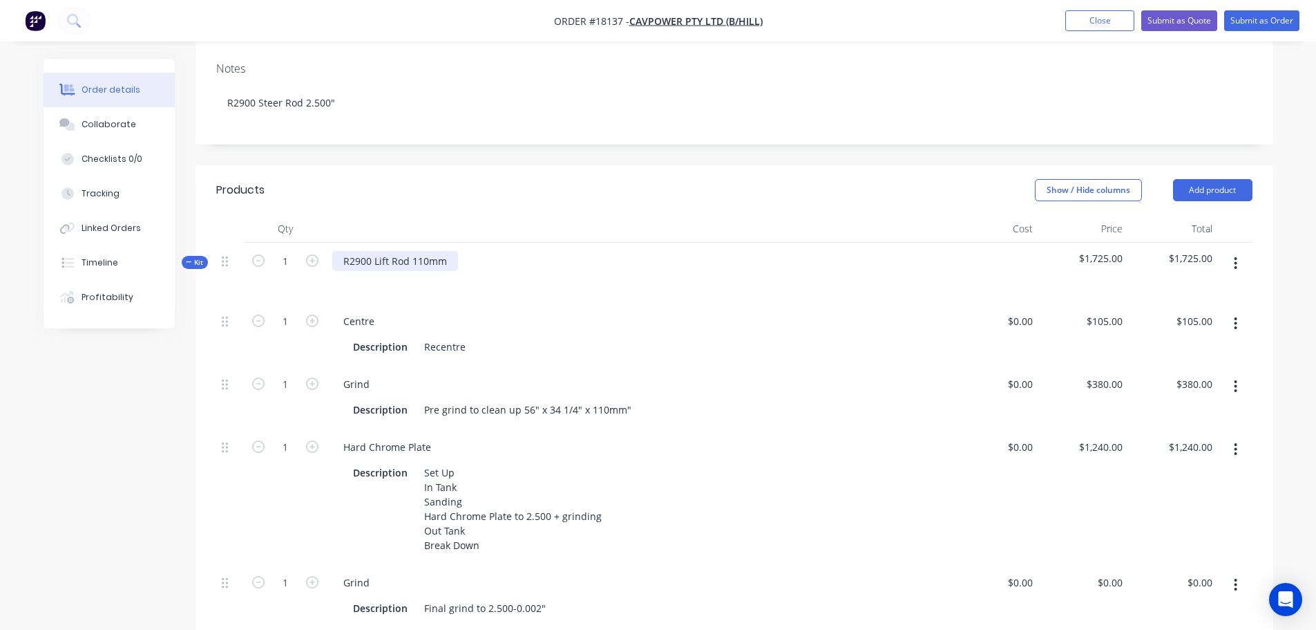
scroll to position [346, 0]
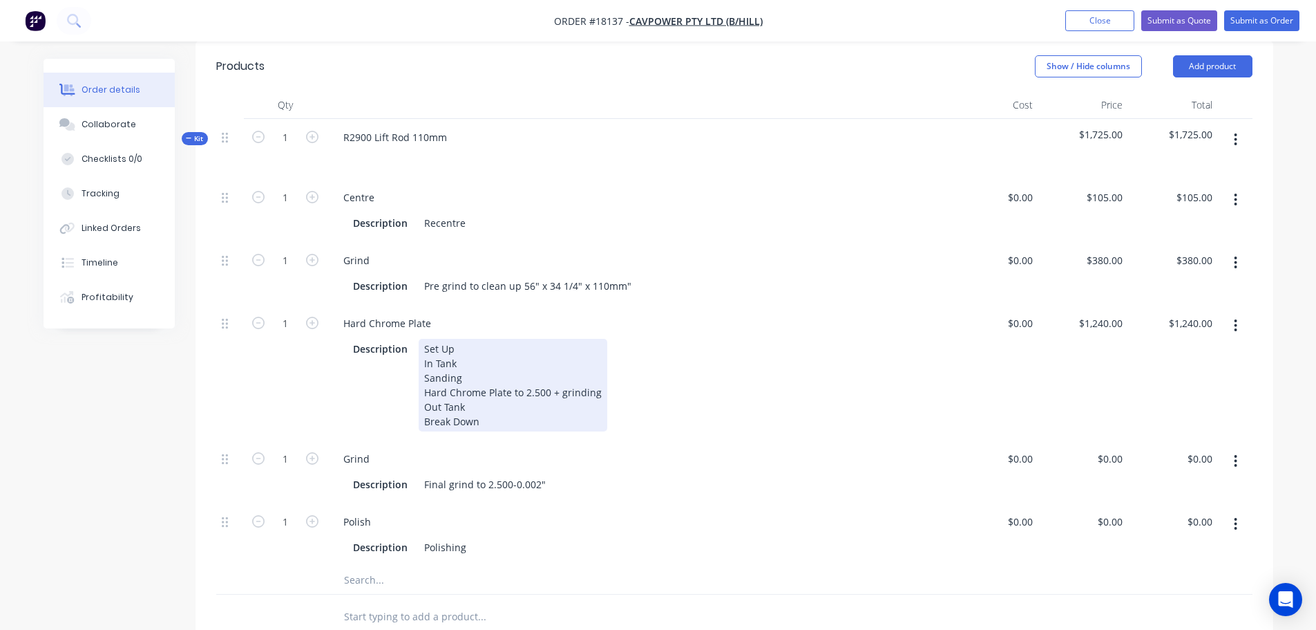
click at [527, 380] on div "Set Up In Tank Sanding Hard Chrome Plate to 2.500 + grinding Out Tank Break Down" at bounding box center [513, 385] width 189 height 93
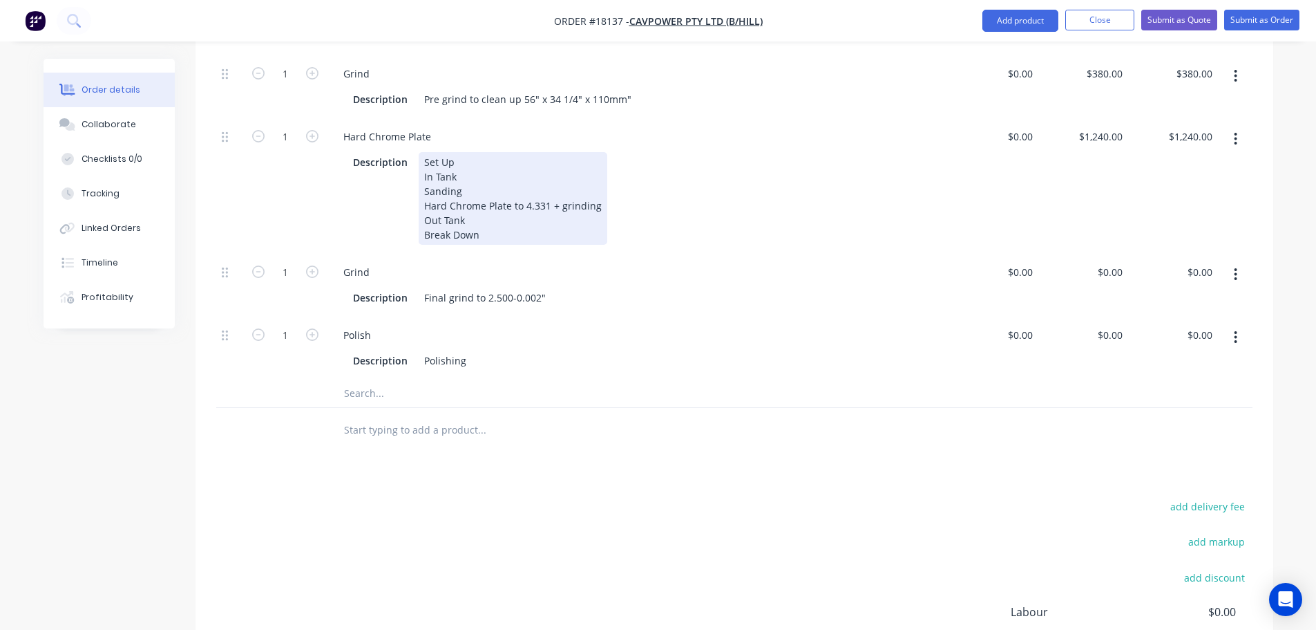
scroll to position [553, 0]
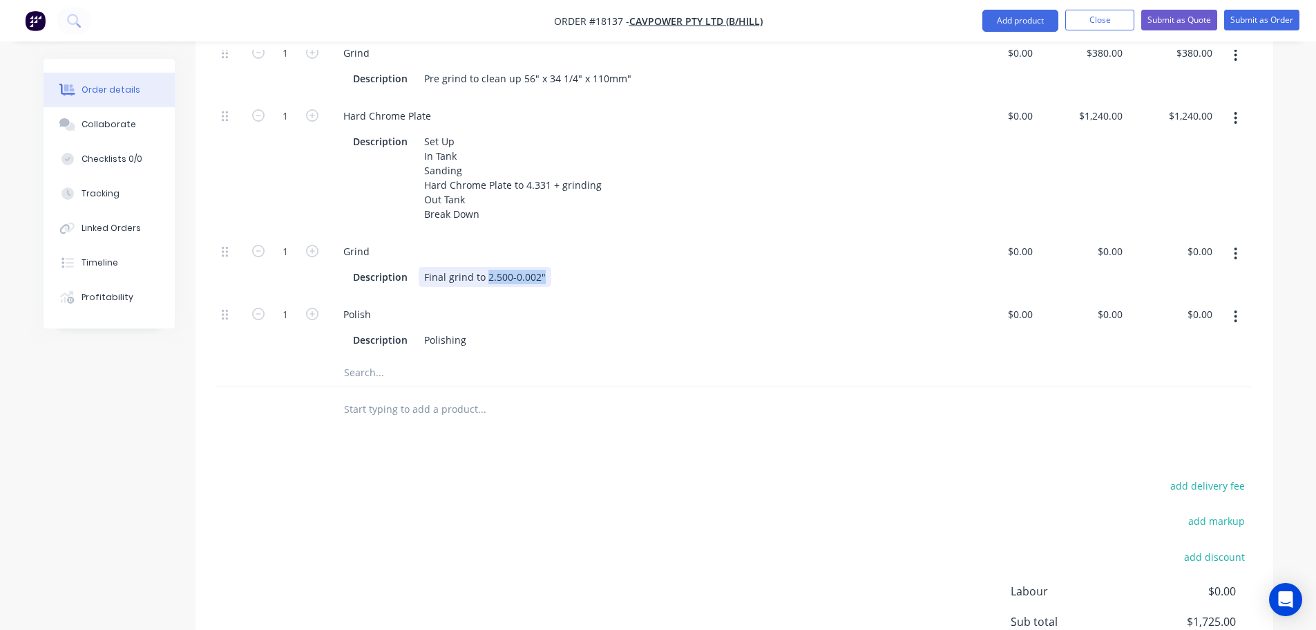
drag, startPoint x: 487, startPoint y: 259, endPoint x: 545, endPoint y: 259, distance: 58.7
click at [545, 267] on div "Final grind to 2.500-0.002"" at bounding box center [485, 277] width 133 height 20
click at [466, 345] on div "Polishing" at bounding box center [445, 340] width 53 height 20
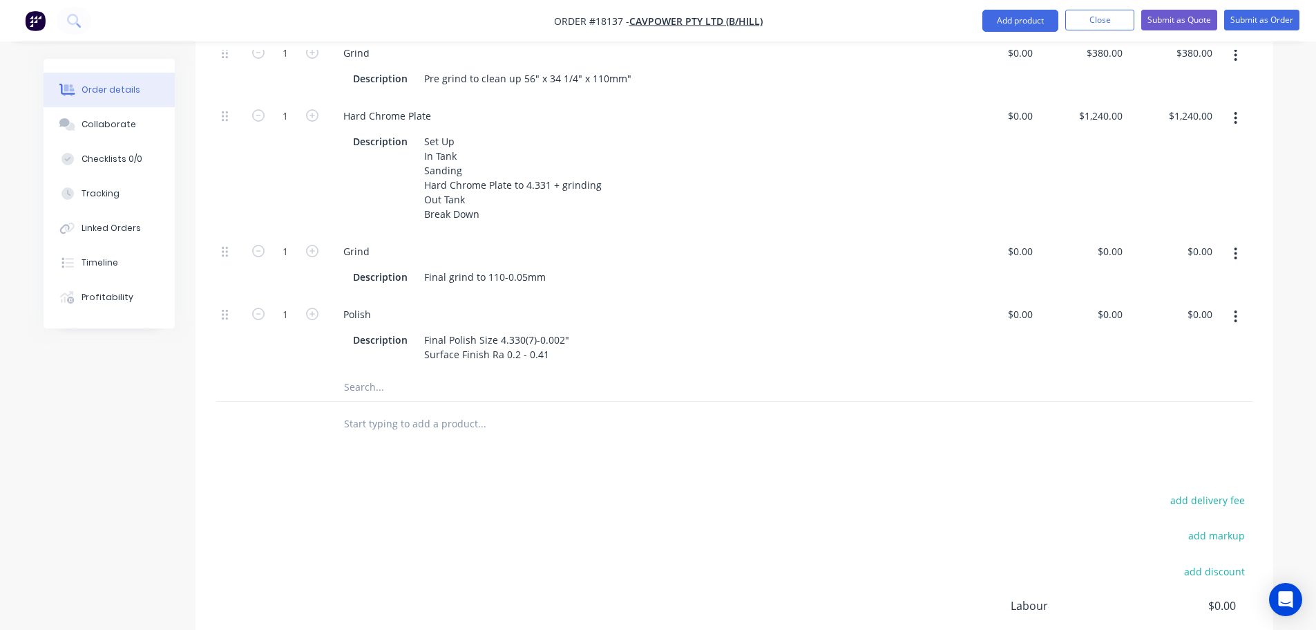
drag, startPoint x: 433, startPoint y: 493, endPoint x: 443, endPoint y: 488, distance: 10.8
click at [441, 488] on div "Products Show / Hide columns Add product Qty Cost Price Total Kit 1 R2900 Lift …" at bounding box center [735, 306] width 1078 height 944
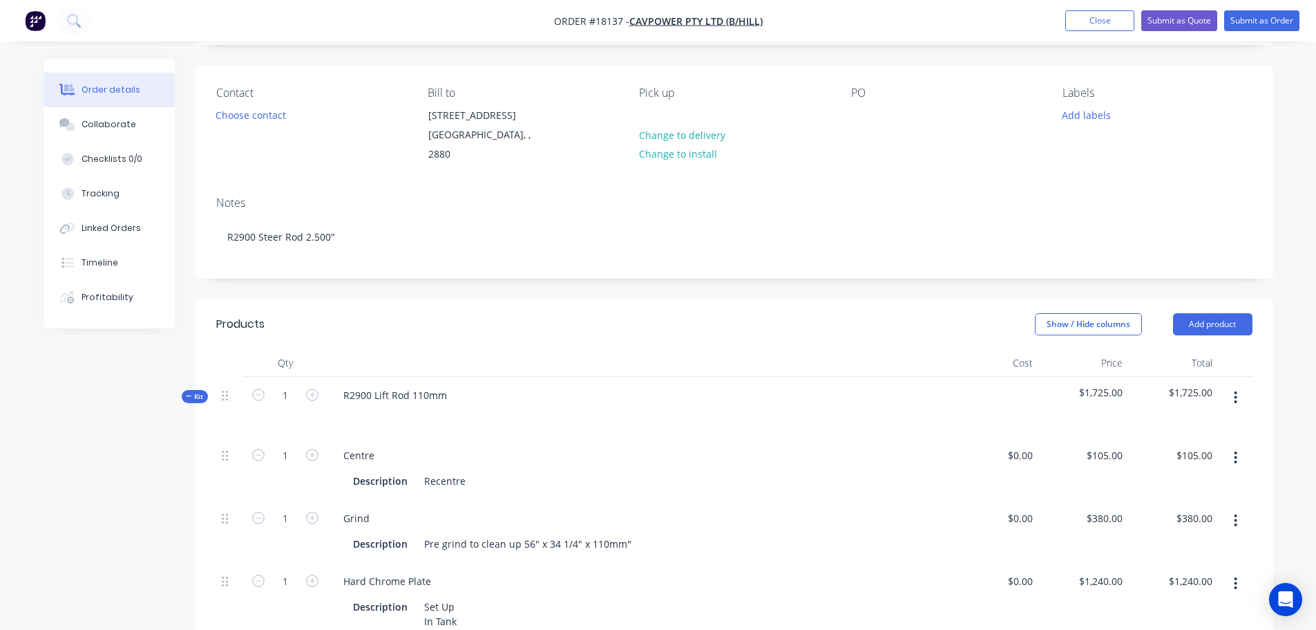
scroll to position [0, 0]
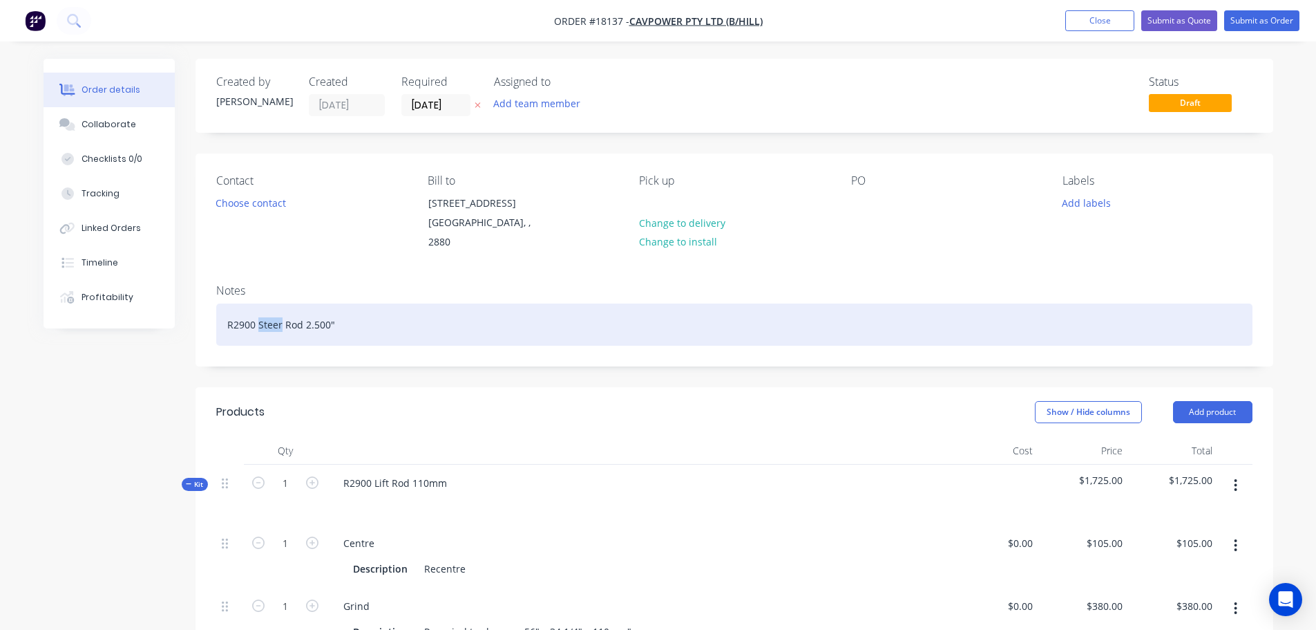
drag, startPoint x: 257, startPoint y: 307, endPoint x: 281, endPoint y: 303, distance: 23.7
click at [281, 303] on div "R2900 Steer Rod 2.500"" at bounding box center [734, 324] width 1037 height 42
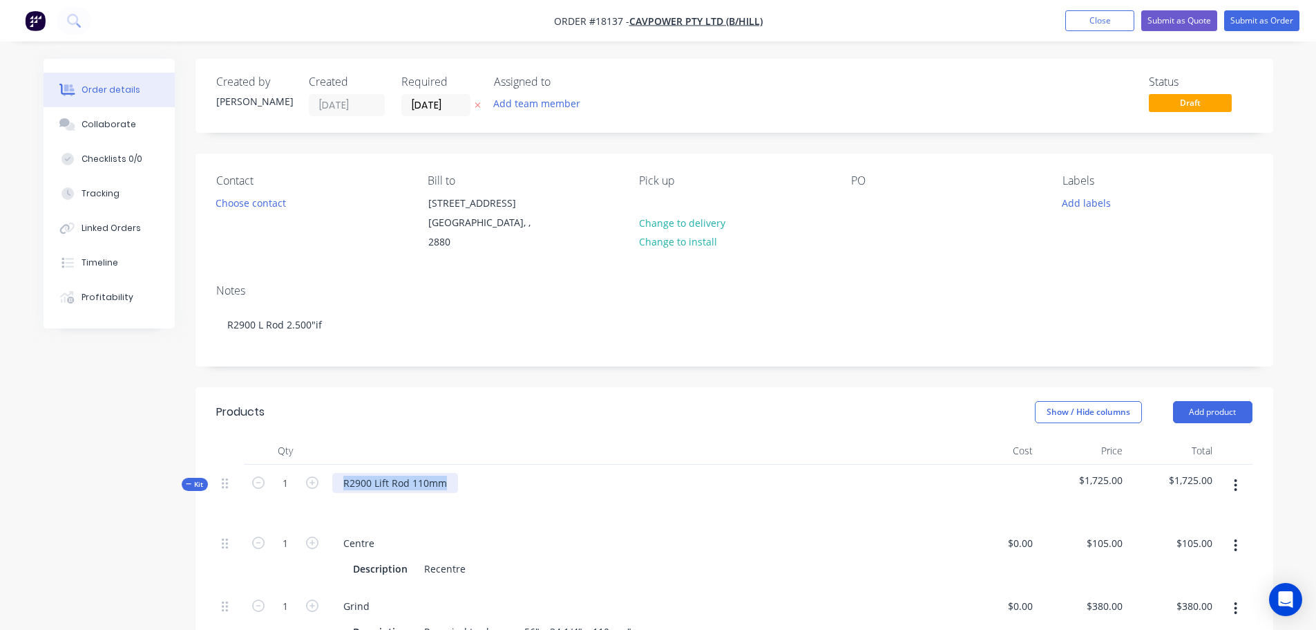
drag, startPoint x: 449, startPoint y: 467, endPoint x: 316, endPoint y: 456, distance: 133.1
click at [316, 464] on div "Kit 1 R2900 Lift Rod 110mm $1,725.00 $1,725.00" at bounding box center [734, 494] width 1037 height 60
copy div "R2900 Lift Rod 110mm"
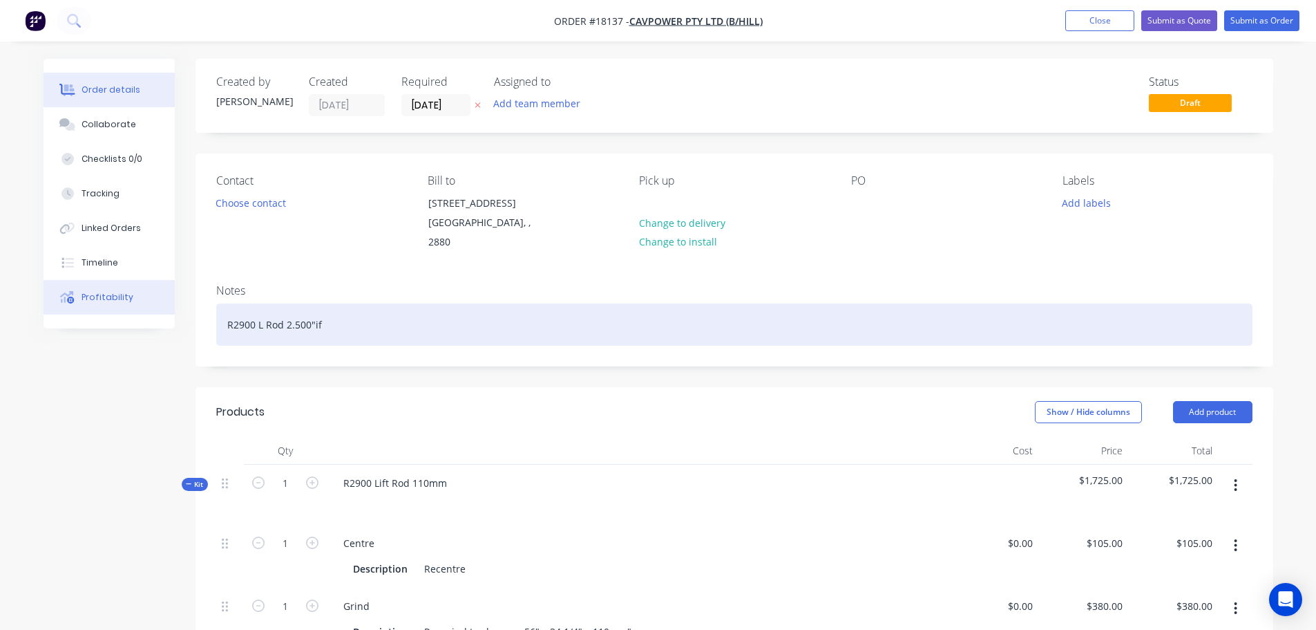
drag, startPoint x: 266, startPoint y: 301, endPoint x: 159, endPoint y: 299, distance: 107.1
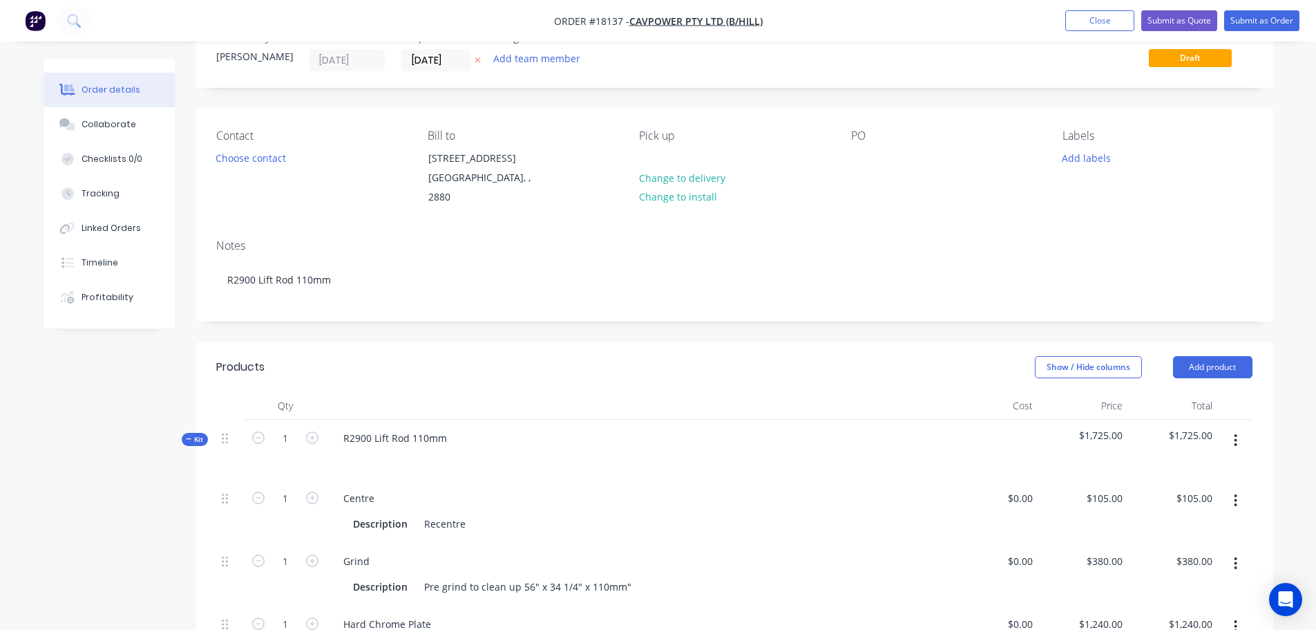
scroll to position [69, 0]
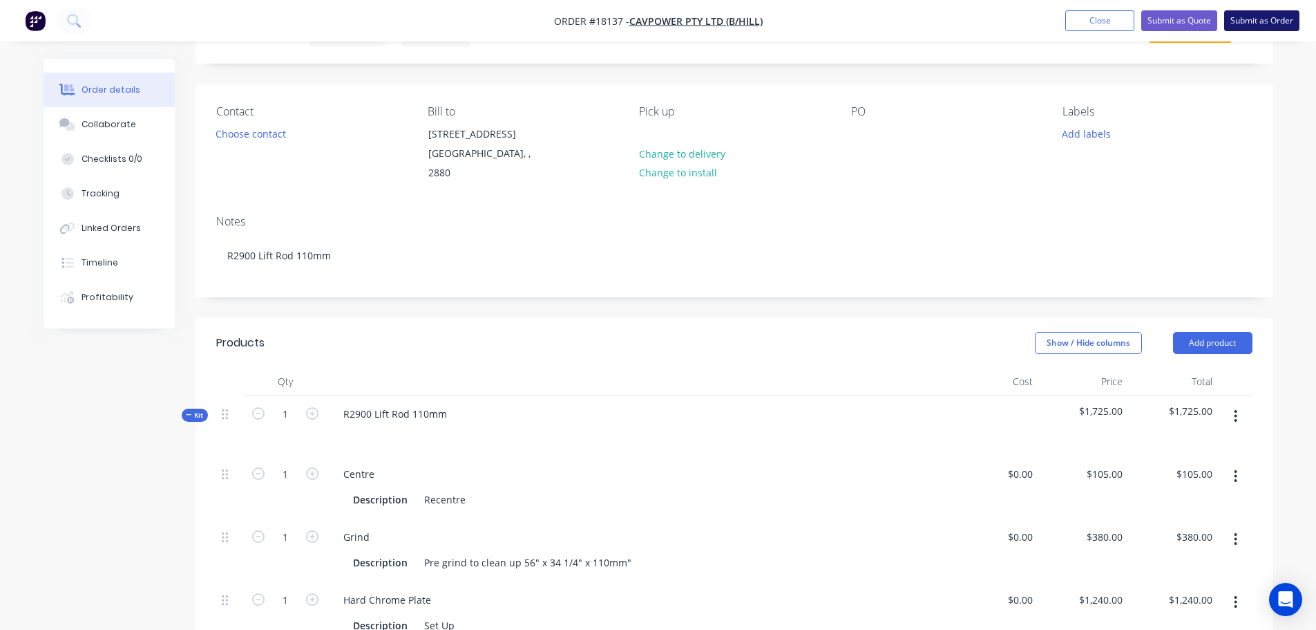
click at [1274, 28] on button "Submit as Order" at bounding box center [1262, 20] width 75 height 21
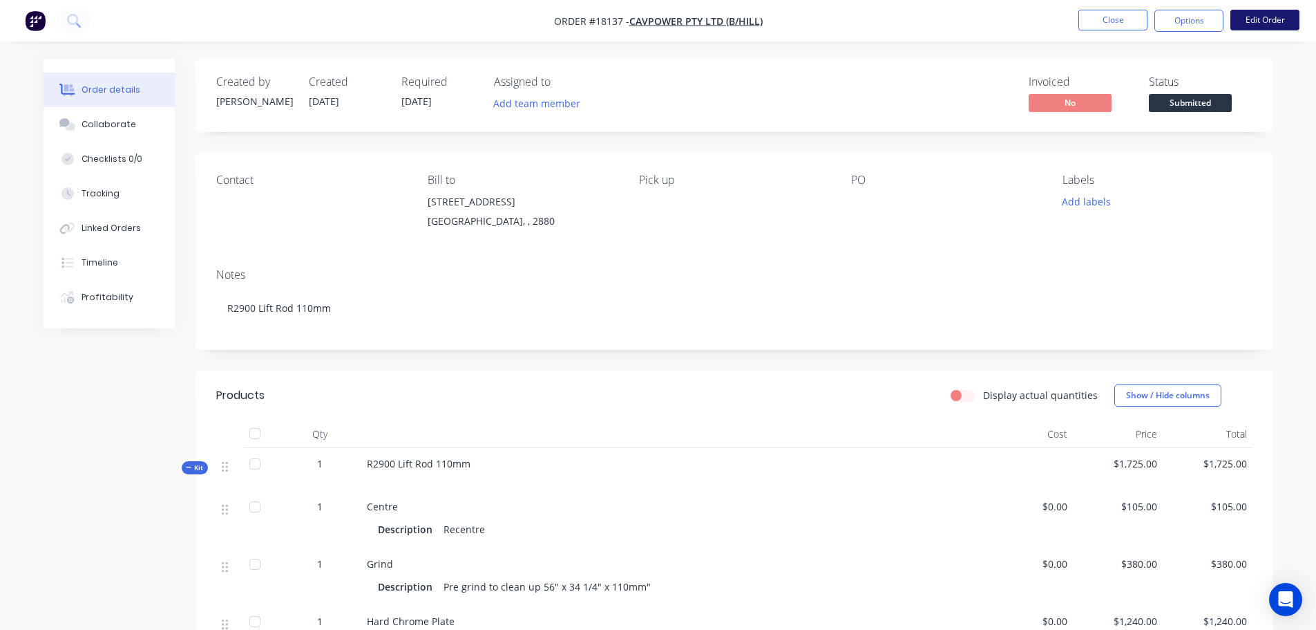
click at [1254, 19] on button "Edit Order" at bounding box center [1265, 20] width 69 height 21
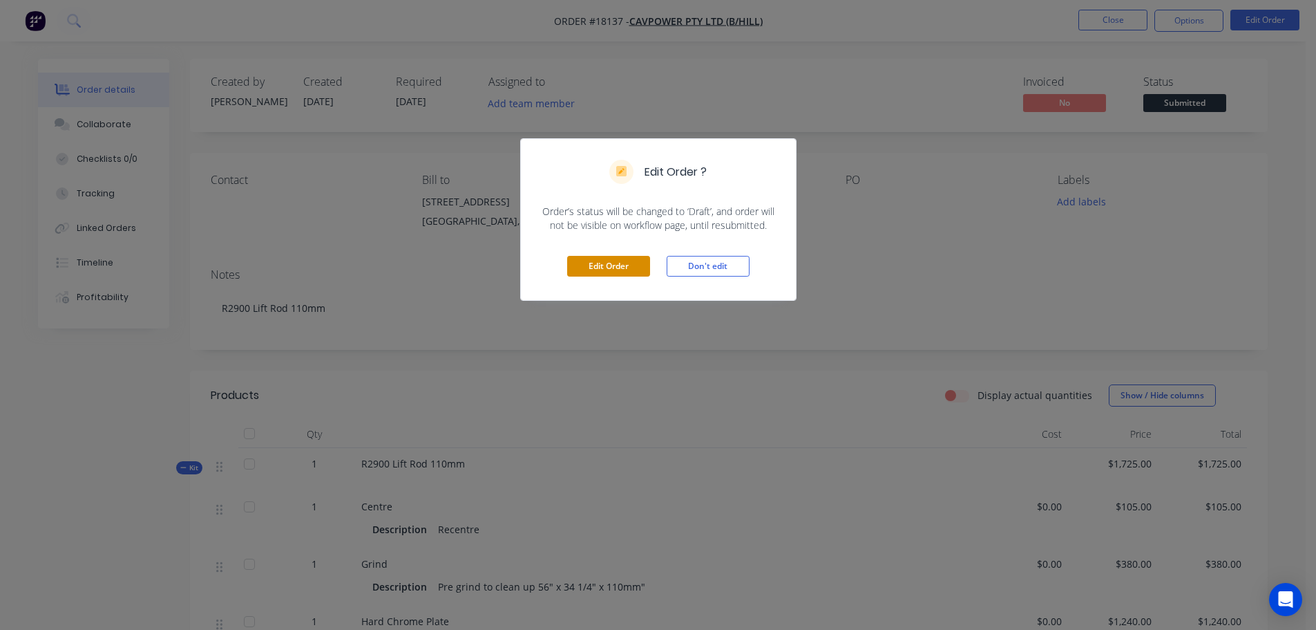
click at [614, 267] on button "Edit Order" at bounding box center [608, 266] width 83 height 21
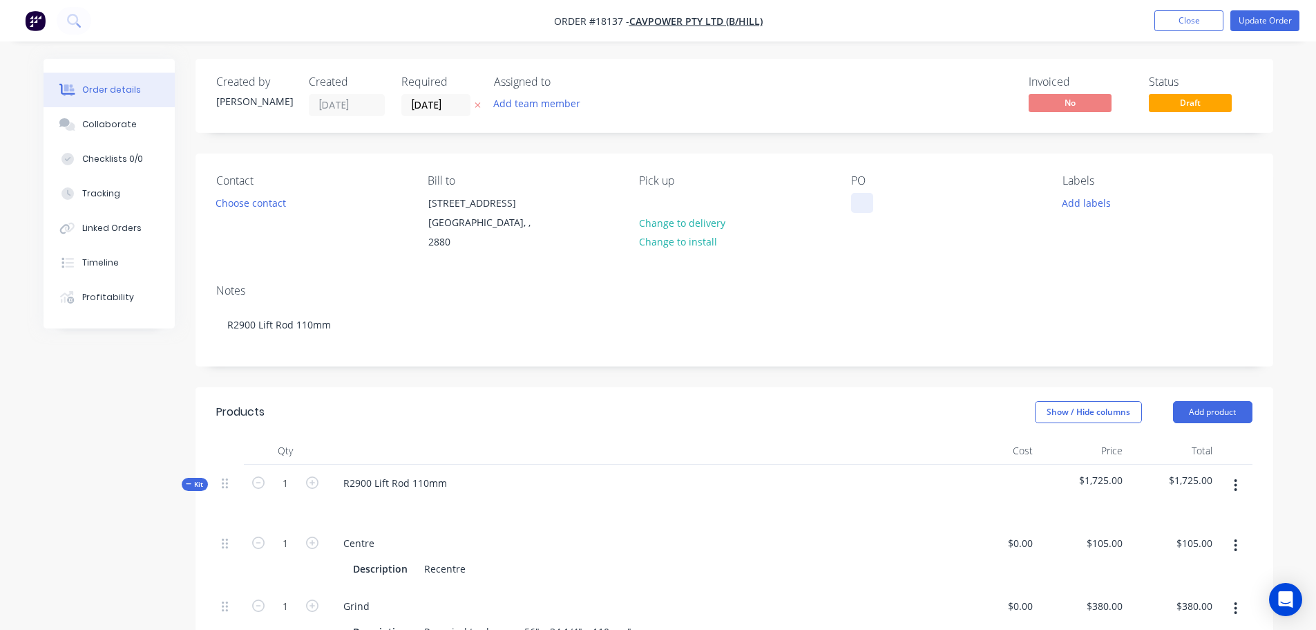
click at [859, 209] on div at bounding box center [862, 203] width 22 height 20
click at [916, 284] on div "Notes" at bounding box center [734, 290] width 1037 height 13
click at [1088, 192] on div "Labels Add labels" at bounding box center [1157, 213] width 189 height 78
click at [1088, 197] on button "Add labels" at bounding box center [1087, 202] width 64 height 19
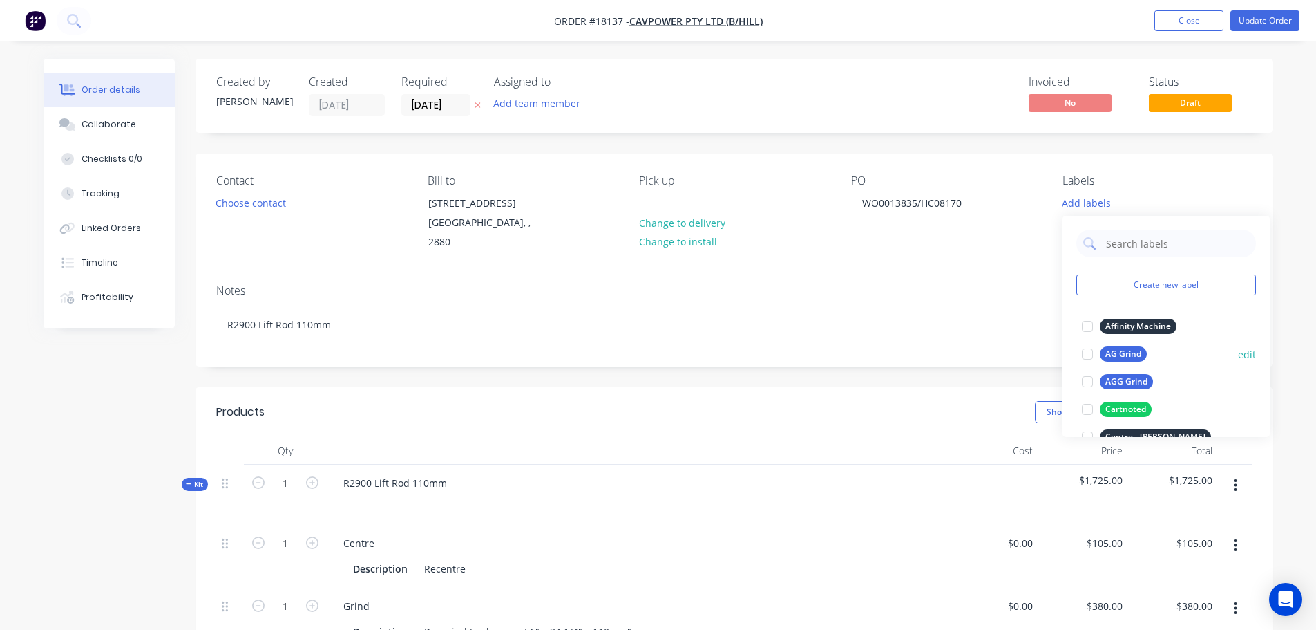
click at [1091, 347] on div at bounding box center [1088, 354] width 28 height 28
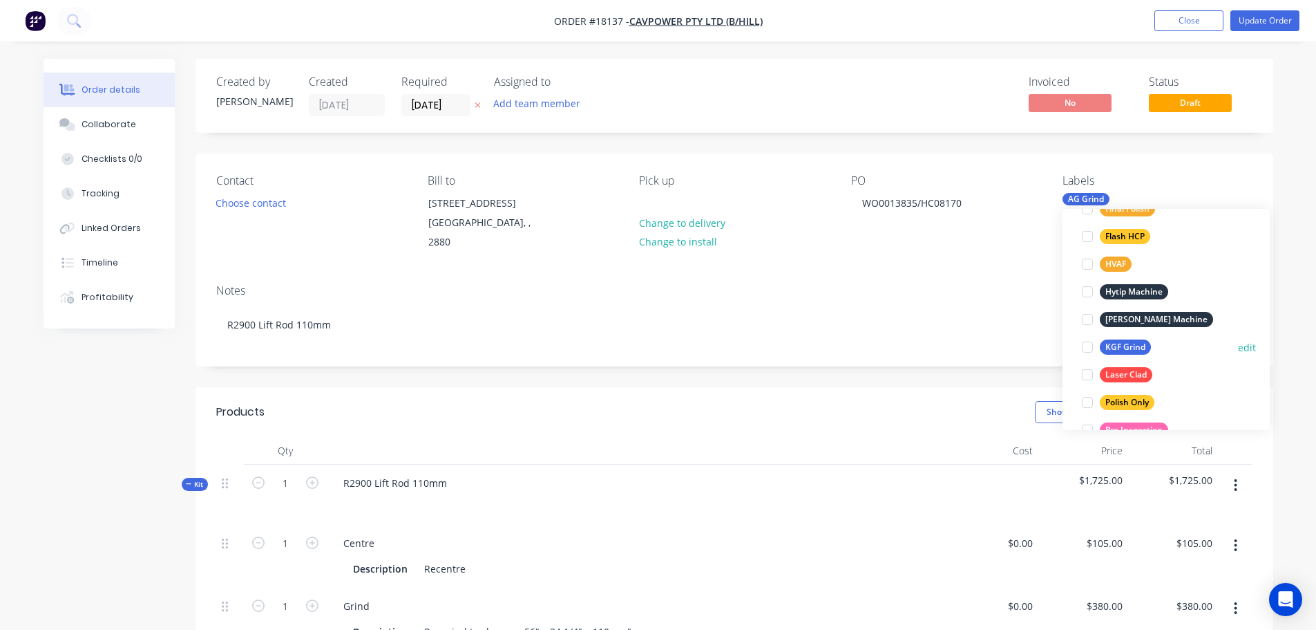
scroll to position [207, 0]
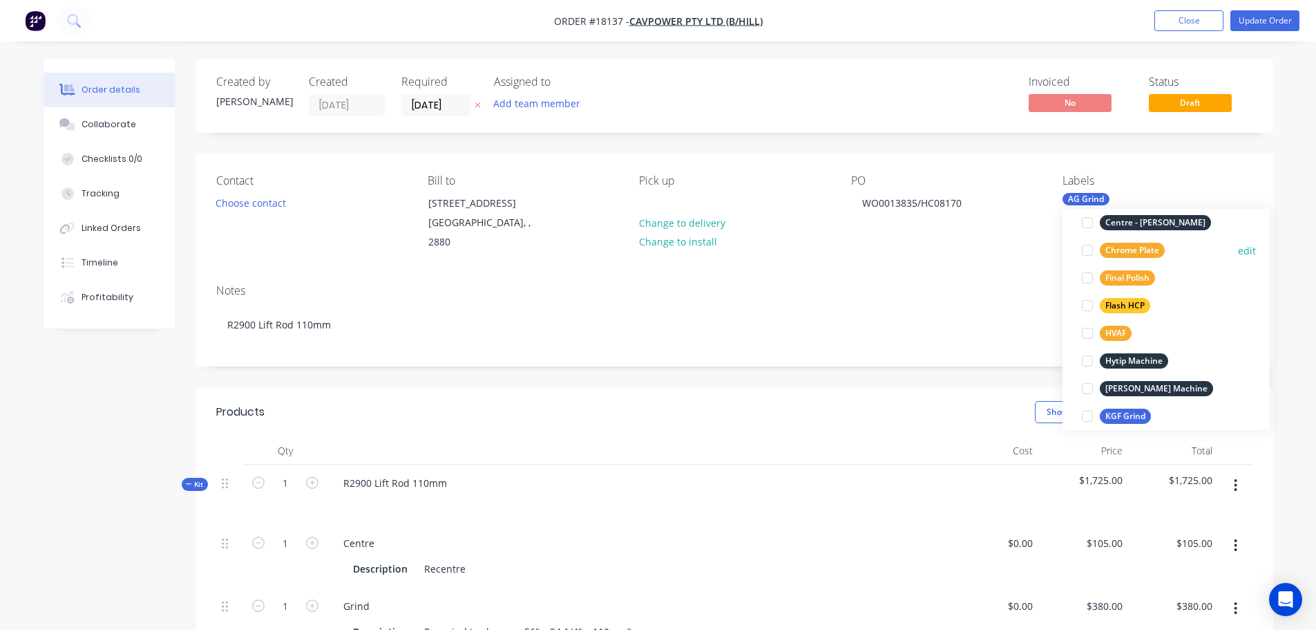
click at [1091, 249] on div at bounding box center [1088, 250] width 28 height 28
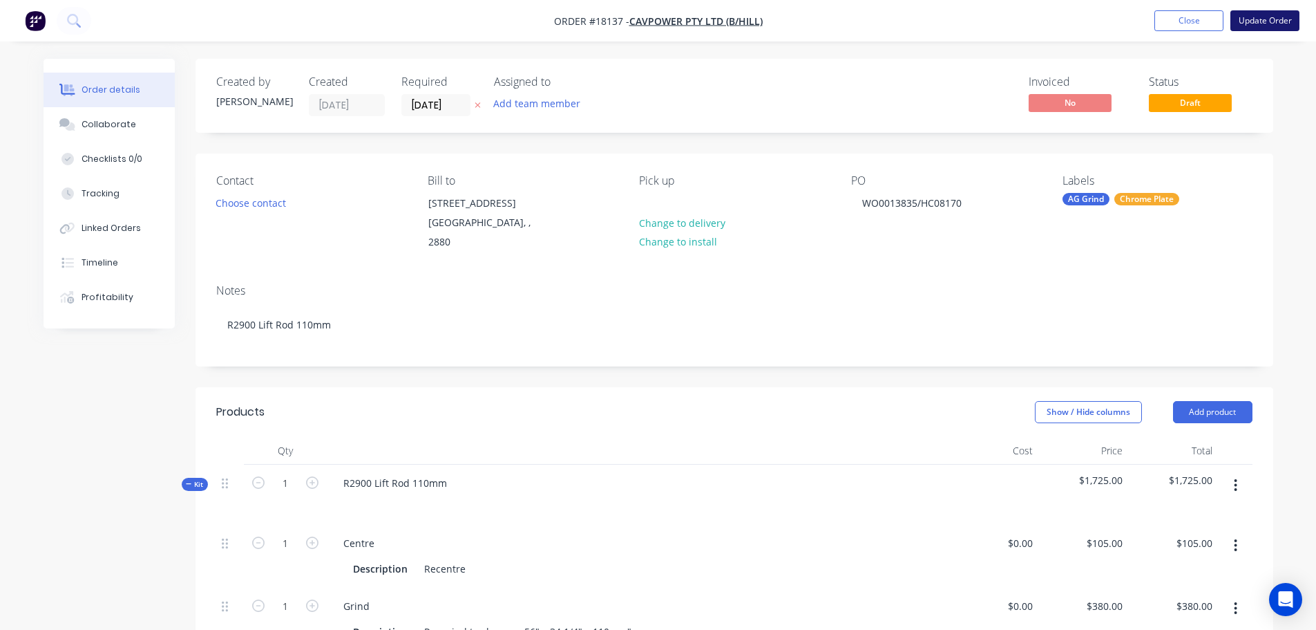
click at [1261, 20] on button "Update Order" at bounding box center [1265, 20] width 69 height 21
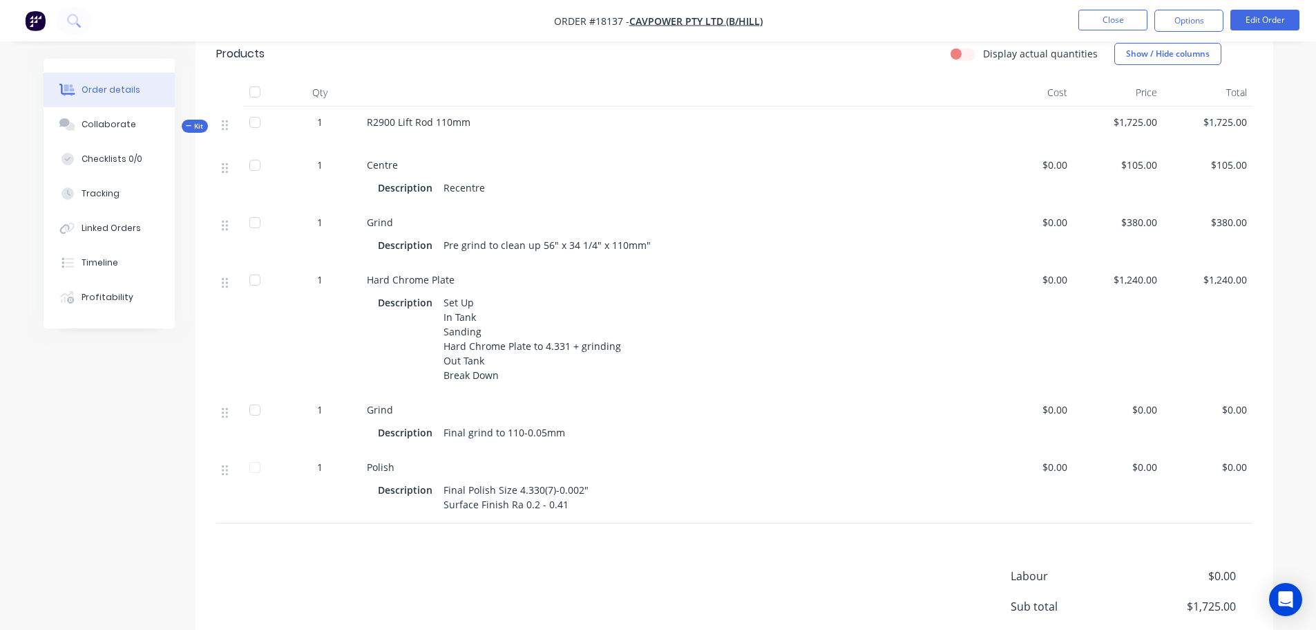
scroll to position [346, 0]
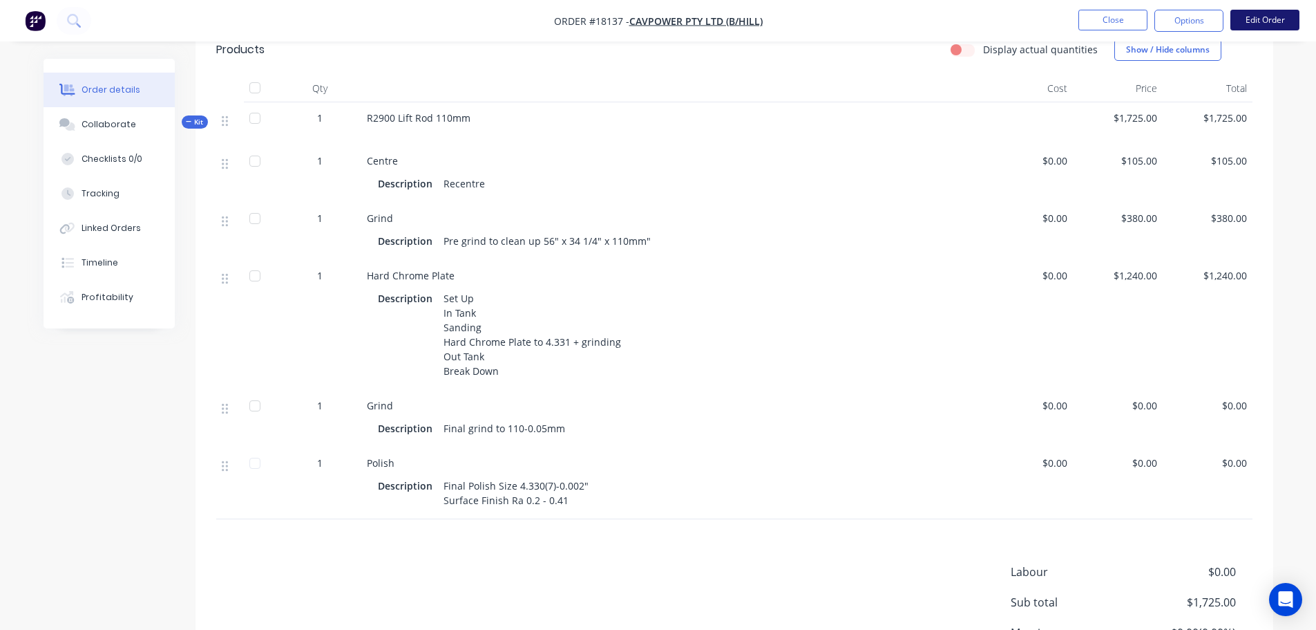
click at [1264, 24] on button "Edit Order" at bounding box center [1265, 20] width 69 height 21
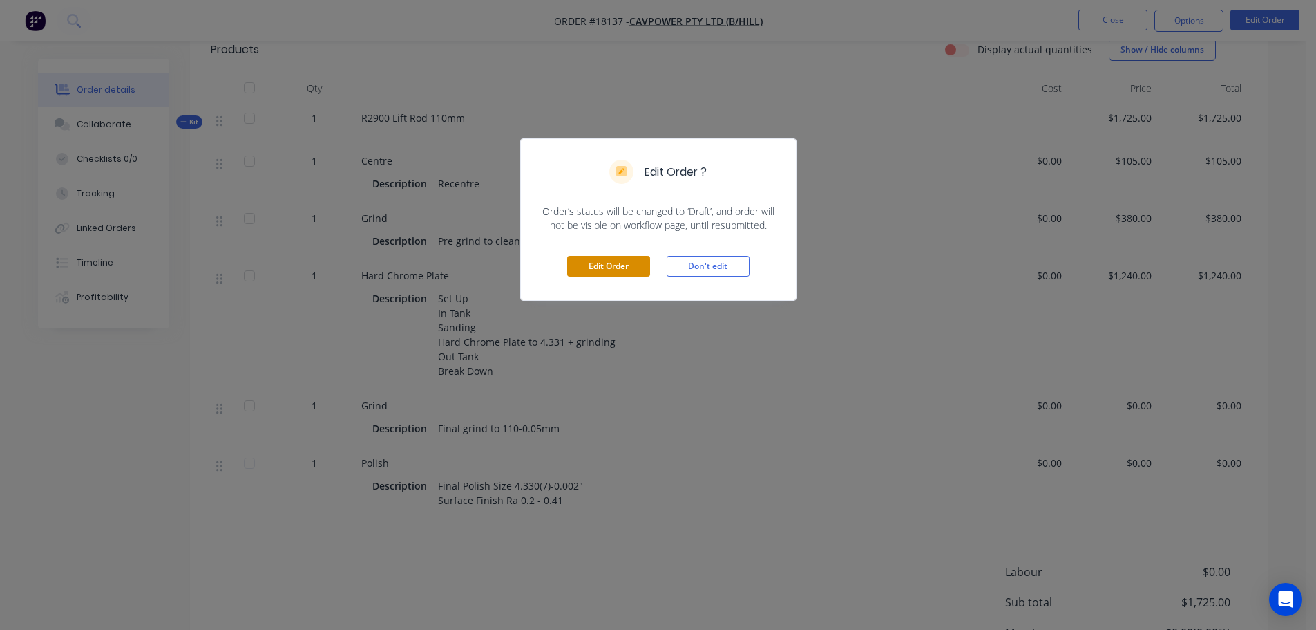
click at [620, 269] on button "Edit Order" at bounding box center [608, 266] width 83 height 21
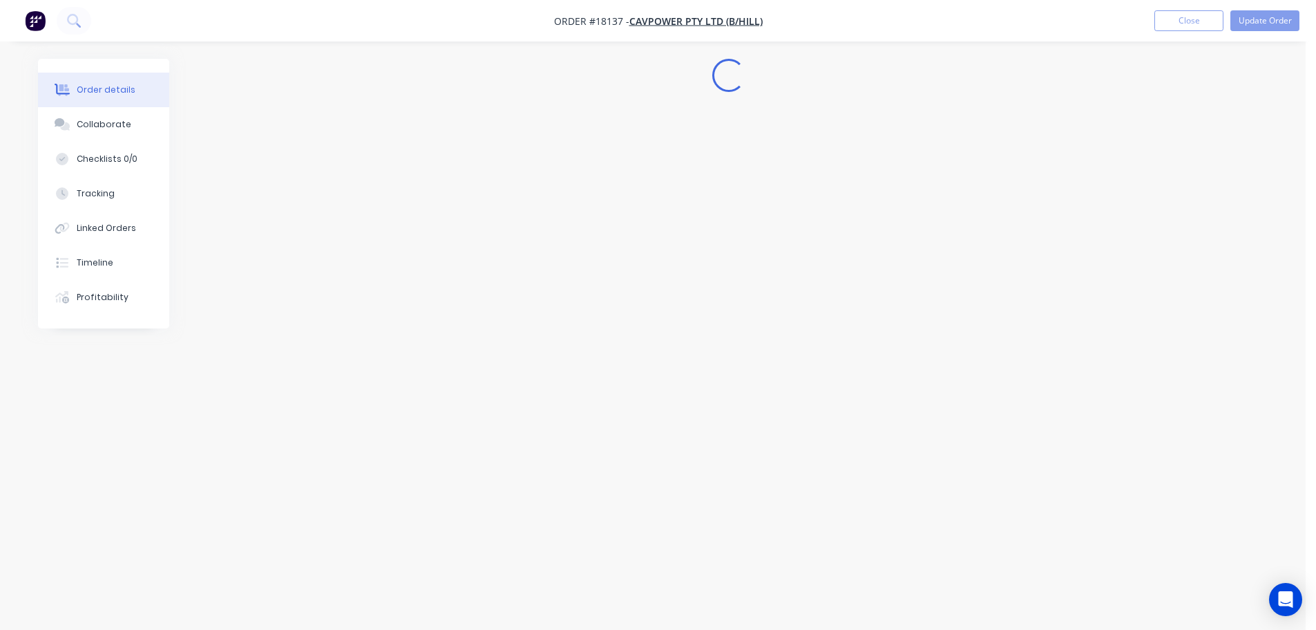
scroll to position [0, 0]
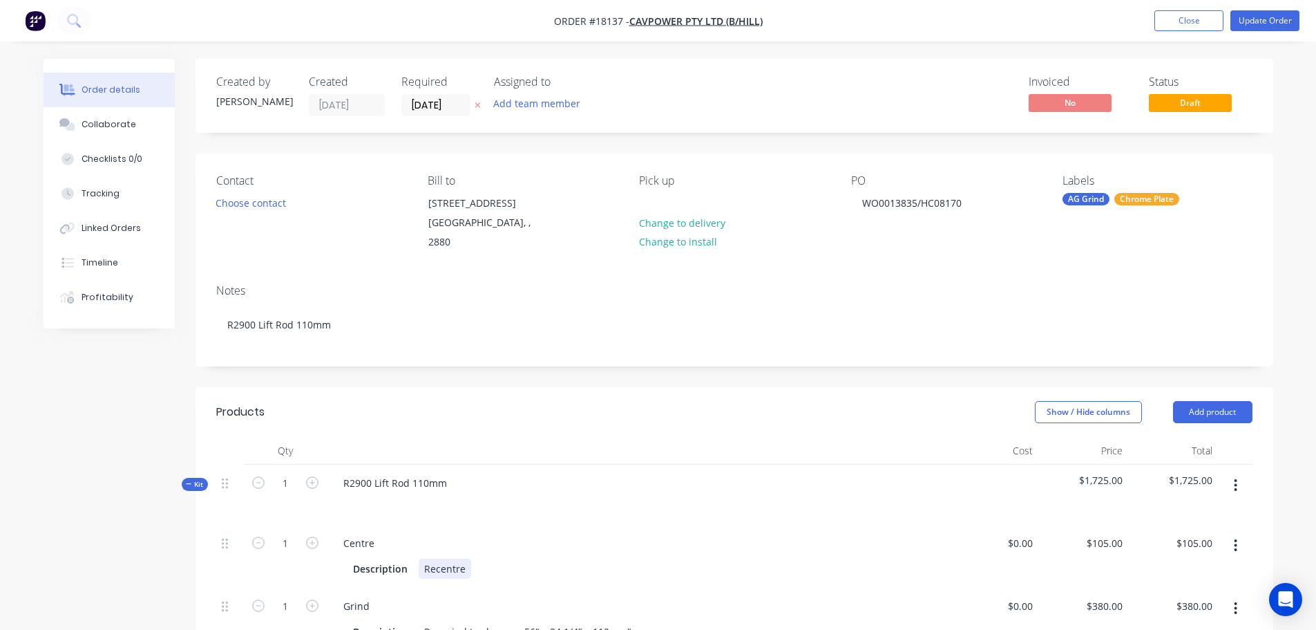
click at [438, 558] on div "Recentre" at bounding box center [445, 568] width 53 height 20
drag, startPoint x: 461, startPoint y: 551, endPoint x: 408, endPoint y: 547, distance: 52.7
click at [408, 558] on div "Description Recentre" at bounding box center [635, 568] width 575 height 20
click at [534, 558] on div "Description Centre" at bounding box center [635, 568] width 575 height 20
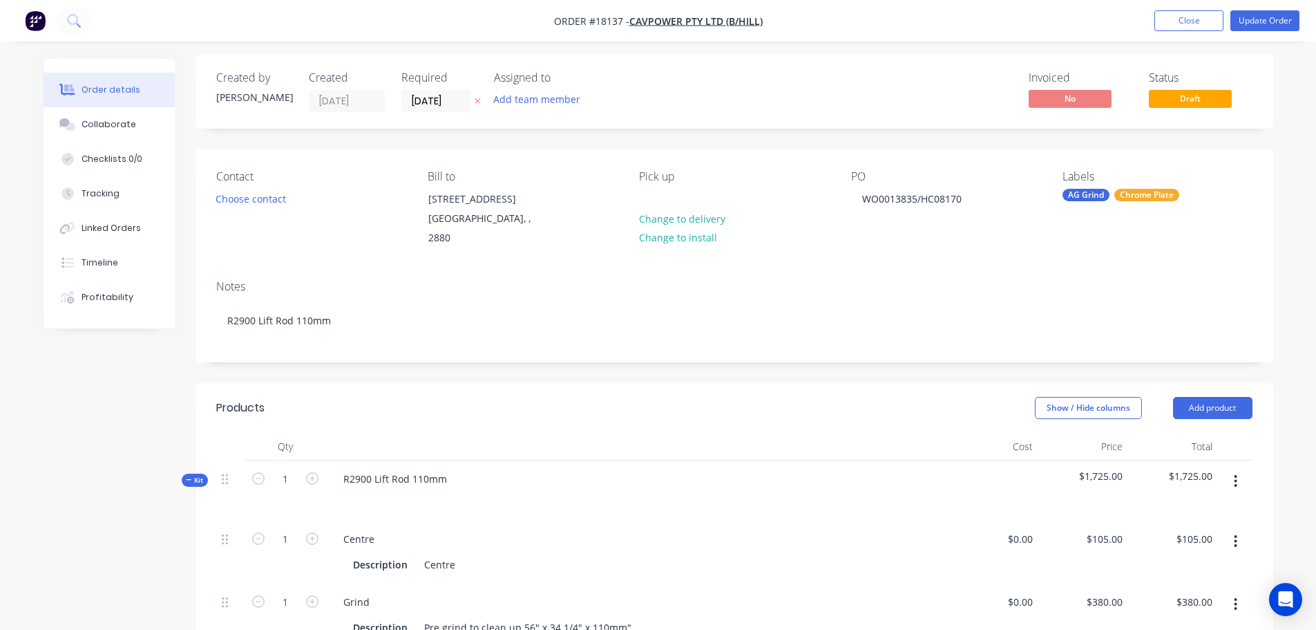
scroll to position [207, 0]
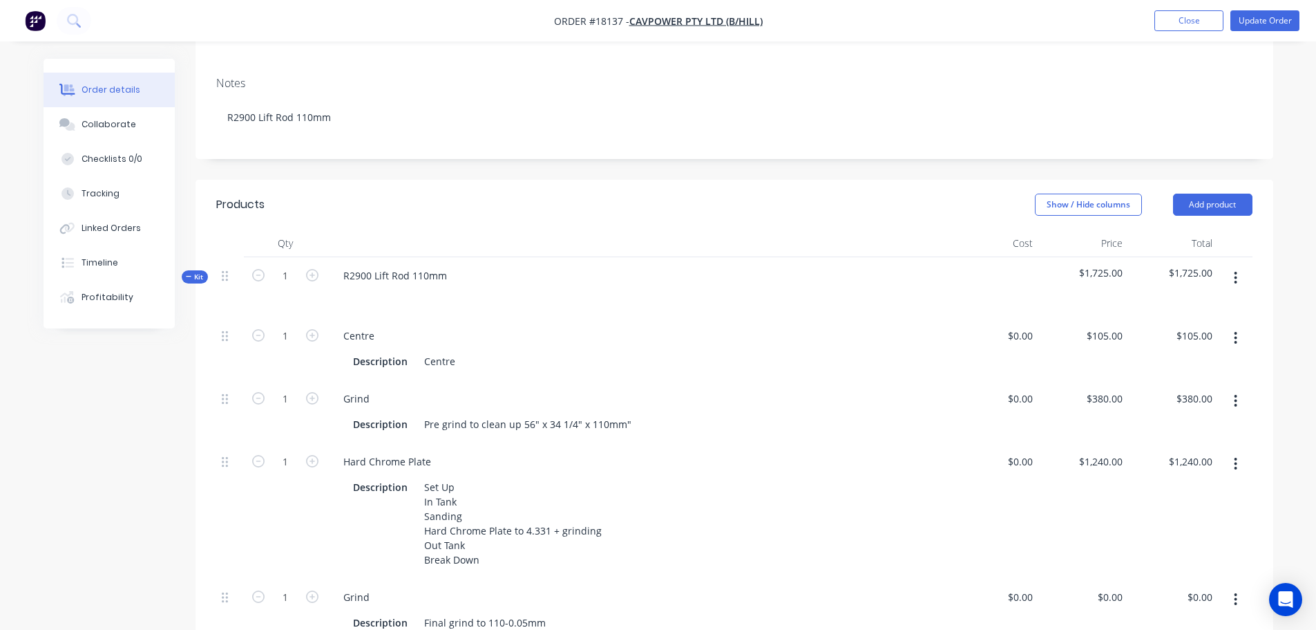
click at [1235, 272] on icon "button" at bounding box center [1236, 278] width 3 height 12
click at [1198, 304] on div "Add product to kit" at bounding box center [1187, 314] width 106 height 20
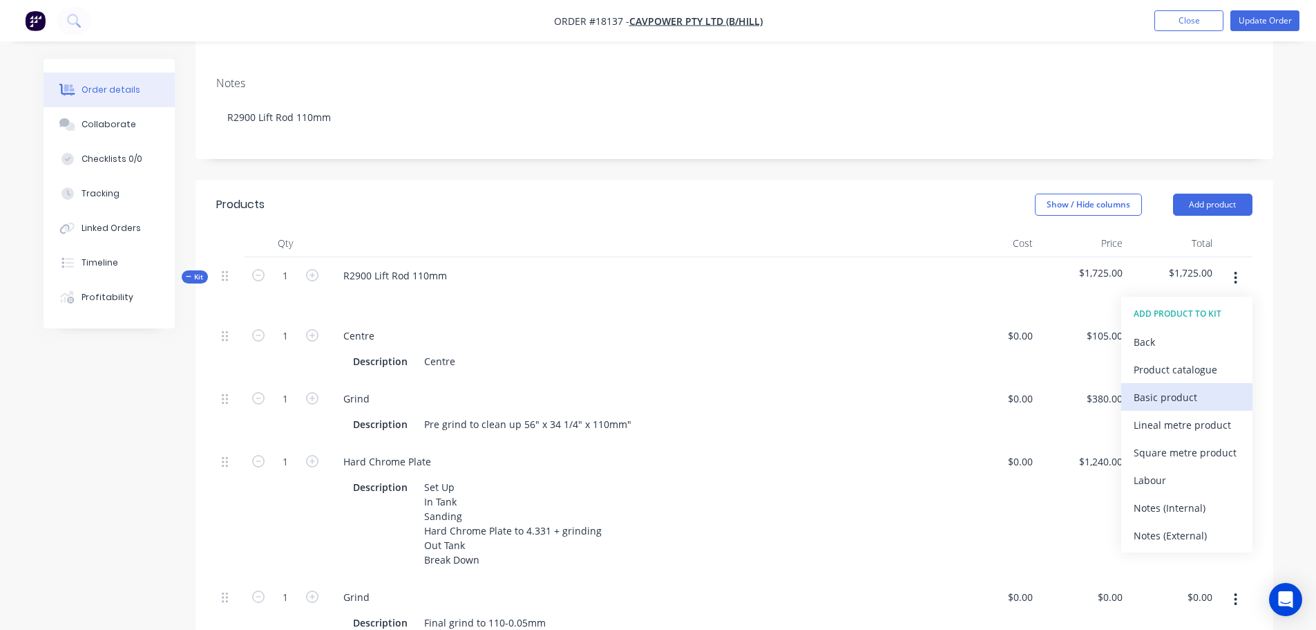
click at [1164, 388] on div "Basic product" at bounding box center [1187, 397] width 106 height 20
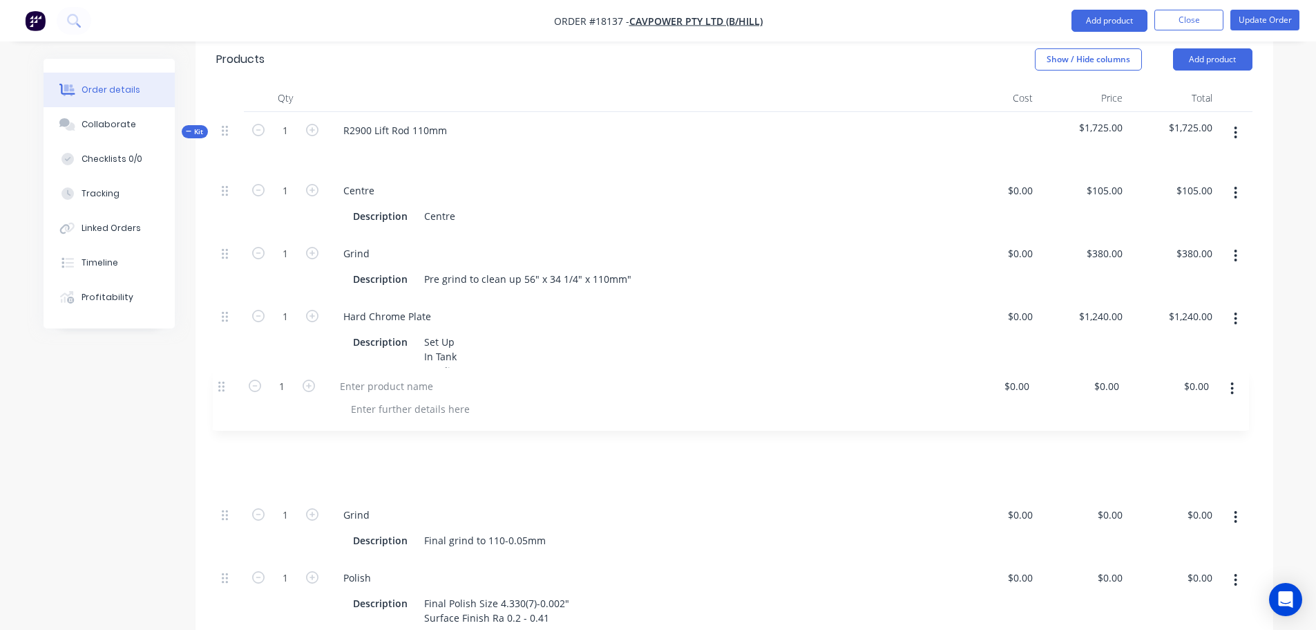
scroll to position [346, 0]
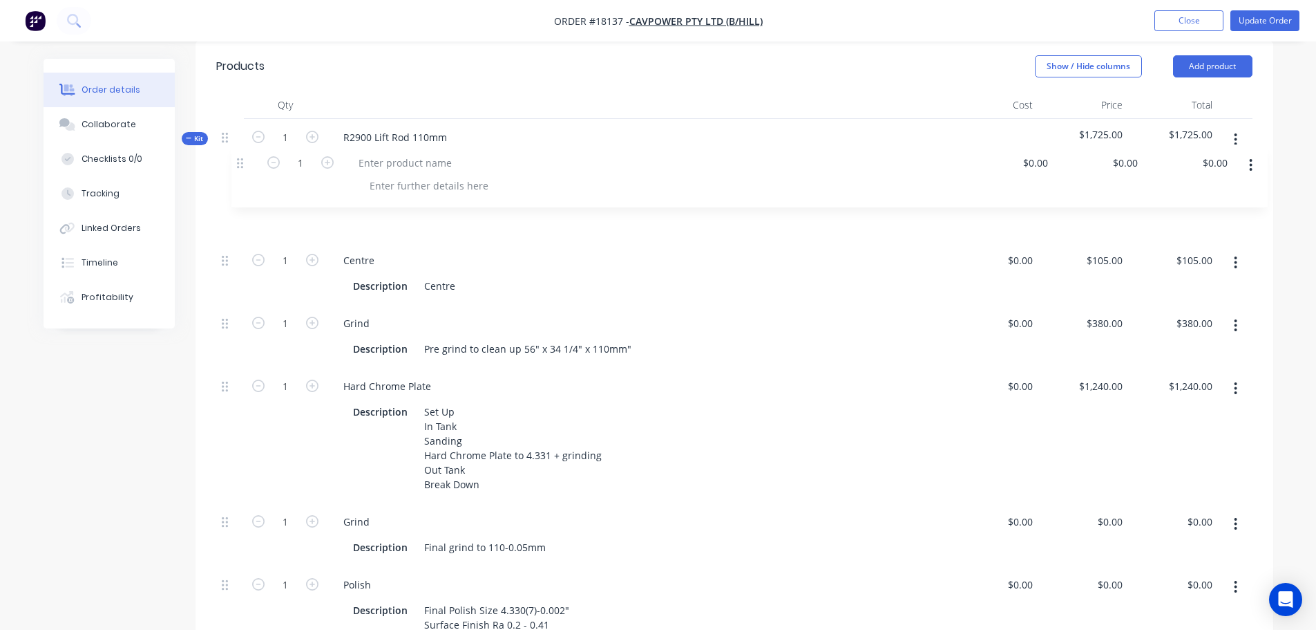
drag, startPoint x: 227, startPoint y: 397, endPoint x: 245, endPoint y: 160, distance: 237.7
click at [242, 162] on div "Kit 1 R2900 Lift Rod 110mm $1,725.00 $1,725.00 1 Centre Description Centre $0.0…" at bounding box center [734, 395] width 1037 height 553
click at [393, 187] on div at bounding box center [389, 197] width 115 height 20
drag, startPoint x: 396, startPoint y: 225, endPoint x: 406, endPoint y: 216, distance: 13.7
click at [401, 221] on div "Weld centering plate" at bounding box center [638, 210] width 622 height 63
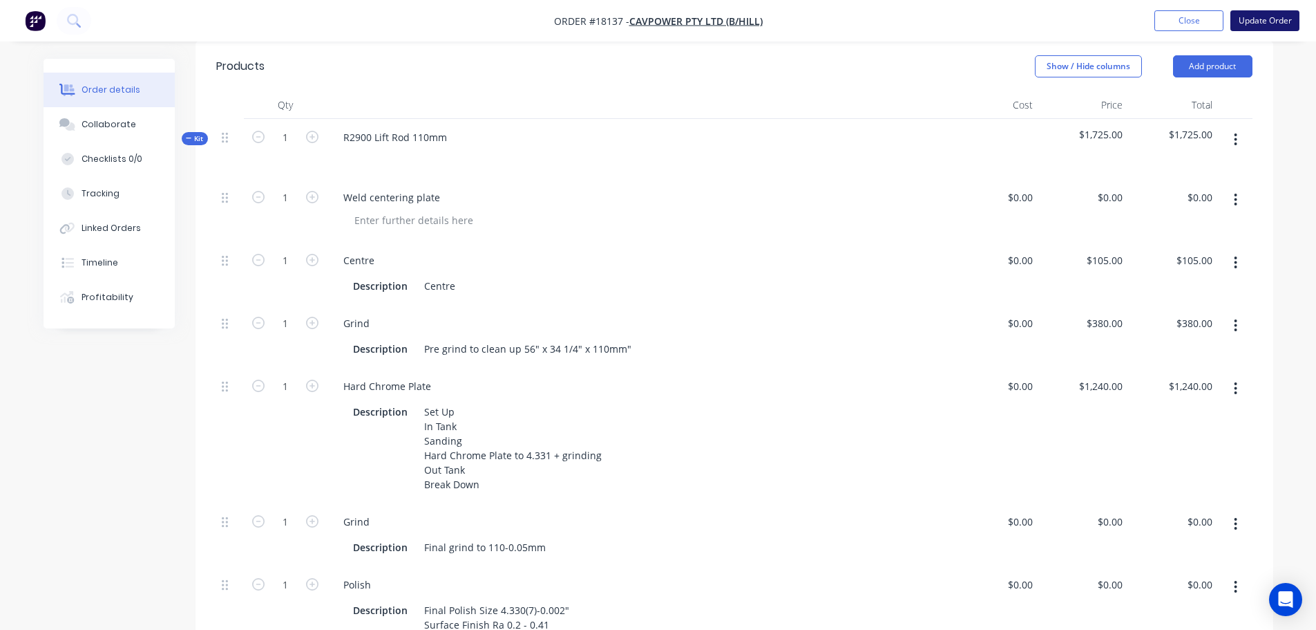
click at [1277, 25] on button "Update Order" at bounding box center [1265, 20] width 69 height 21
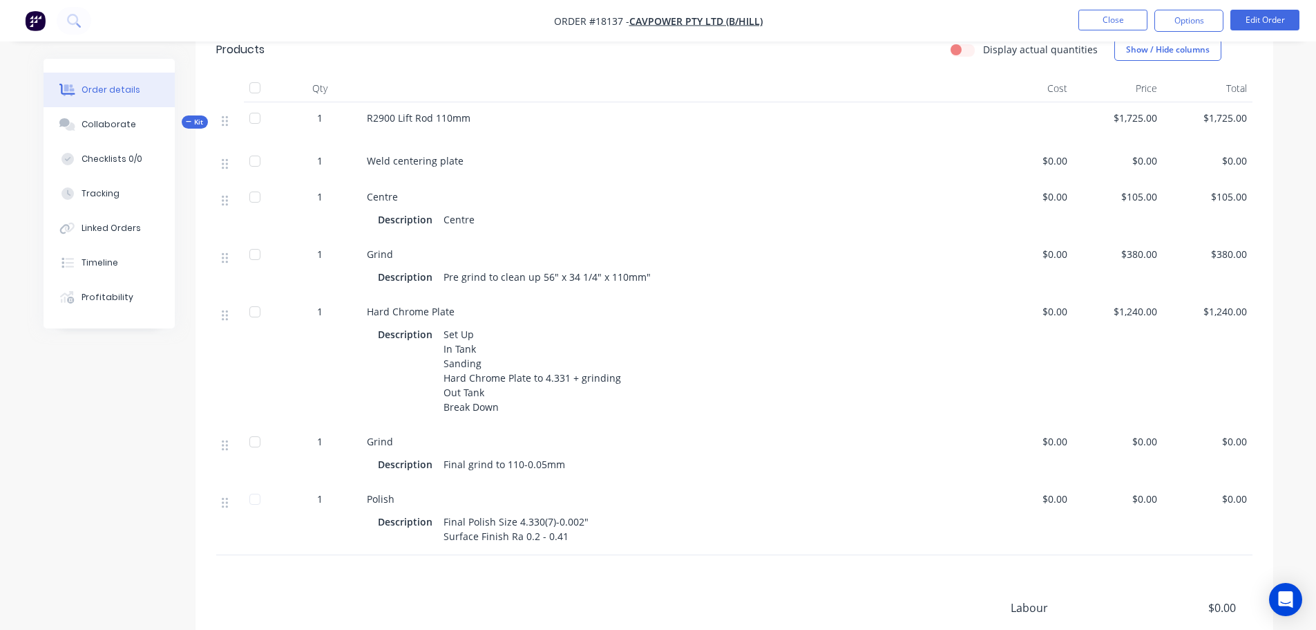
scroll to position [276, 0]
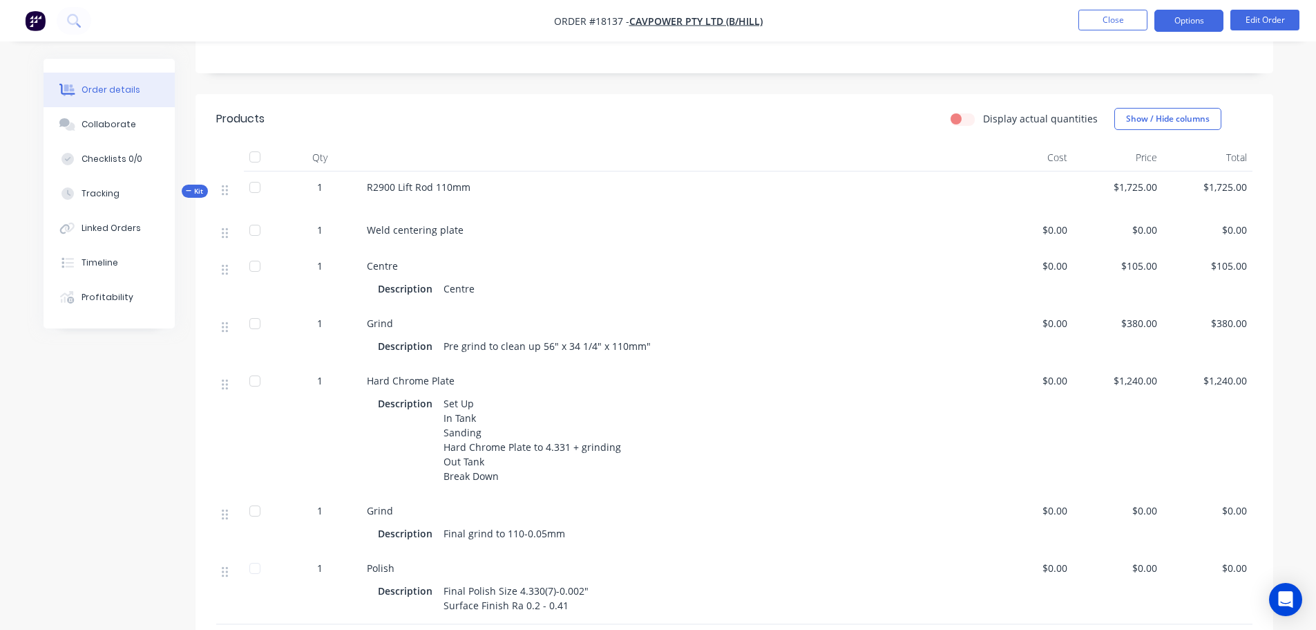
click at [1211, 23] on button "Options" at bounding box center [1189, 21] width 69 height 22
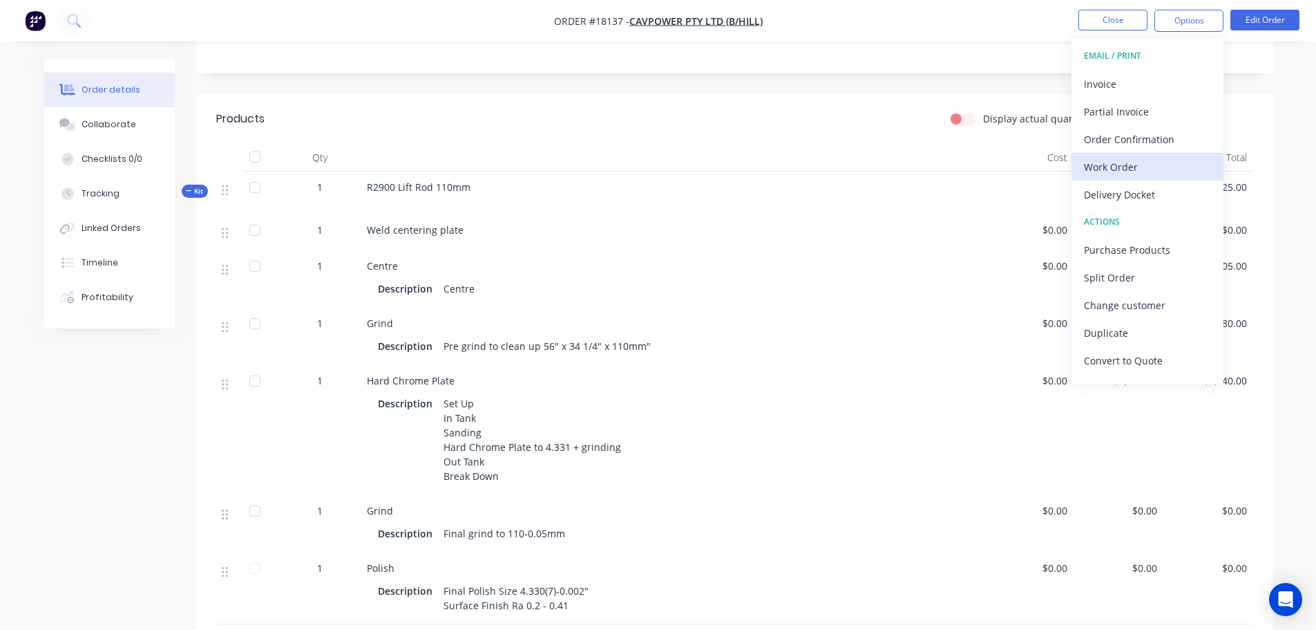
click at [1144, 163] on div "Work Order" at bounding box center [1147, 167] width 127 height 20
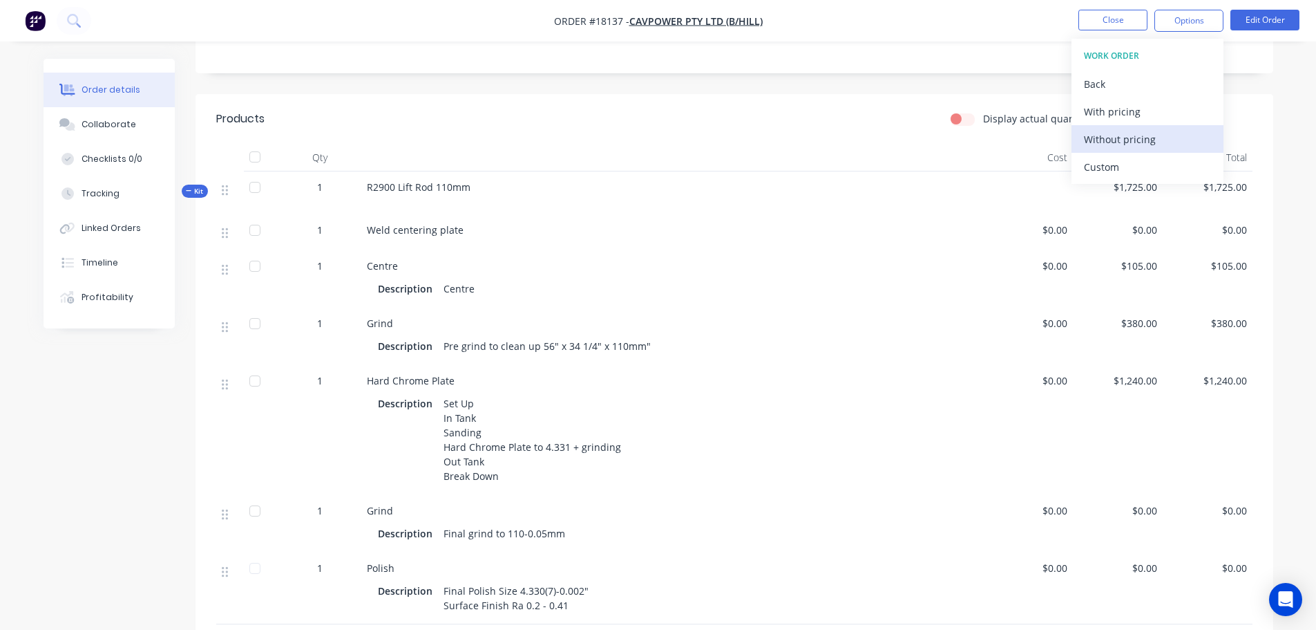
click at [1118, 136] on div "Without pricing" at bounding box center [1147, 139] width 127 height 20
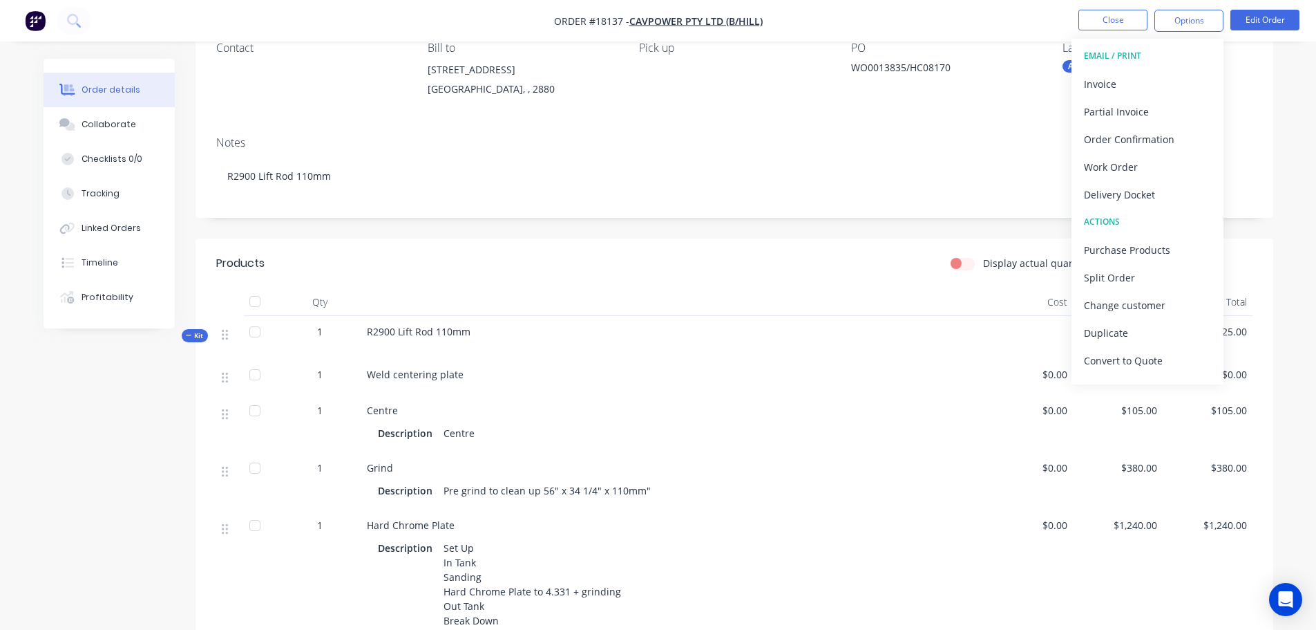
scroll to position [0, 0]
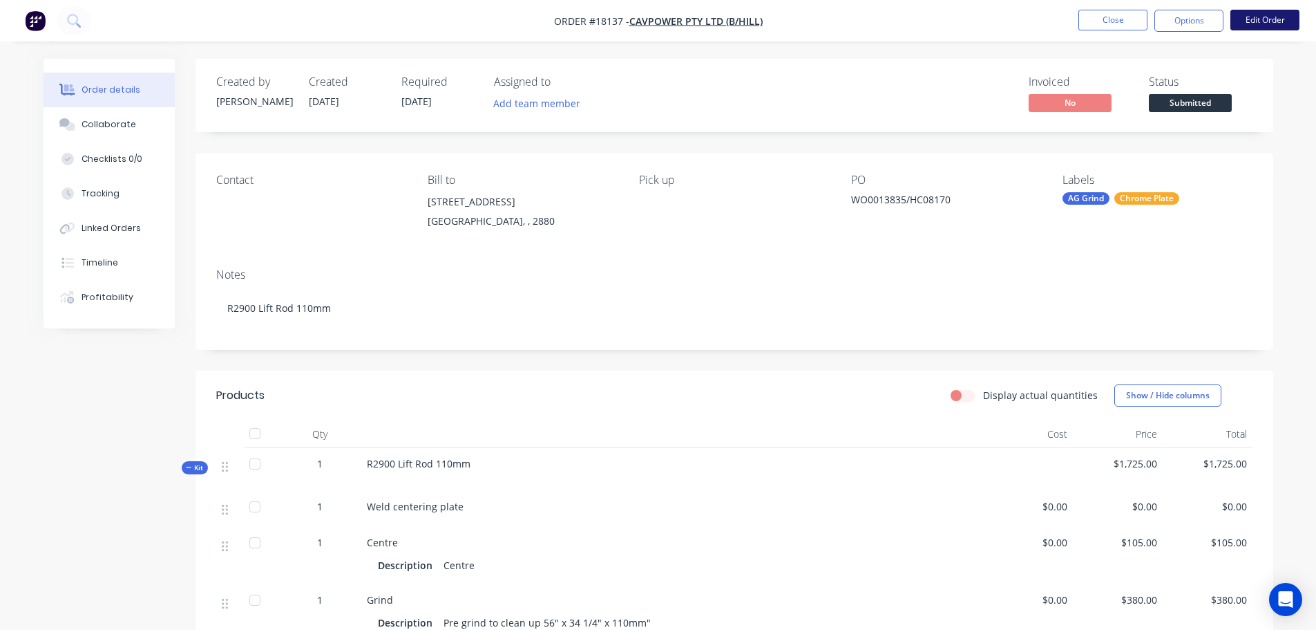
click at [1259, 27] on button "Edit Order" at bounding box center [1265, 20] width 69 height 21
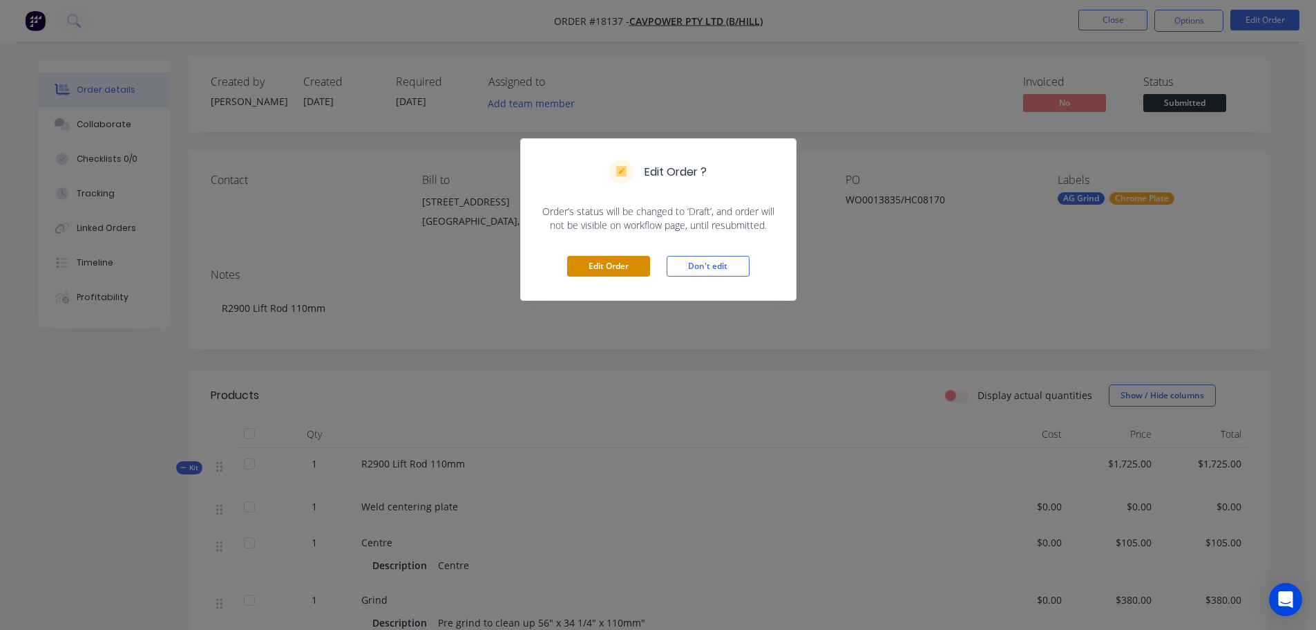
click at [628, 261] on button "Edit Order" at bounding box center [608, 266] width 83 height 21
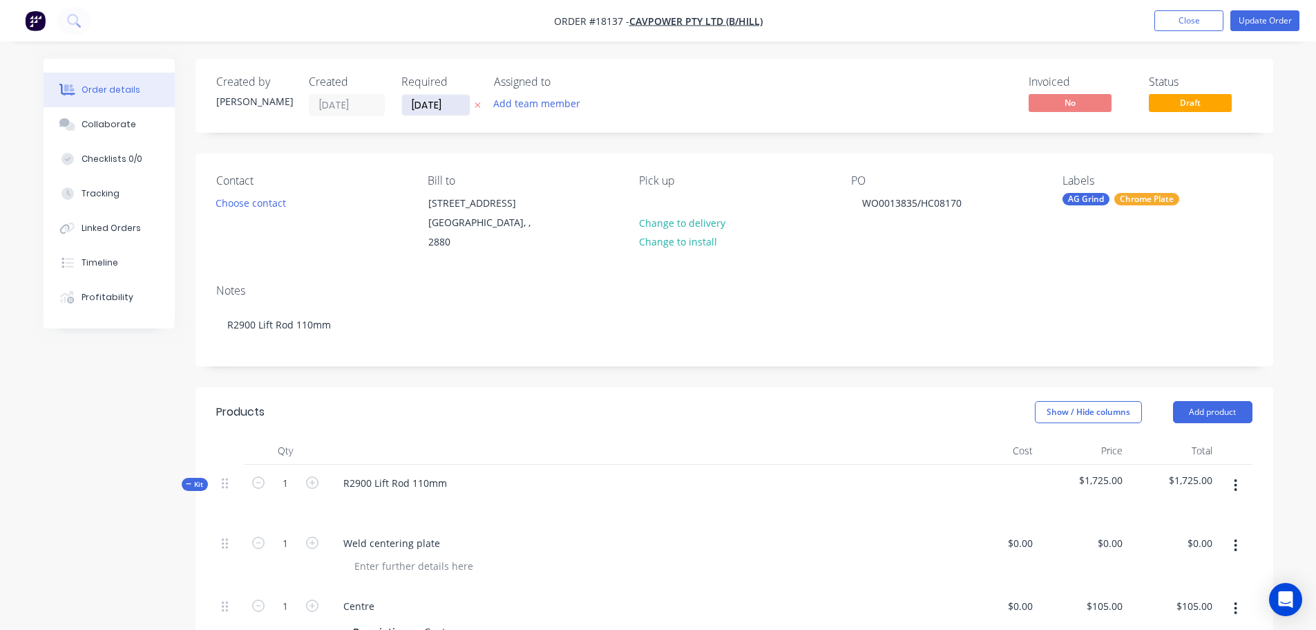
click at [437, 108] on input "10/09/25" at bounding box center [436, 105] width 68 height 21
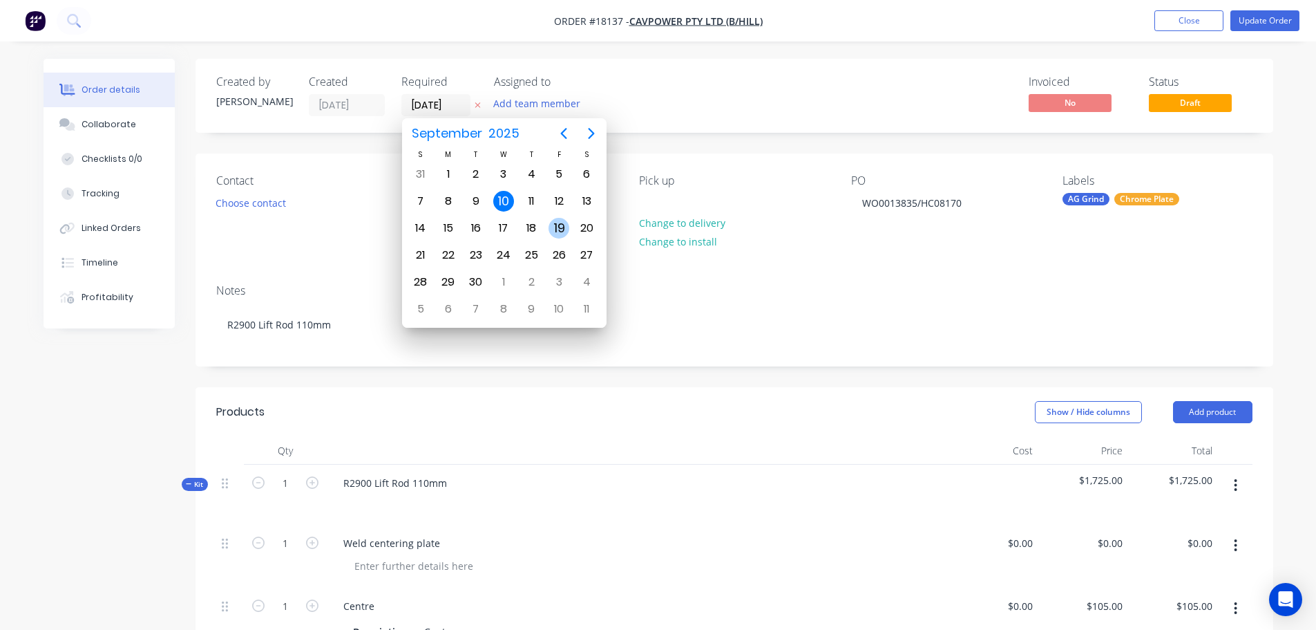
click at [556, 227] on div "19" at bounding box center [559, 228] width 21 height 21
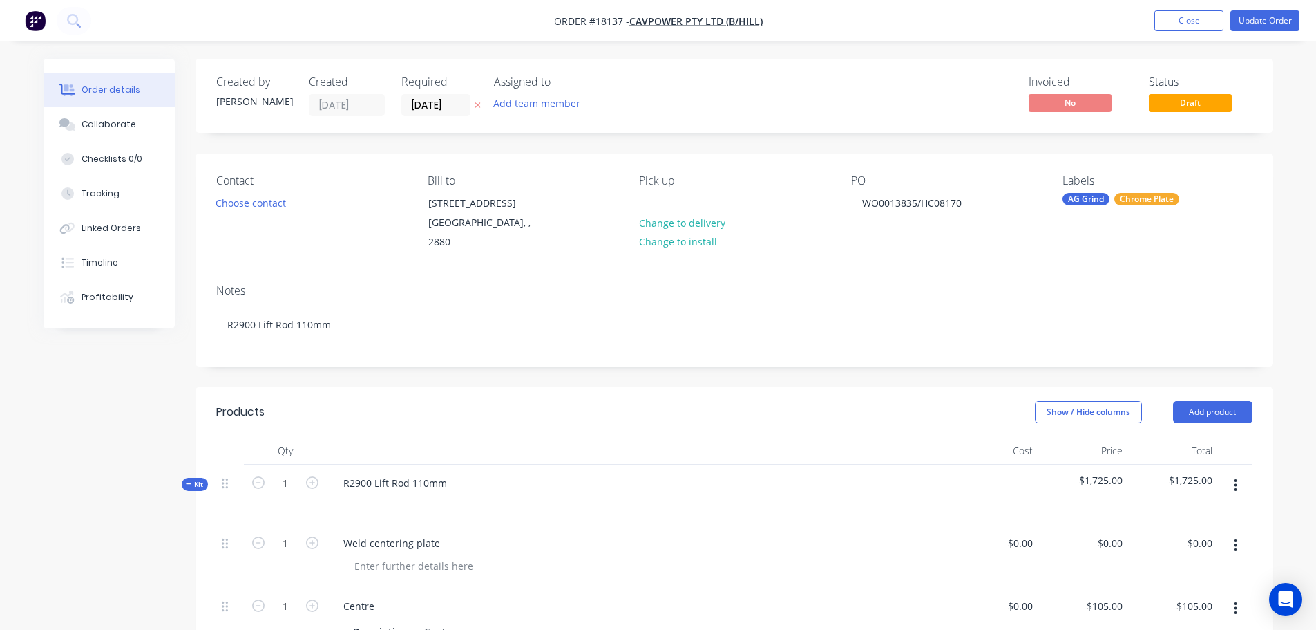
click at [441, 95] on label "19/09/25" at bounding box center [436, 105] width 69 height 22
click at [441, 95] on input "19/09/25" at bounding box center [436, 105] width 68 height 21
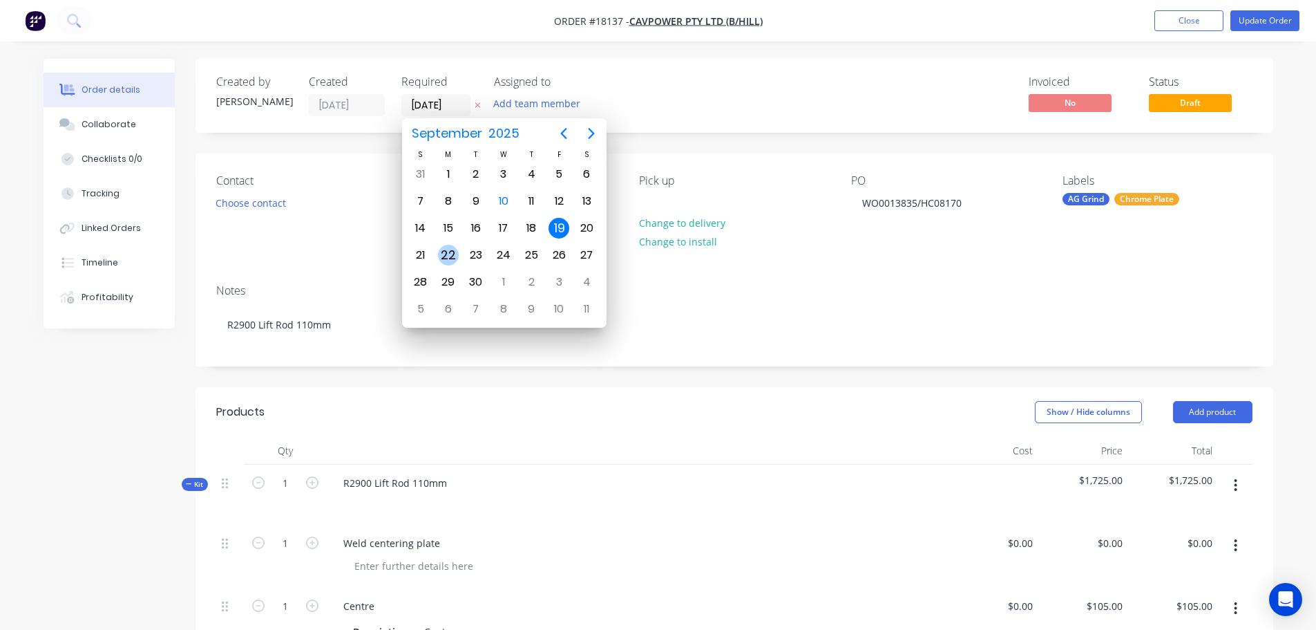
click at [449, 253] on div "22" at bounding box center [448, 255] width 21 height 21
type input "22/09/25"
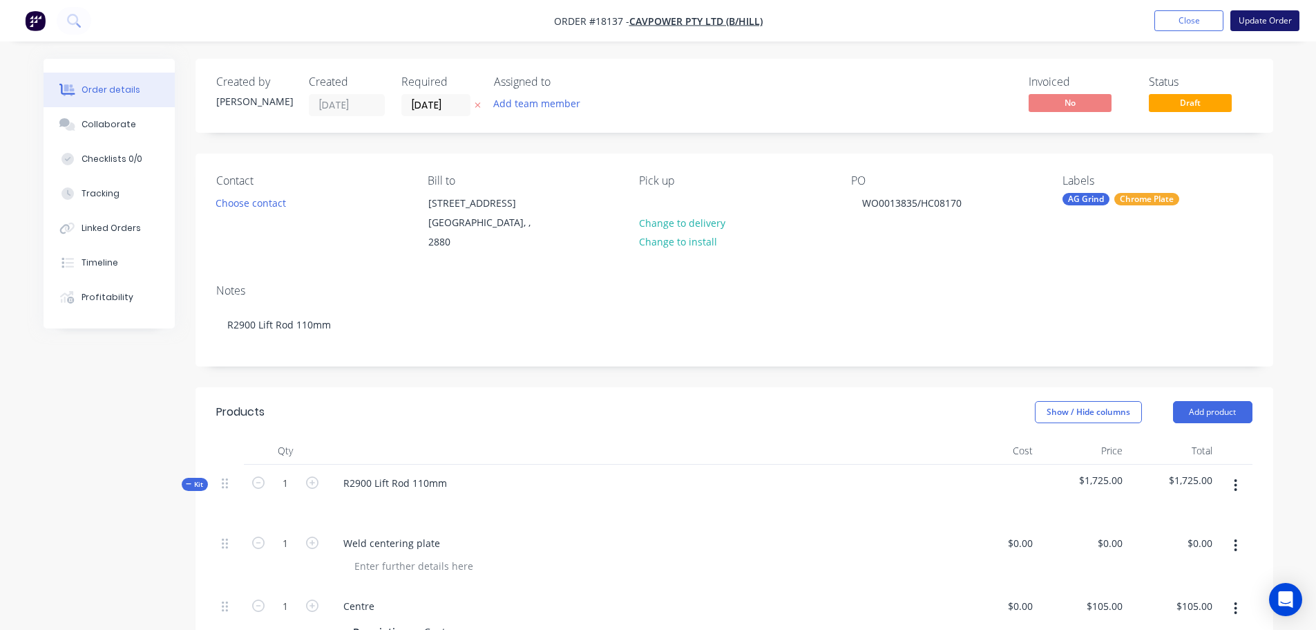
click at [1247, 21] on button "Update Order" at bounding box center [1265, 20] width 69 height 21
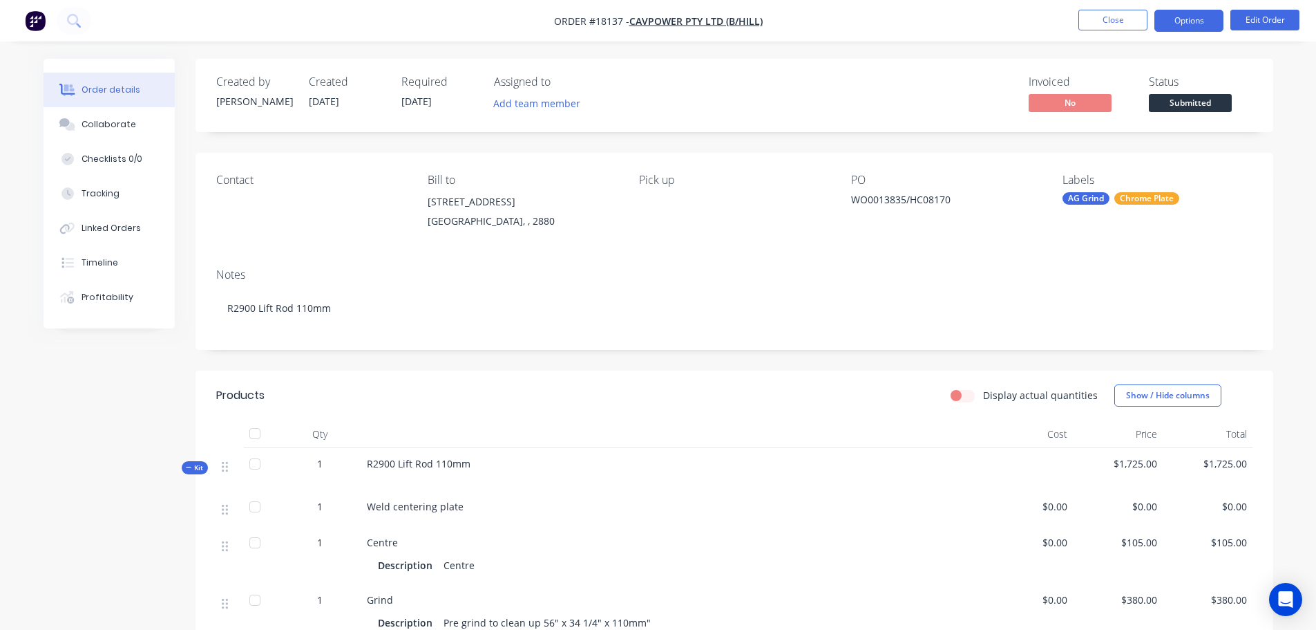
click at [1210, 17] on button "Options" at bounding box center [1189, 21] width 69 height 22
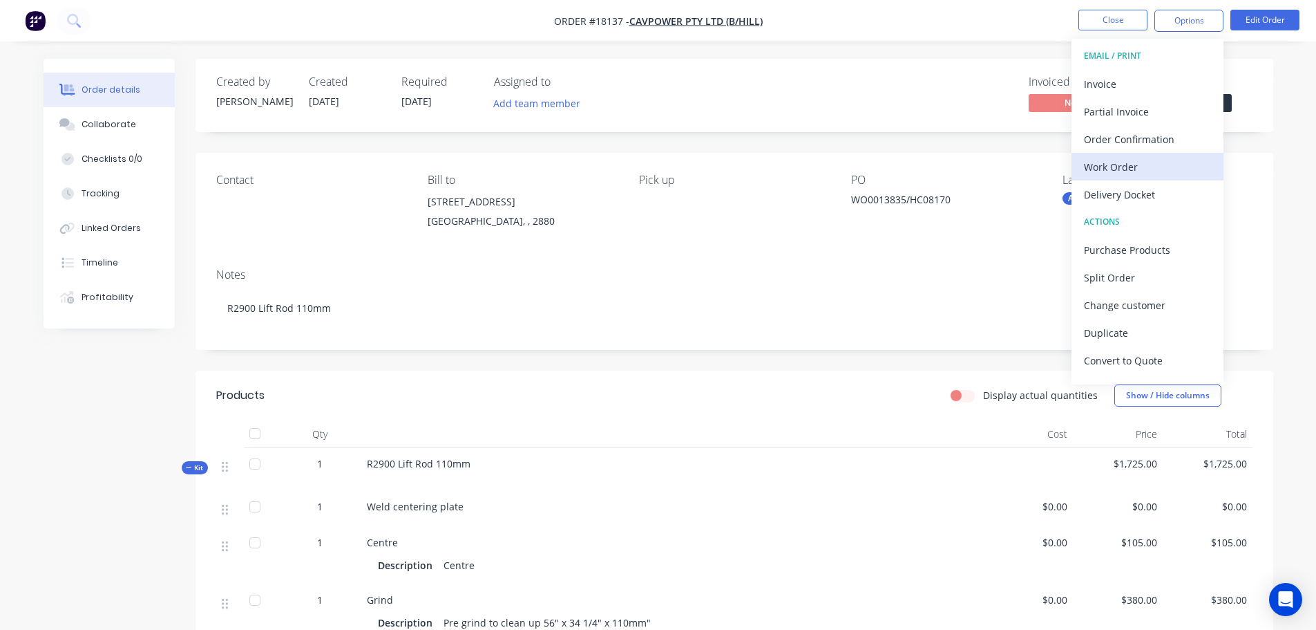
click at [1146, 171] on div "Work Order" at bounding box center [1147, 167] width 127 height 20
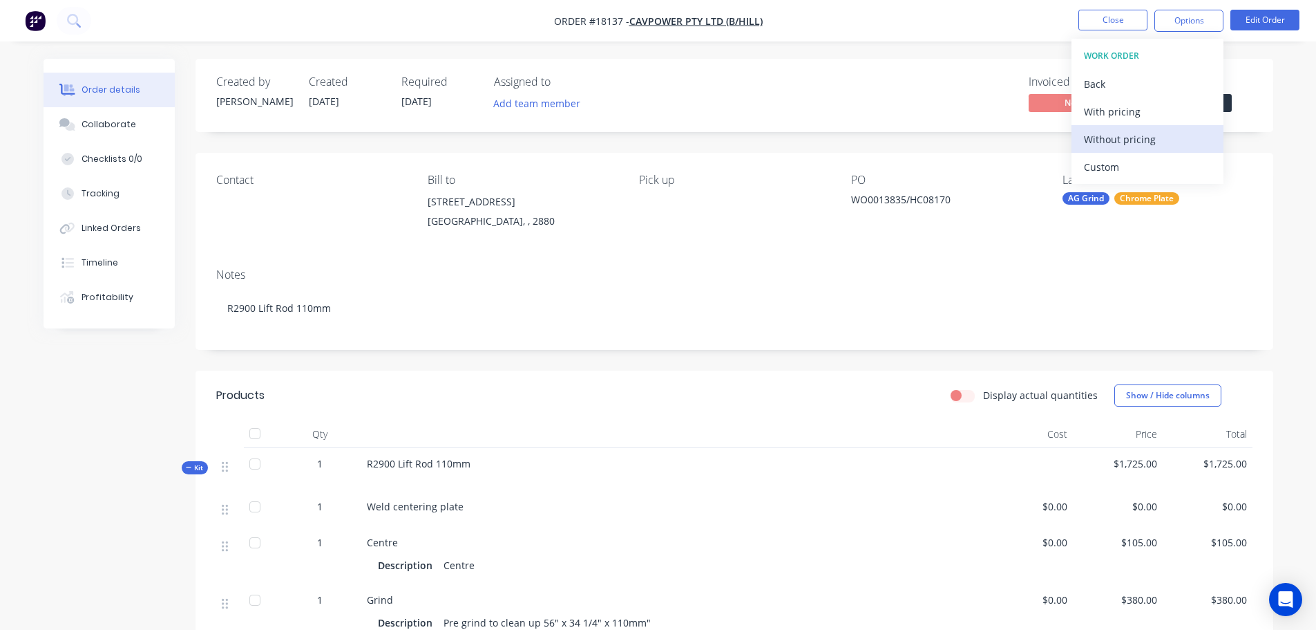
click at [1144, 142] on div "Without pricing" at bounding box center [1147, 139] width 127 height 20
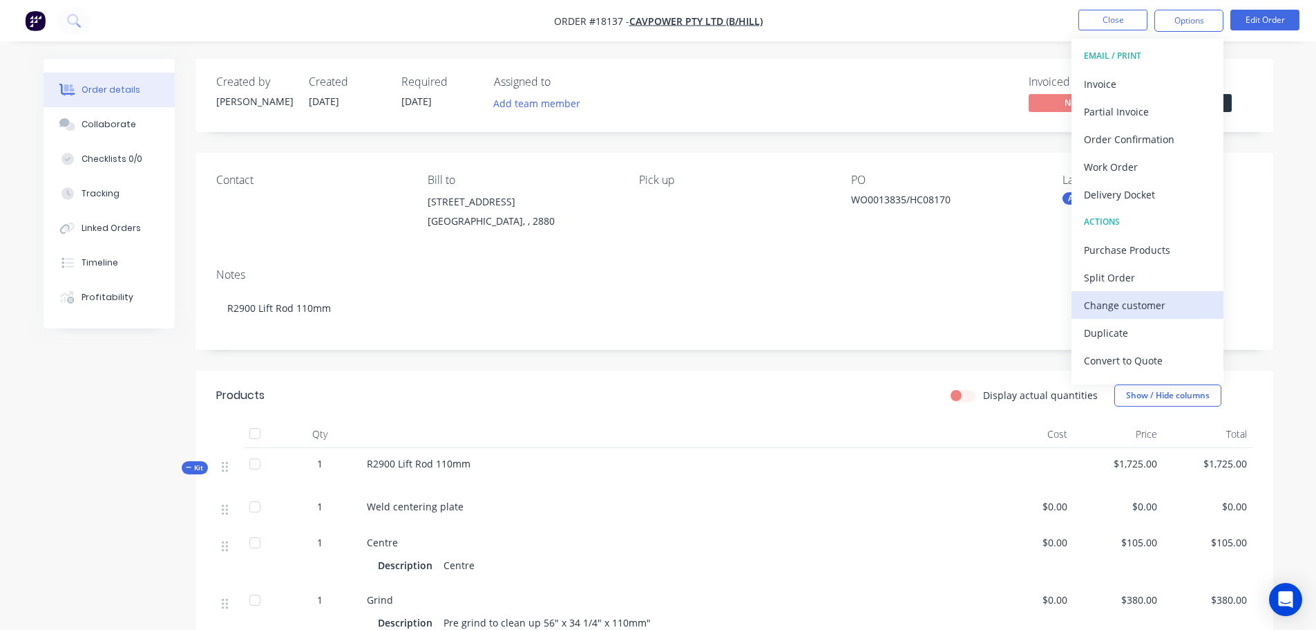
click at [1155, 301] on div "Change customer" at bounding box center [1147, 305] width 127 height 20
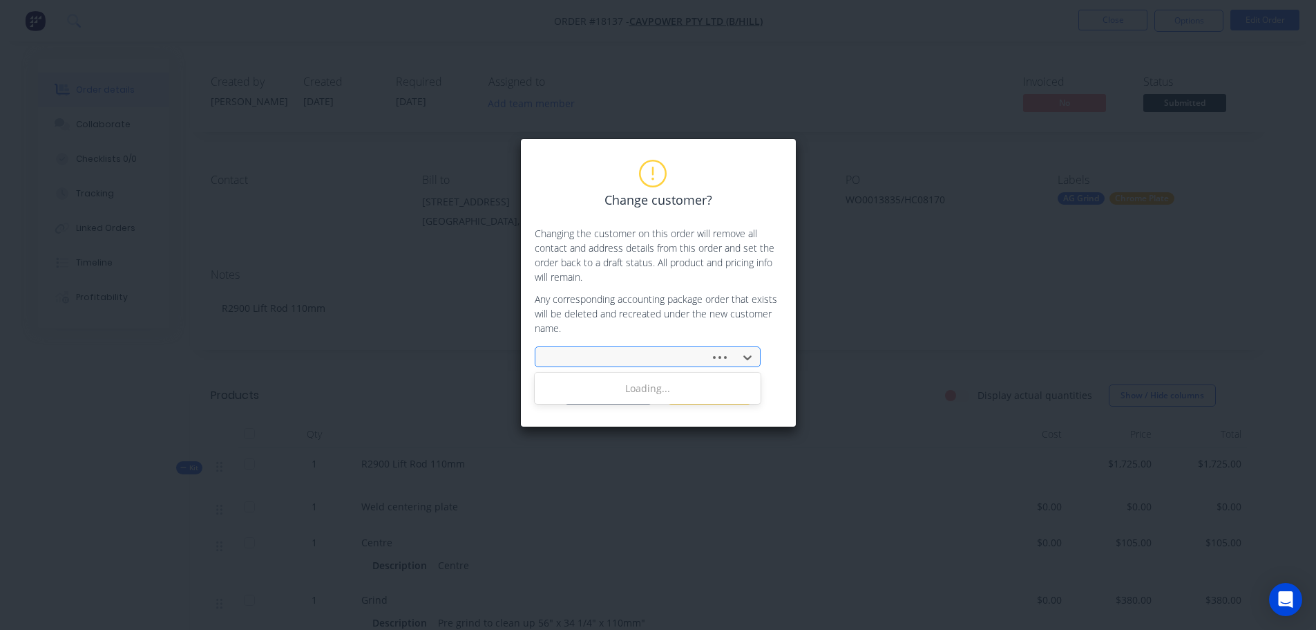
click at [646, 358] on div at bounding box center [625, 357] width 157 height 17
type input "cav"
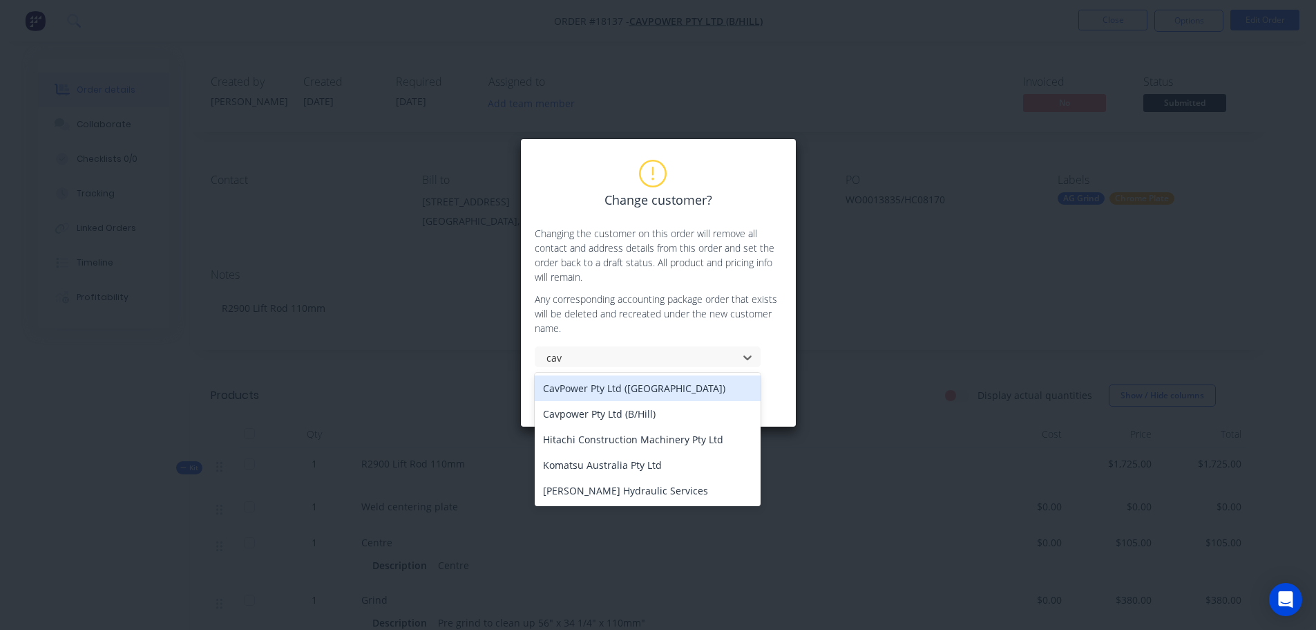
click at [648, 382] on div "CavPower Pty Ltd (ADELAIDE)" at bounding box center [648, 388] width 226 height 26
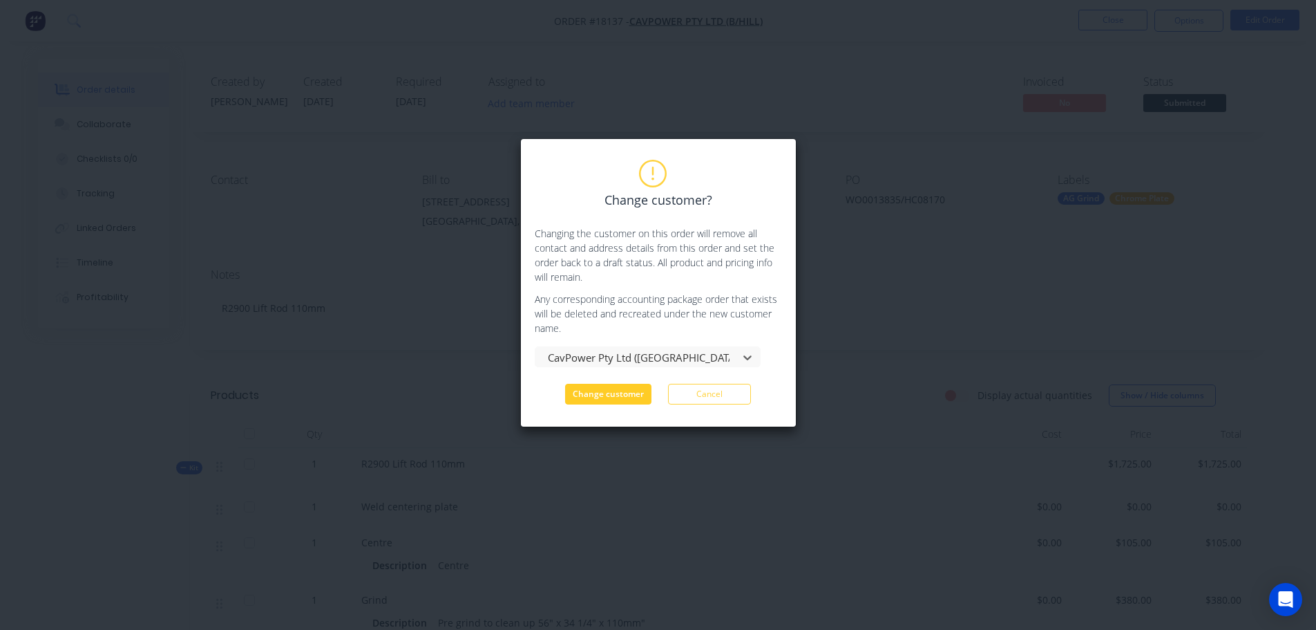
click at [631, 395] on button "Change customer" at bounding box center [608, 394] width 86 height 21
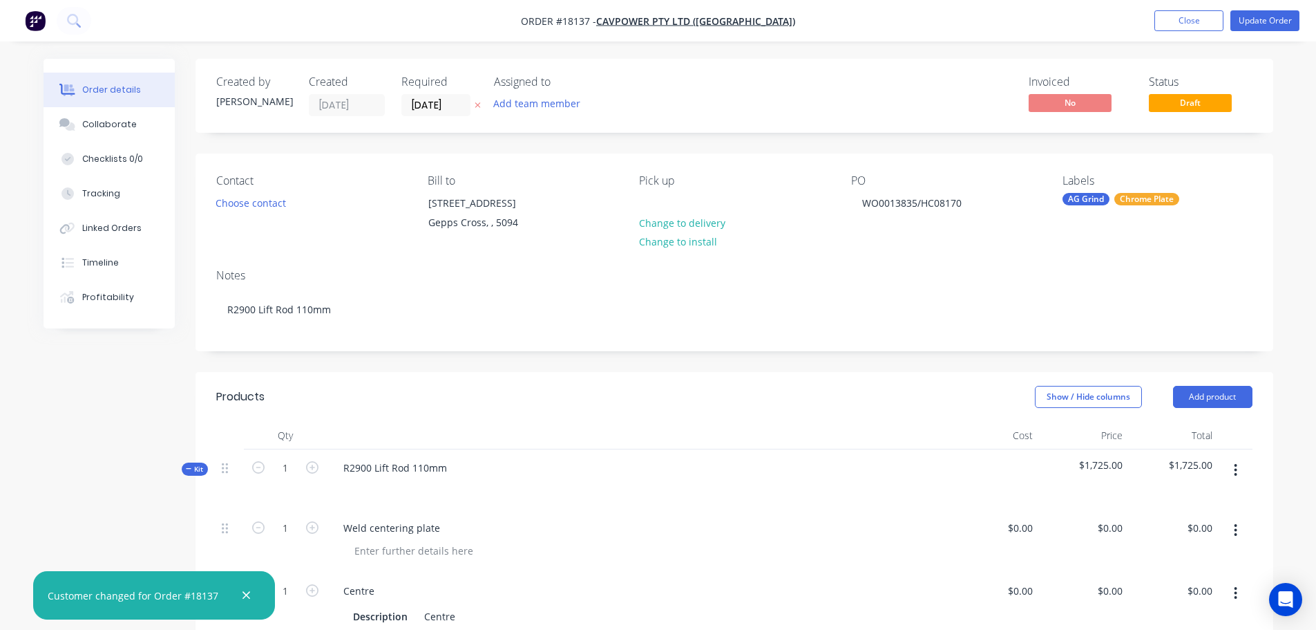
type input "$105.00"
type input "$380.00"
type input "$1,240.00"
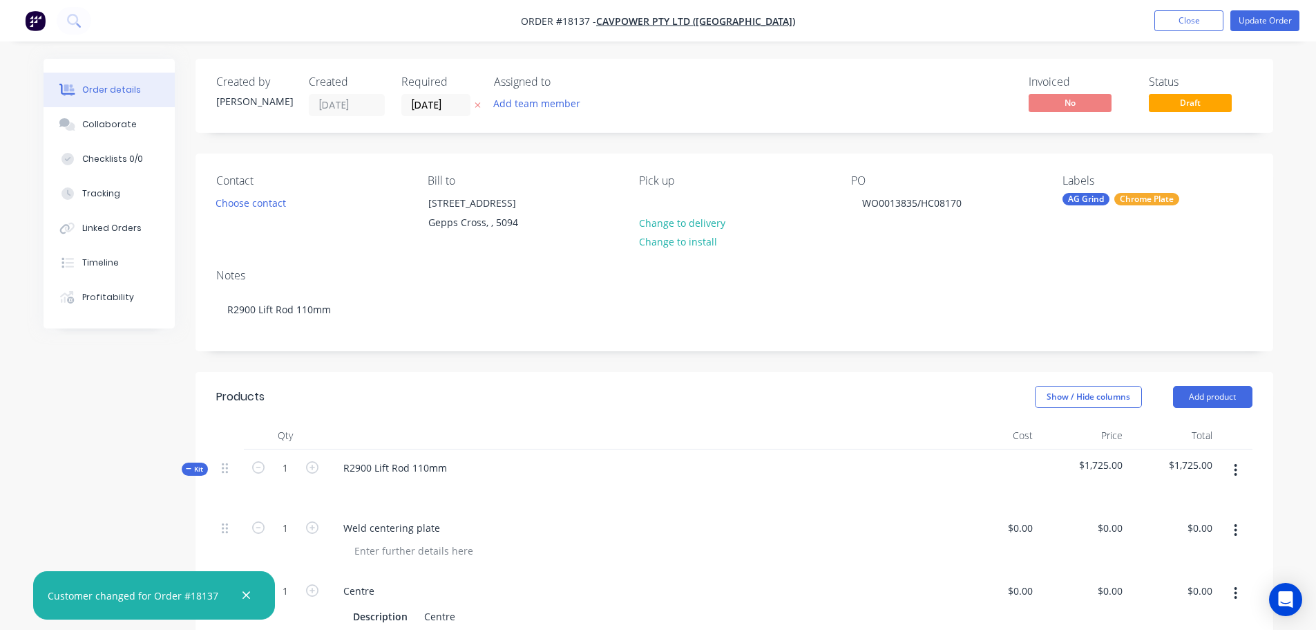
type input "$1,240.00"
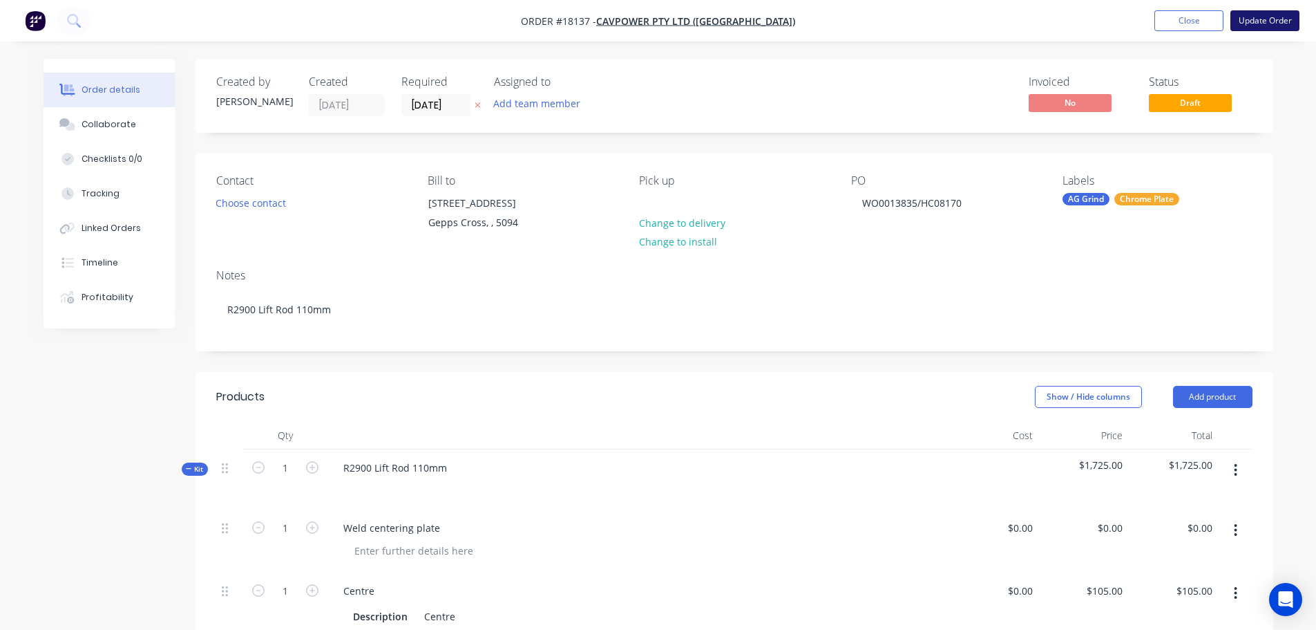
click at [1272, 27] on button "Update Order" at bounding box center [1265, 20] width 69 height 21
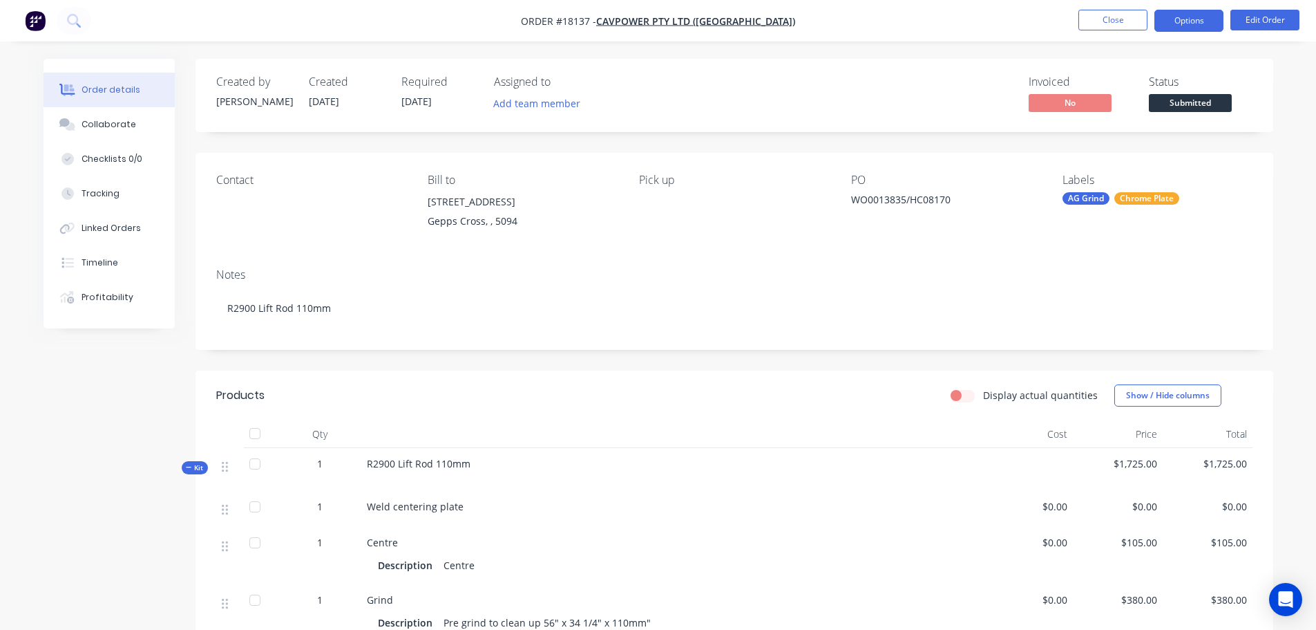
click at [1189, 21] on button "Options" at bounding box center [1189, 21] width 69 height 22
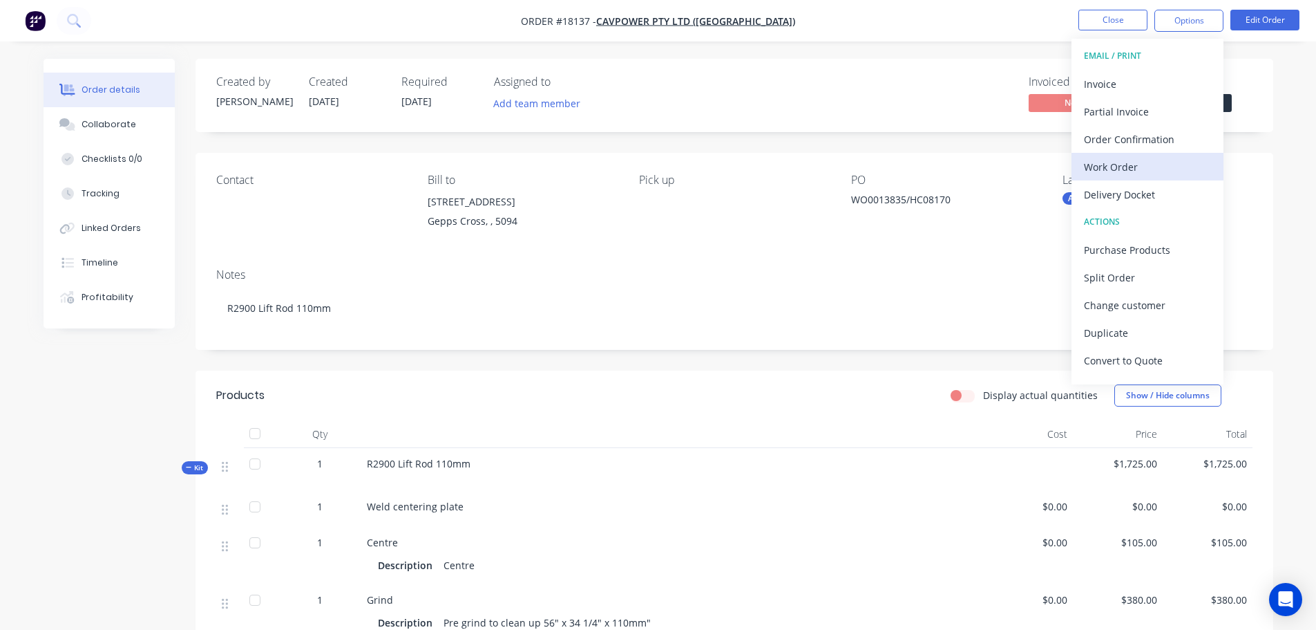
click at [1131, 170] on div "Work Order" at bounding box center [1147, 167] width 127 height 20
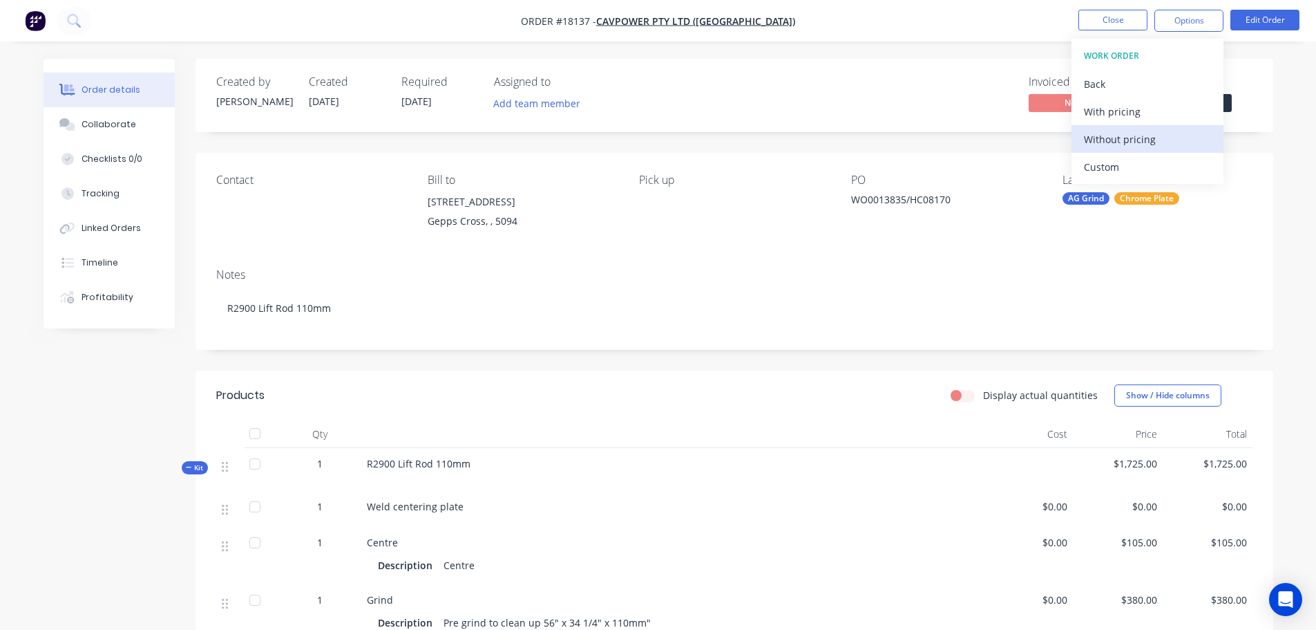
click at [1101, 141] on div "Without pricing" at bounding box center [1147, 139] width 127 height 20
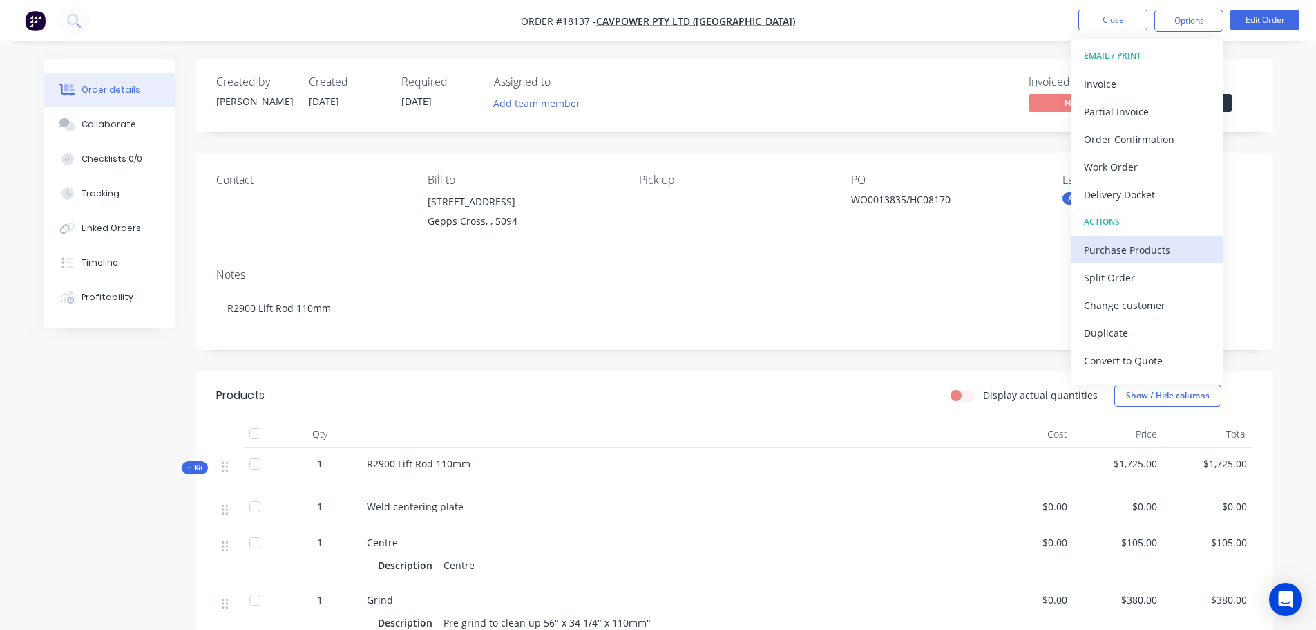
click at [1134, 246] on div "Purchase Products" at bounding box center [1147, 250] width 127 height 20
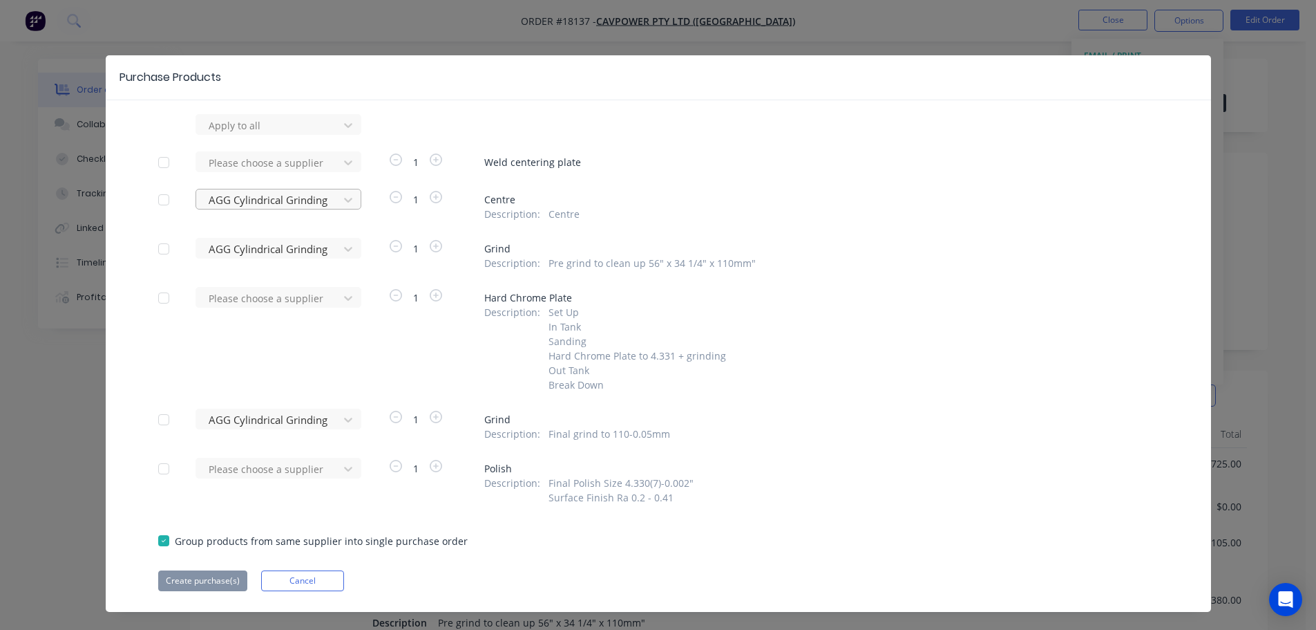
click at [292, 205] on div at bounding box center [269, 199] width 124 height 17
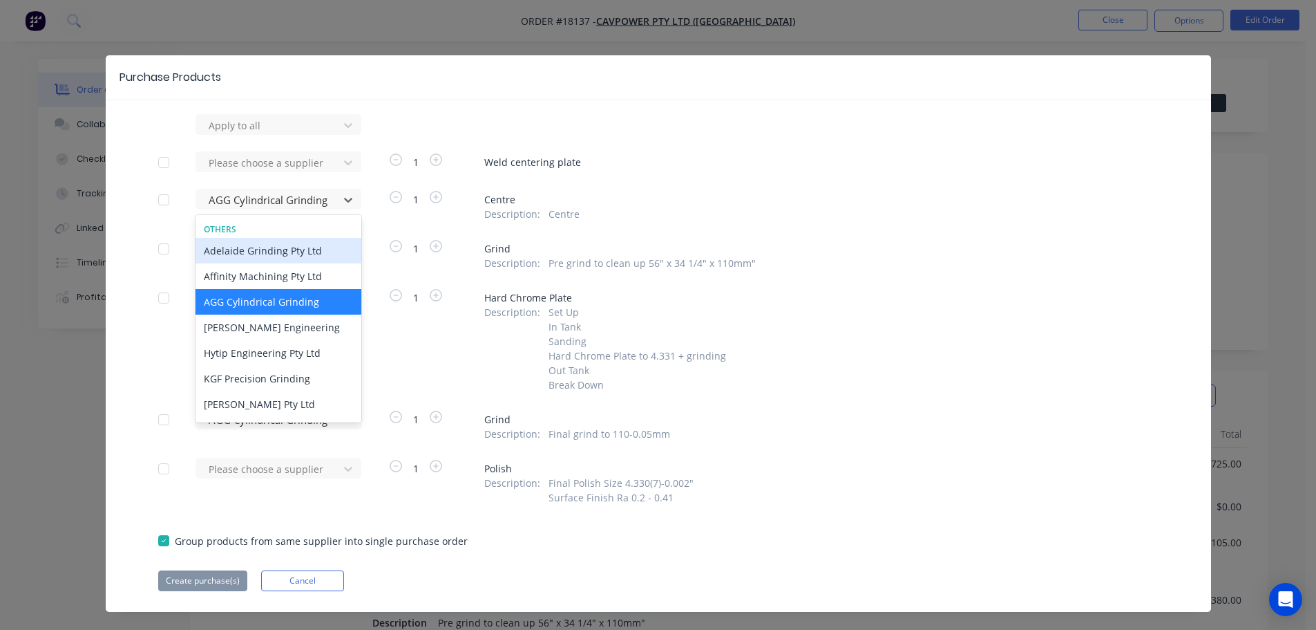
click at [265, 252] on div "Adelaide Grinding Pty Ltd" at bounding box center [279, 251] width 166 height 26
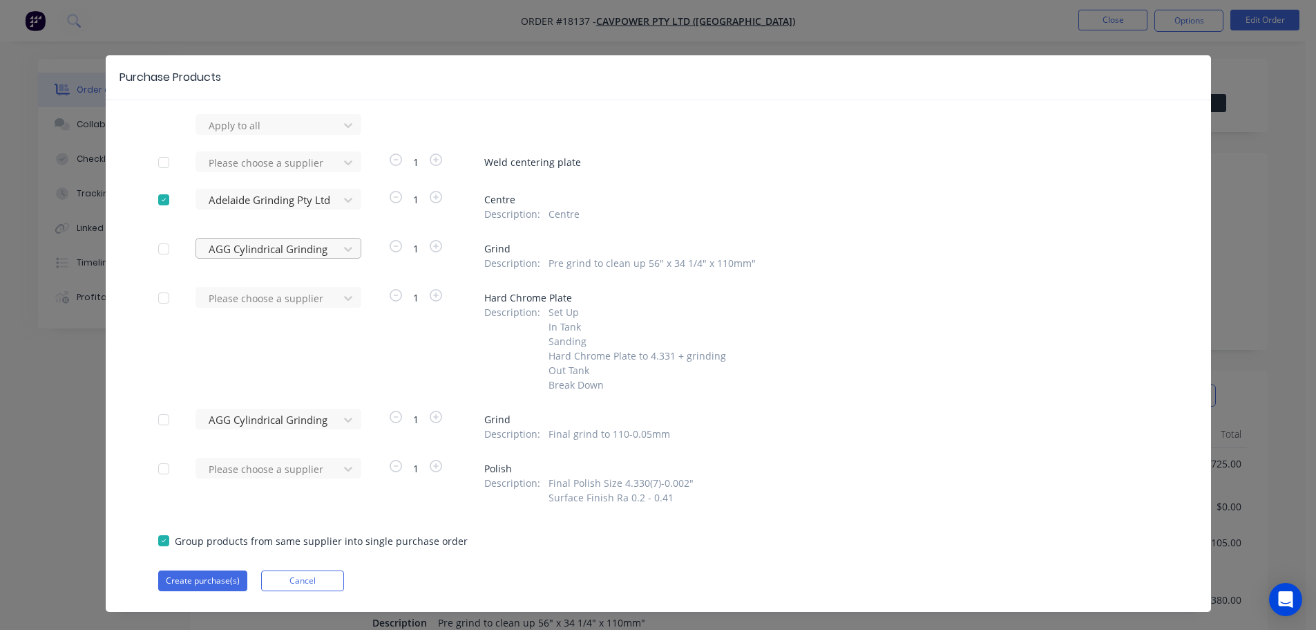
click at [265, 250] on div at bounding box center [269, 248] width 124 height 17
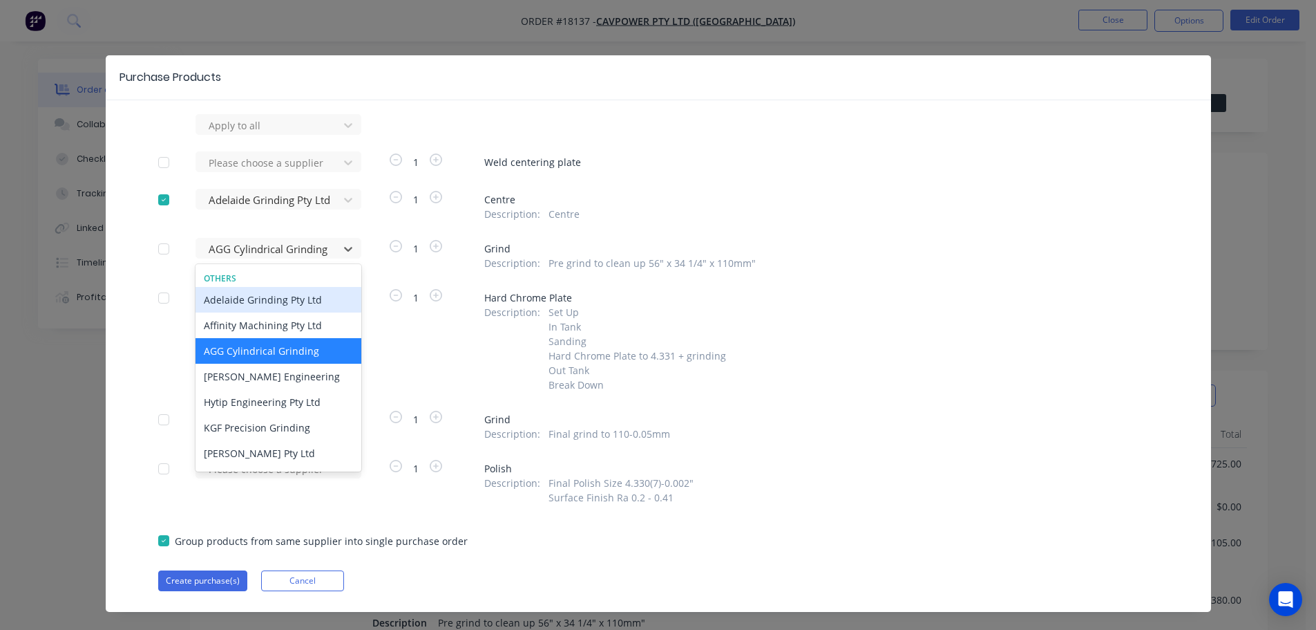
click at [256, 296] on div "Adelaide Grinding Pty Ltd" at bounding box center [279, 300] width 166 height 26
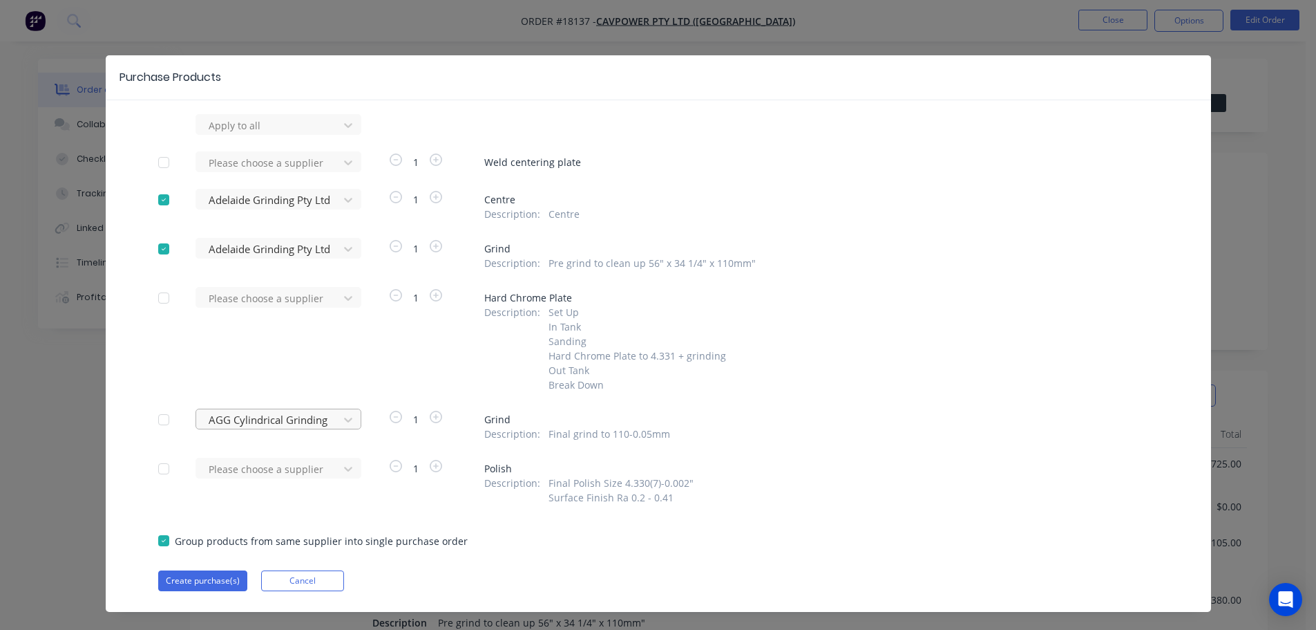
click at [269, 411] on div at bounding box center [269, 419] width 124 height 17
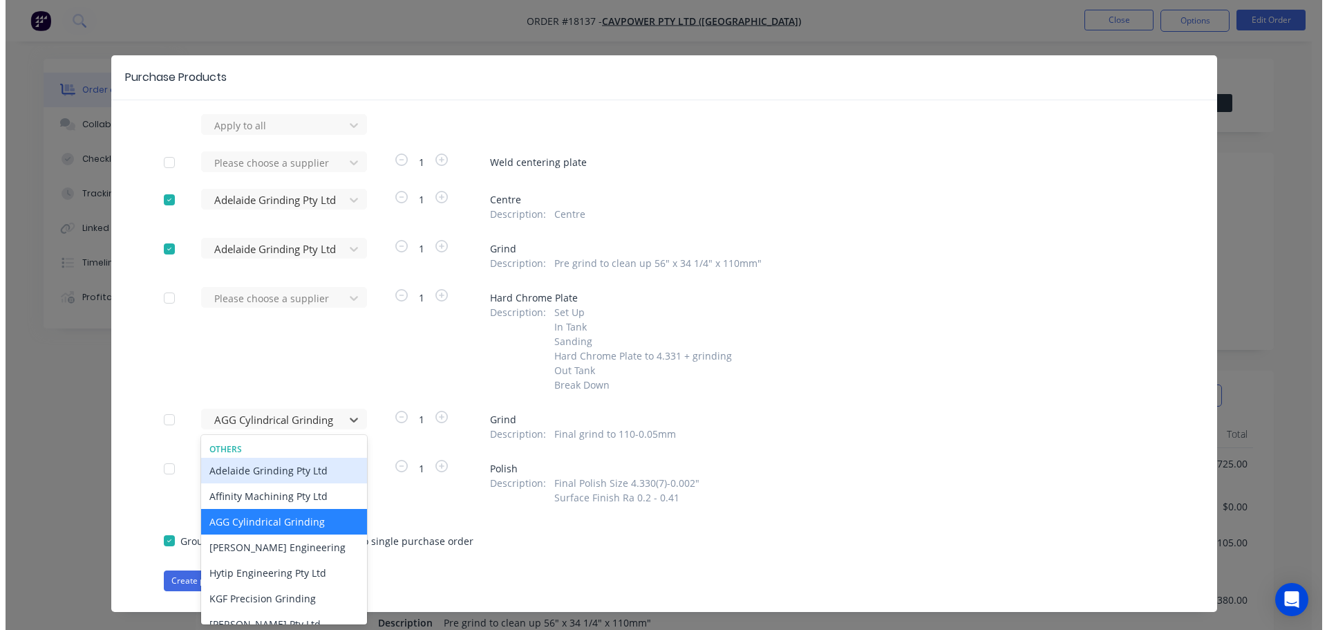
scroll to position [18, 0]
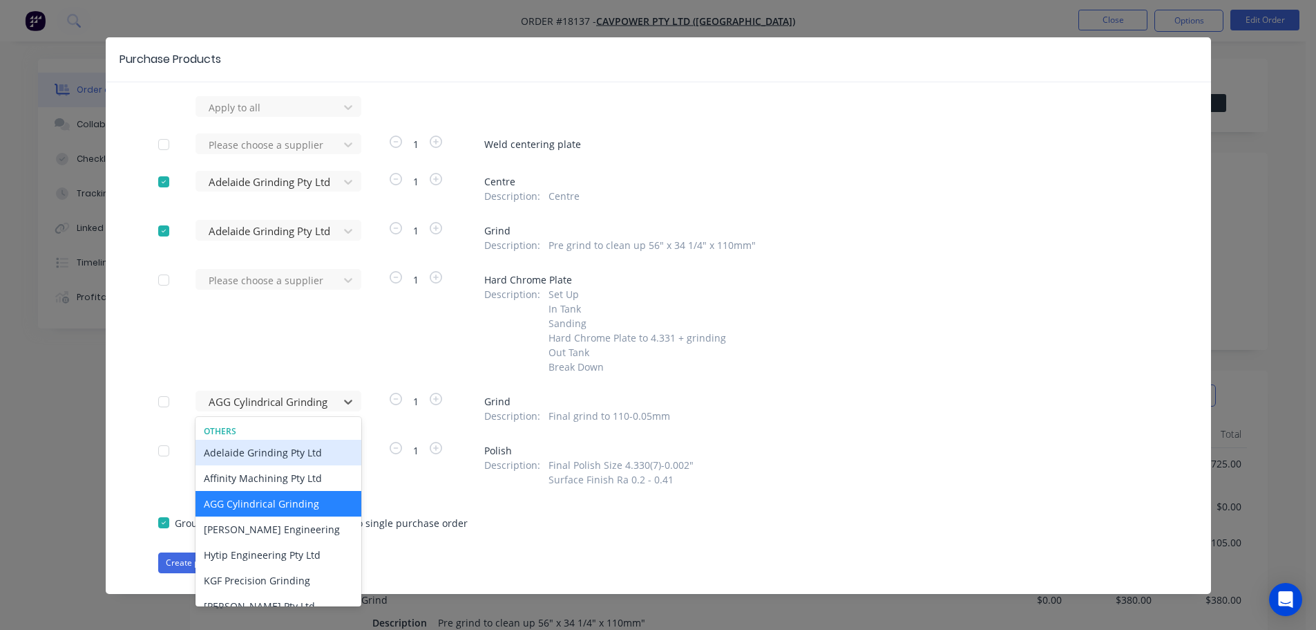
click at [267, 446] on div "Adelaide Grinding Pty Ltd" at bounding box center [279, 453] width 166 height 26
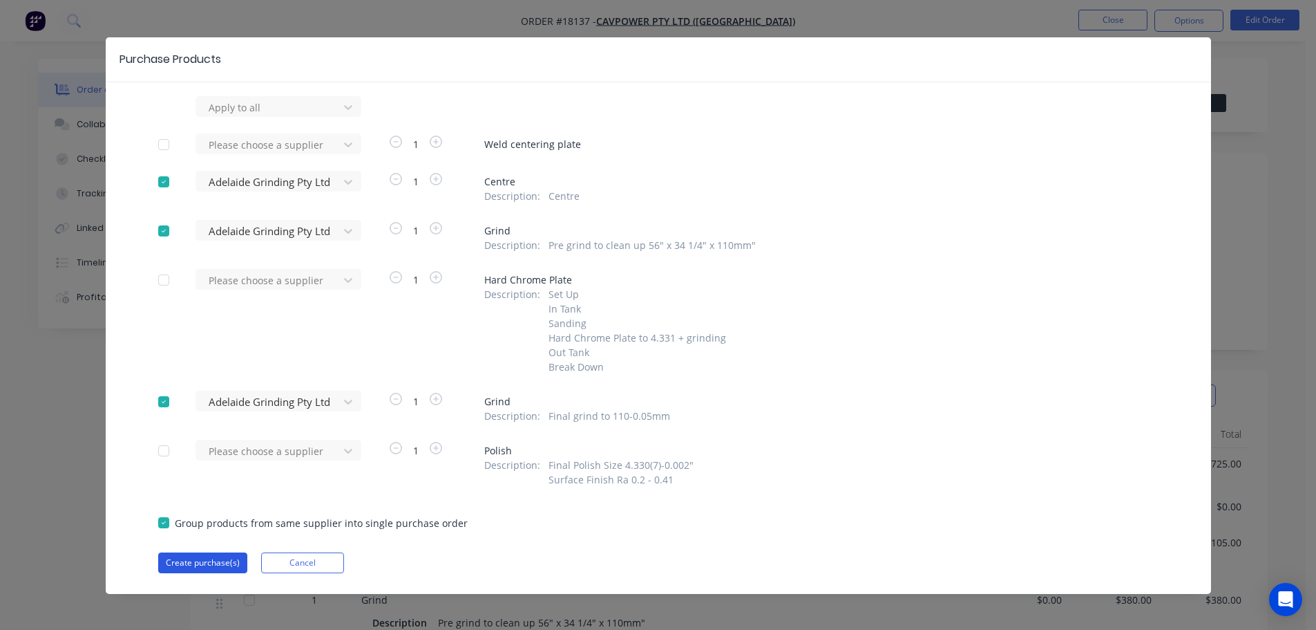
click at [206, 573] on button "Create purchase(s)" at bounding box center [202, 562] width 89 height 21
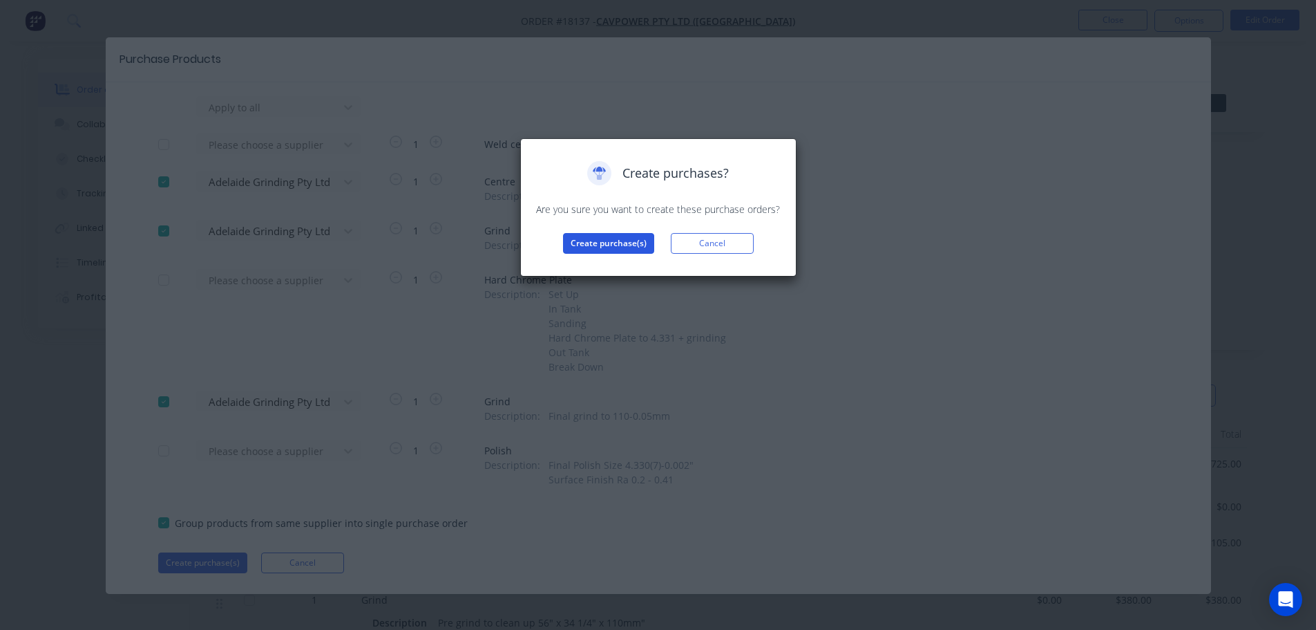
click at [580, 245] on button "Create purchase(s)" at bounding box center [608, 243] width 91 height 21
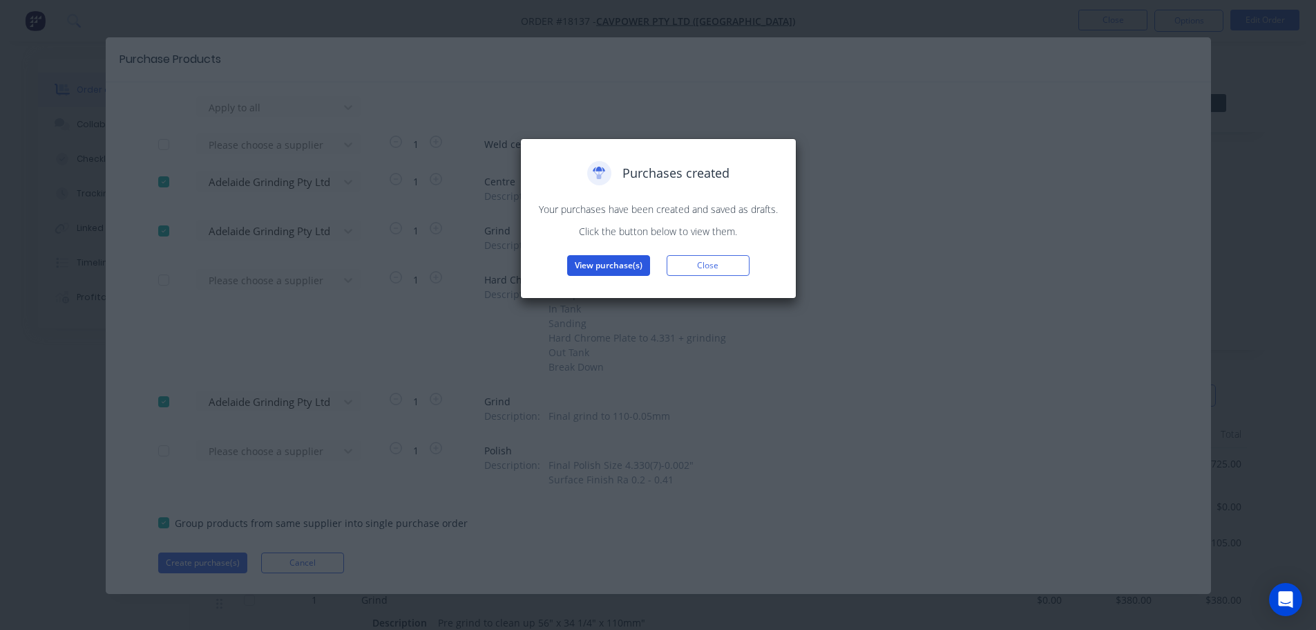
click at [587, 262] on button "View purchase(s)" at bounding box center [608, 265] width 83 height 21
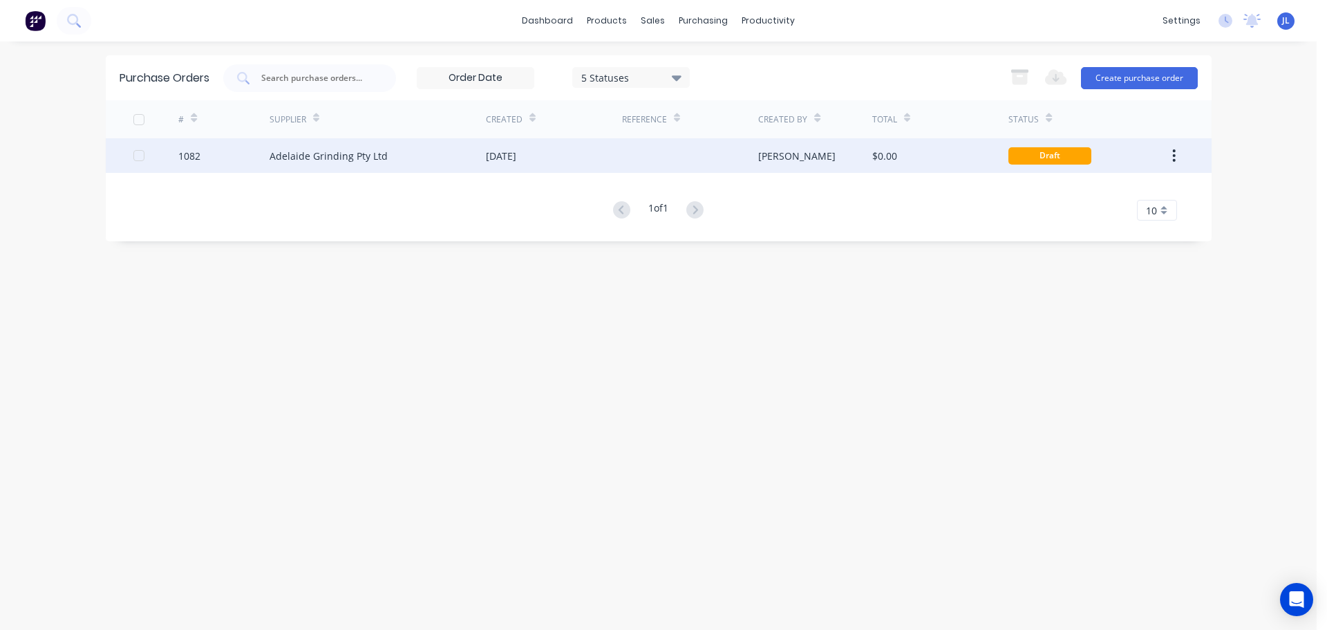
click at [603, 168] on div "10 Sep 2025" at bounding box center [554, 155] width 136 height 35
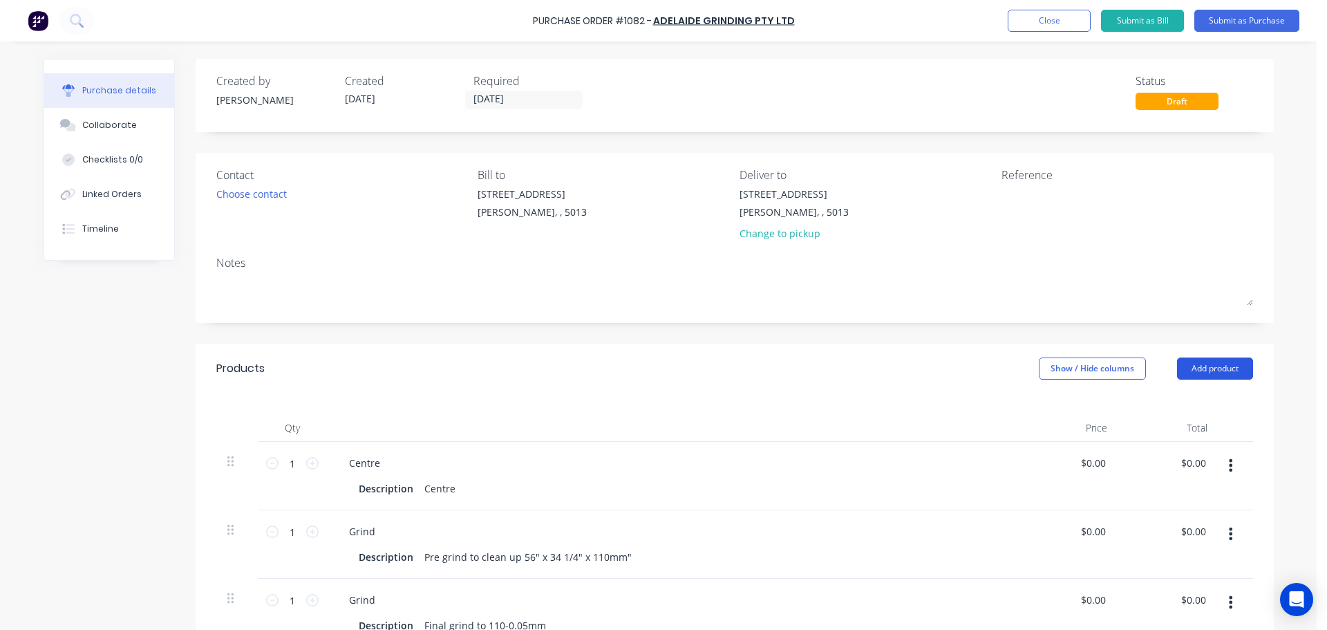
click at [1197, 375] on button "Add product" at bounding box center [1215, 368] width 76 height 22
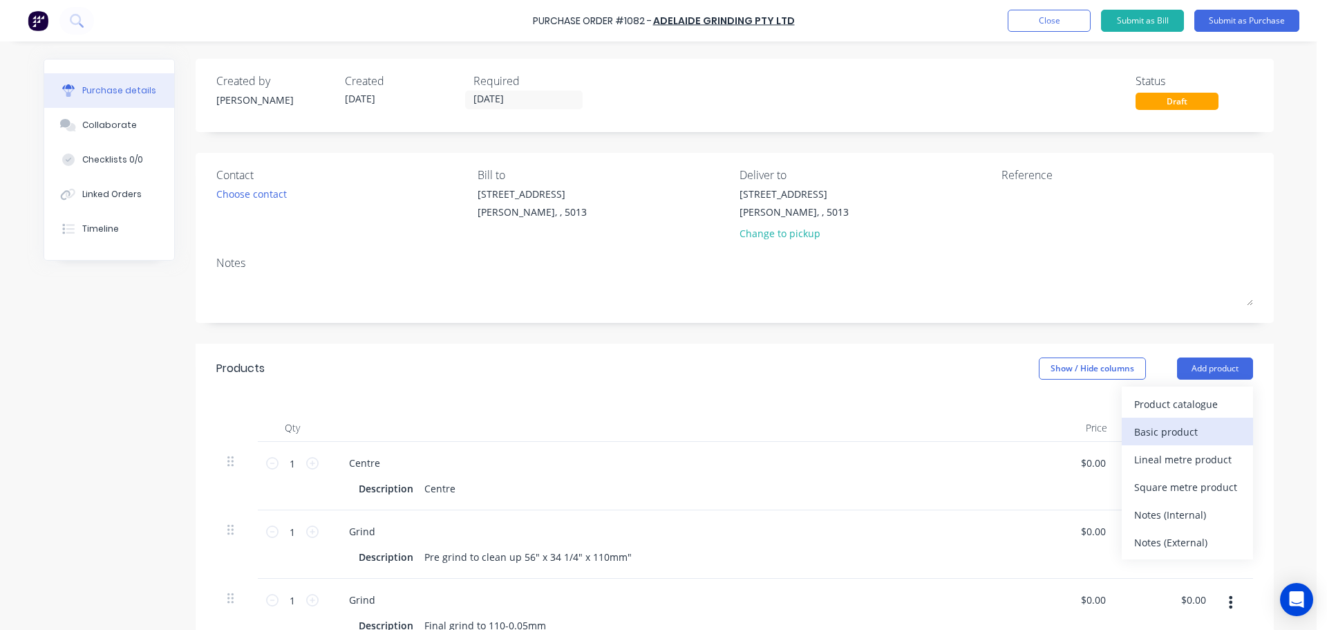
click at [1169, 430] on div "Basic product" at bounding box center [1187, 432] width 106 height 20
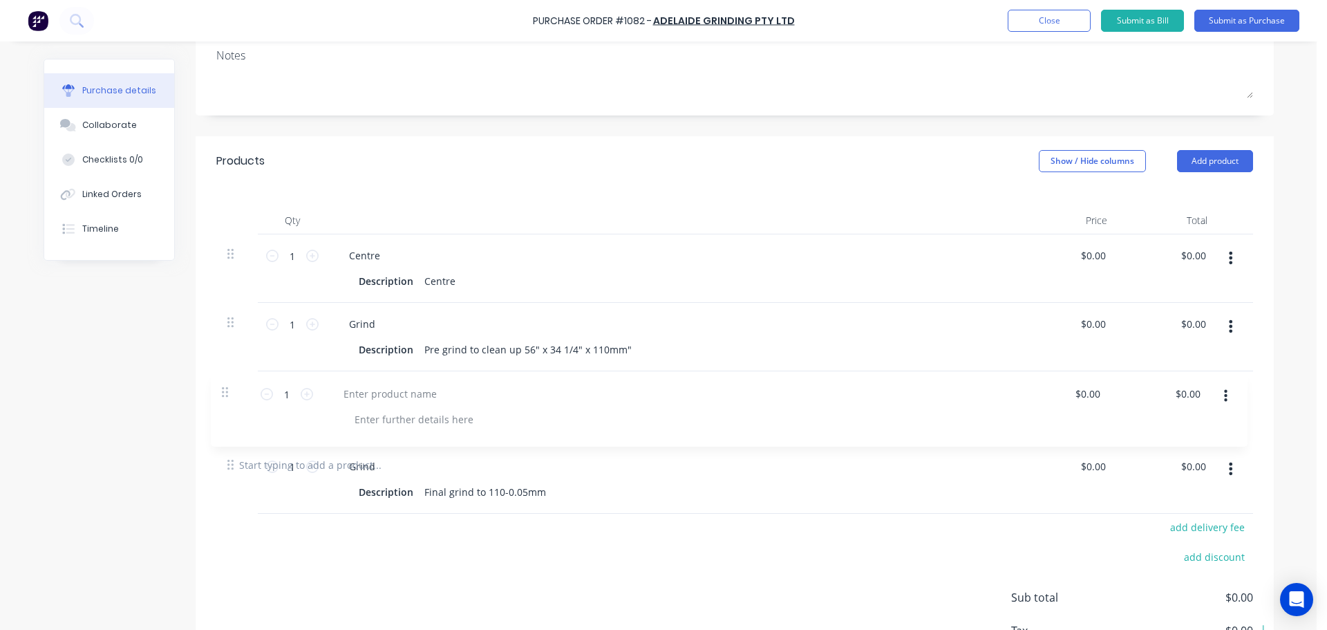
scroll to position [208, 0]
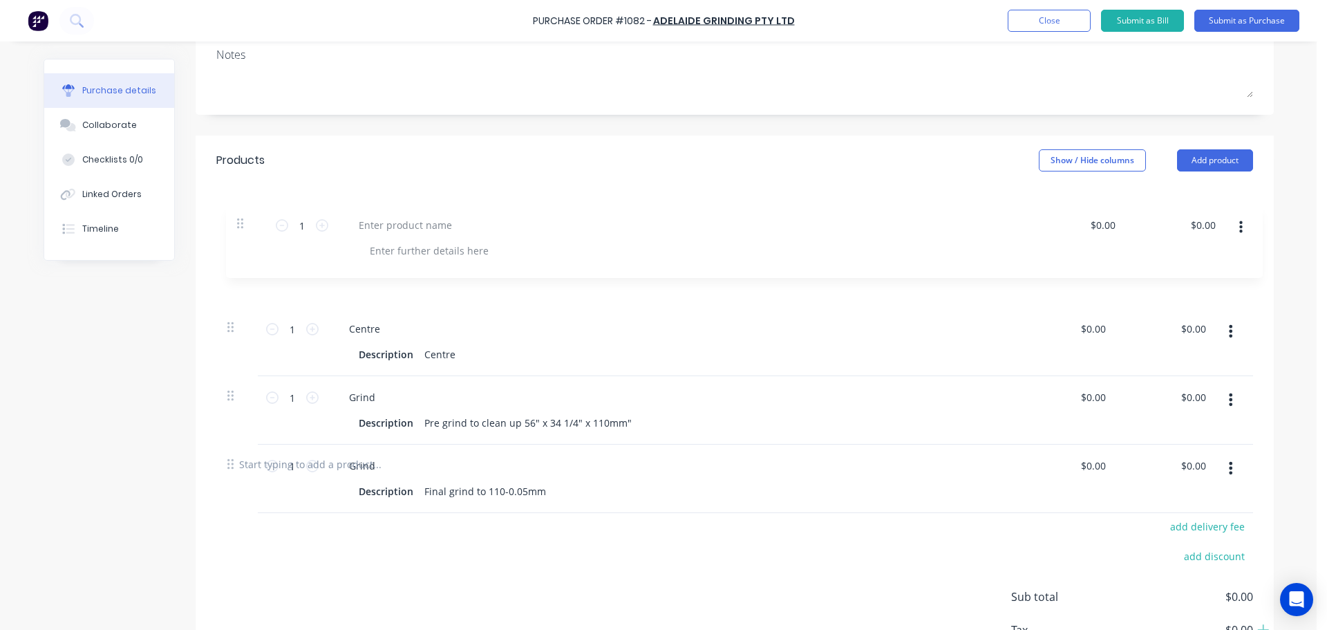
drag, startPoint x: 226, startPoint y: 475, endPoint x: 241, endPoint y: 211, distance: 265.1
click at [241, 211] on div "Qty Price Total 1 1 Centre Description Centre $0.00 $0.00 $0.00 $0.00 1 1 Grind…" at bounding box center [735, 312] width 1078 height 254
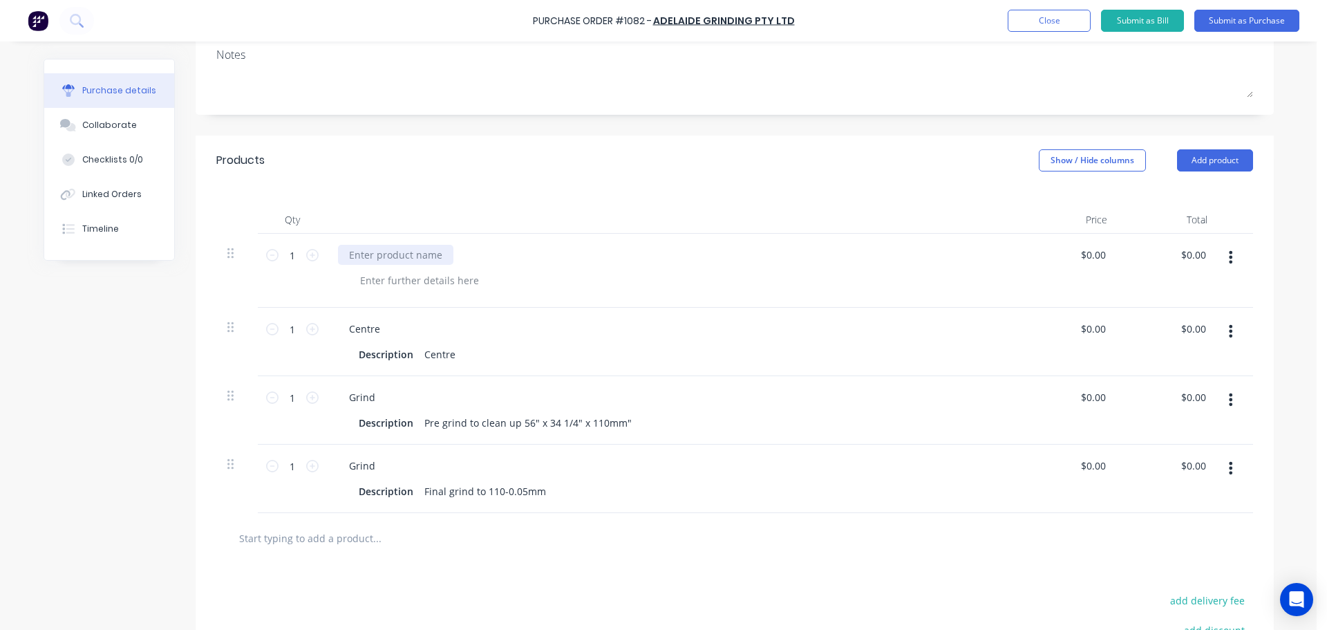
click at [379, 256] on div at bounding box center [395, 255] width 115 height 20
click at [140, 387] on div "Created by Jarred Created 10/09/25 Required 10/09/25 Status Draft Contact Choos…" at bounding box center [659, 321] width 1230 height 940
click at [1219, 23] on button "Submit as Purchase" at bounding box center [1246, 21] width 105 height 22
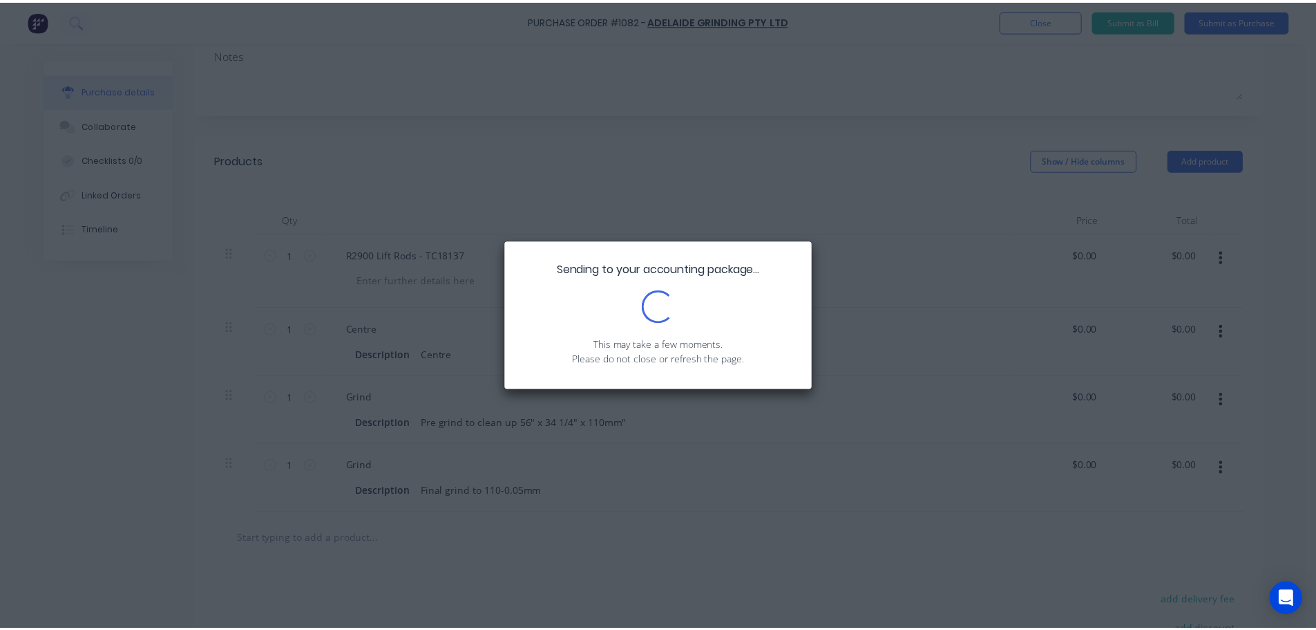
scroll to position [0, 0]
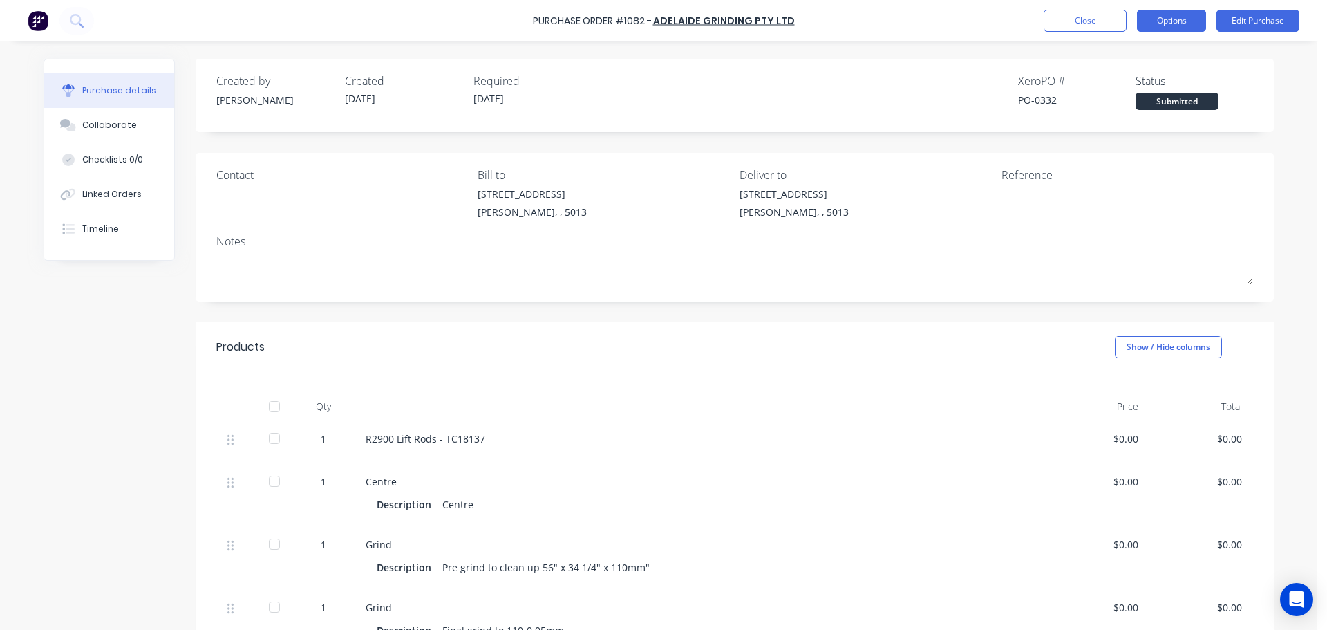
click at [1169, 28] on button "Options" at bounding box center [1171, 21] width 69 height 22
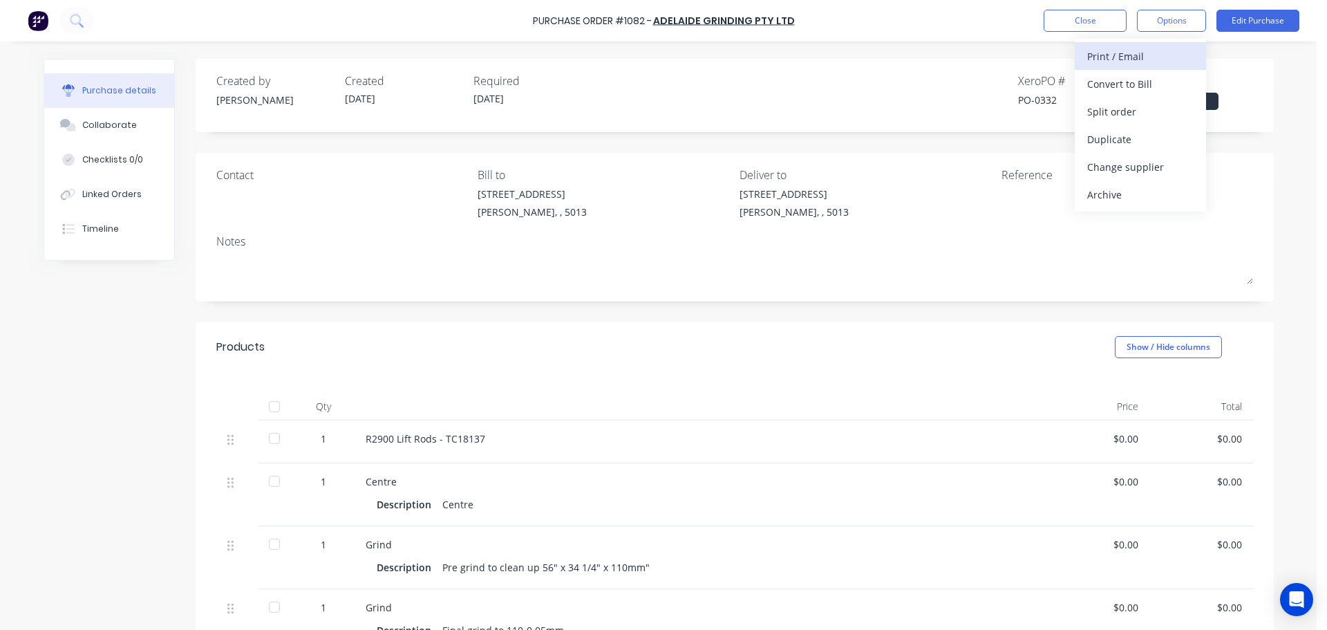
click at [1137, 58] on div "Print / Email" at bounding box center [1140, 56] width 106 height 20
click at [1129, 104] on div "Without pricing" at bounding box center [1140, 112] width 106 height 20
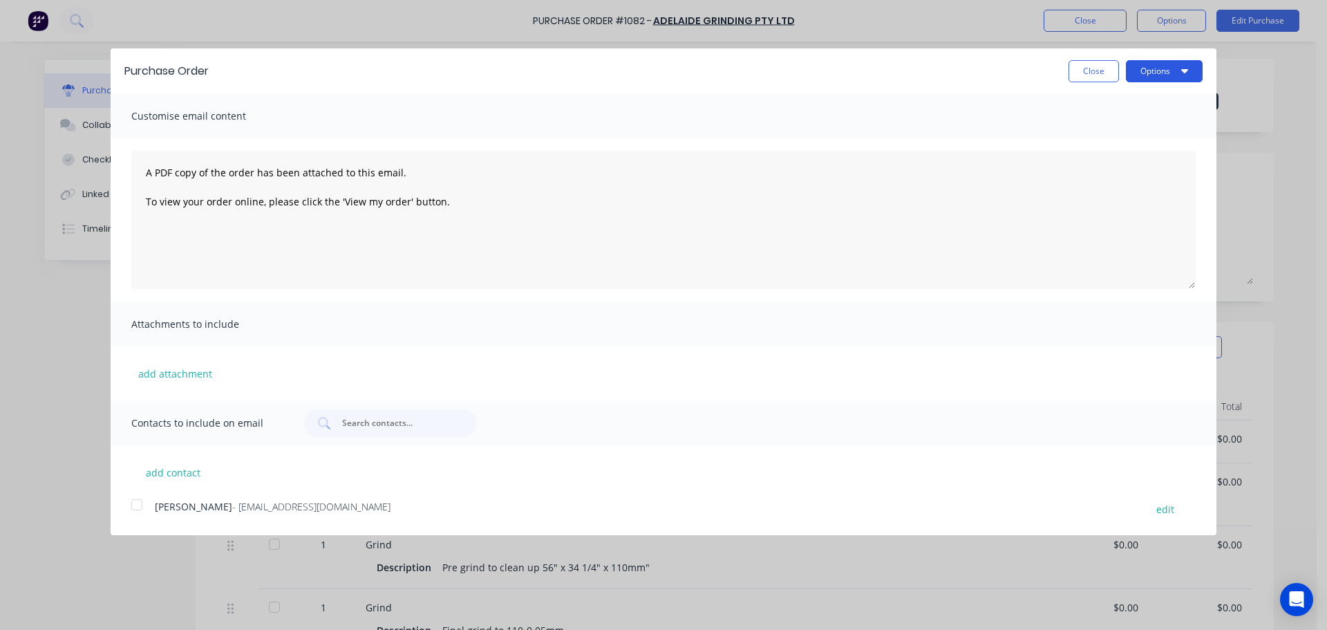
click at [1158, 71] on button "Options" at bounding box center [1164, 71] width 77 height 22
click at [1148, 105] on div "Print" at bounding box center [1137, 106] width 106 height 20
click at [1100, 69] on button "Close" at bounding box center [1093, 71] width 50 height 22
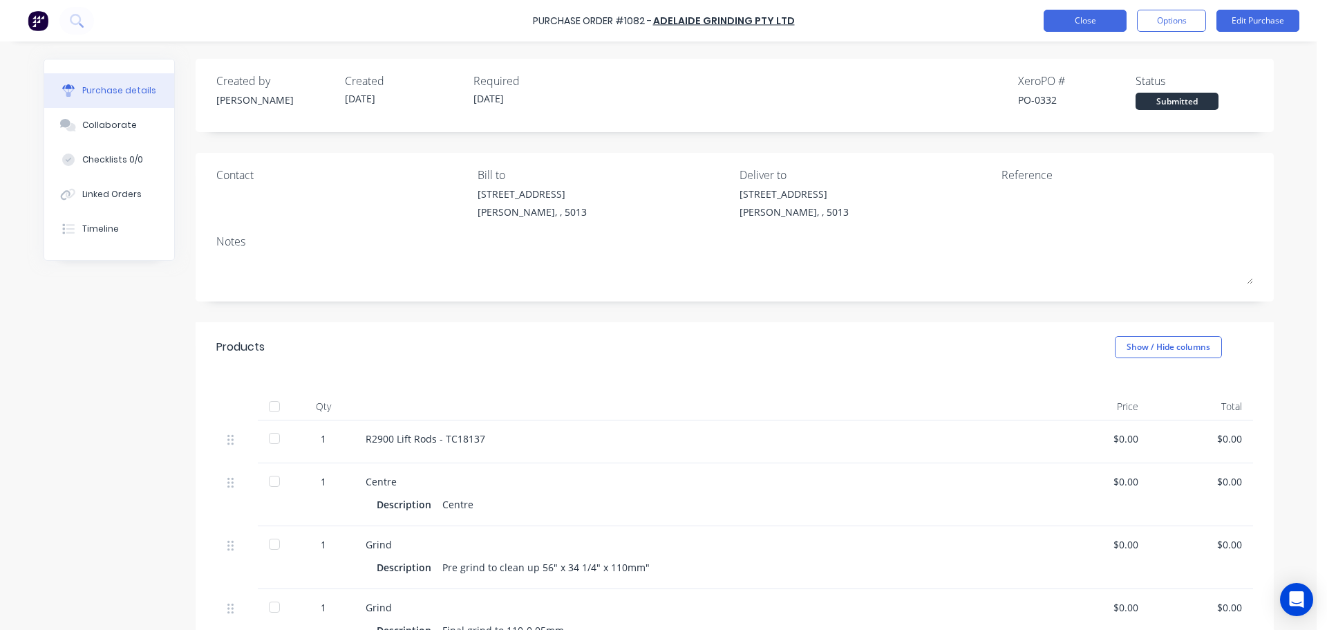
click at [1110, 28] on button "Close" at bounding box center [1085, 21] width 83 height 22
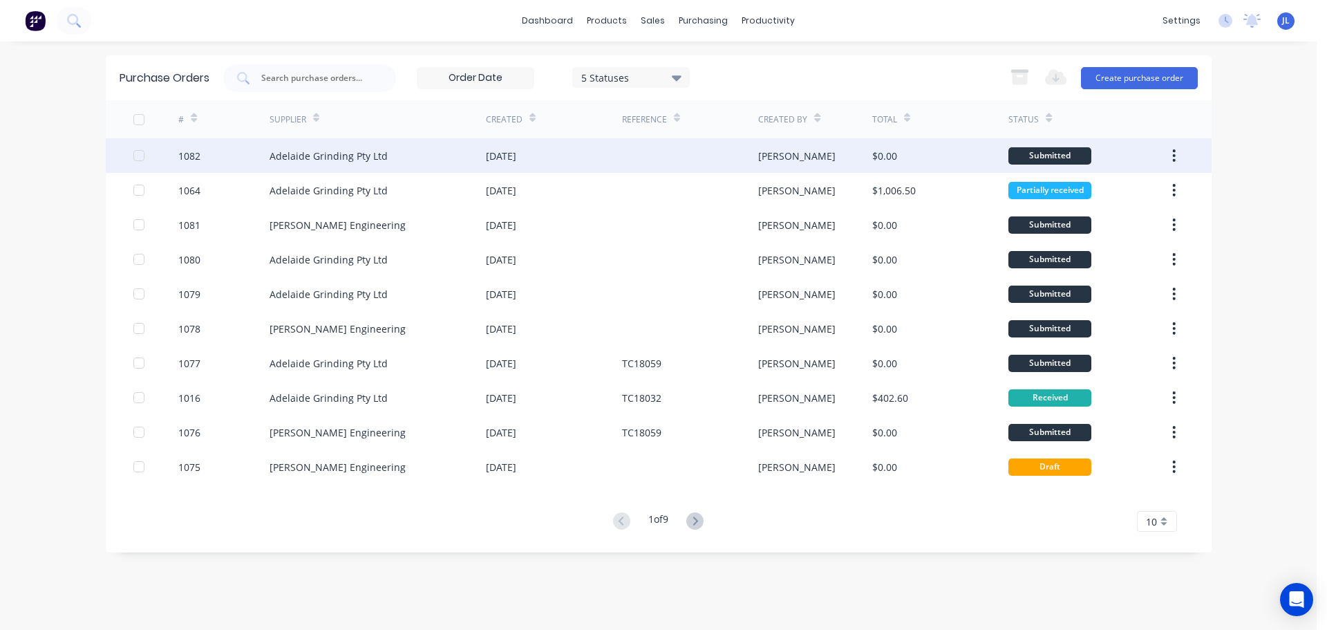
click at [567, 156] on div "10 Sep 2025" at bounding box center [554, 155] width 136 height 35
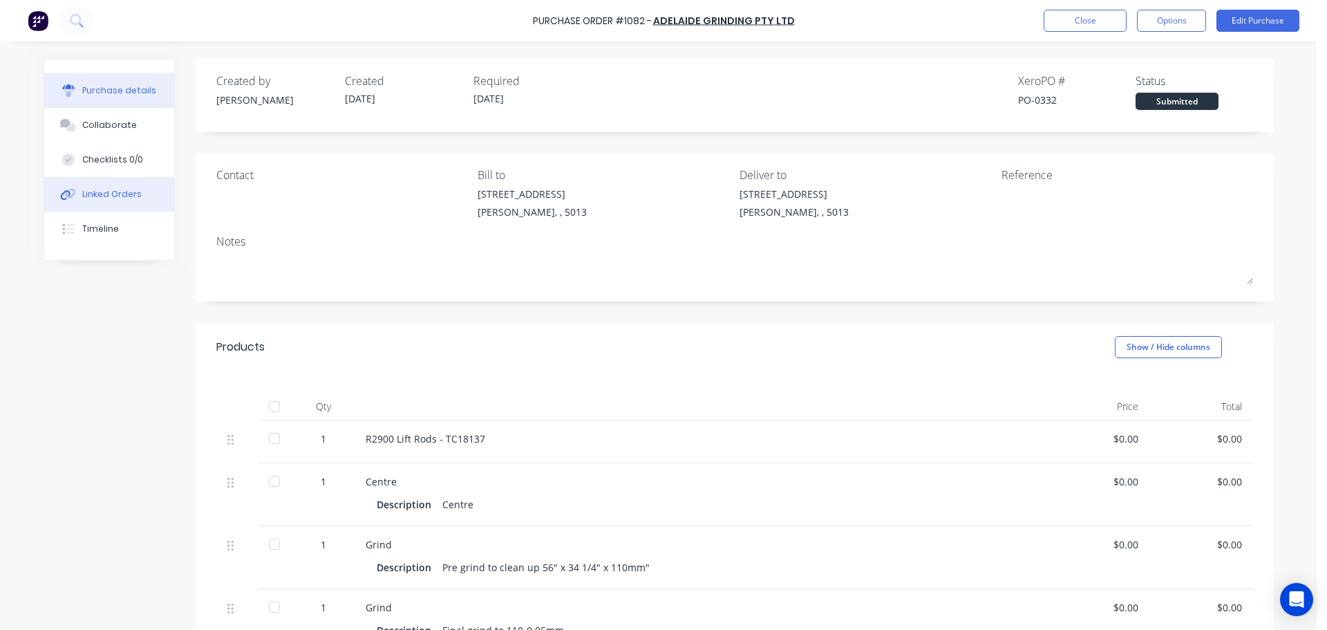
click at [120, 196] on div "Linked Orders" at bounding box center [111, 194] width 59 height 12
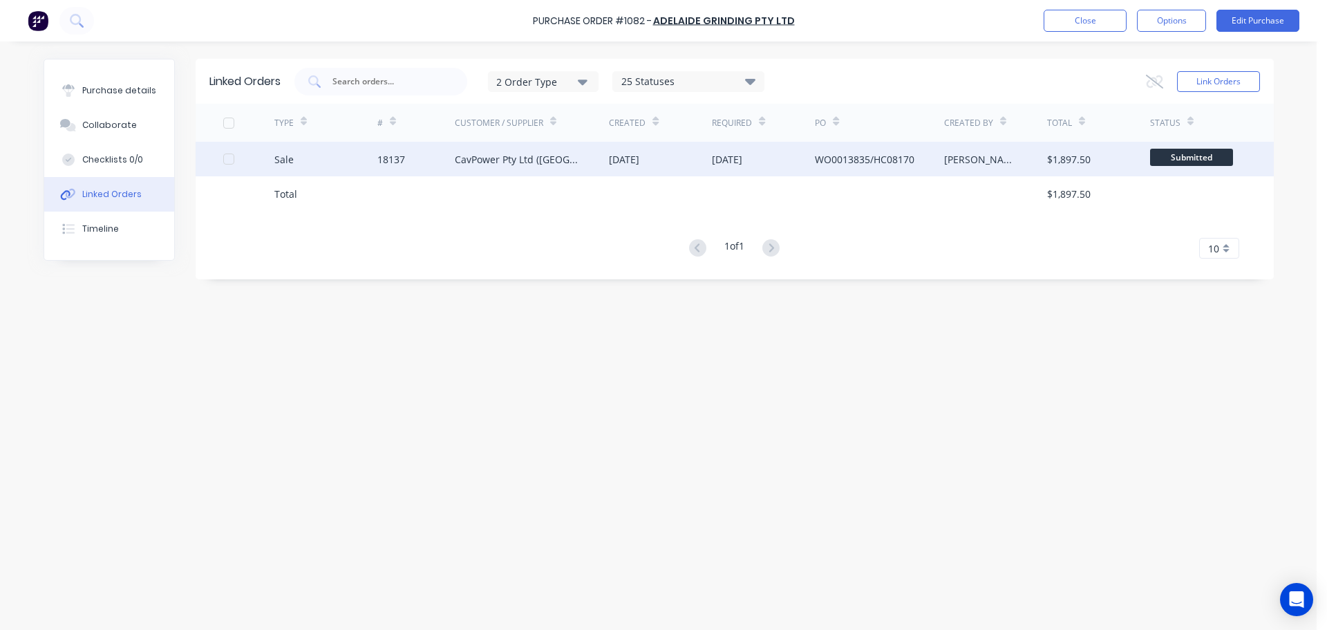
click at [540, 158] on div "CavPower Pty Ltd (ADELAIDE)" at bounding box center [518, 159] width 127 height 15
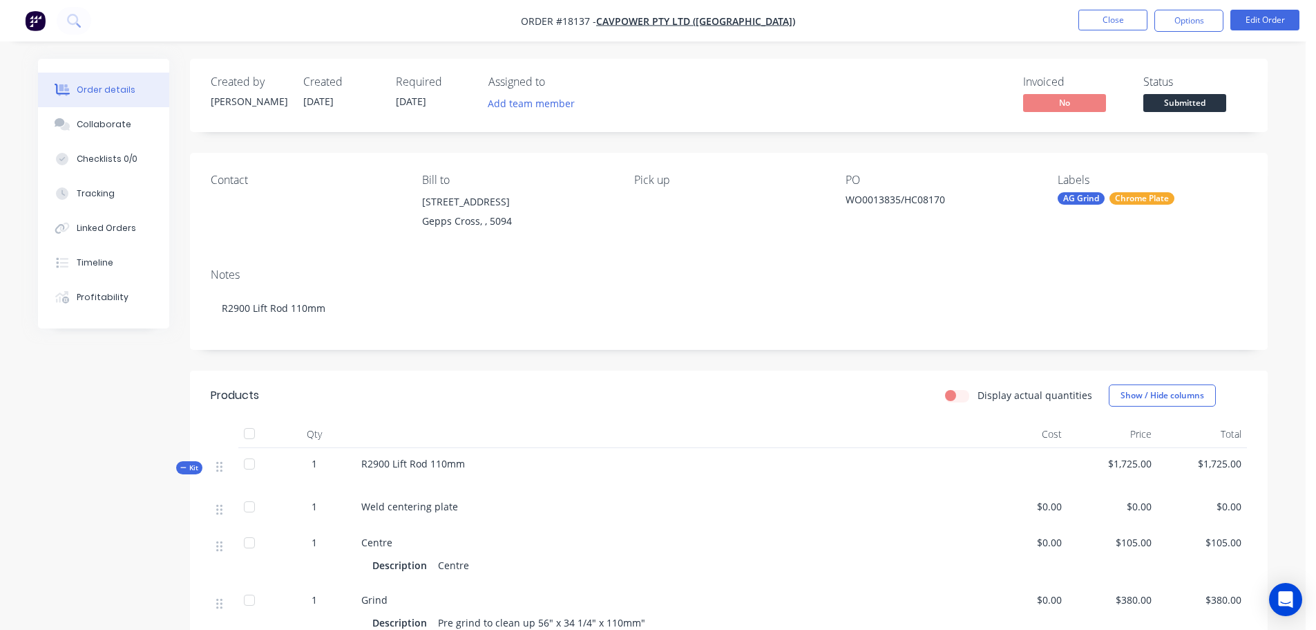
click at [1203, 111] on span "Submitted" at bounding box center [1185, 102] width 83 height 17
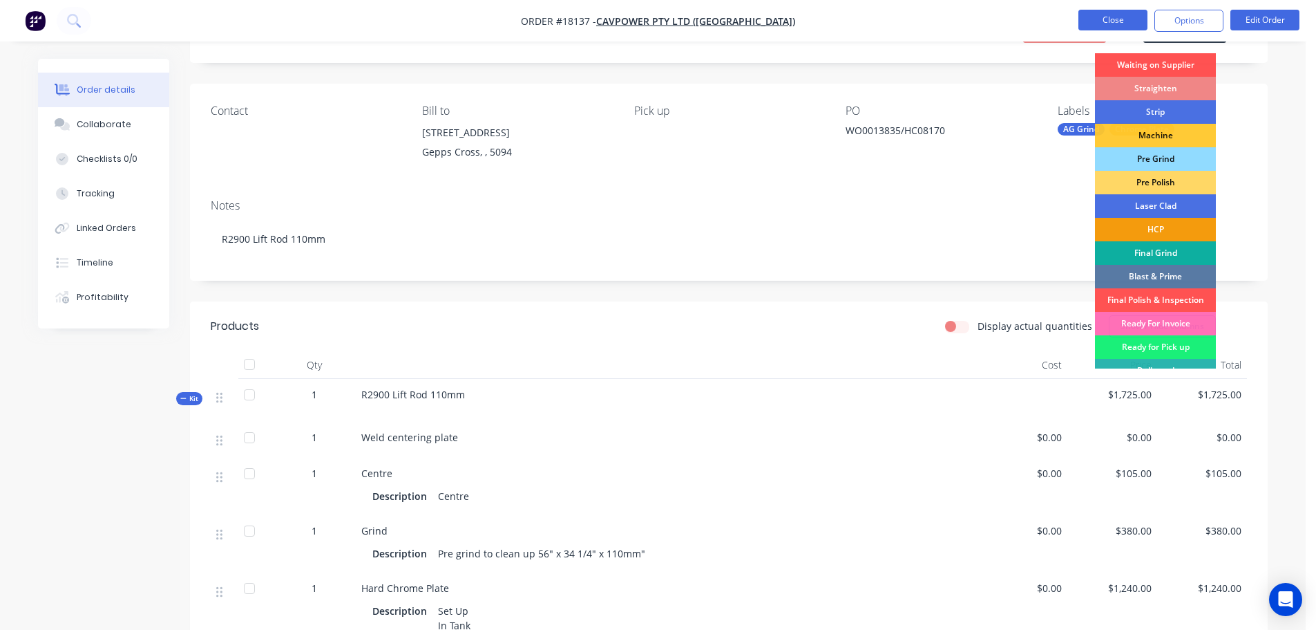
click at [1119, 23] on button "Close" at bounding box center [1113, 20] width 69 height 21
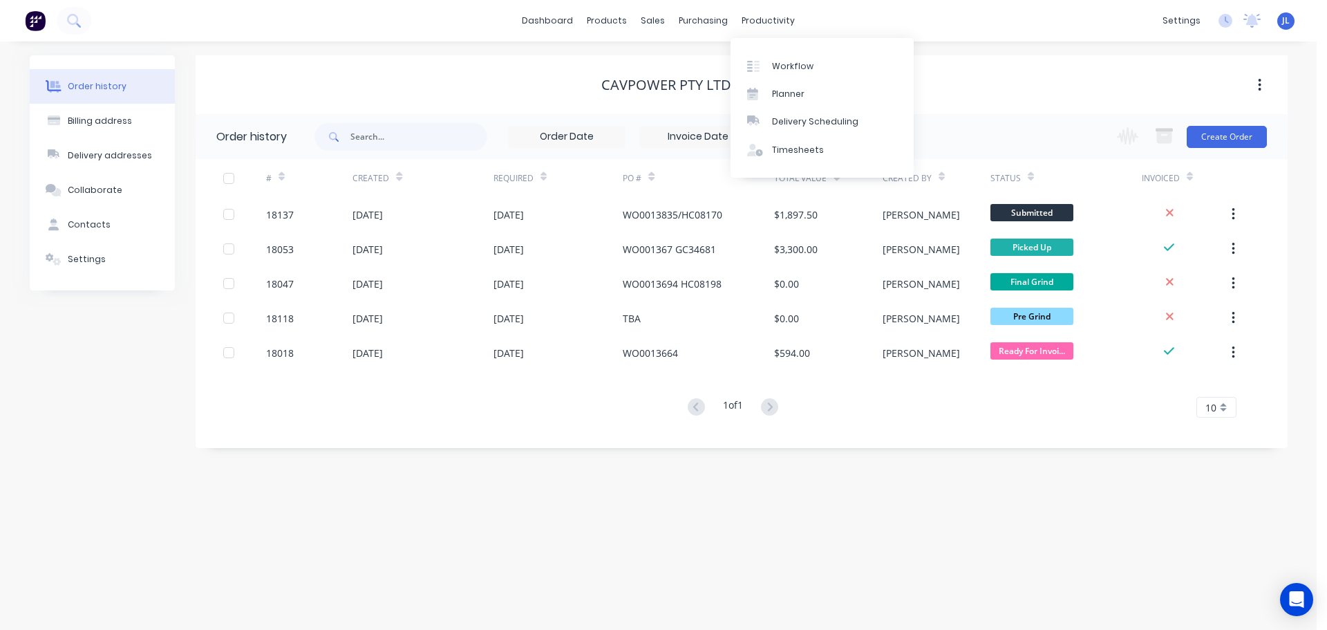
click at [793, 27] on div "productivity" at bounding box center [768, 20] width 67 height 21
click at [786, 55] on link "Workflow" at bounding box center [821, 66] width 183 height 28
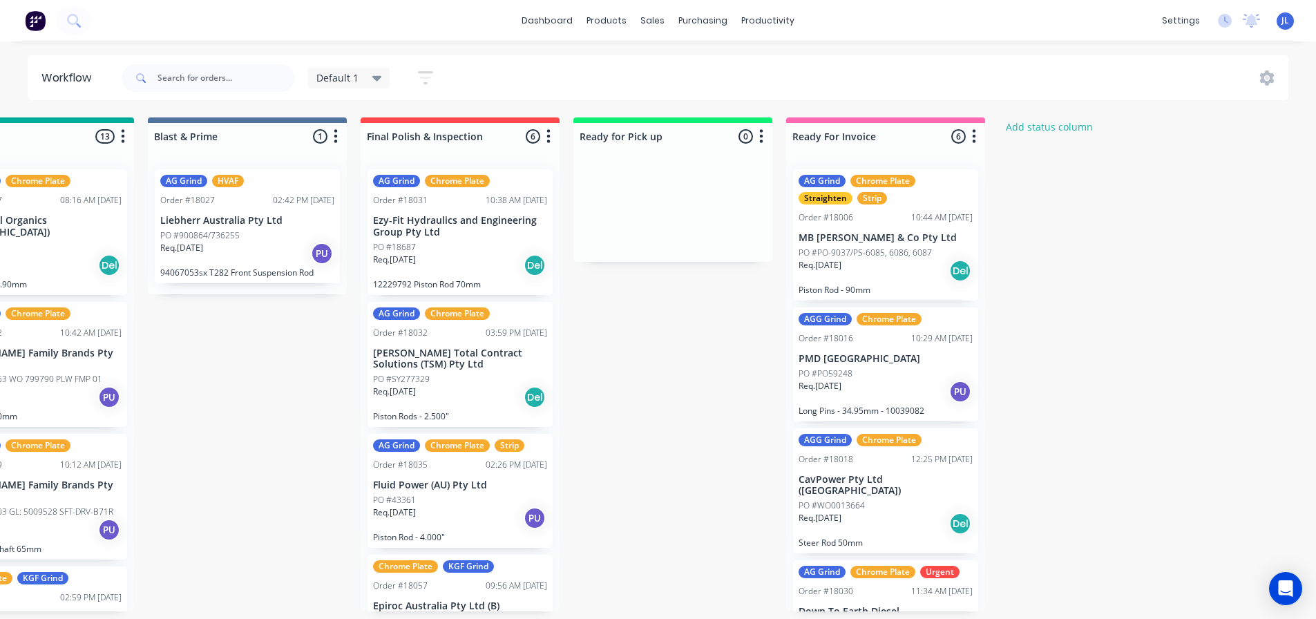
scroll to position [0, 1844]
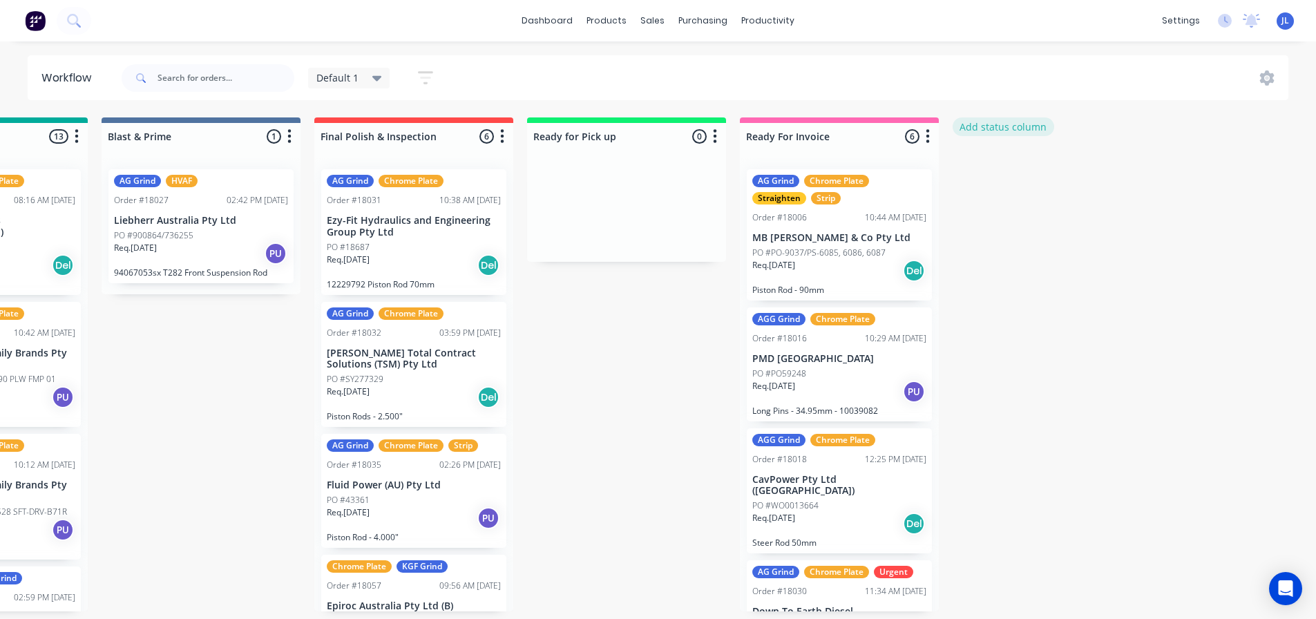
click at [1019, 121] on button "Add status column" at bounding box center [1004, 126] width 102 height 19
type input "Welding"
click button "Add" at bounding box center [999, 169] width 76 height 22
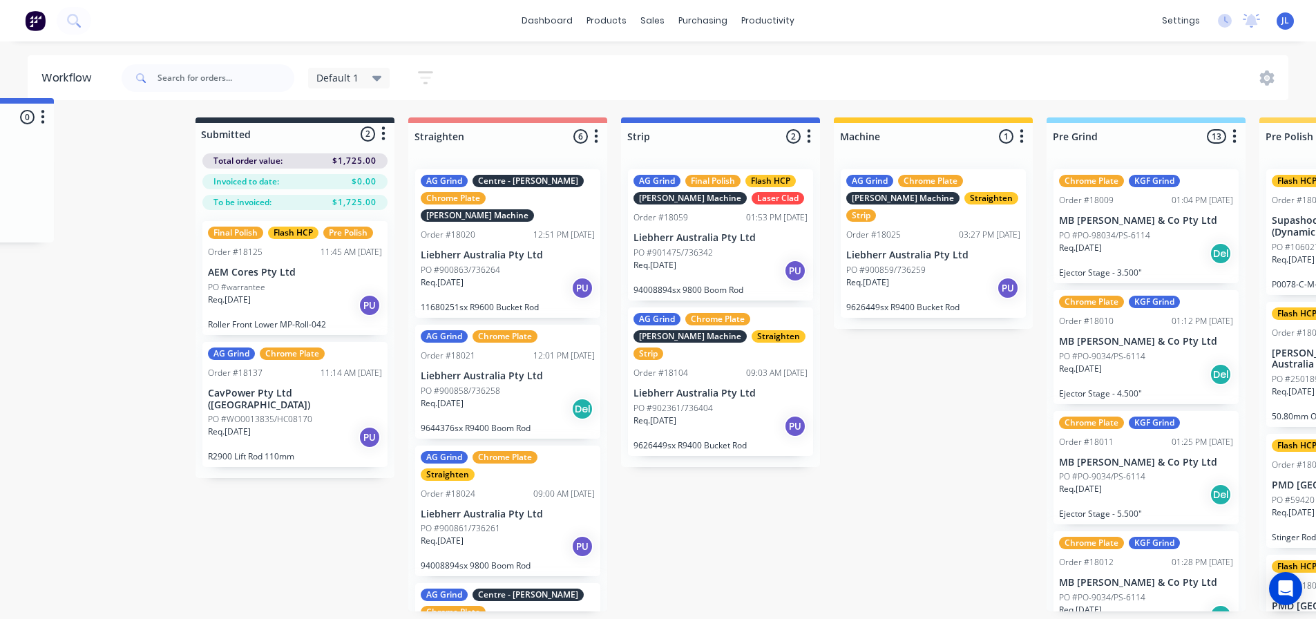
scroll to position [0, 0]
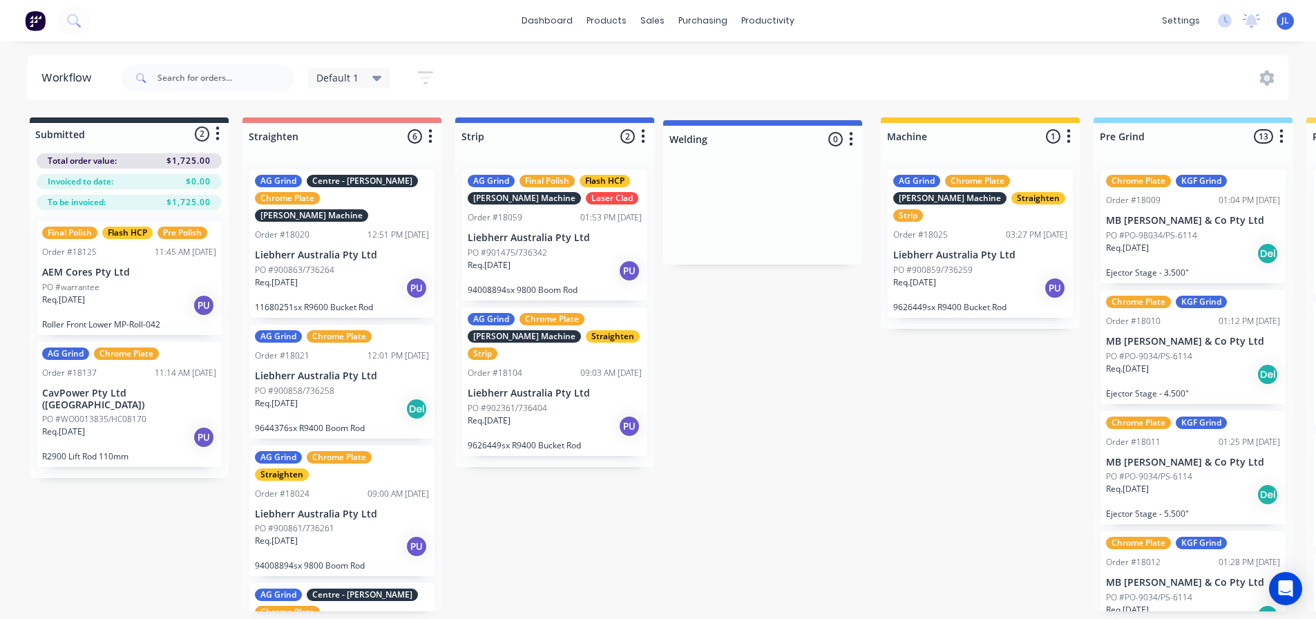
drag, startPoint x: 1113, startPoint y: 129, endPoint x: 809, endPoint y: 131, distance: 304.1
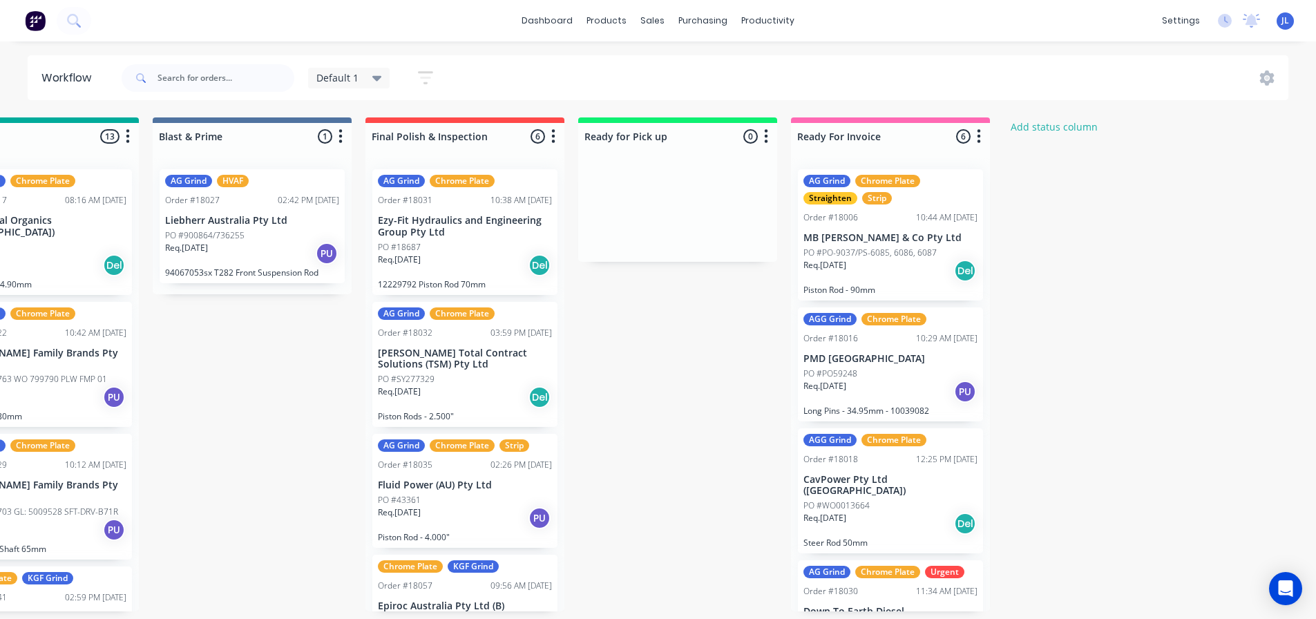
scroll to position [0, 1826]
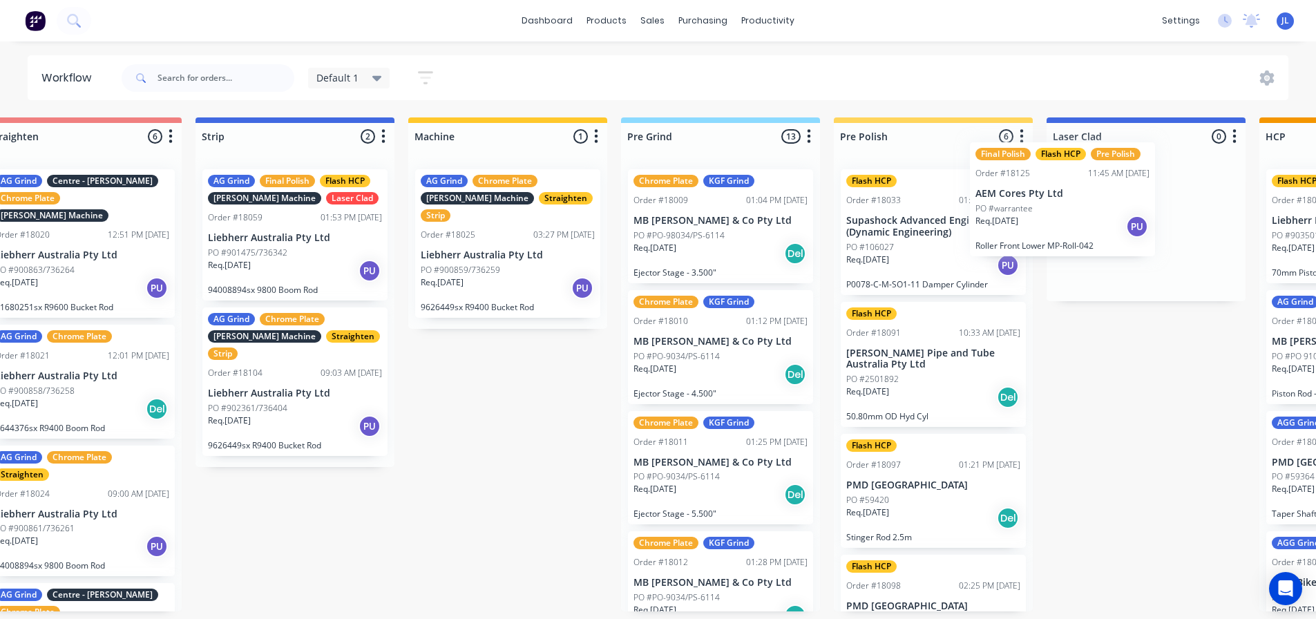
scroll to position [0, 284]
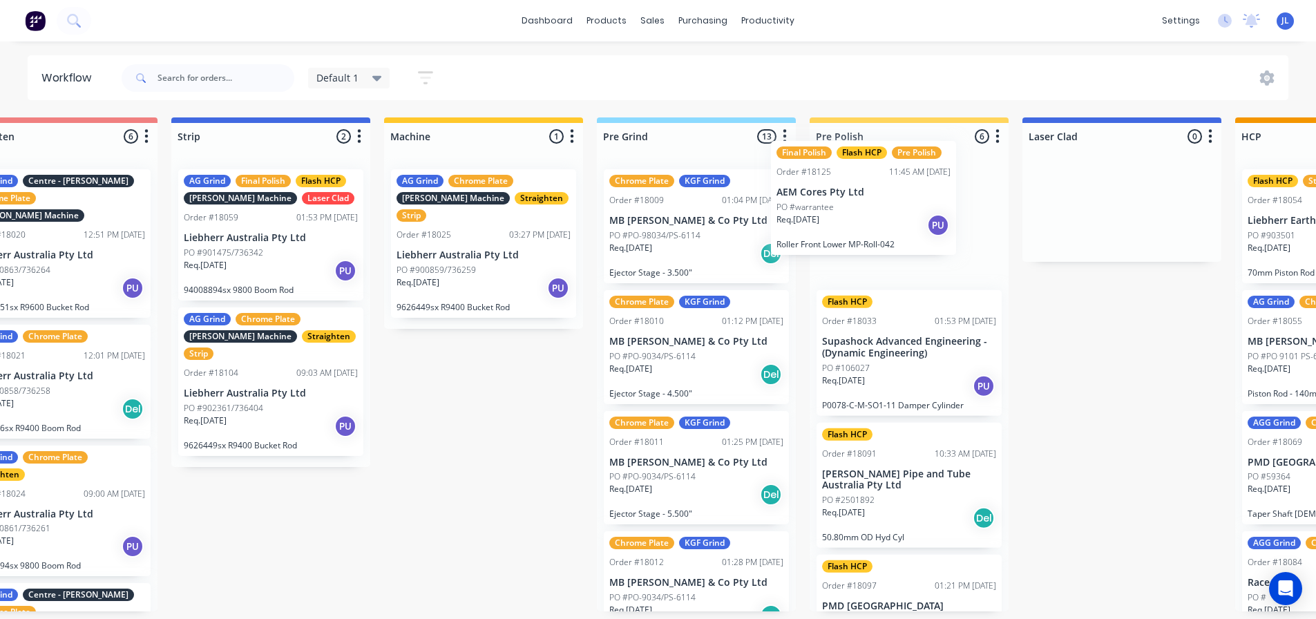
drag, startPoint x: 122, startPoint y: 273, endPoint x: 874, endPoint y: 195, distance: 755.2
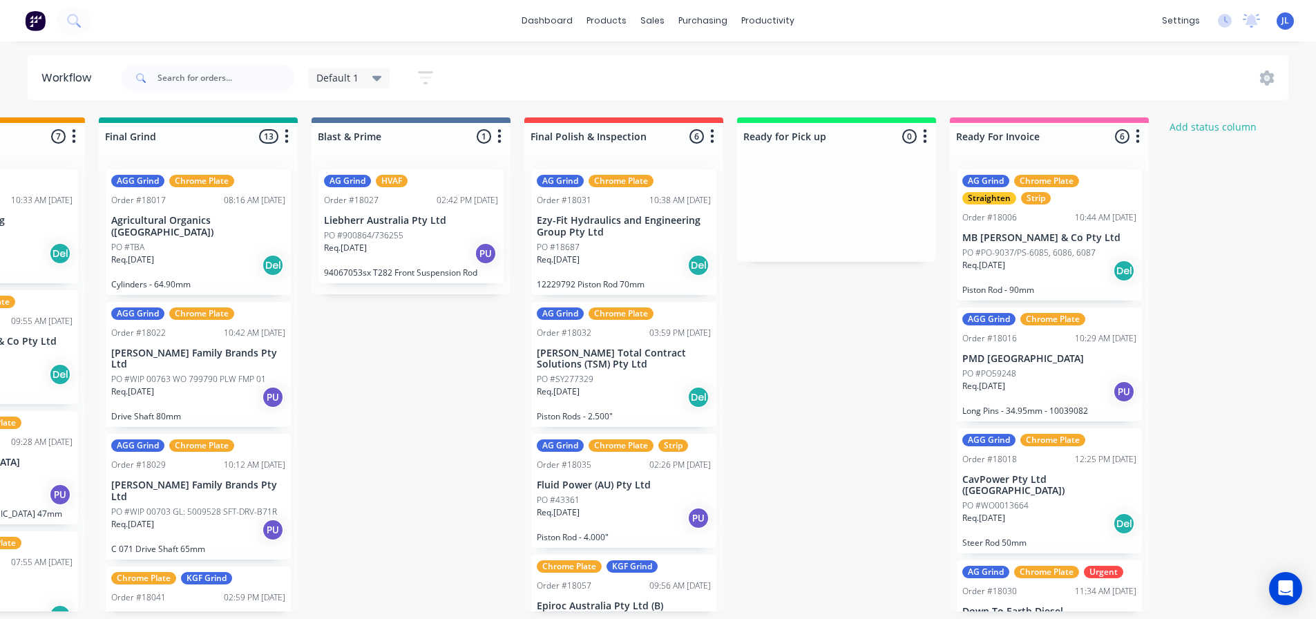
scroll to position [0, 1662]
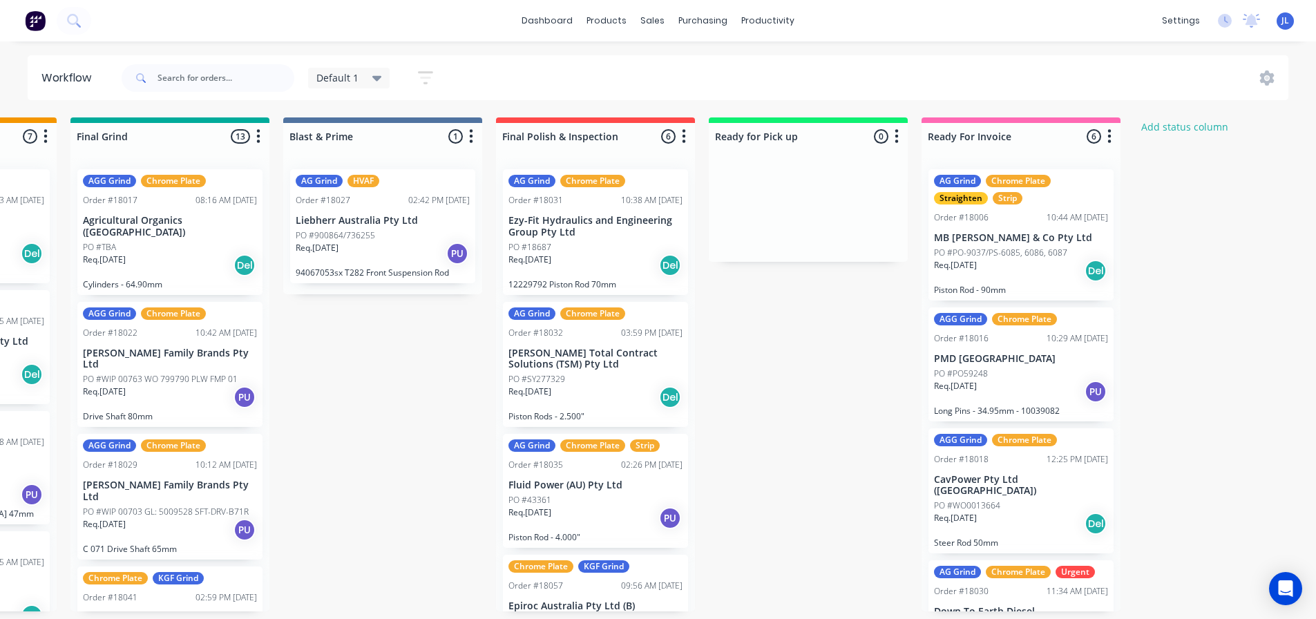
click at [330, 80] on span "Default 1" at bounding box center [338, 77] width 42 height 15
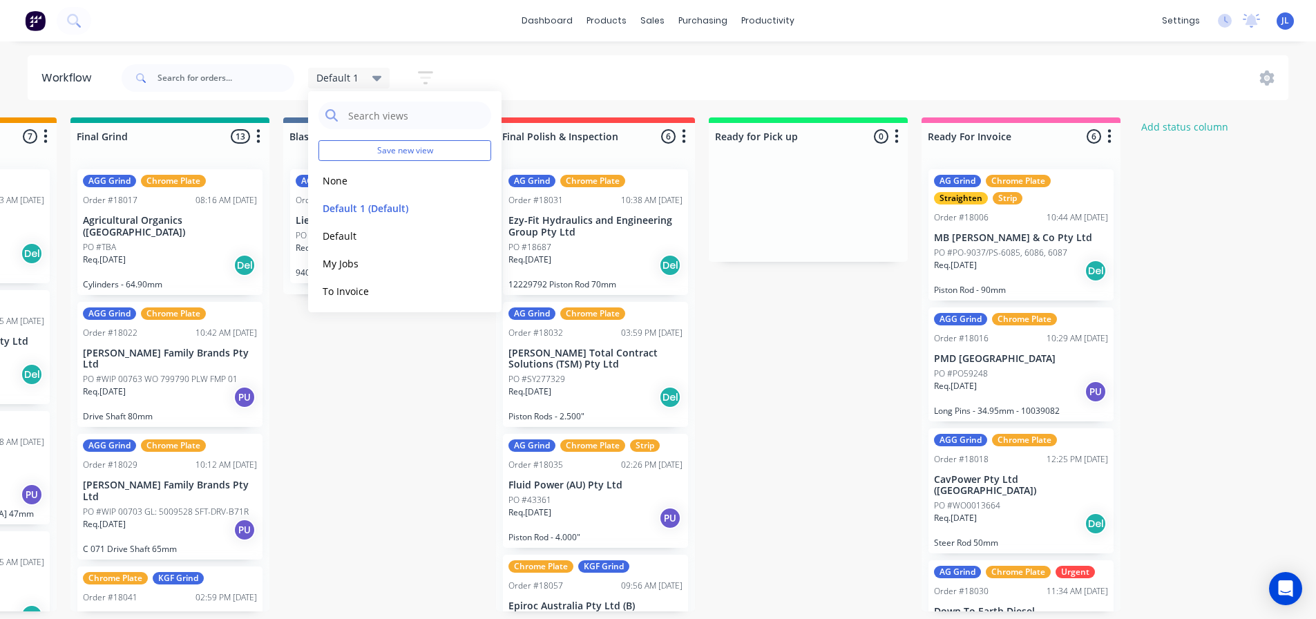
click at [415, 75] on button "button" at bounding box center [426, 77] width 44 height 27
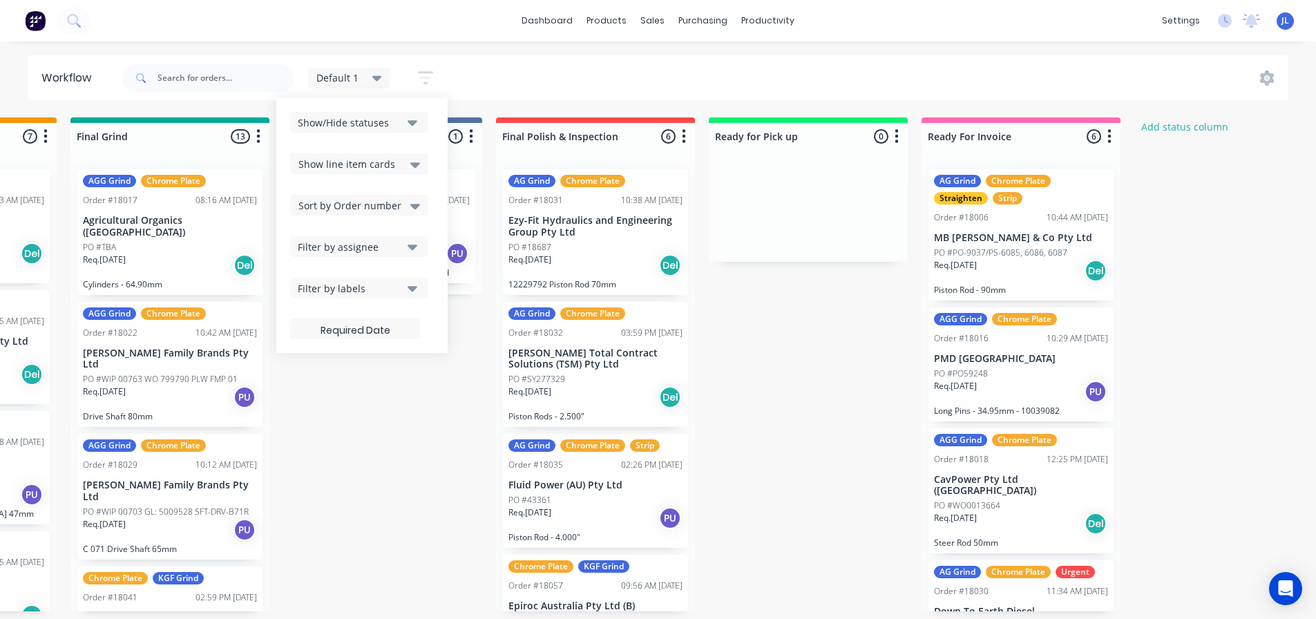
click at [413, 133] on div "Show/Hide statuses Show line item cards Show line item cards Hide line item car…" at bounding box center [362, 225] width 144 height 227
click at [412, 130] on button "Show/Hide statuses" at bounding box center [359, 122] width 138 height 21
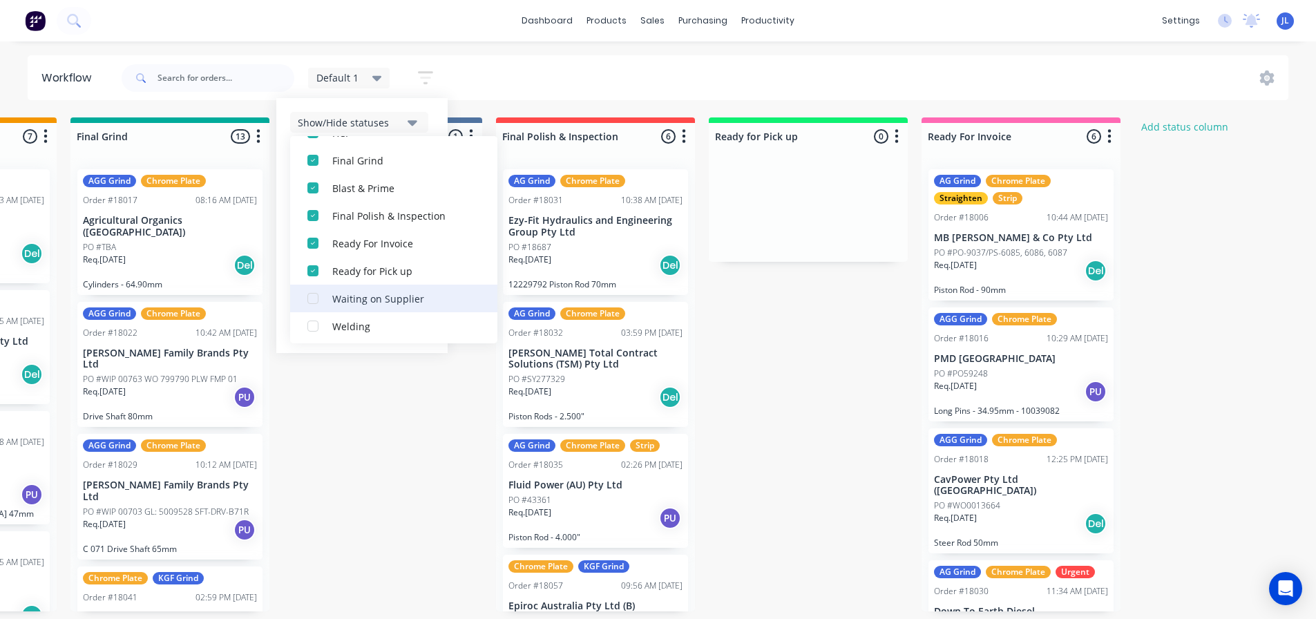
scroll to position [290, 0]
click at [313, 318] on div "button" at bounding box center [313, 323] width 28 height 28
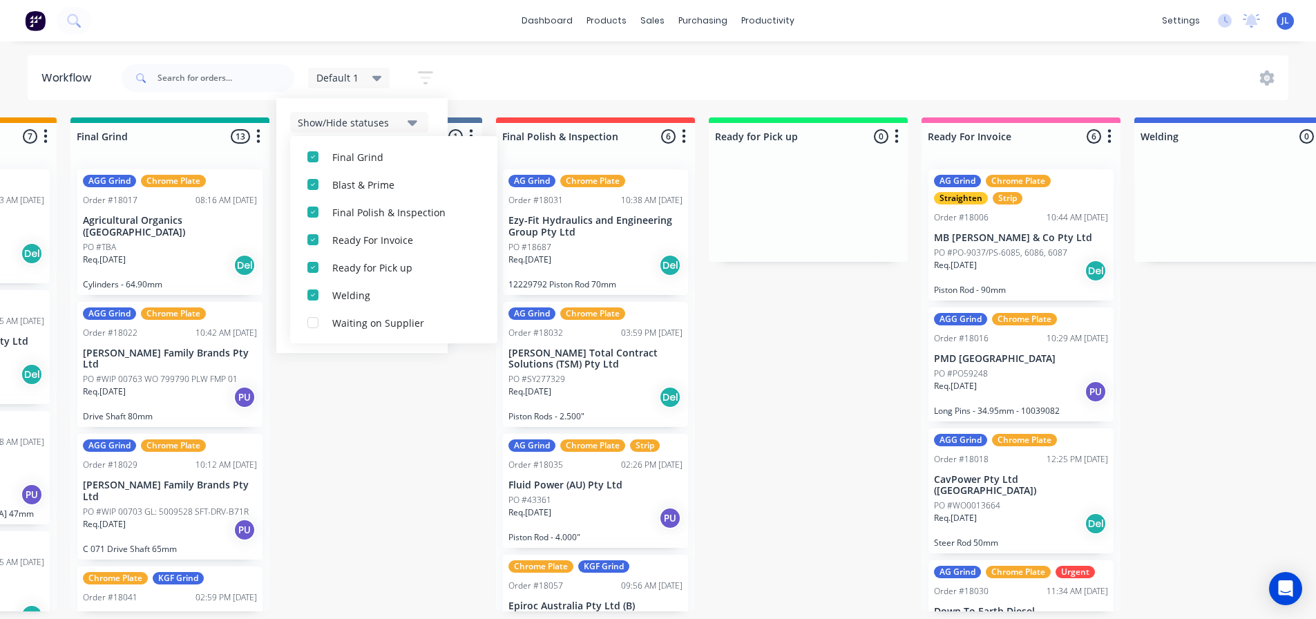
click at [355, 424] on div "Submitted 1 Status colour #273444 hex #273444 Save Cancel Summaries Total order…" at bounding box center [81, 364] width 3507 height 494
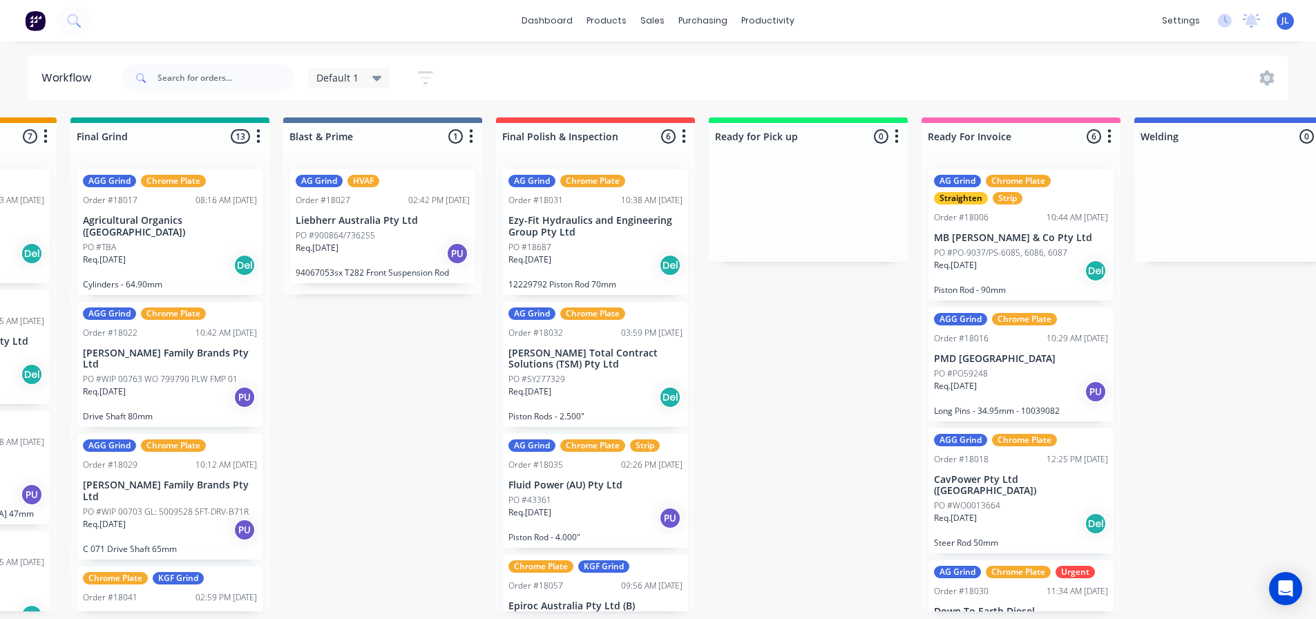
click at [350, 73] on span "Default 1" at bounding box center [338, 77] width 42 height 15
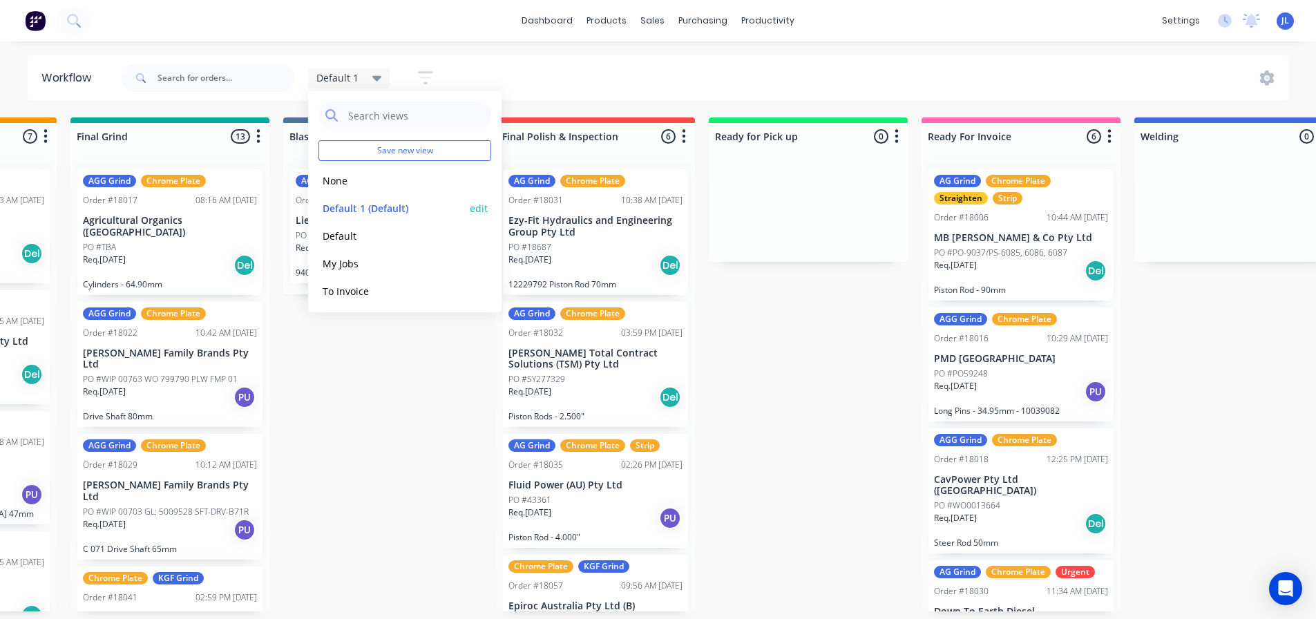
click at [470, 208] on button "edit" at bounding box center [479, 208] width 18 height 15
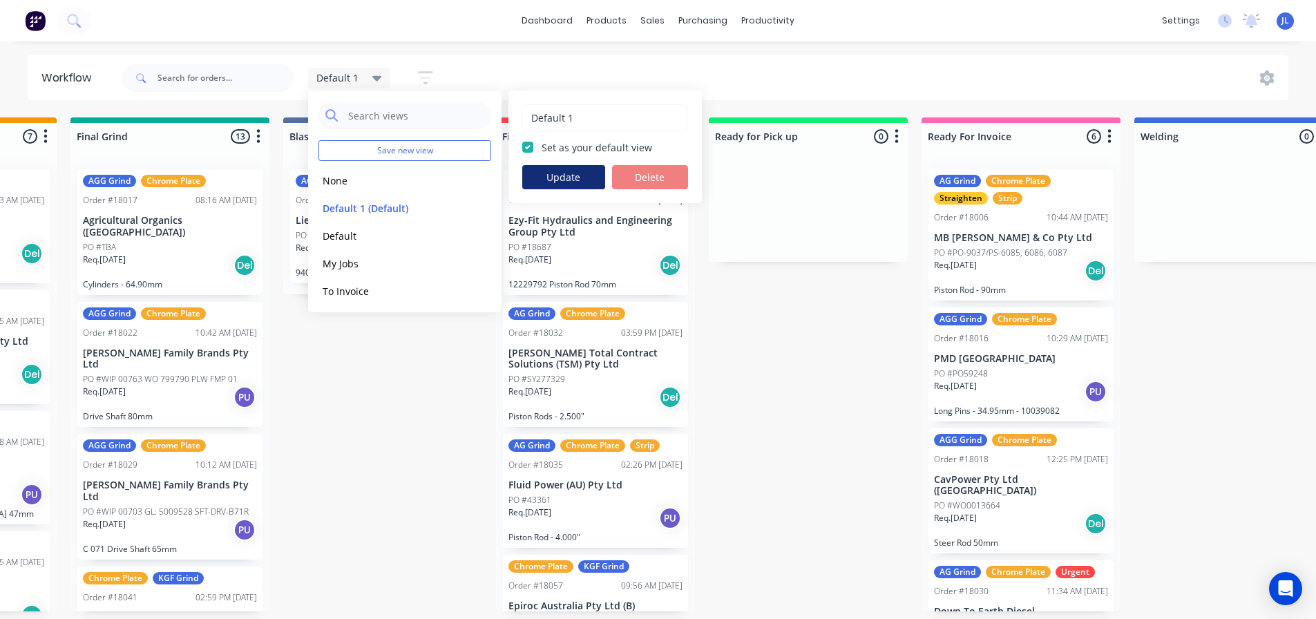
click at [581, 178] on button "Update" at bounding box center [563, 177] width 83 height 24
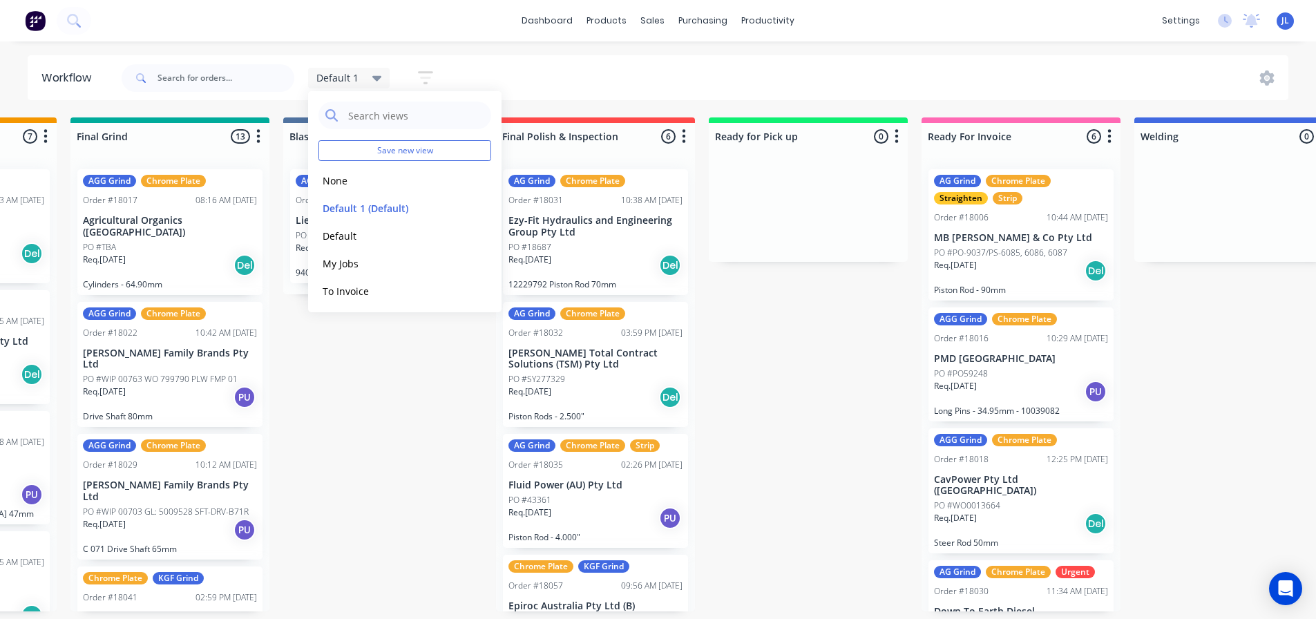
click at [388, 406] on div "Submitted 1 Status colour #273444 hex #273444 Save Cancel Summaries Total order…" at bounding box center [81, 364] width 3507 height 494
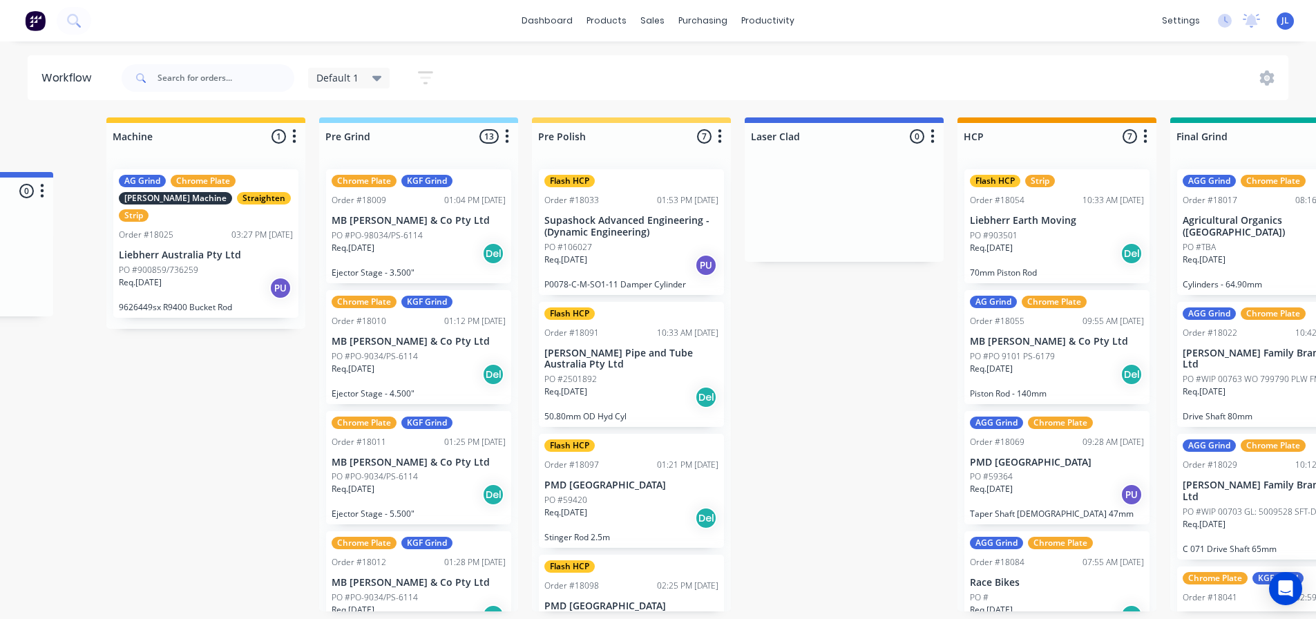
scroll to position [0, 695]
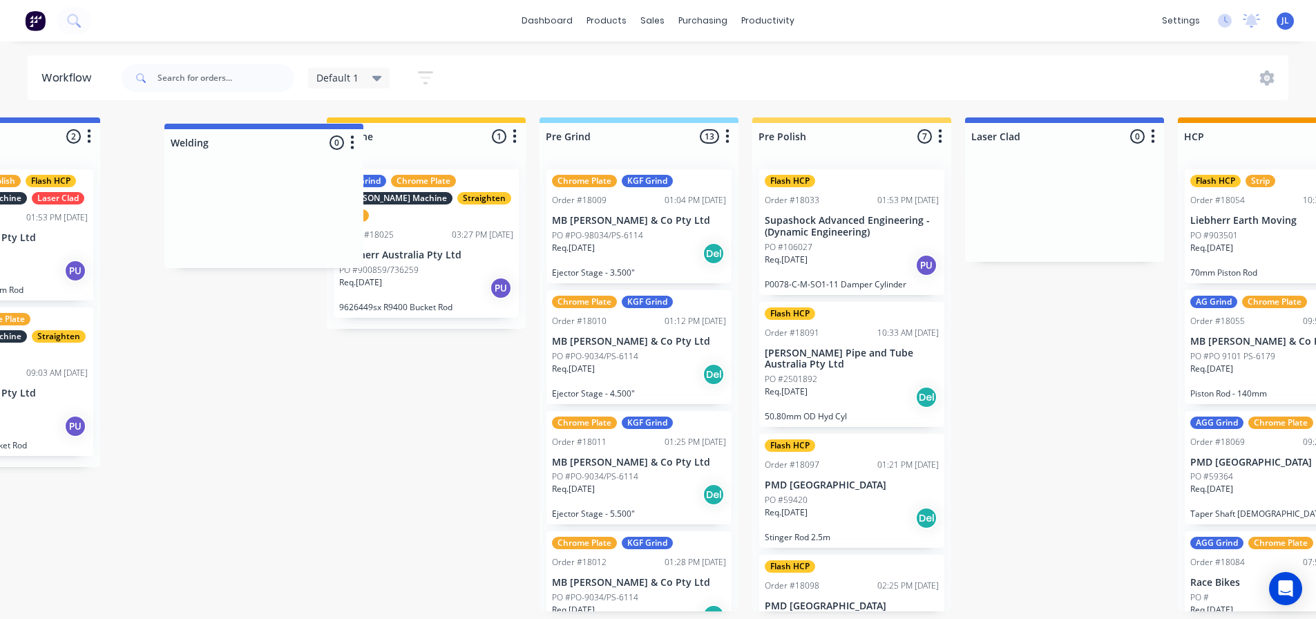
drag, startPoint x: 1140, startPoint y: 135, endPoint x: 312, endPoint y: 138, distance: 827.2
click at [312, 138] on div "Submitted 1 Status colour #273444 hex #273444 Save Cancel Summaries Total order…" at bounding box center [1188, 364] width 3507 height 494
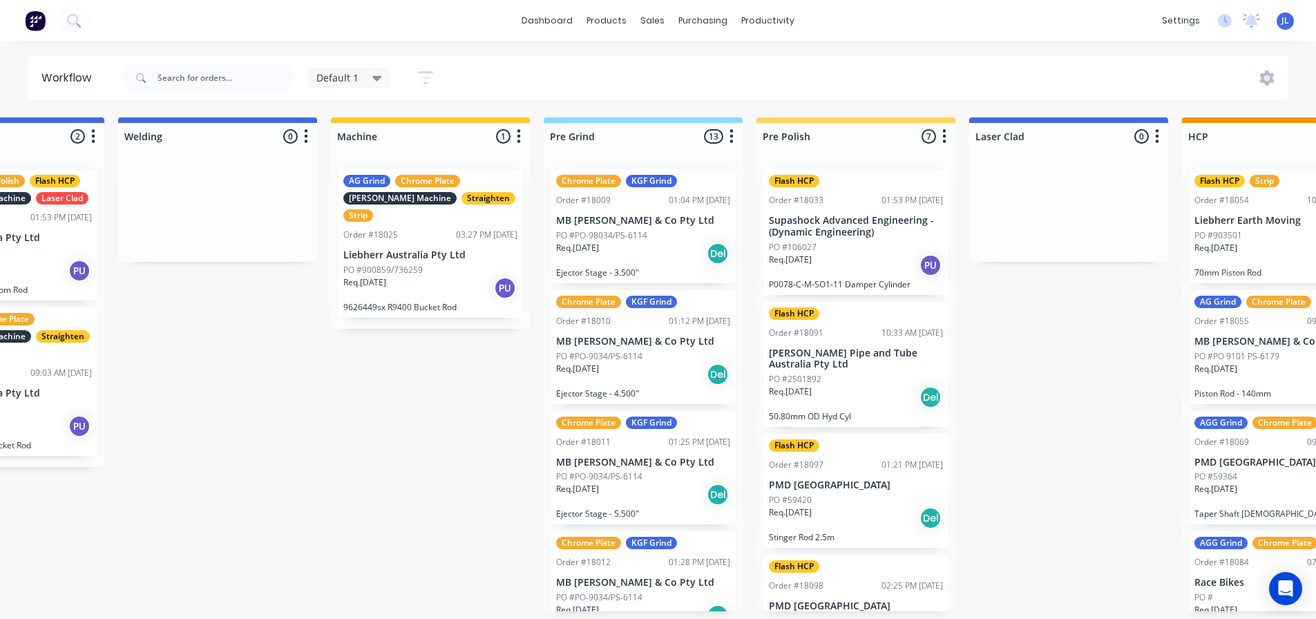
click at [362, 82] on div "Default 1" at bounding box center [350, 78] width 66 height 12
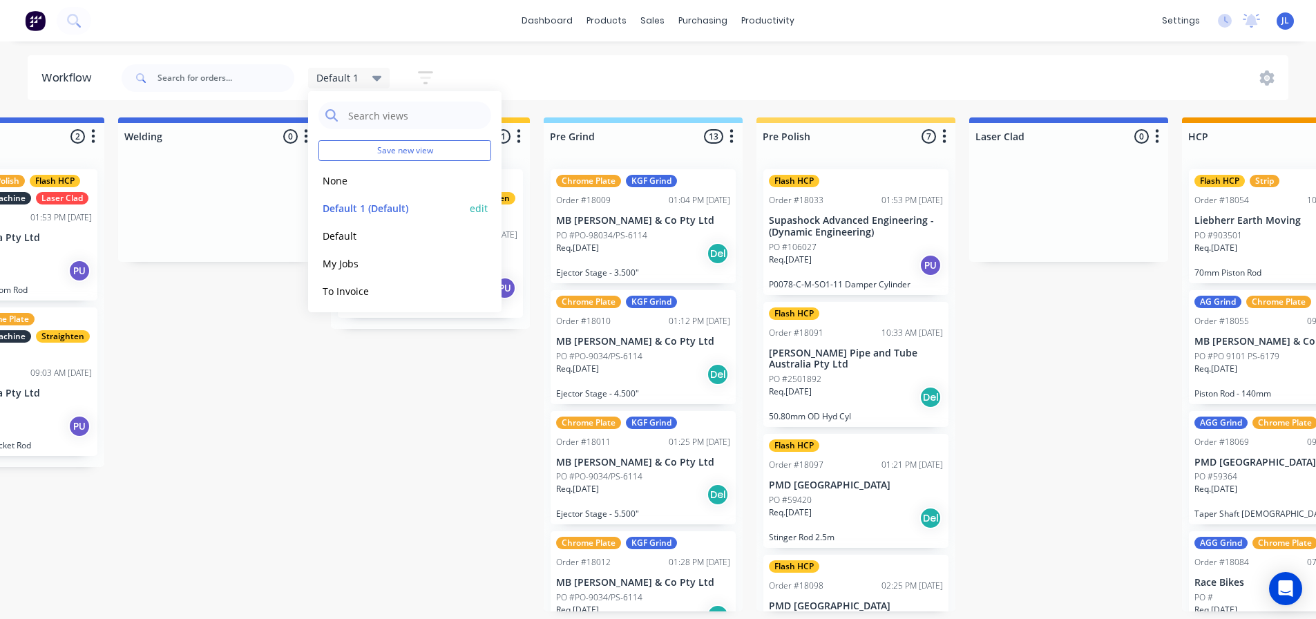
click at [470, 205] on button "edit" at bounding box center [479, 208] width 18 height 15
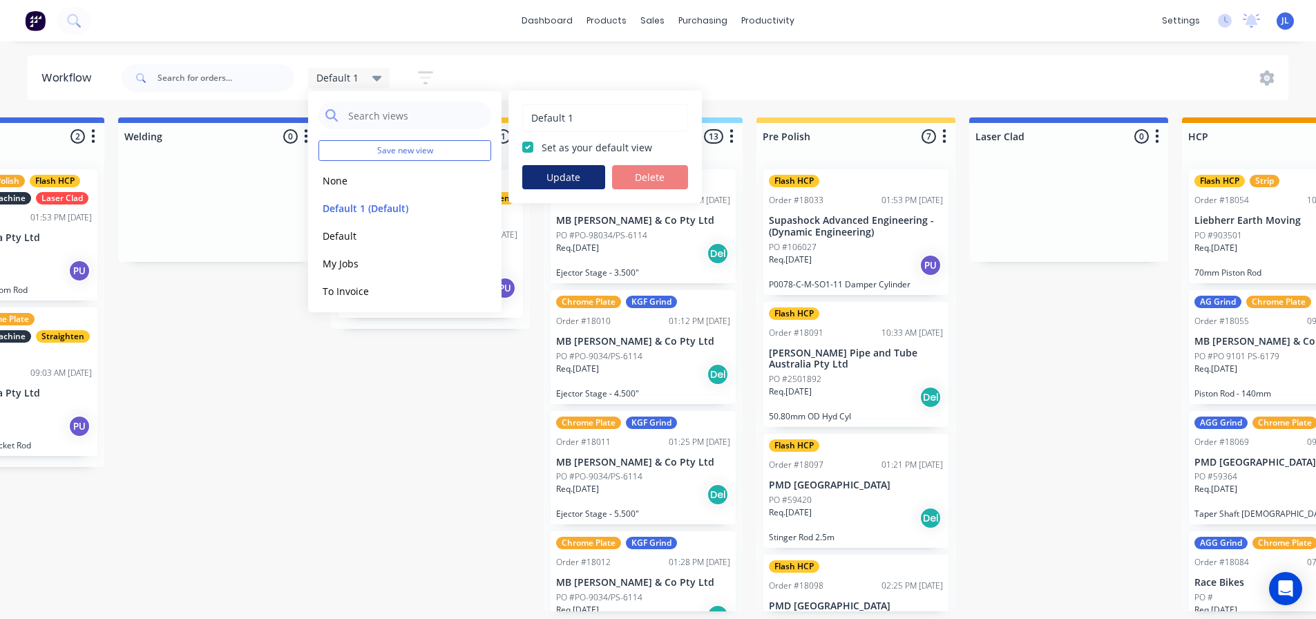
click at [589, 180] on button "Update" at bounding box center [563, 177] width 83 height 24
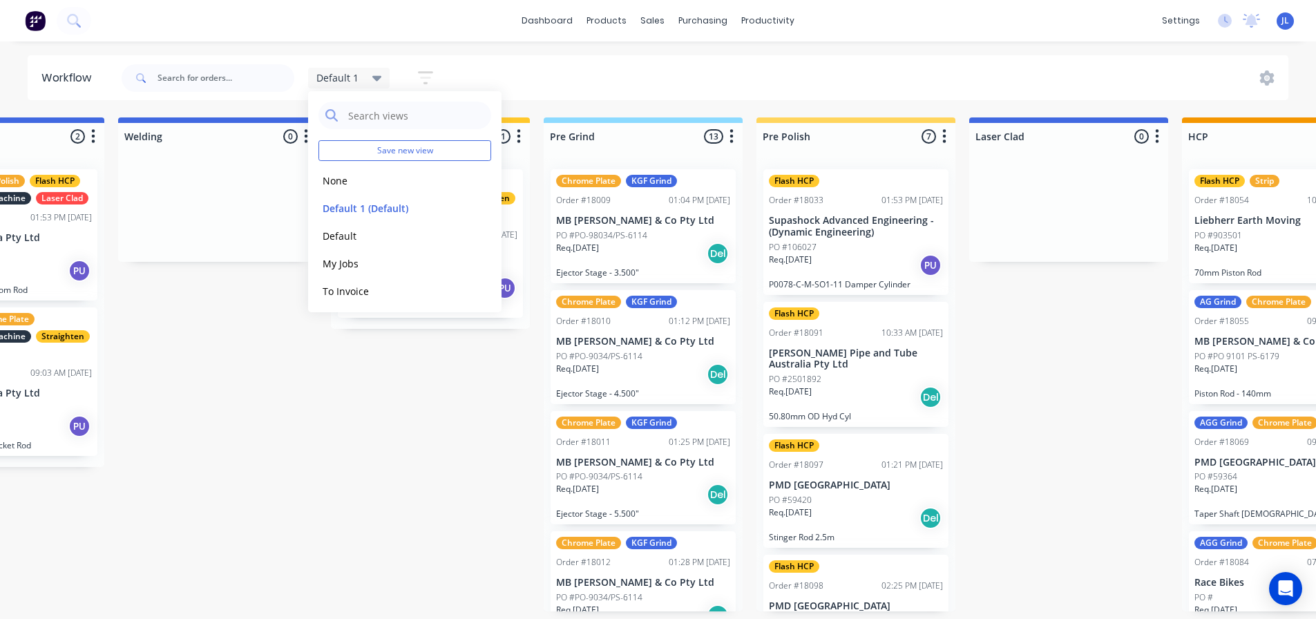
click at [258, 429] on div "Submitted 1 Status colour #273444 hex #273444 Save Cancel Summaries Total order…" at bounding box center [1193, 364] width 3507 height 494
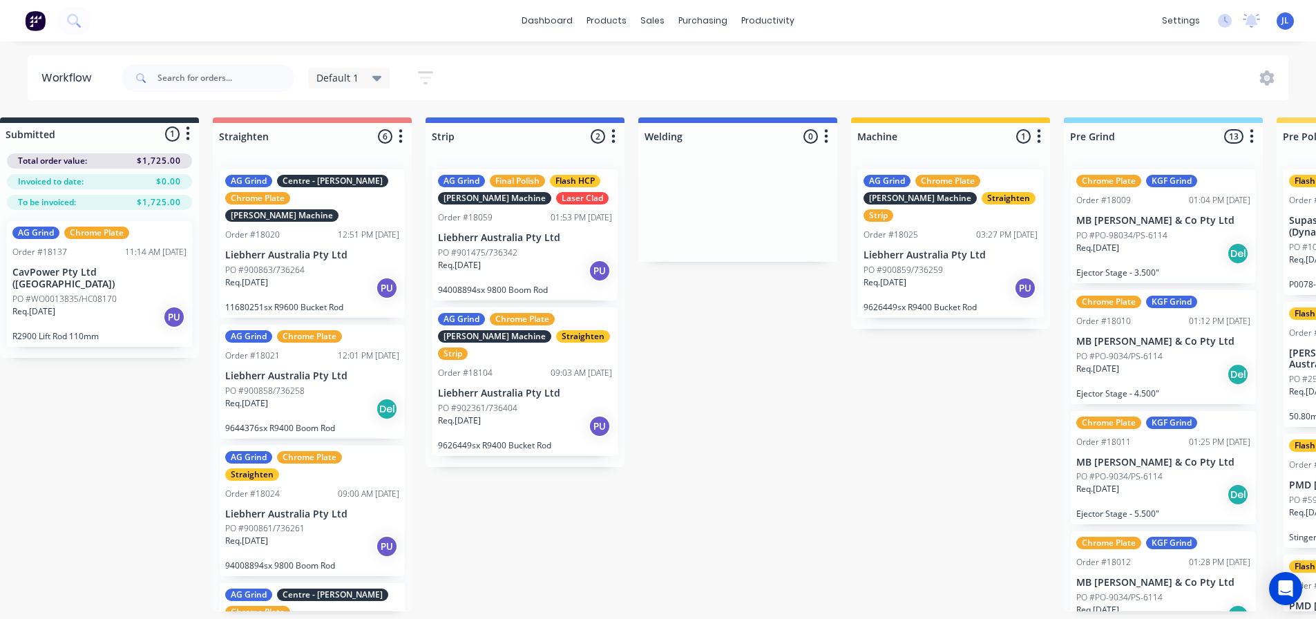
scroll to position [0, 0]
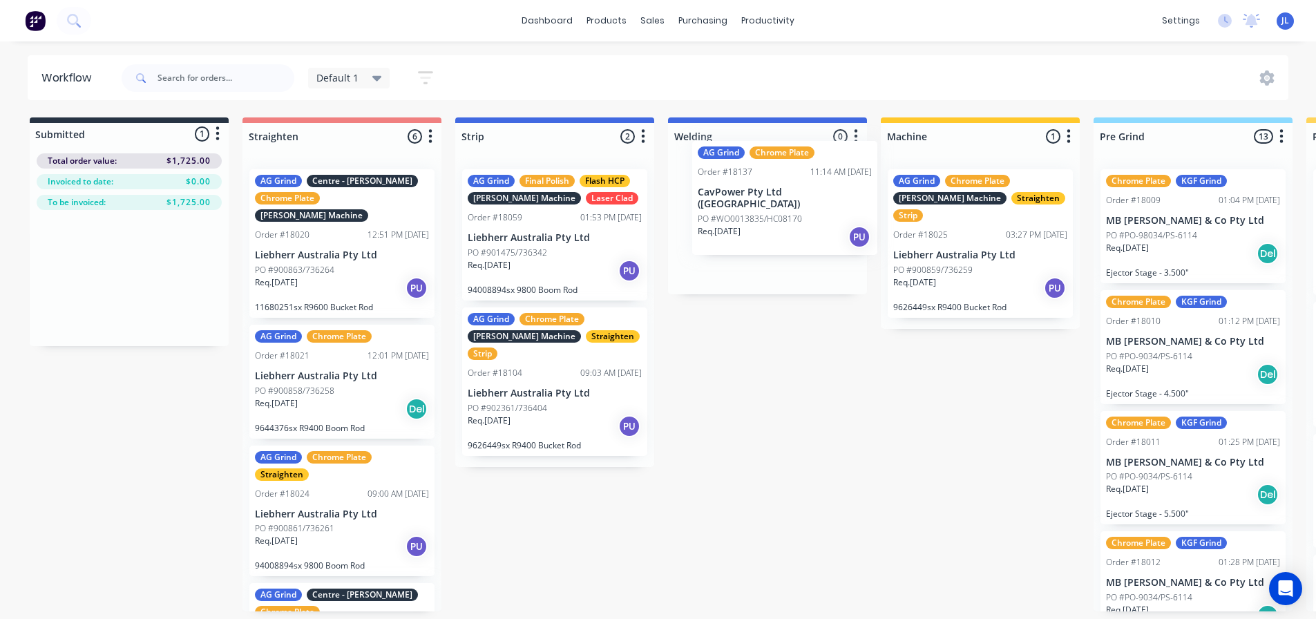
drag, startPoint x: 104, startPoint y: 285, endPoint x: 757, endPoint y: 214, distance: 657.6
